Goal: Communication & Community: Answer question/provide support

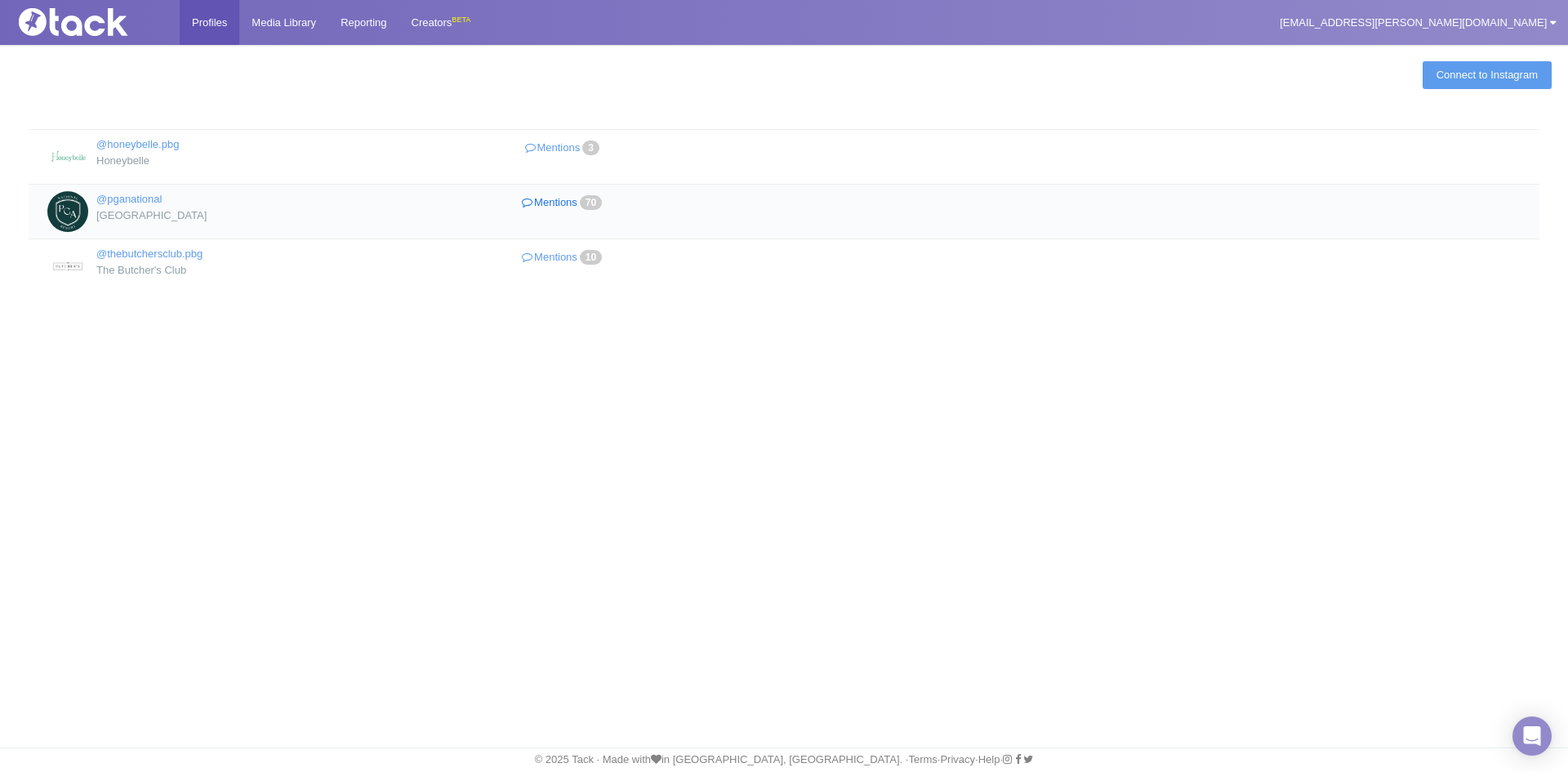
click at [561, 203] on link "Mentions 70" at bounding box center [563, 203] width 283 height 24
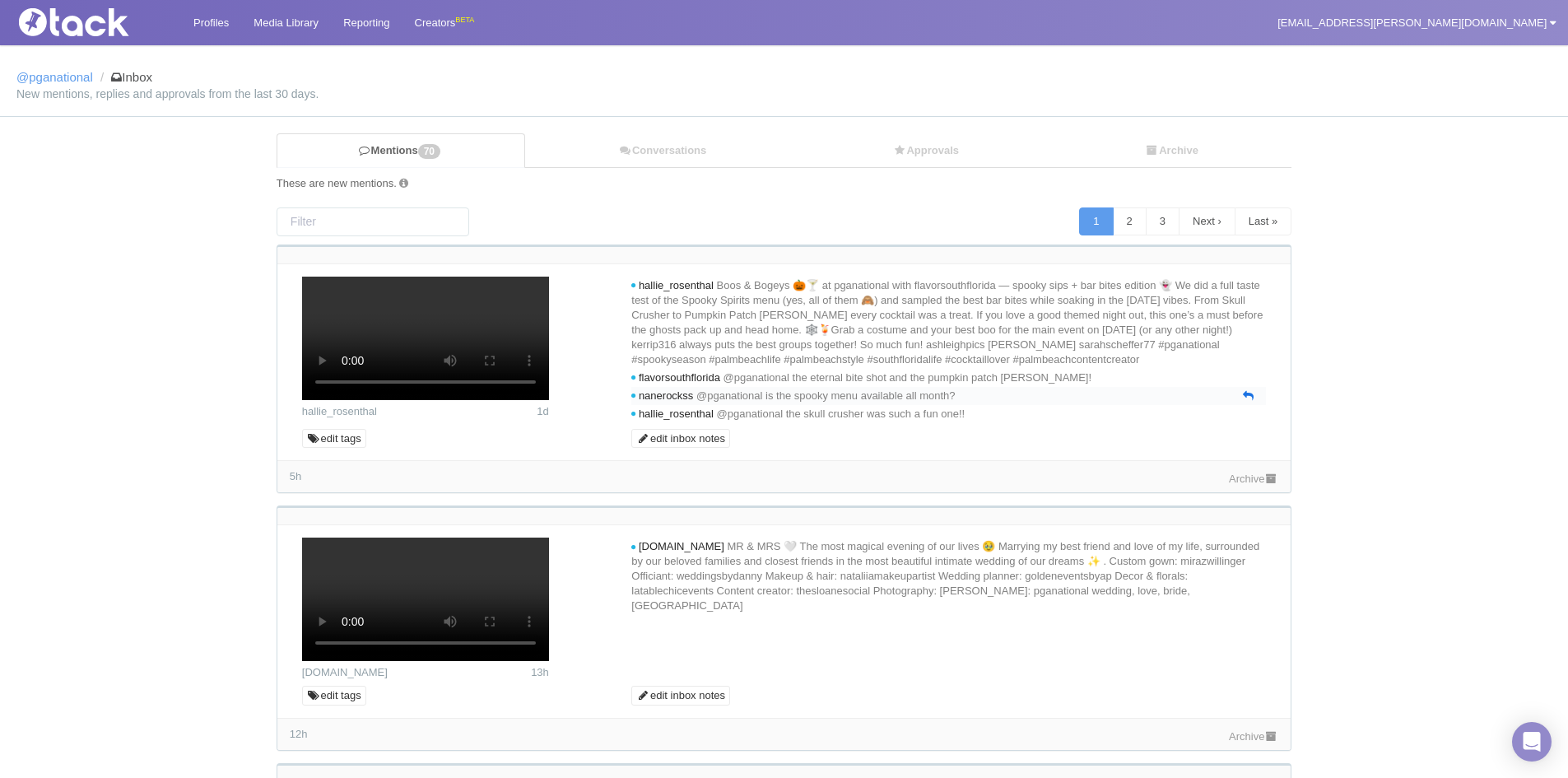
click at [1247, 401] on icon at bounding box center [1248, 395] width 11 height 11
type textarea "@nanerockss"
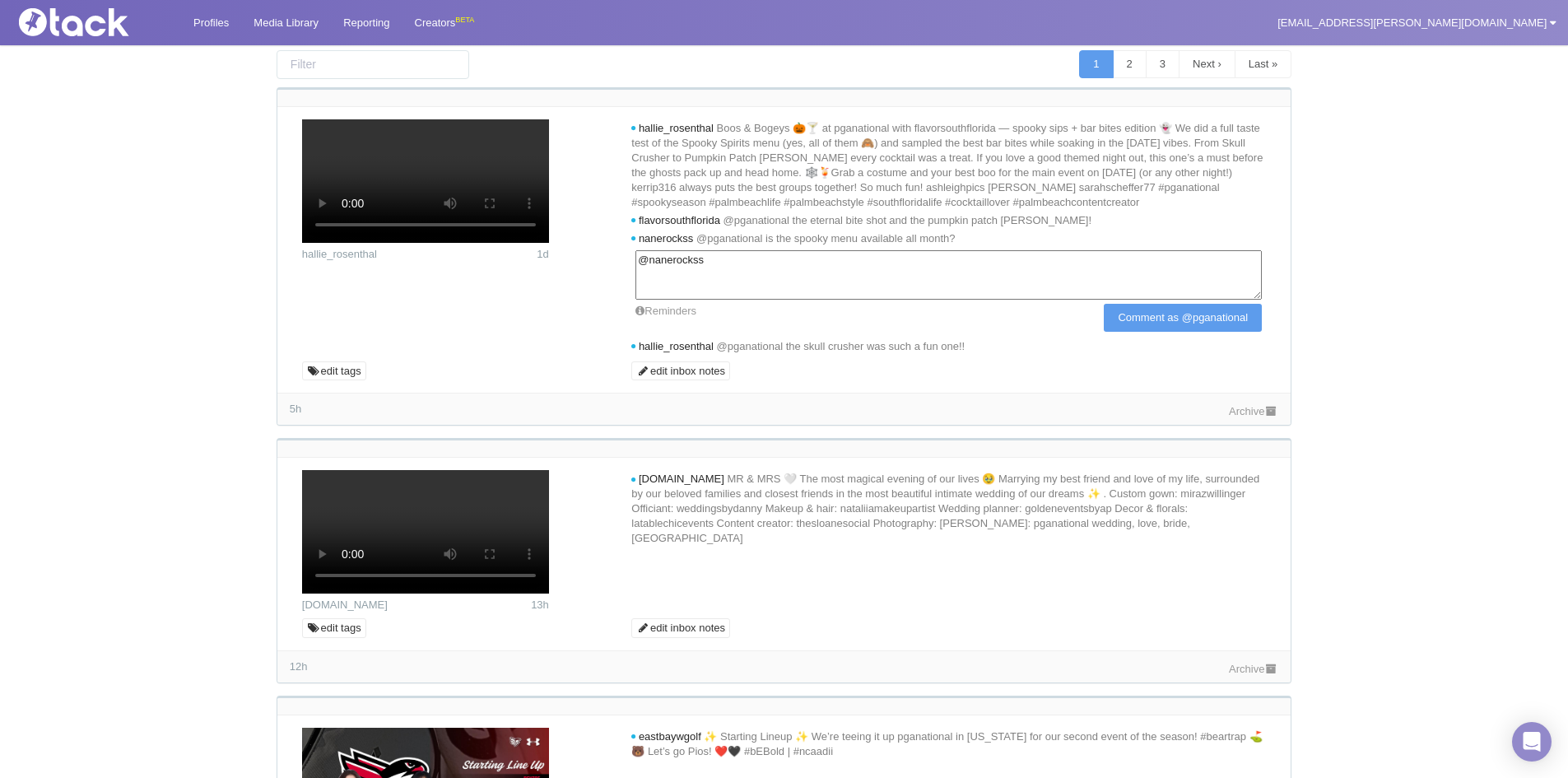
scroll to position [164, 0]
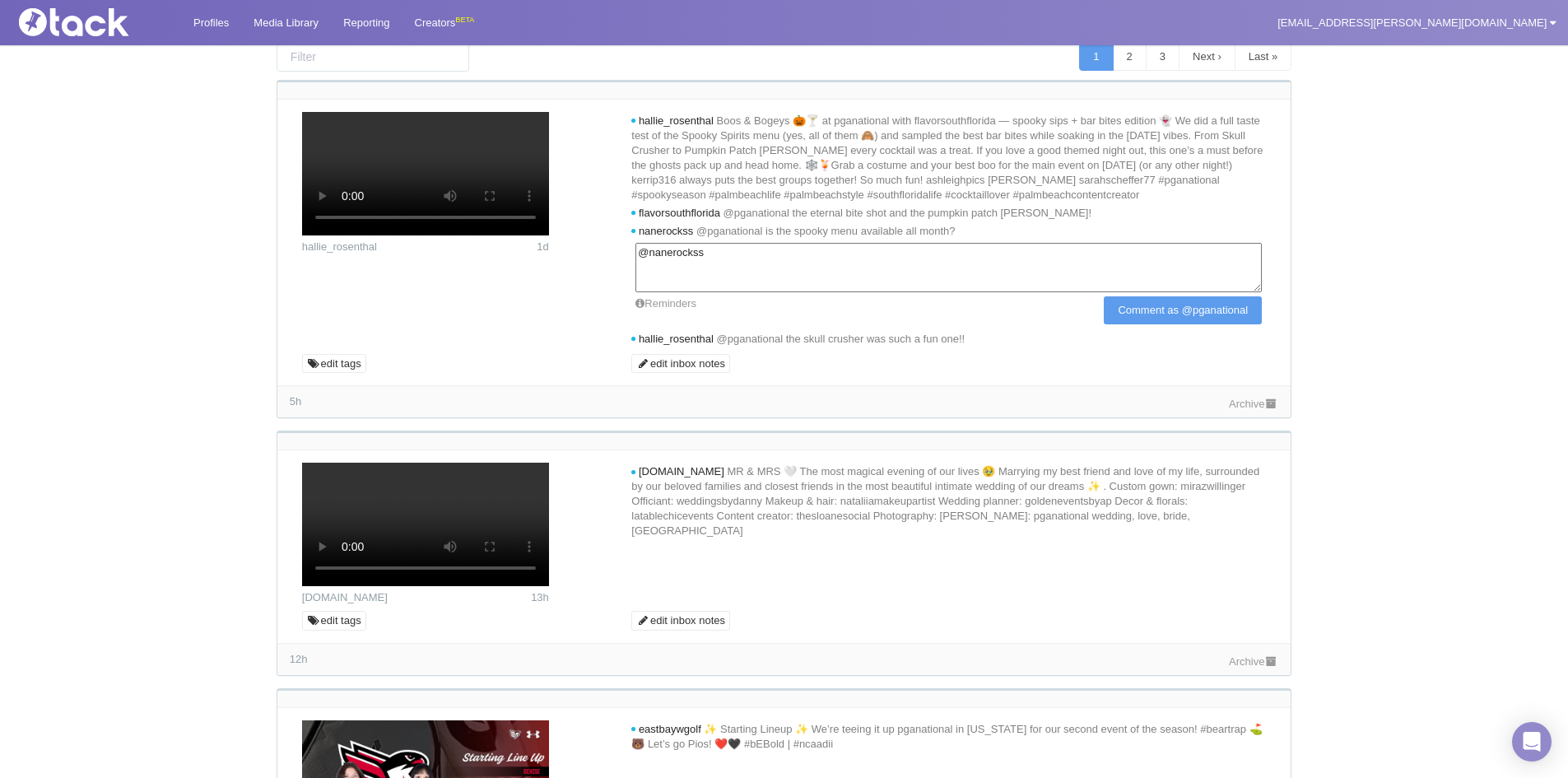
click at [1258, 410] on link "Archive" at bounding box center [1253, 403] width 50 height 12
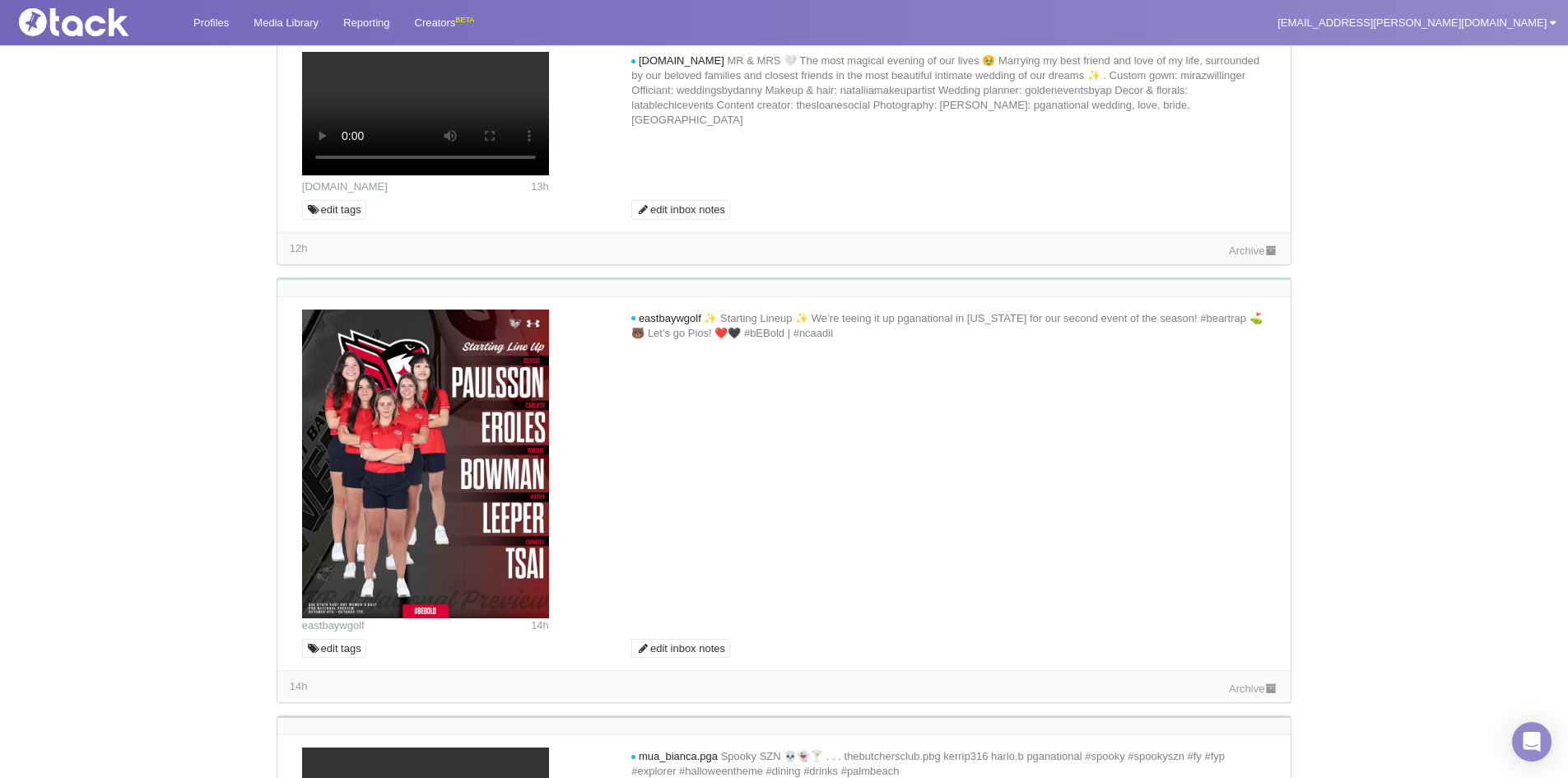
scroll to position [576, 0]
click at [1244, 125] on icon at bounding box center [1248, 119] width 11 height 11
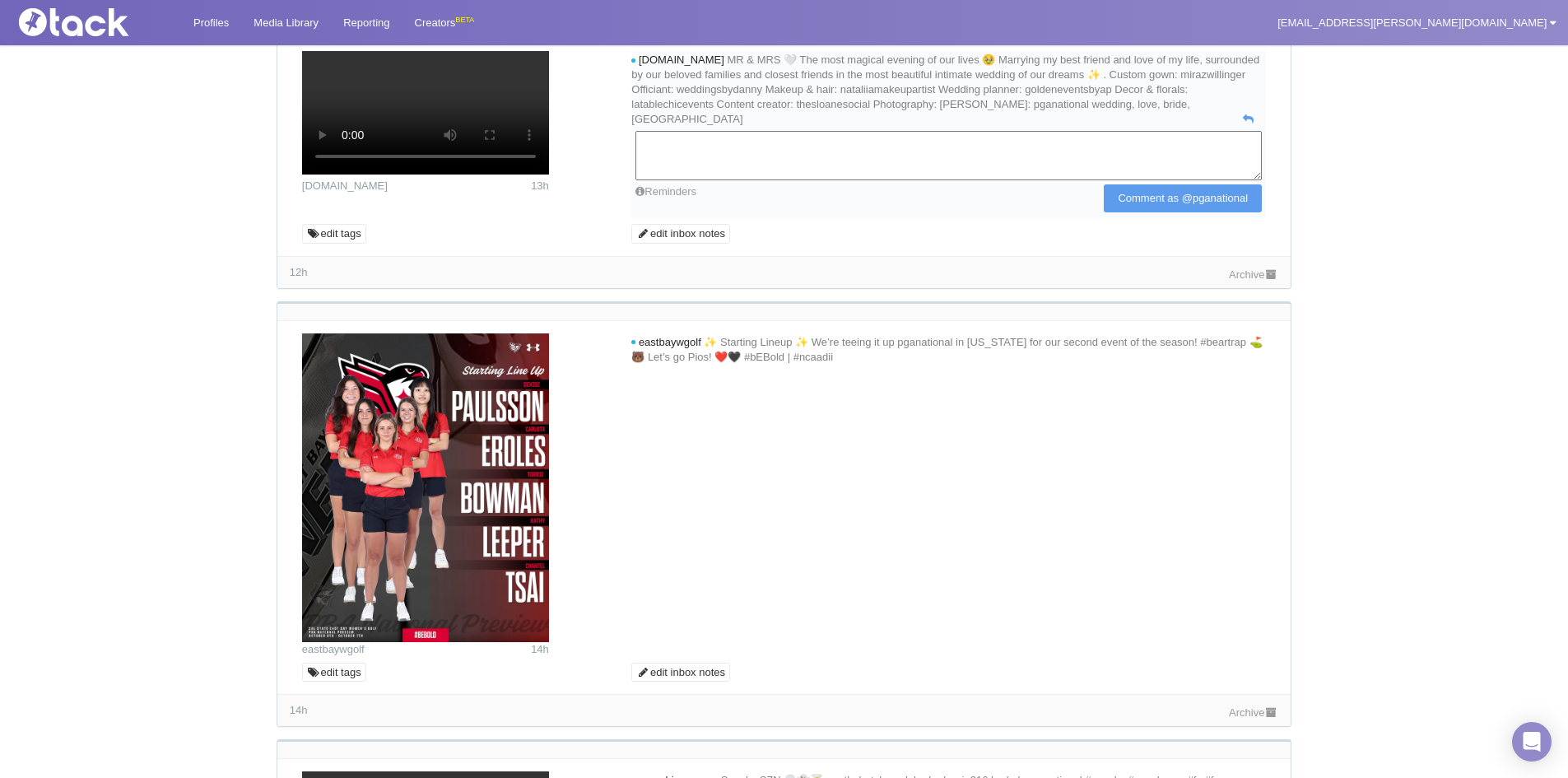
click at [1145, 181] on textarea at bounding box center [948, 156] width 626 height 50
click at [999, 181] on textarea "Congratulations! It looks like your celebration was stunning✨🥂" at bounding box center [948, 156] width 626 height 50
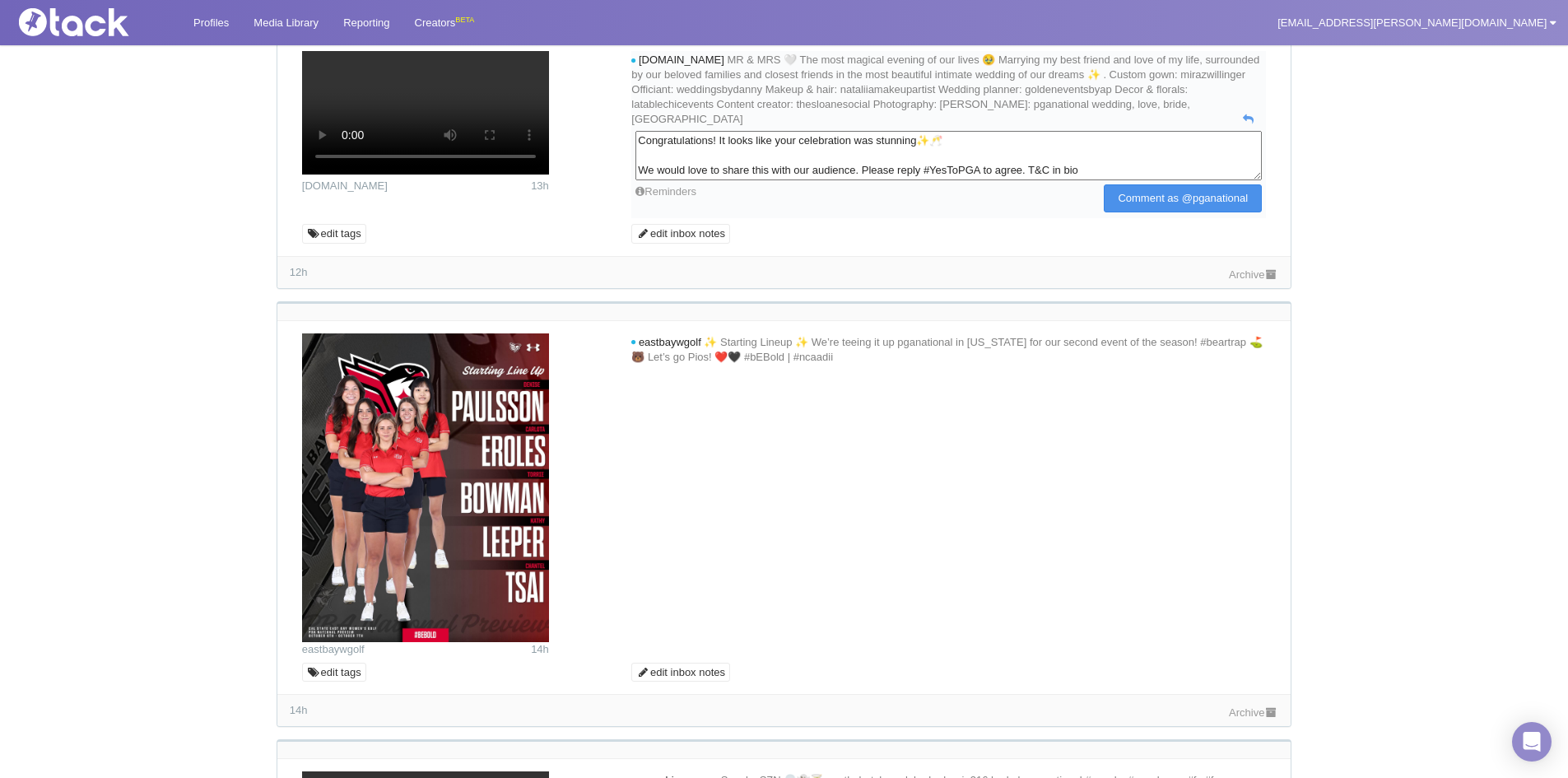
type textarea "Congratulations! It looks like your celebration was stunning✨🥂 We would love to…"
click at [1205, 213] on input "Comment as @pganational" at bounding box center [1183, 198] width 158 height 28
type input "Commenting..."
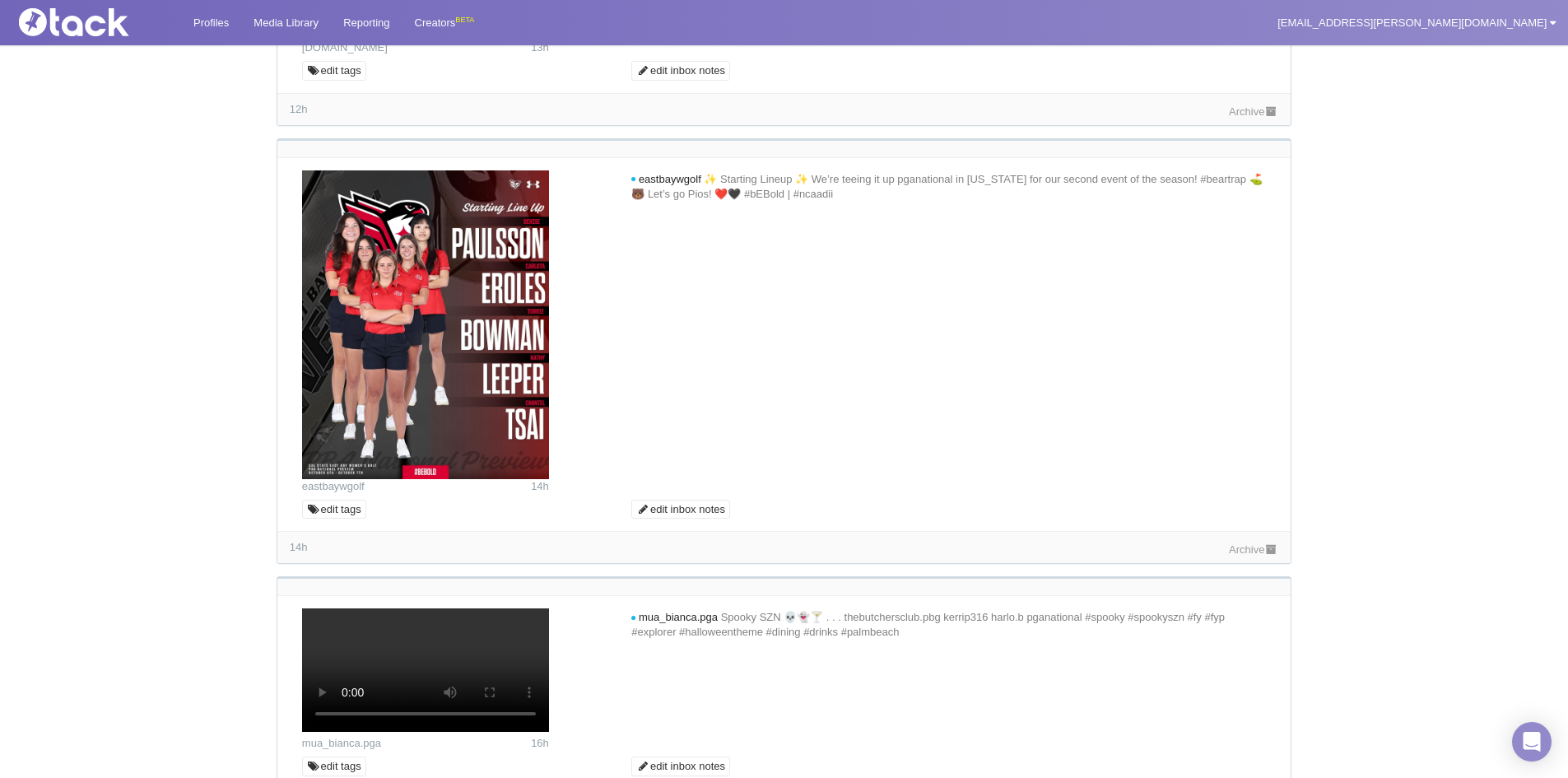
scroll to position [741, 0]
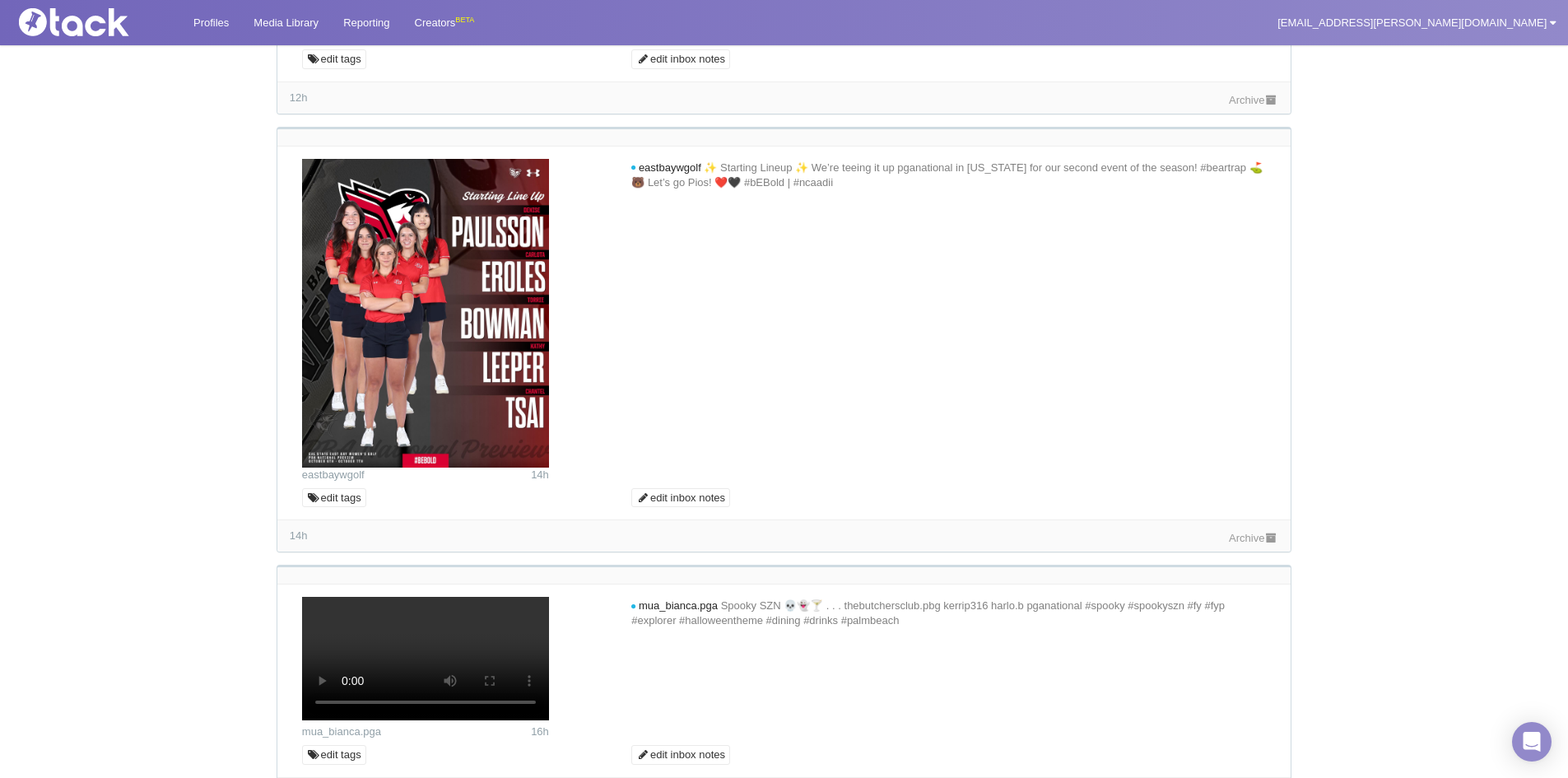
click at [1260, 114] on div "12h Archive" at bounding box center [783, 97] width 1013 height 32
click at [1263, 106] on link "Archive" at bounding box center [1253, 99] width 50 height 12
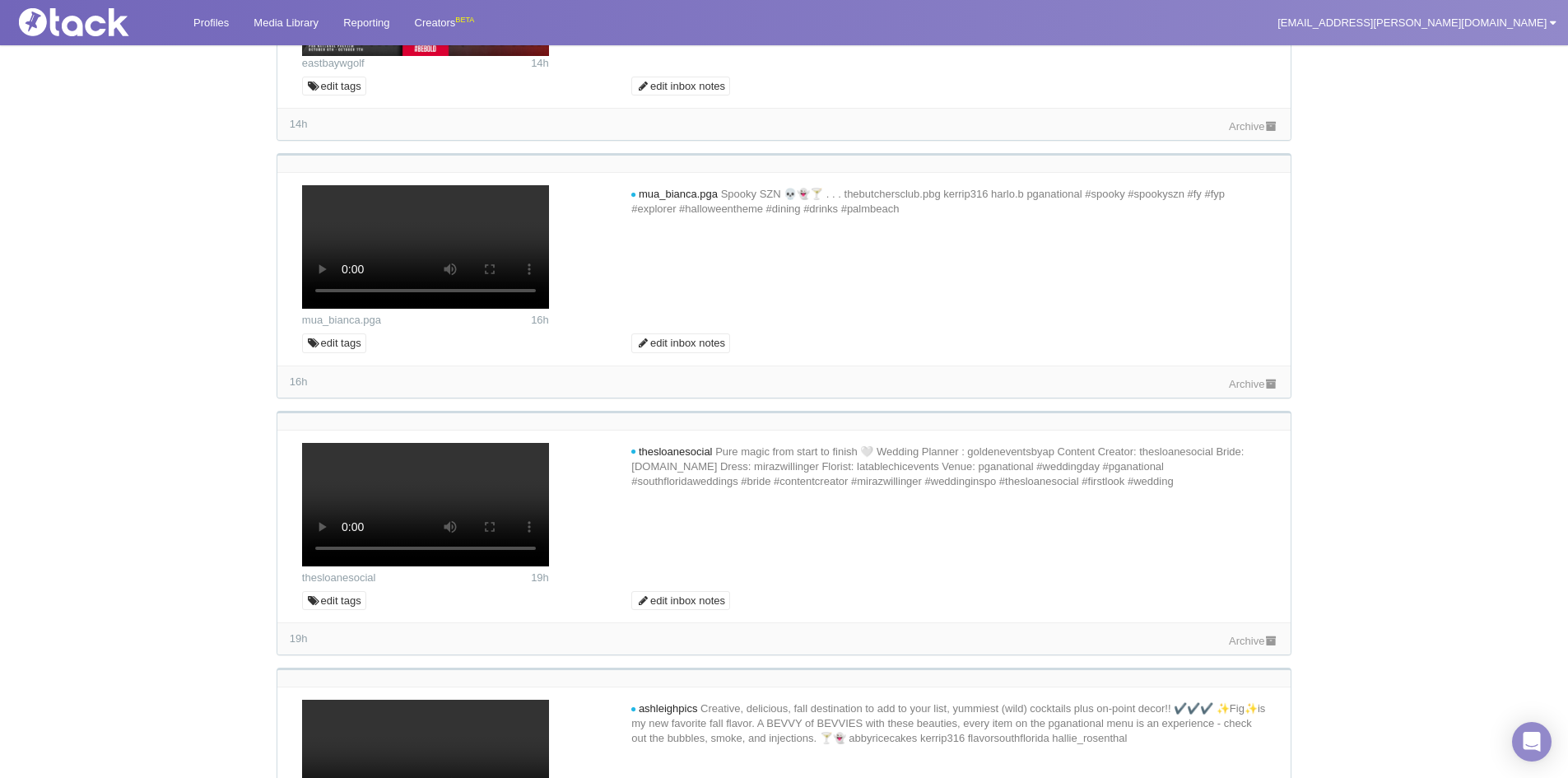
click at [1254, 132] on link "Archive" at bounding box center [1253, 126] width 50 height 12
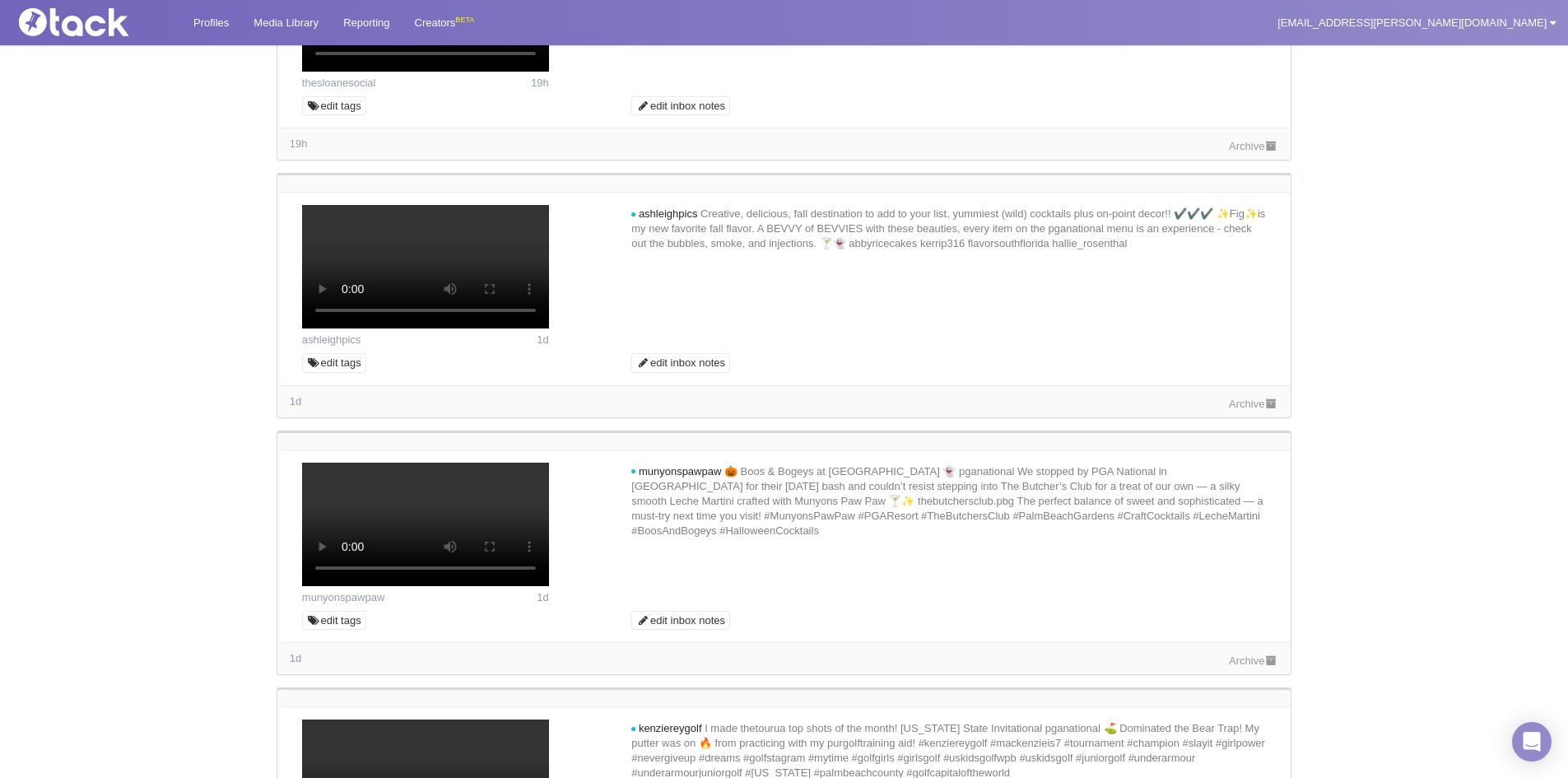
scroll to position [1647, 0]
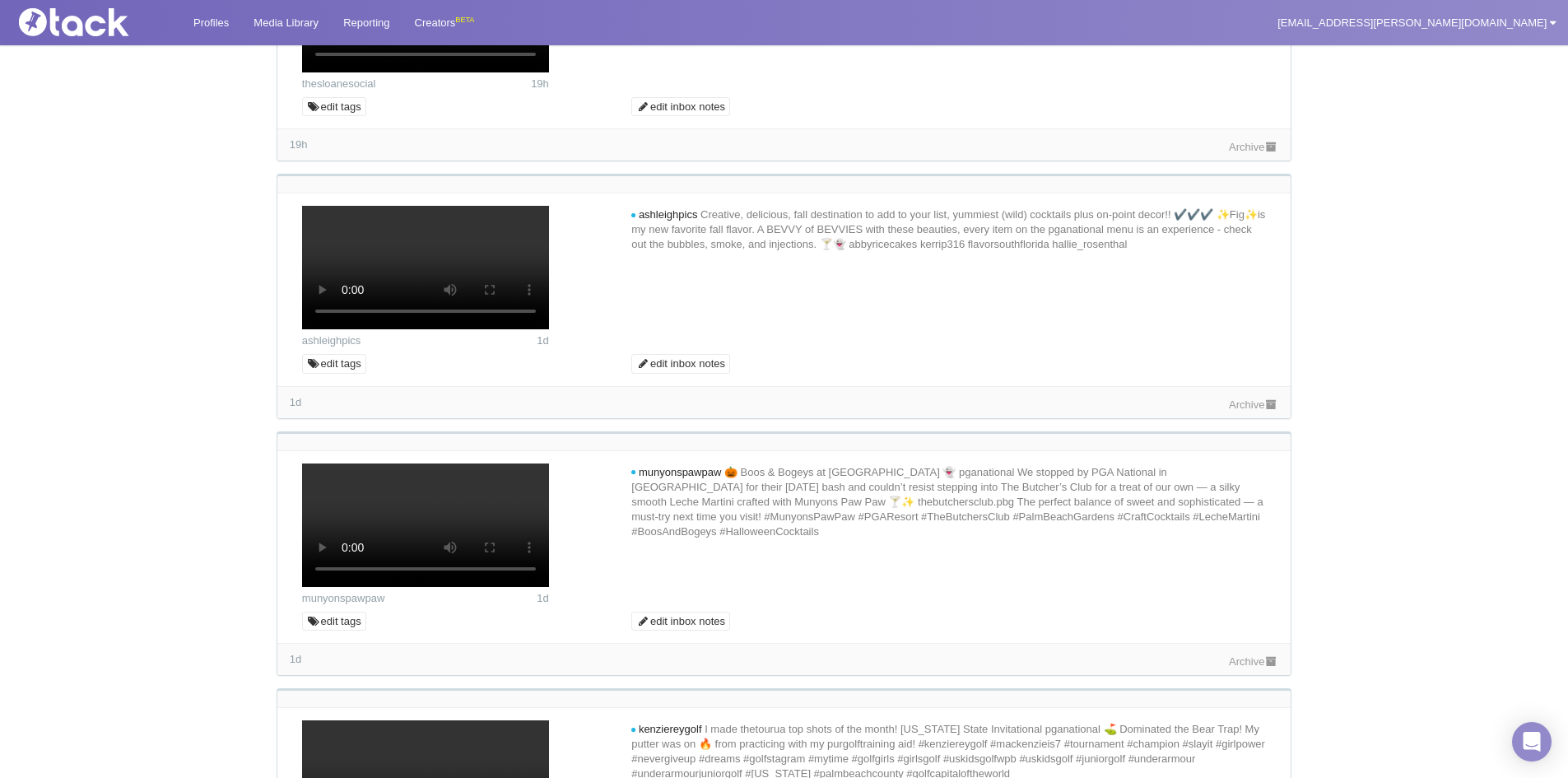
drag, startPoint x: 730, startPoint y: 238, endPoint x: 639, endPoint y: 235, distance: 91.0
copy span "mua_bianca.pga"
drag, startPoint x: 1258, startPoint y: 736, endPoint x: 1258, endPoint y: 727, distance: 9.0
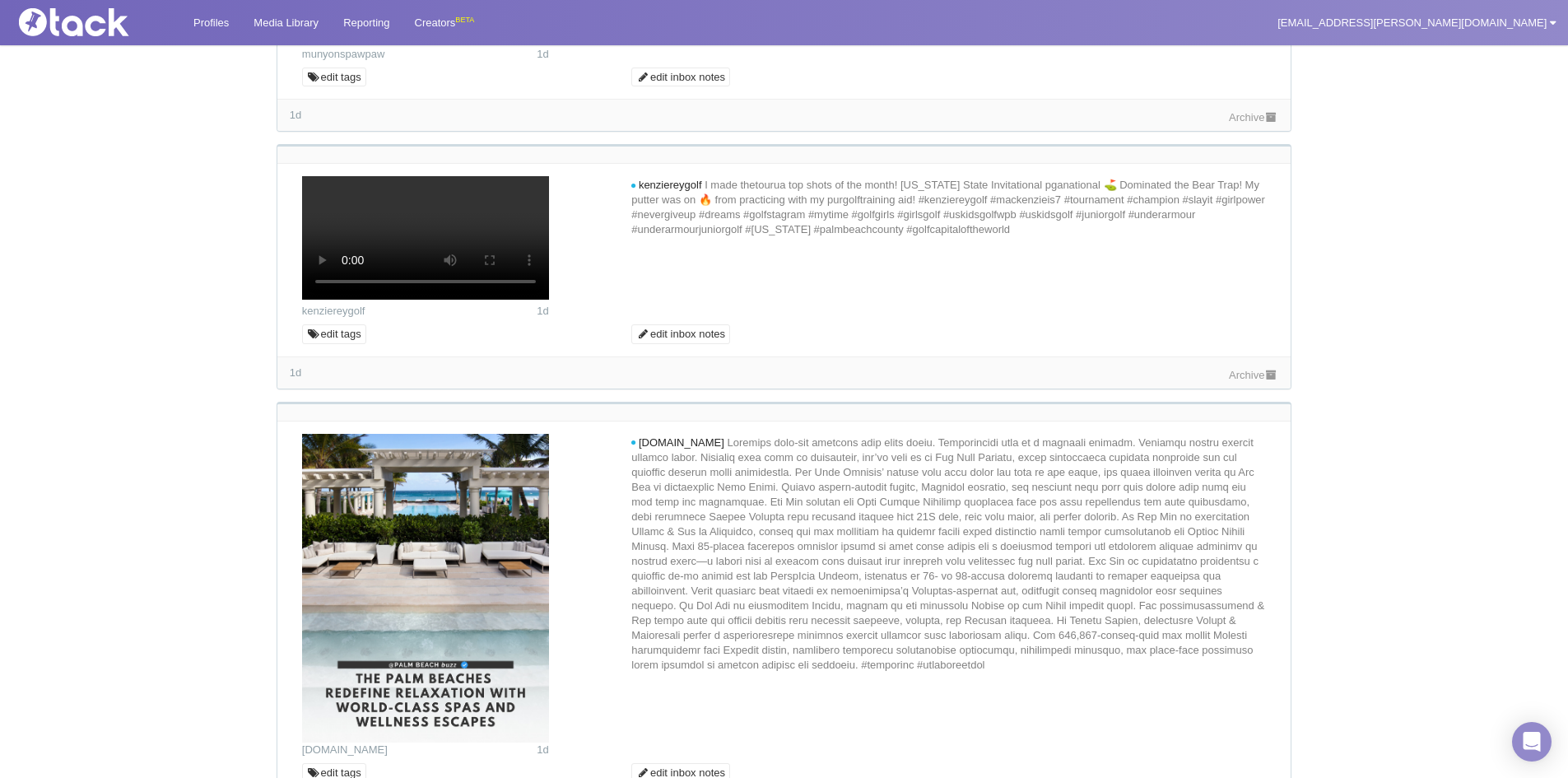
scroll to position [2306, 0]
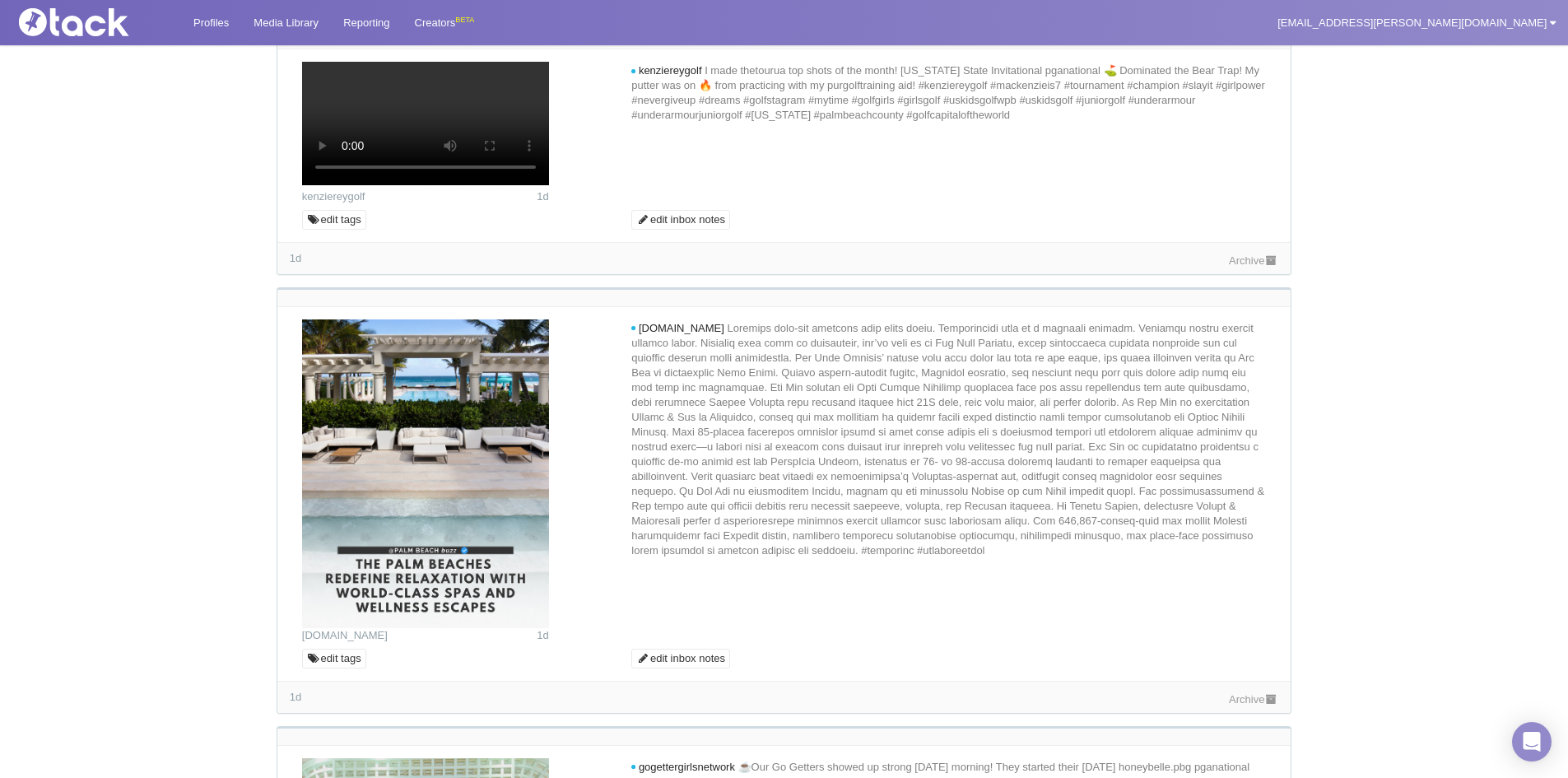
drag, startPoint x: 1132, startPoint y: 523, endPoint x: 1110, endPoint y: 528, distance: 22.6
drag, startPoint x: 1110, startPoint y: 528, endPoint x: 762, endPoint y: 514, distance: 348.3
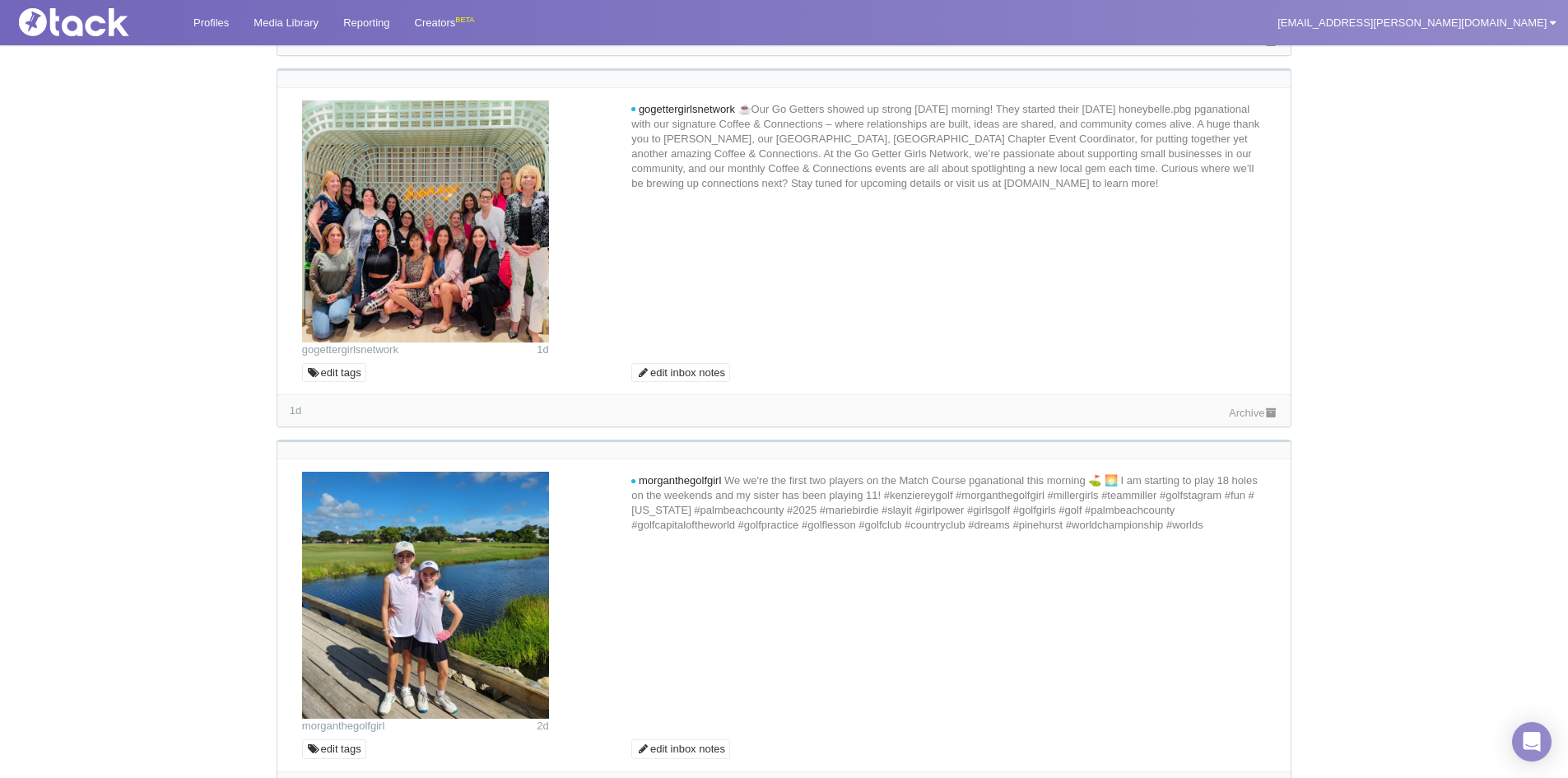
scroll to position [2964, 0]
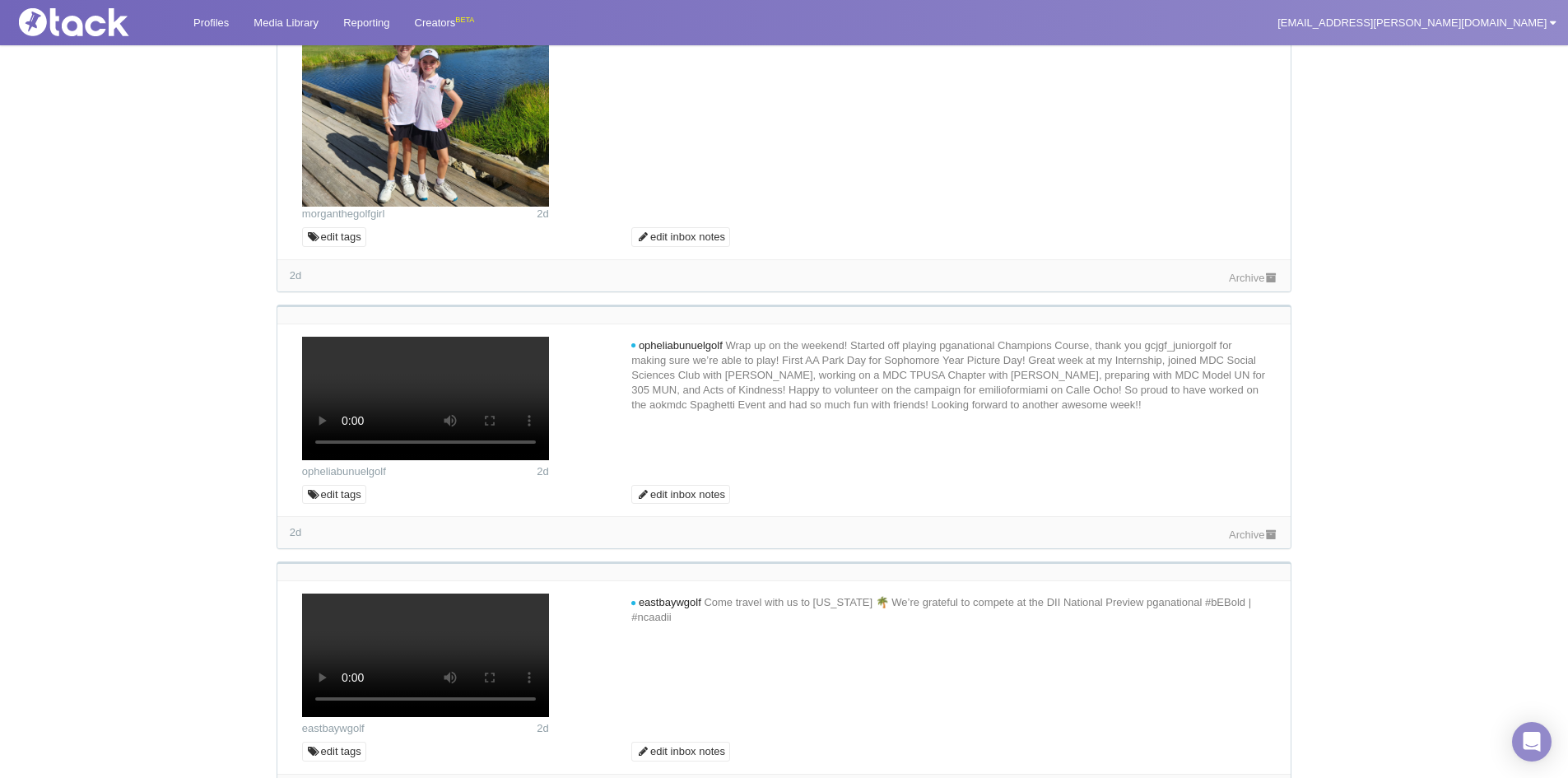
scroll to position [3376, 0]
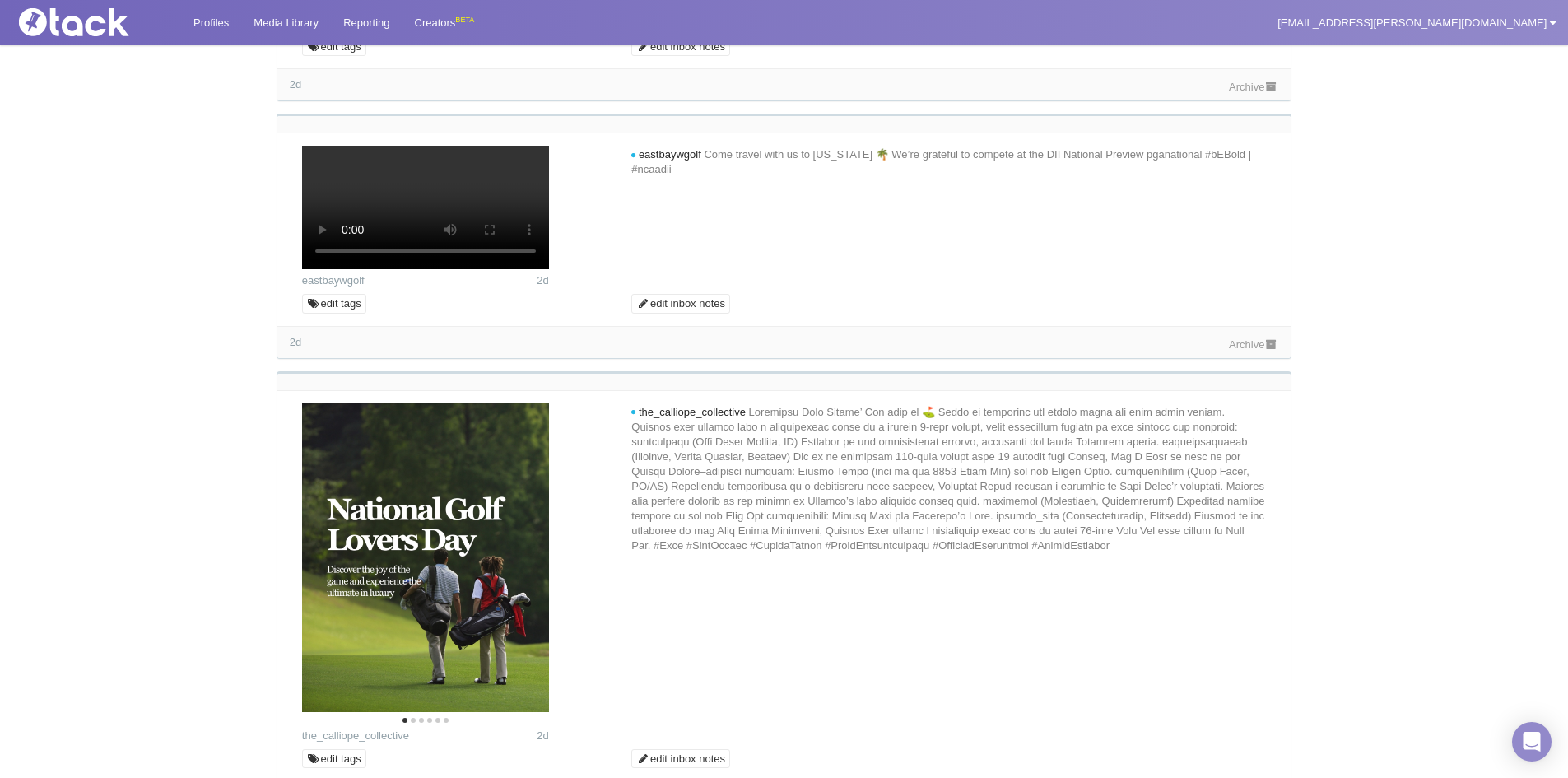
scroll to position [3952, 0]
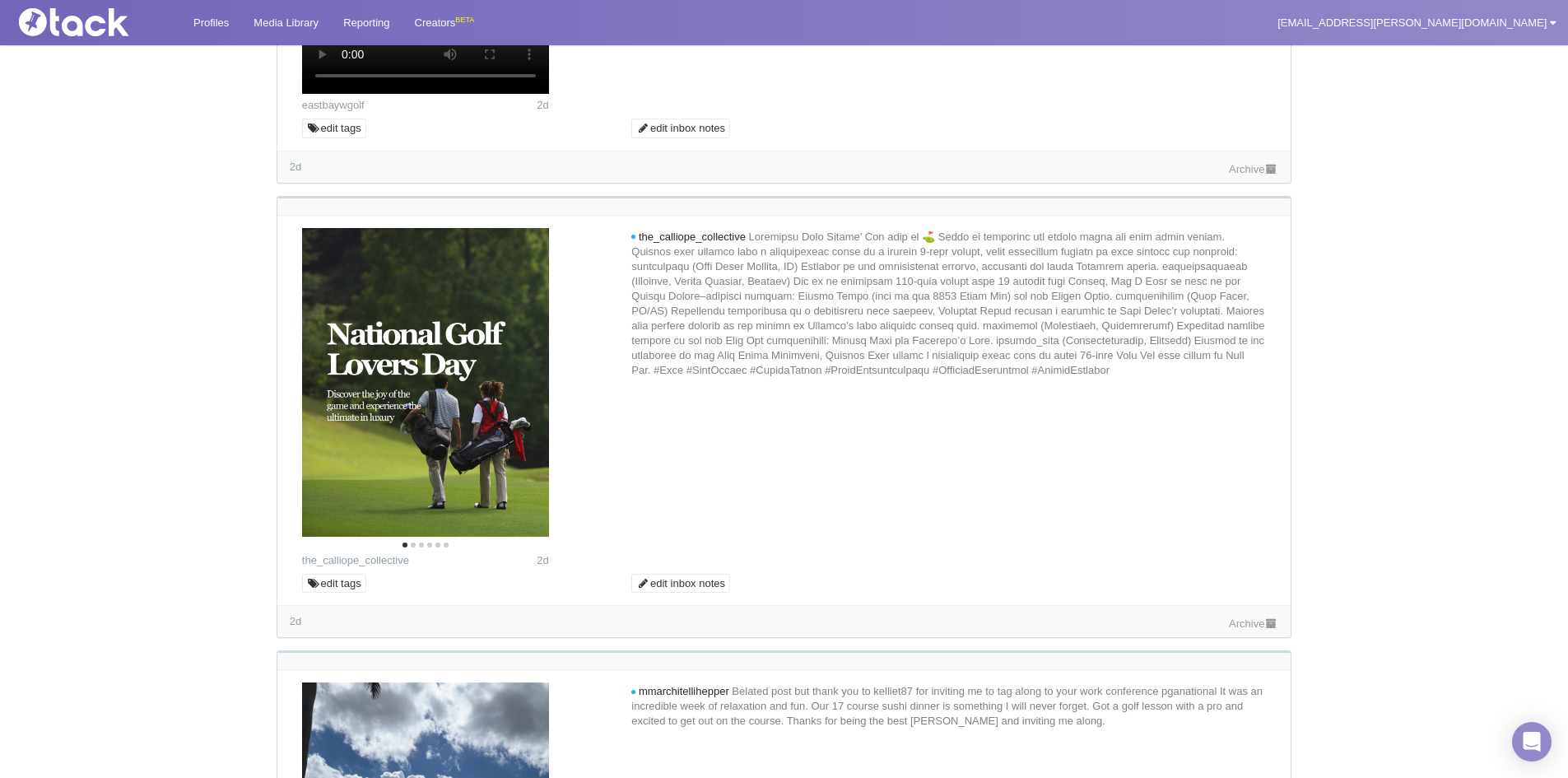
scroll to position [4364, 0]
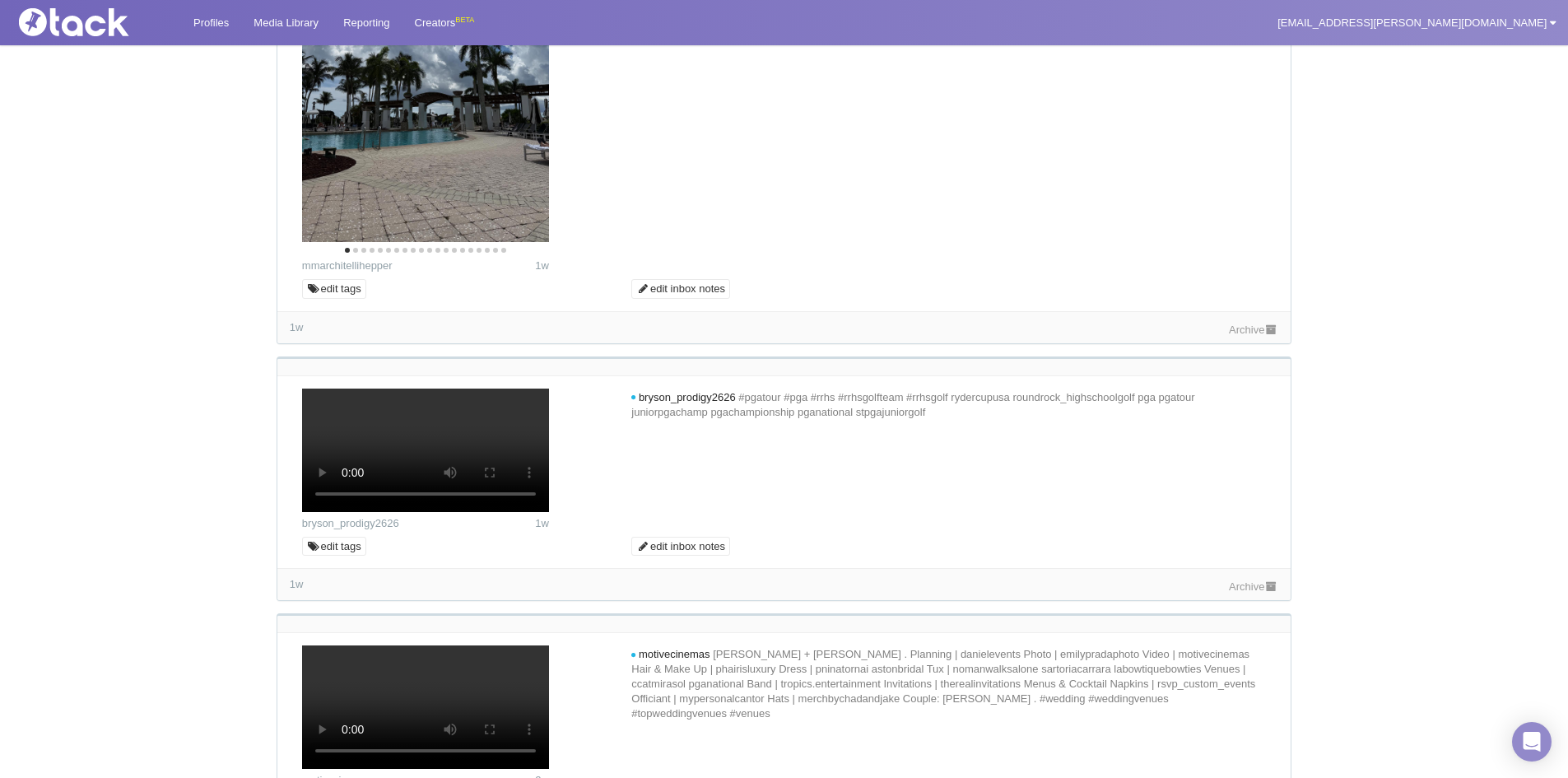
scroll to position [5187, 0]
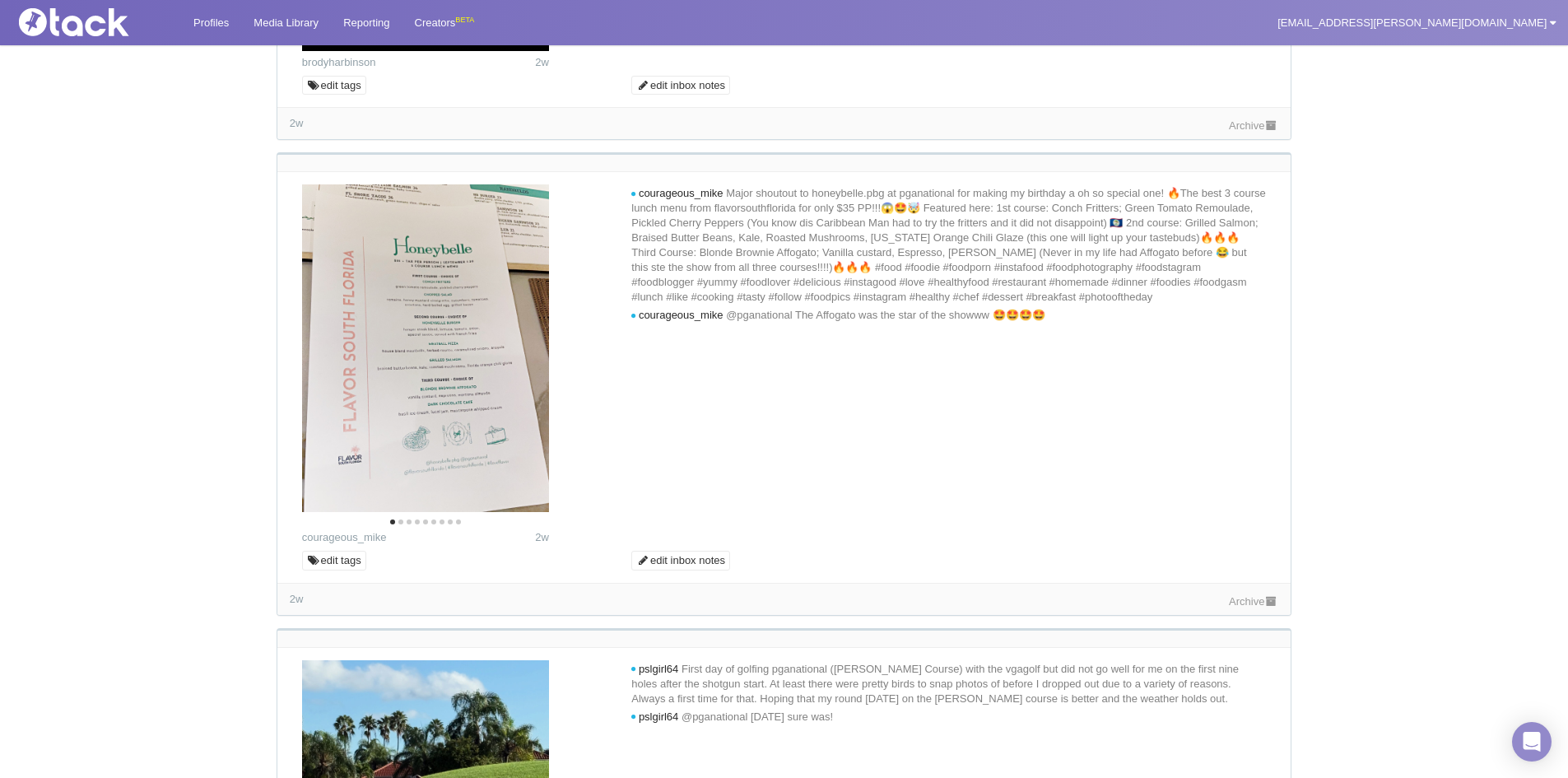
scroll to position [5846, 0]
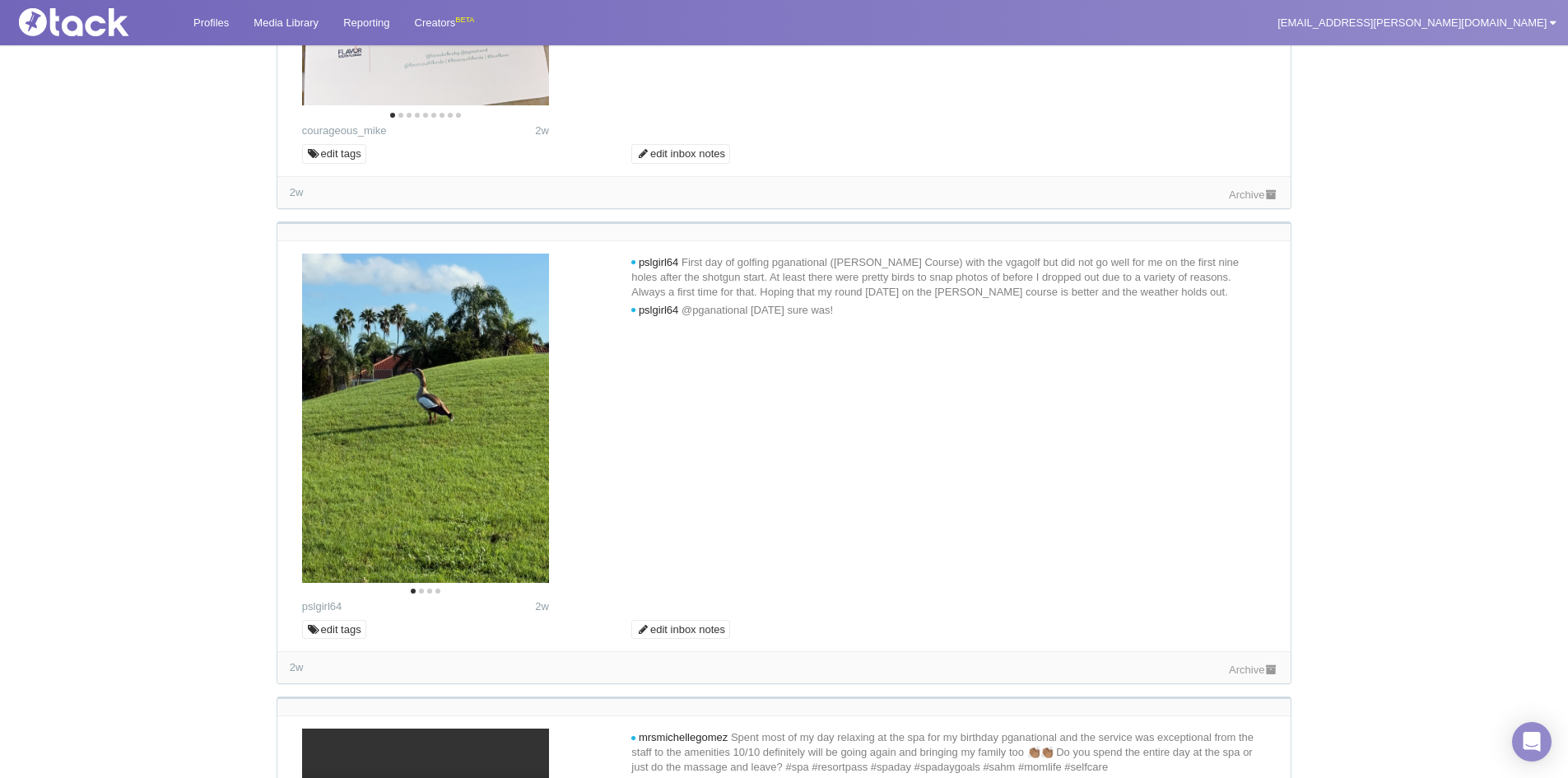
scroll to position [6258, 0]
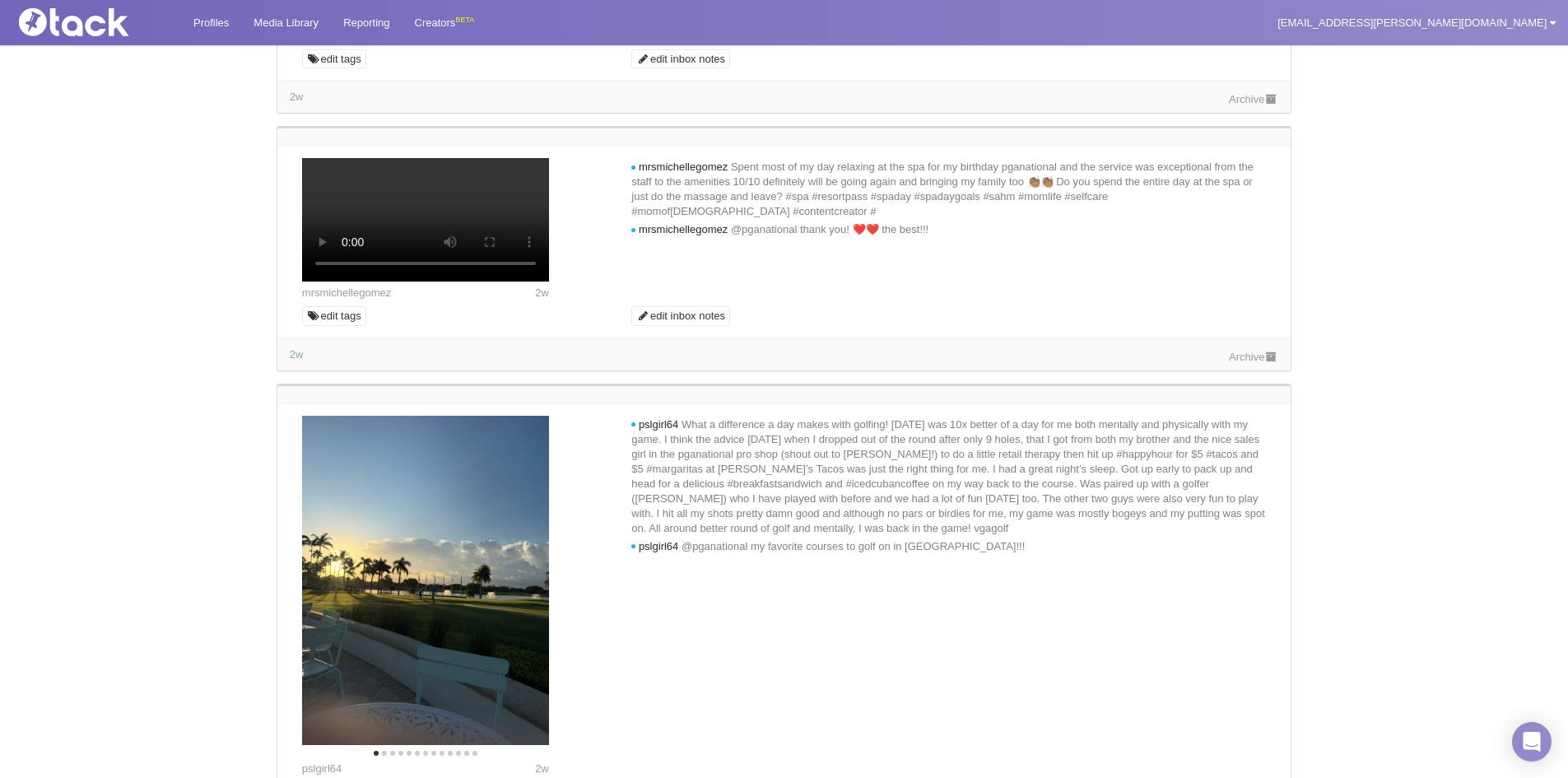
scroll to position [6834, 0]
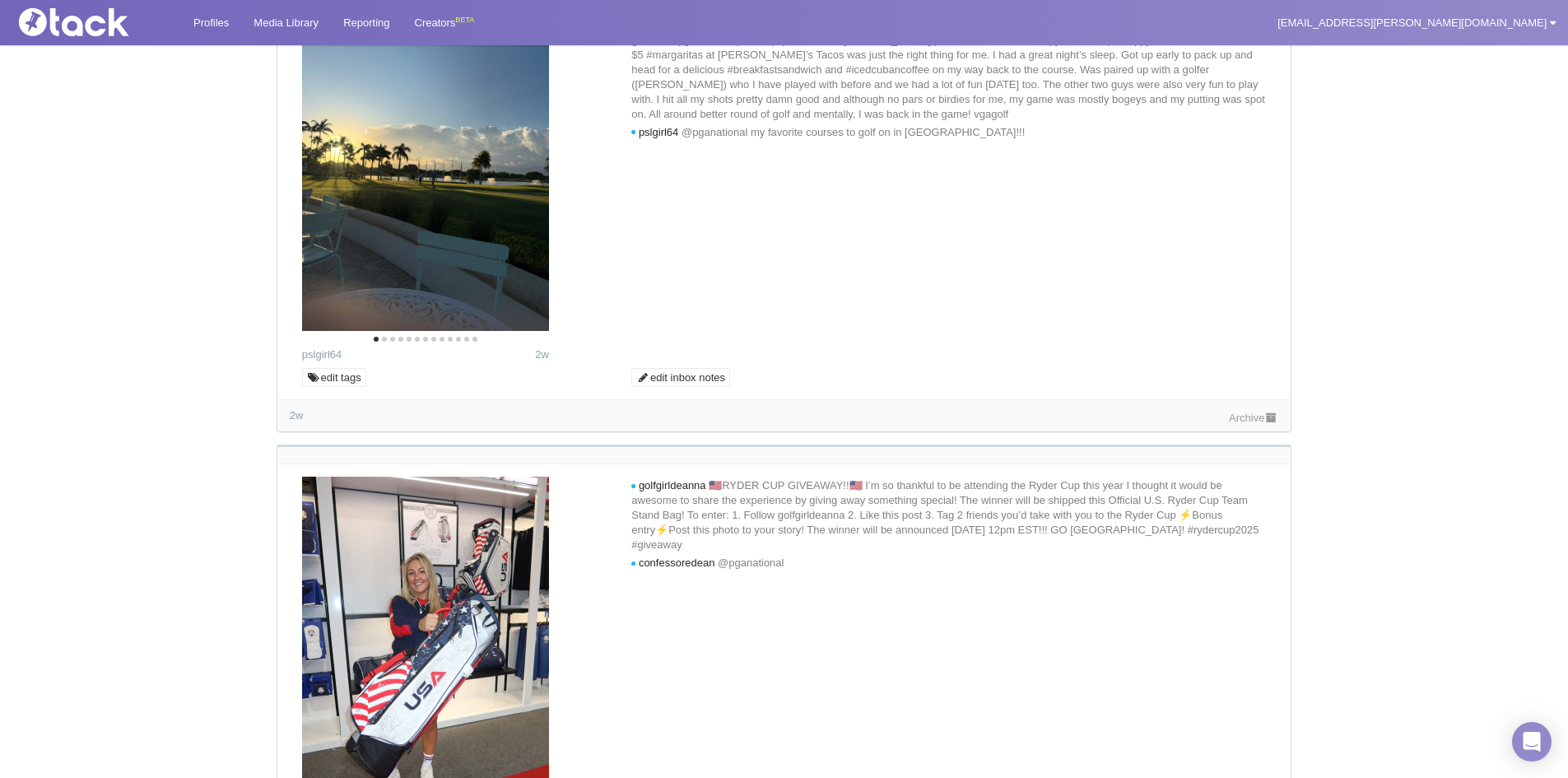
scroll to position [7246, 0]
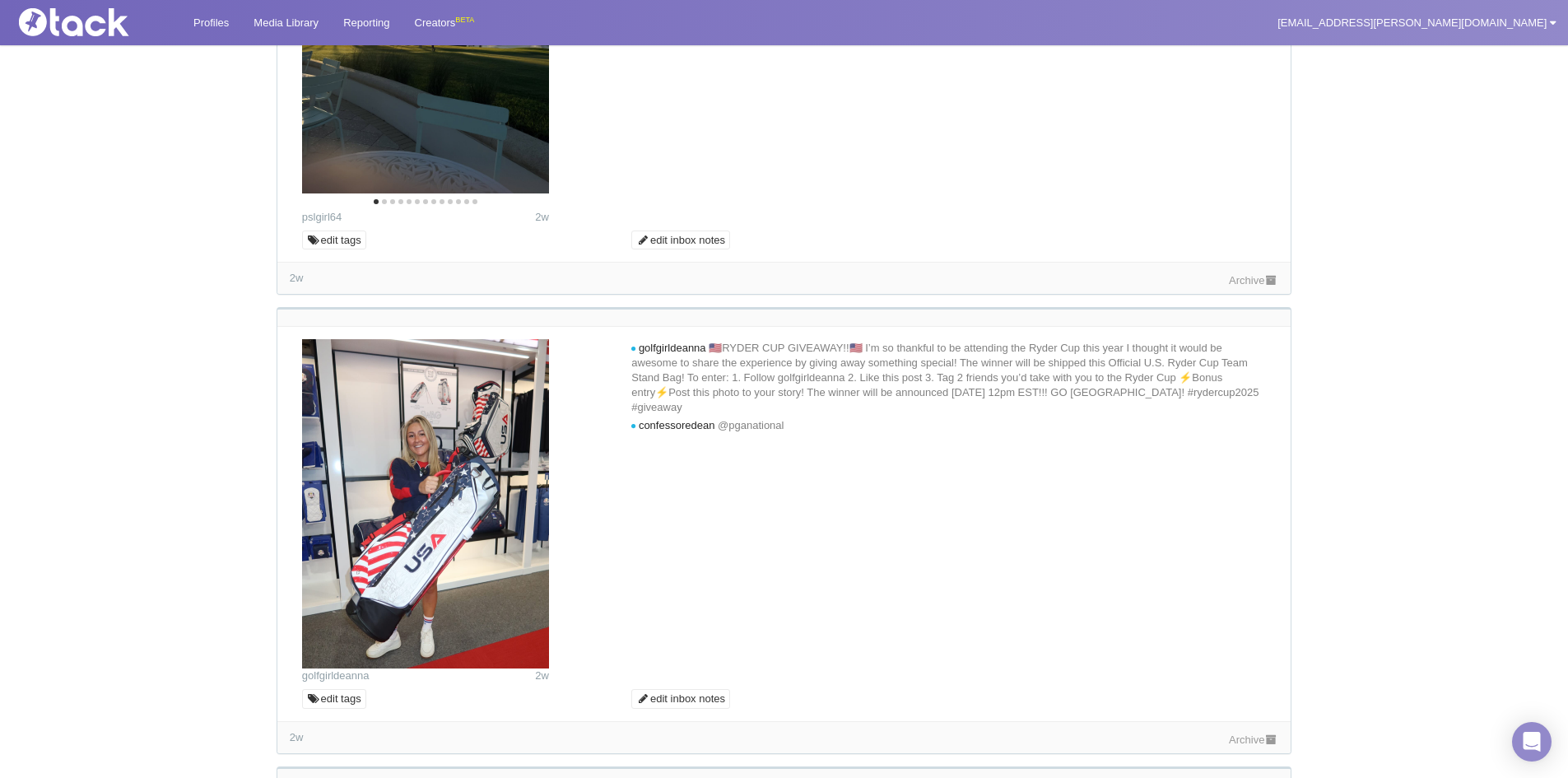
scroll to position [7740, 0]
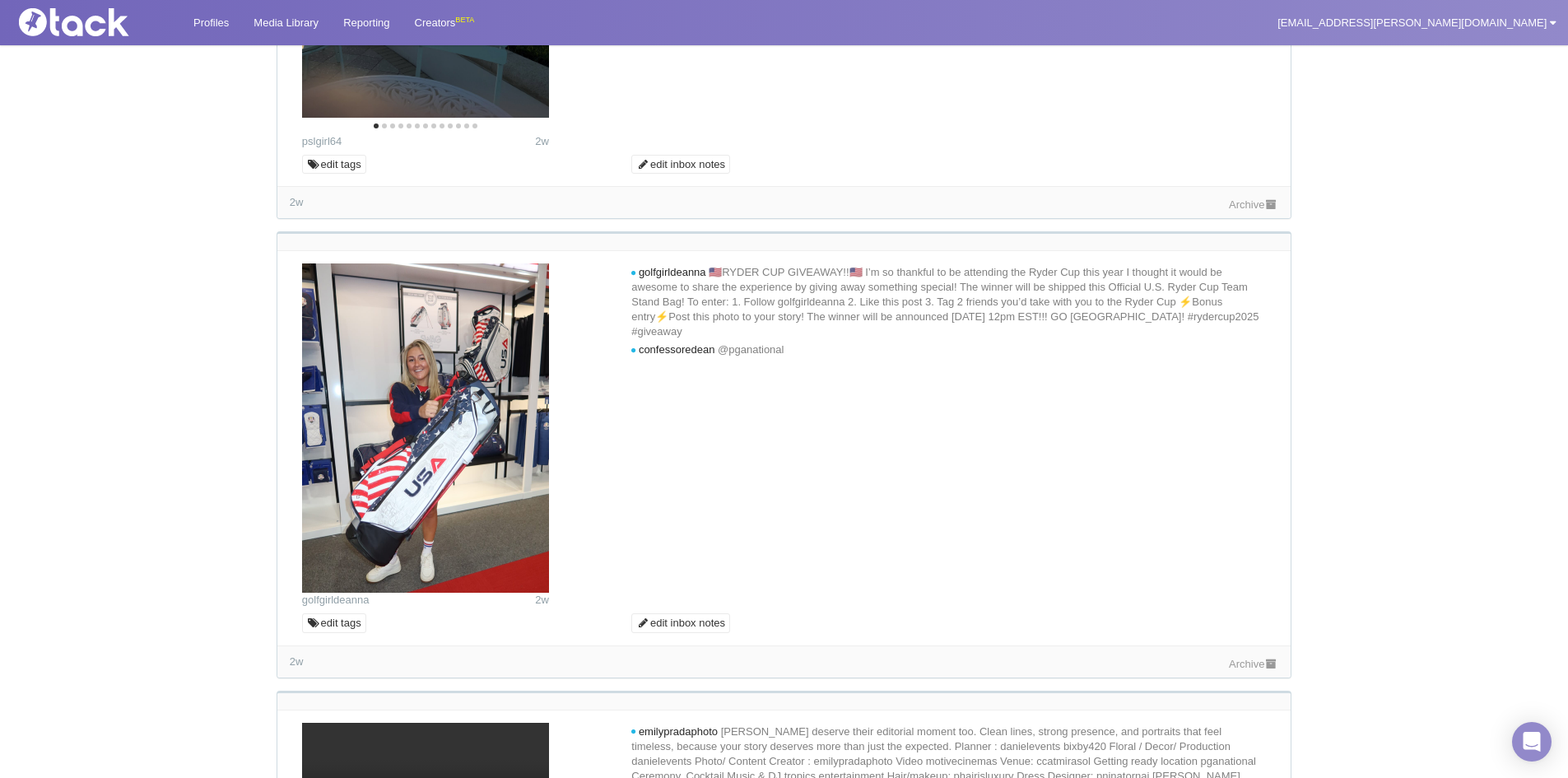
scroll to position [7905, 0]
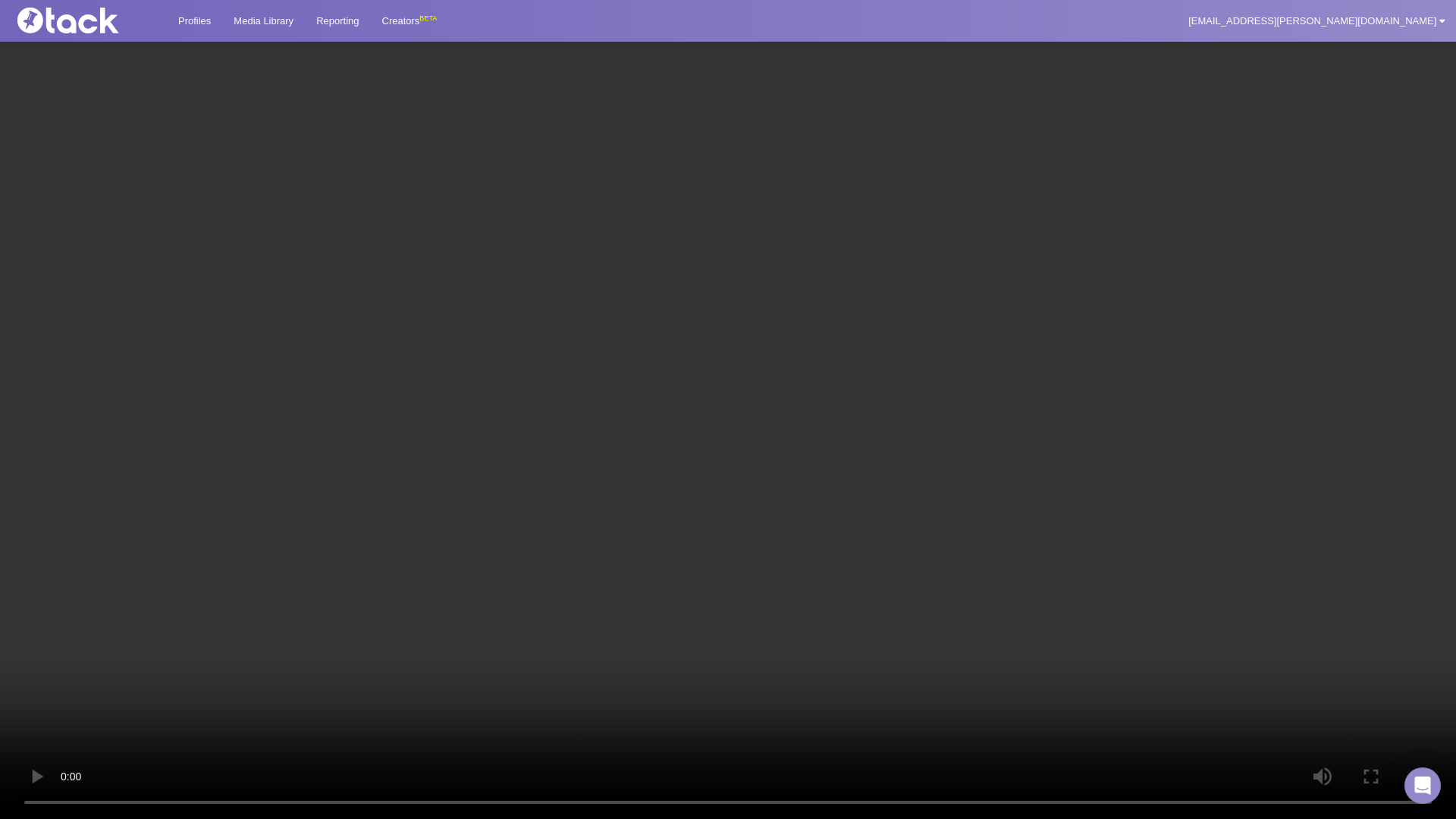
click at [565, 581] on video at bounding box center [728, 409] width 1456 height 819
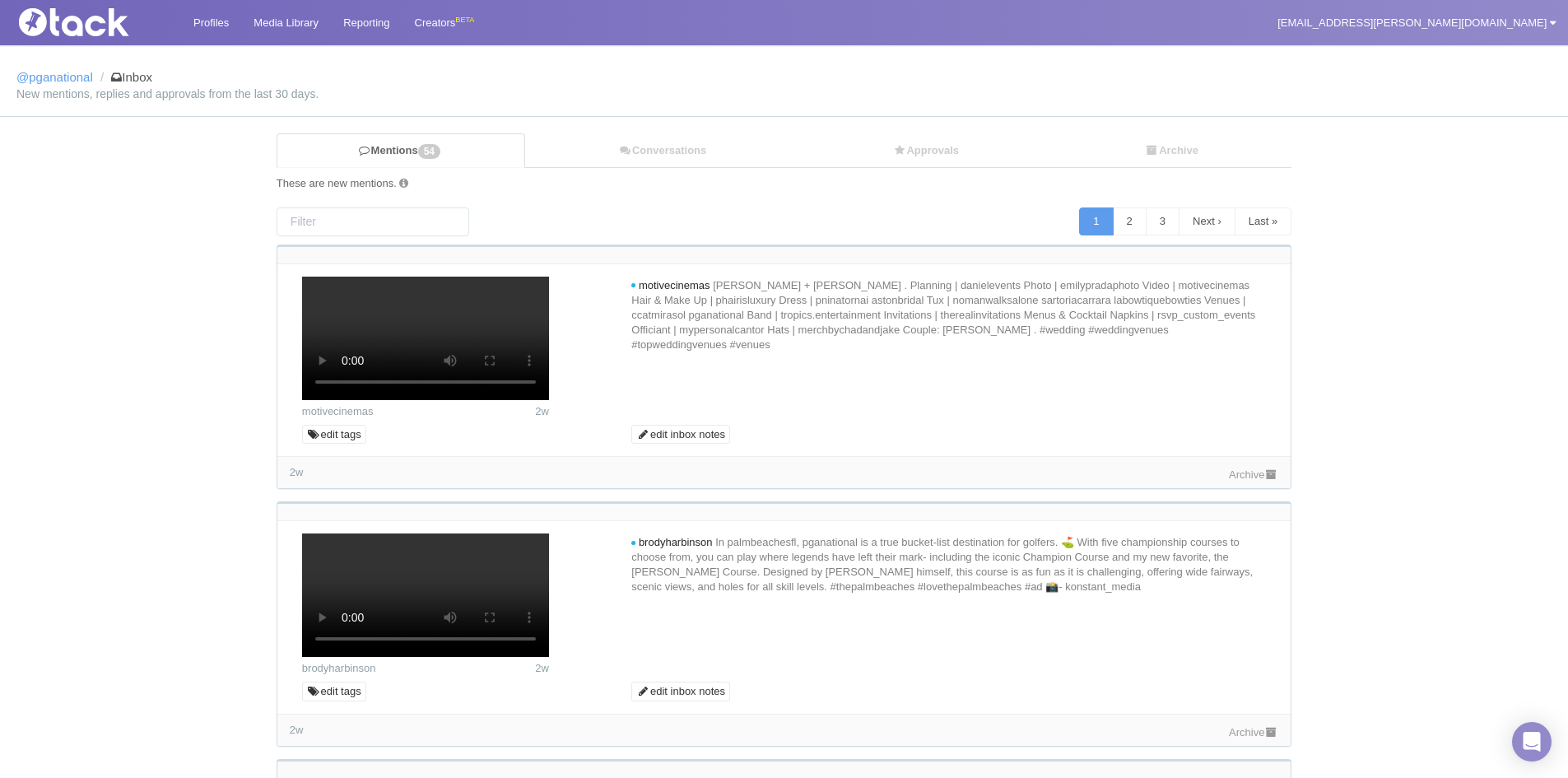
click at [1256, 481] on link "Archive" at bounding box center [1253, 474] width 50 height 12
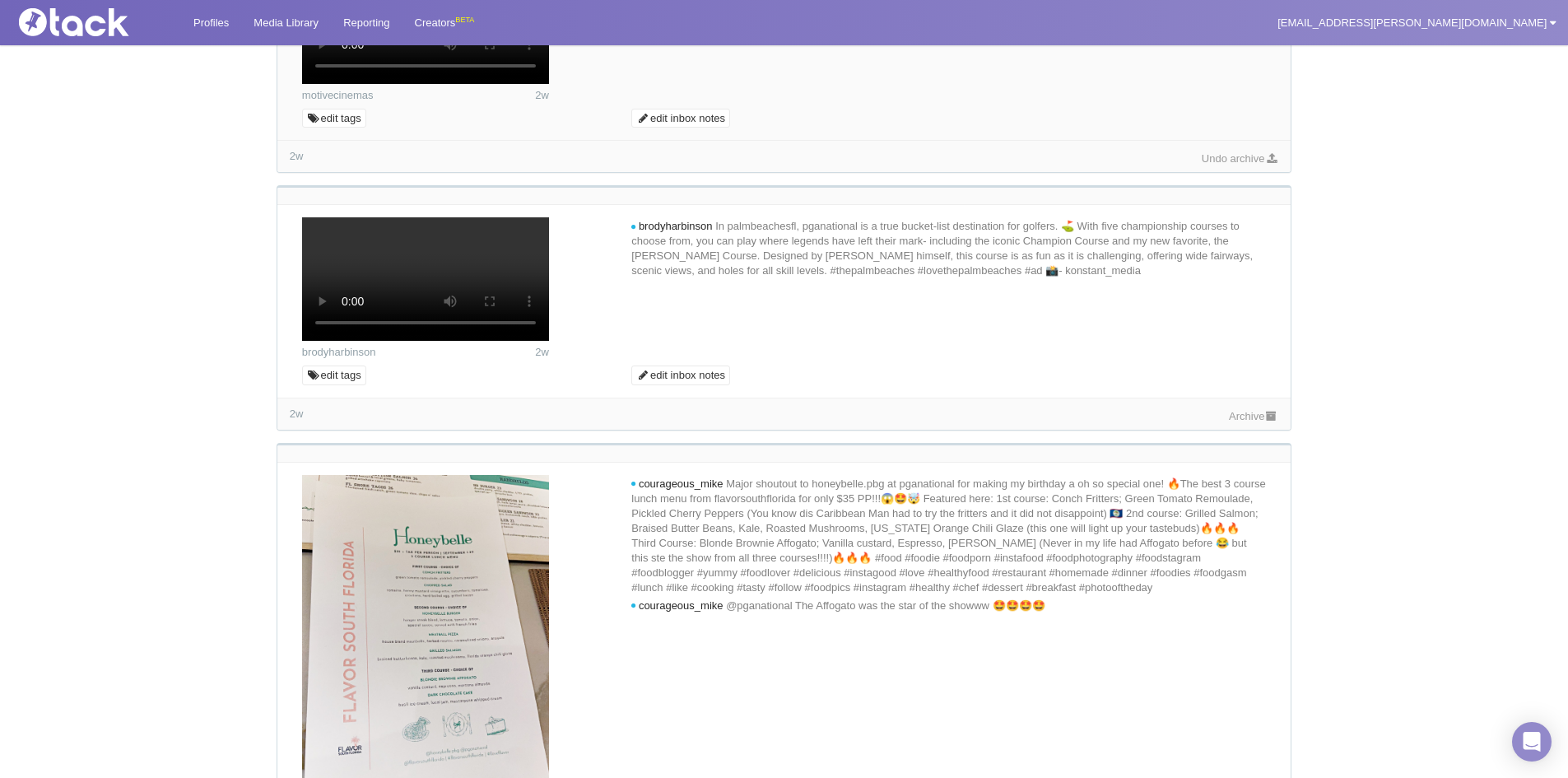
scroll to position [329, 0]
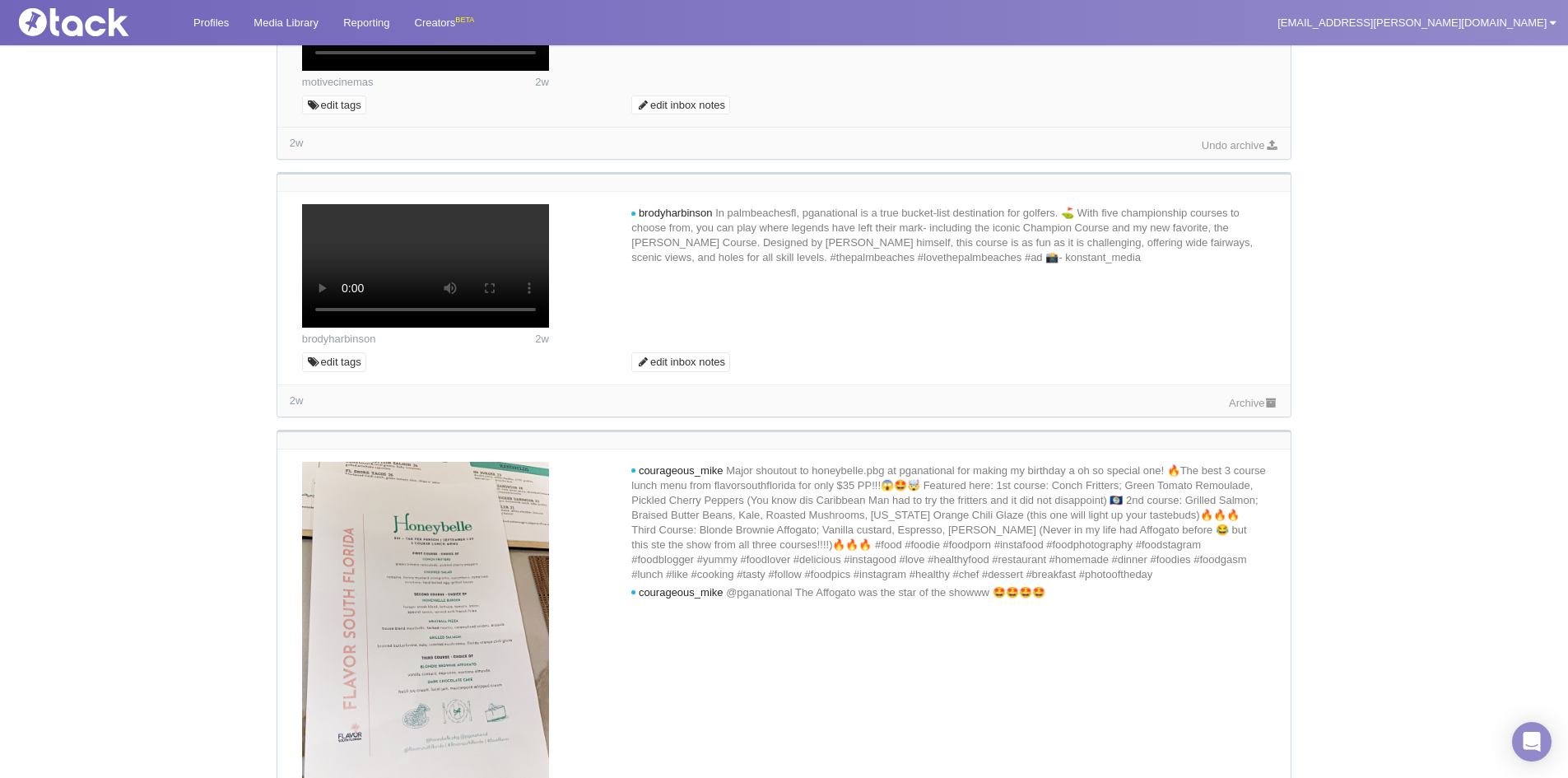
click at [1238, 409] on link "Archive" at bounding box center [1253, 403] width 50 height 12
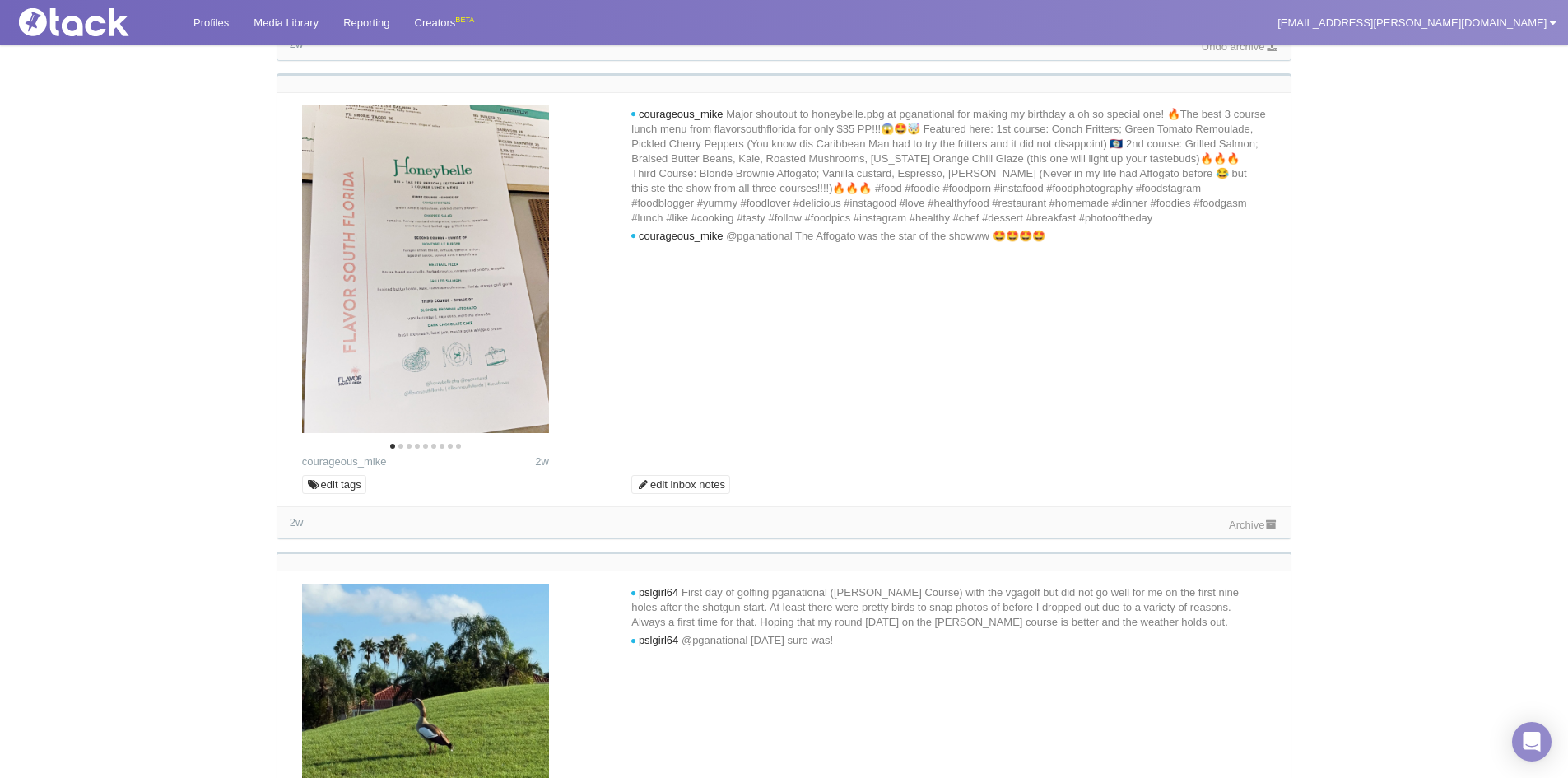
scroll to position [741, 0]
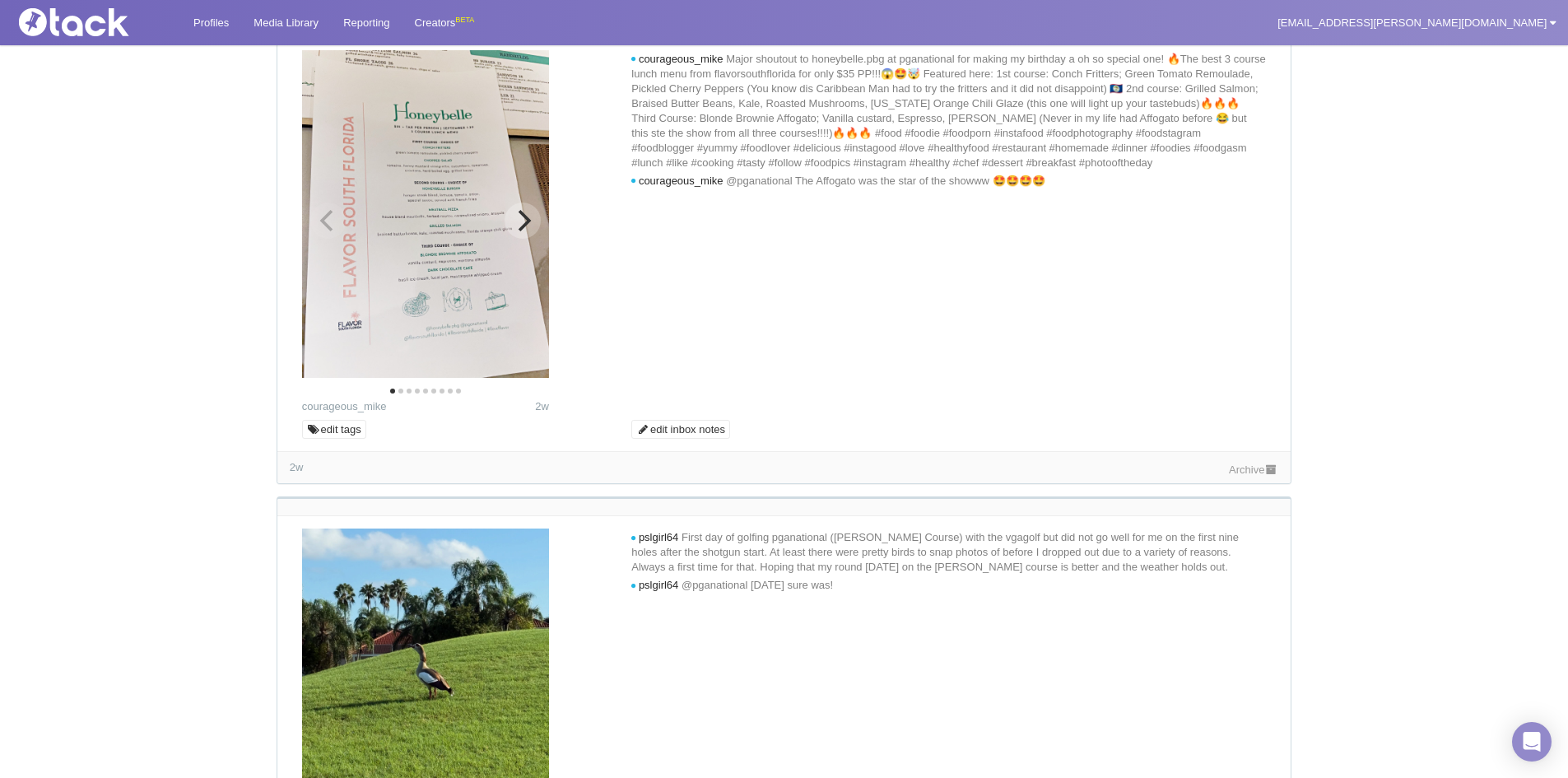
click at [513, 231] on icon "Next" at bounding box center [522, 220] width 21 height 21
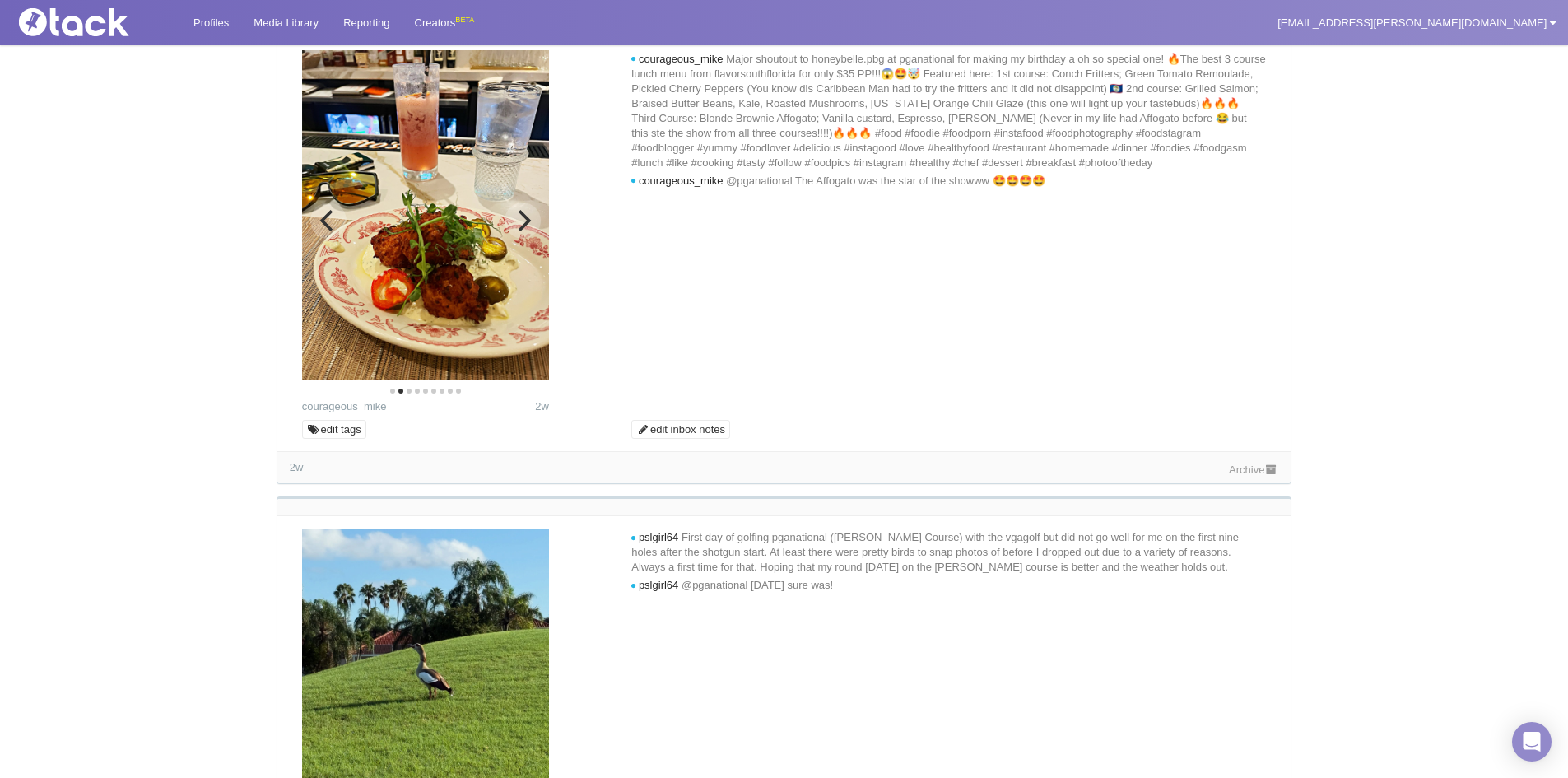
click at [513, 231] on icon "Next" at bounding box center [522, 220] width 21 height 21
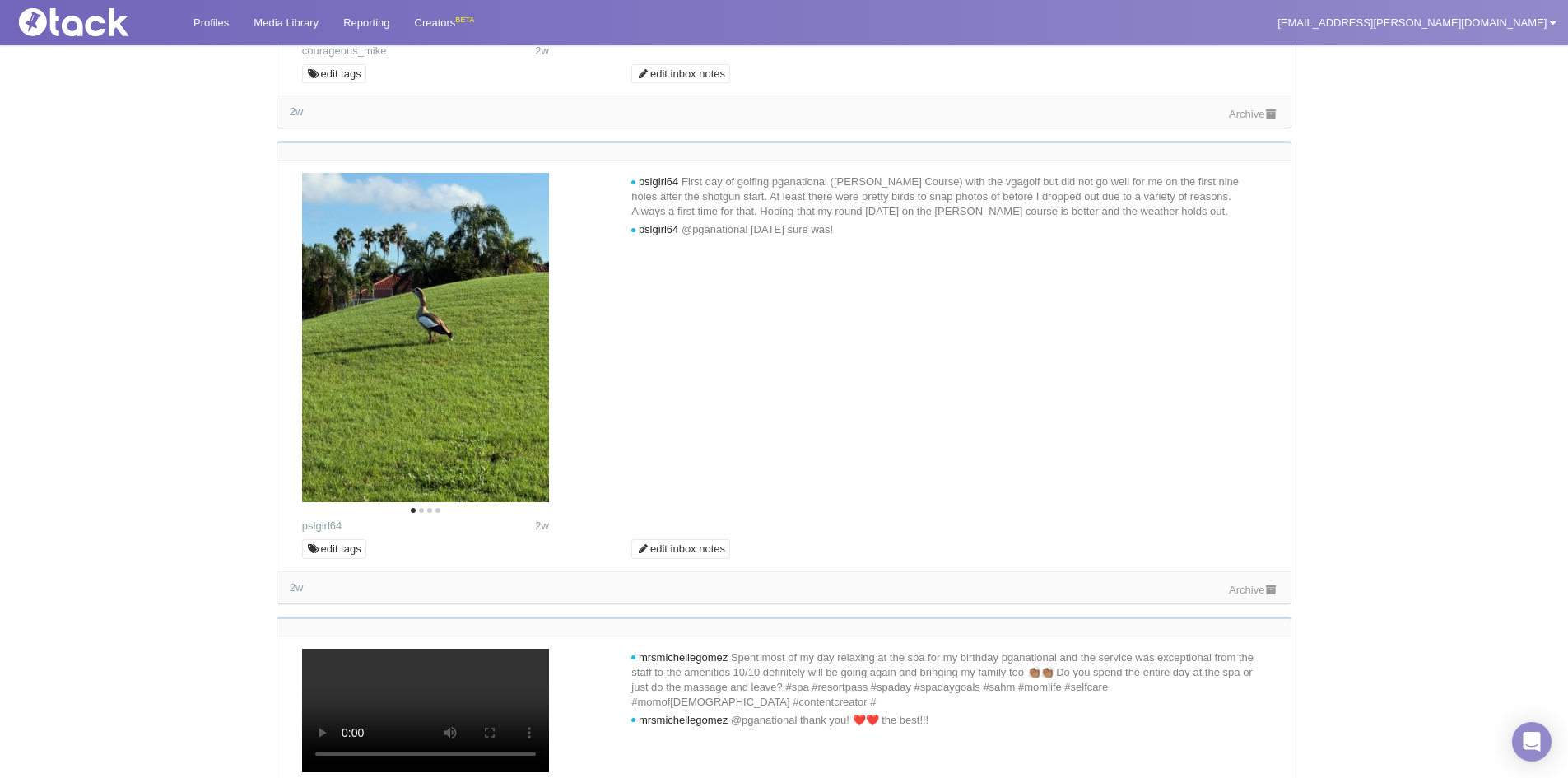
scroll to position [988, 0]
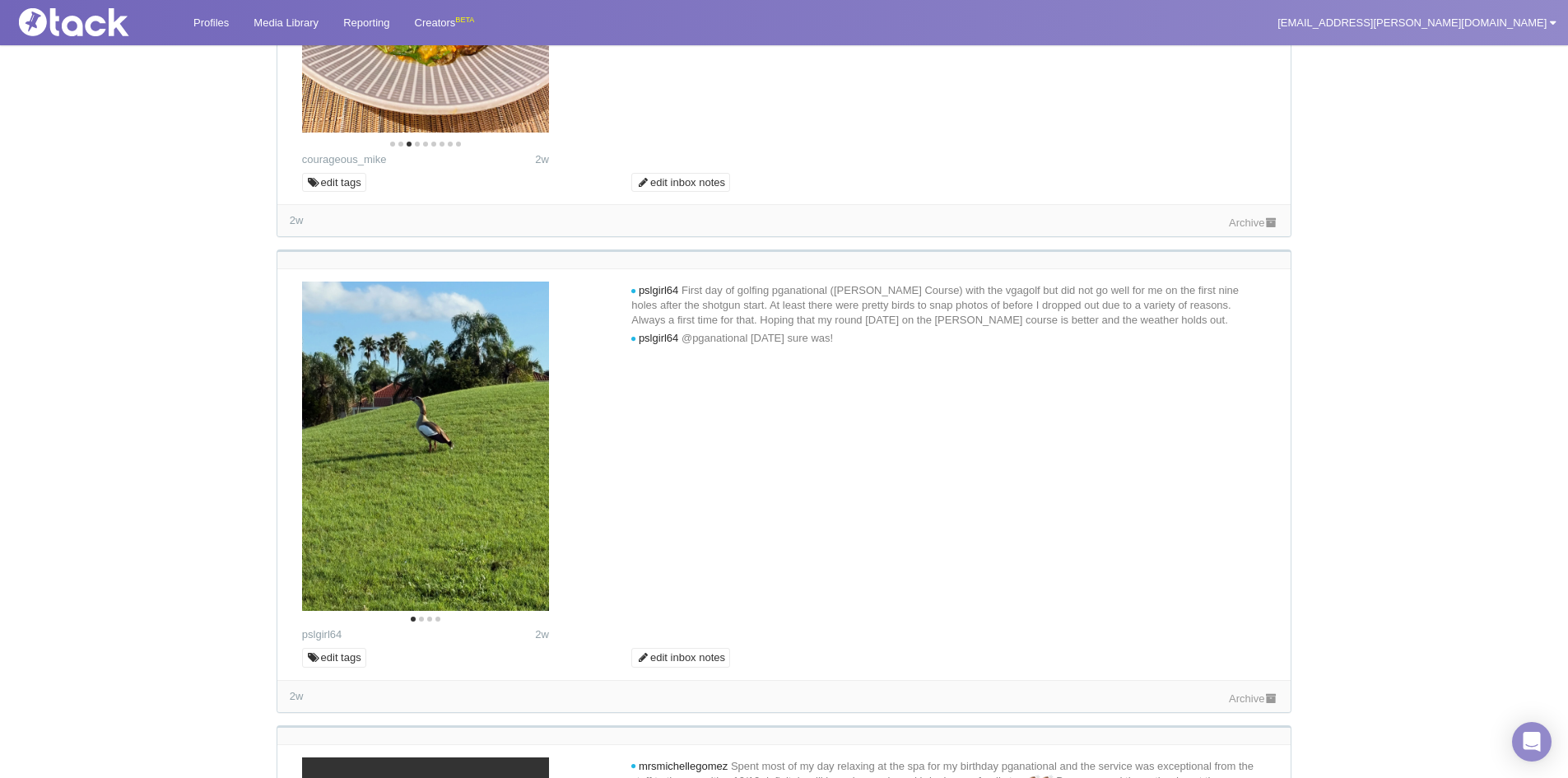
click at [1261, 230] on div "Archive" at bounding box center [1253, 221] width 50 height 17
click at [1262, 229] on link "Archive" at bounding box center [1253, 222] width 50 height 12
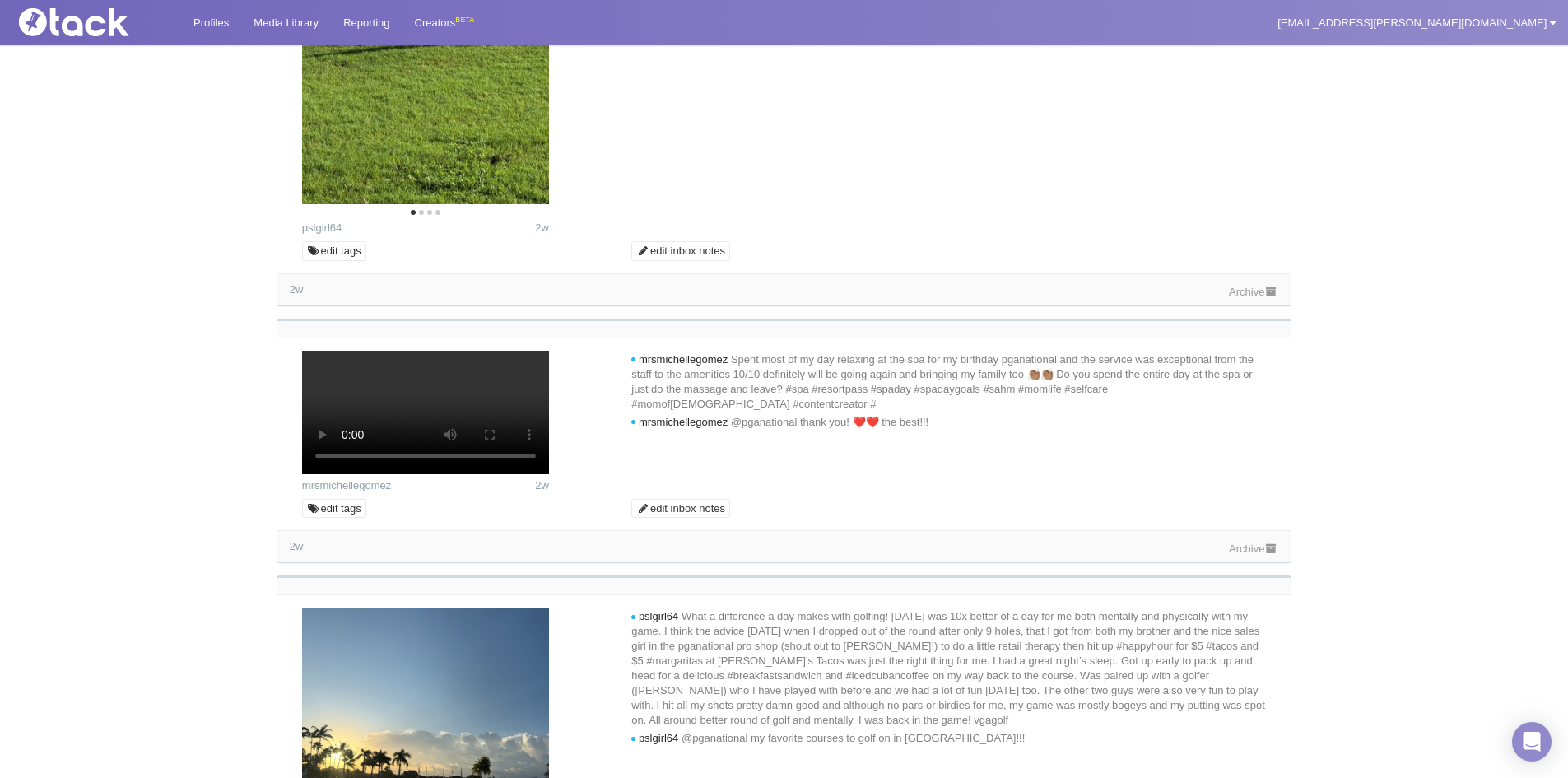
scroll to position [1400, 0]
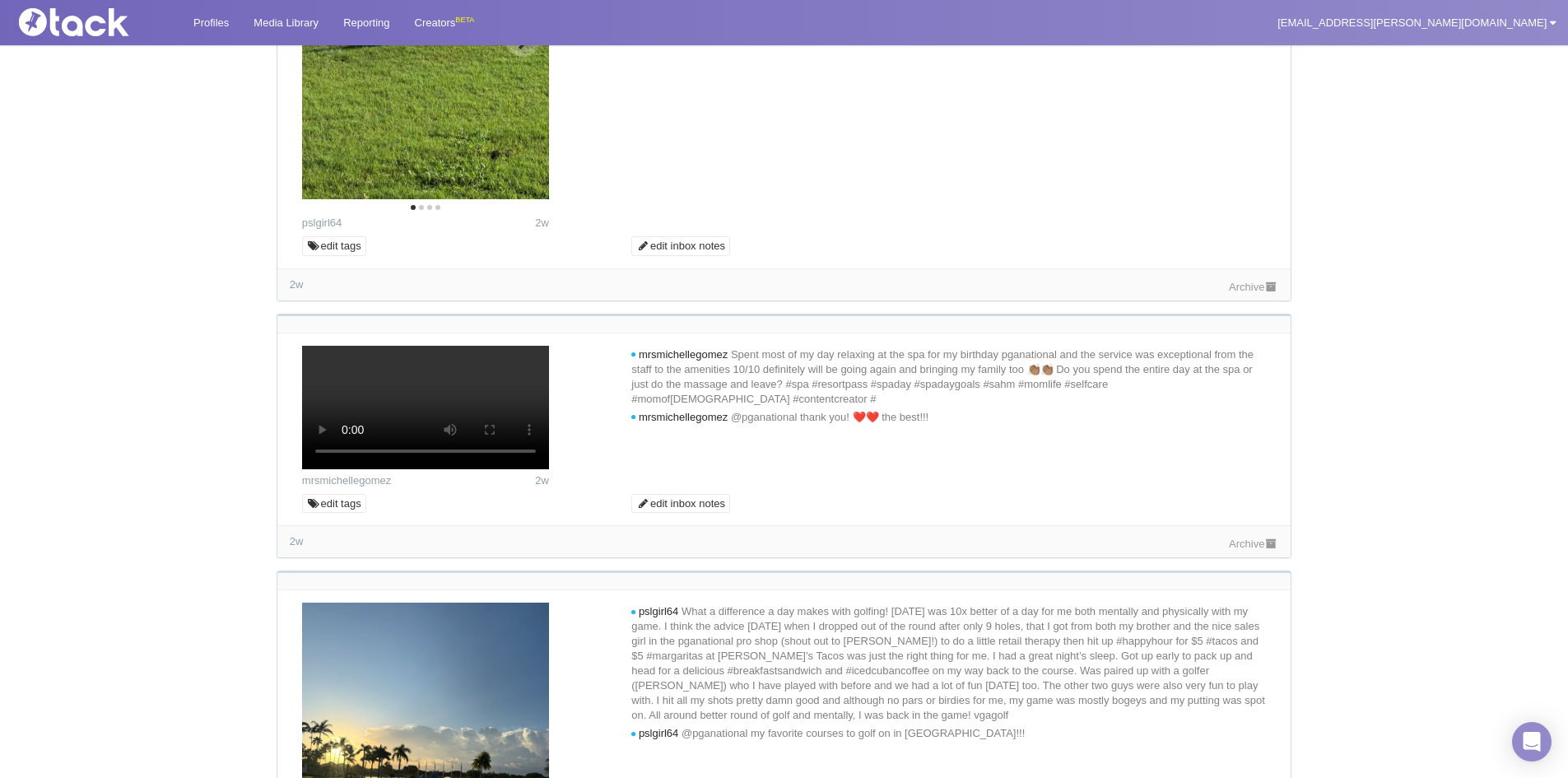
click at [521, 50] on icon "Next" at bounding box center [525, 39] width 13 height 21
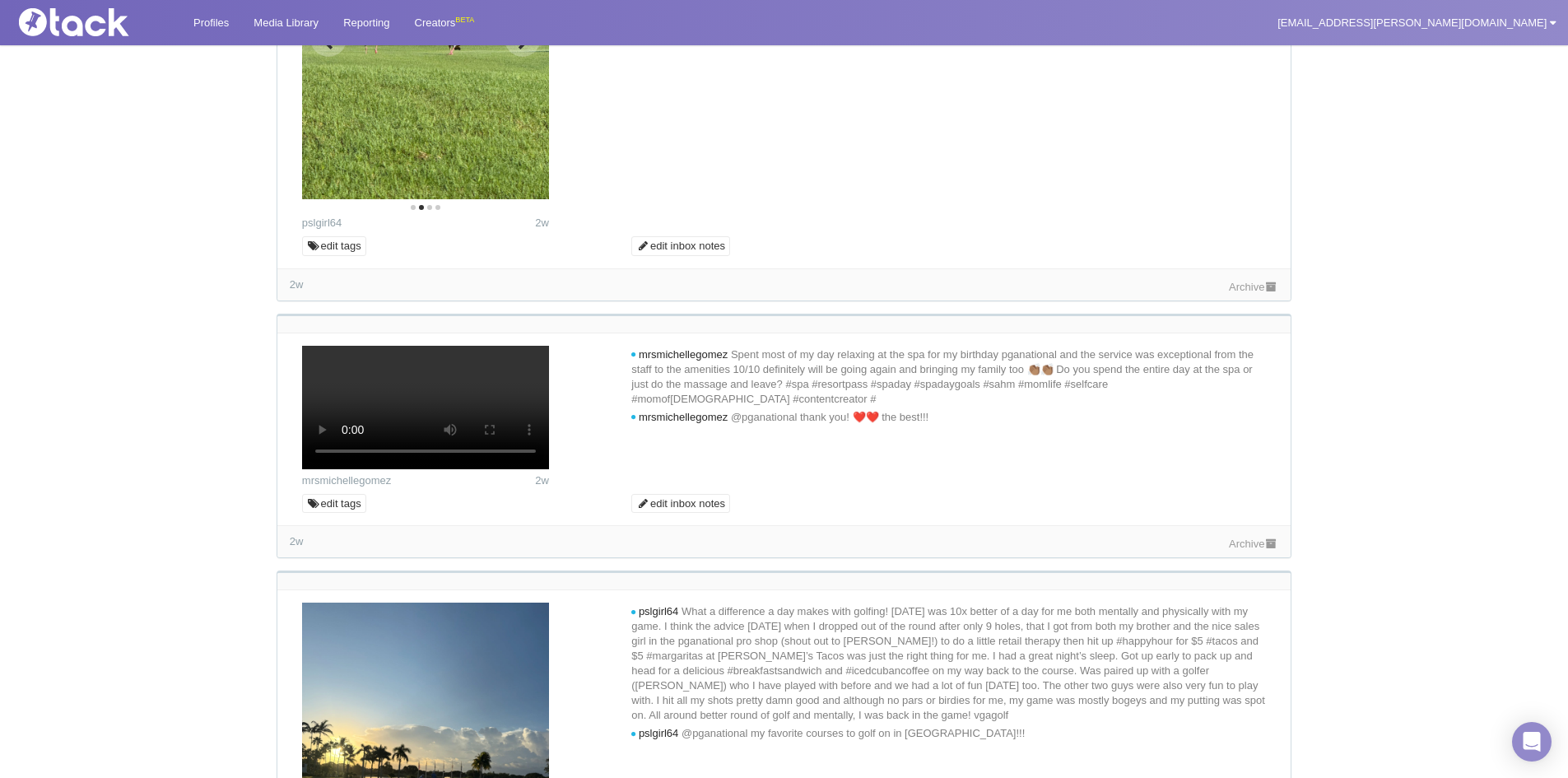
click at [505, 57] on button "Next" at bounding box center [522, 38] width 36 height 36
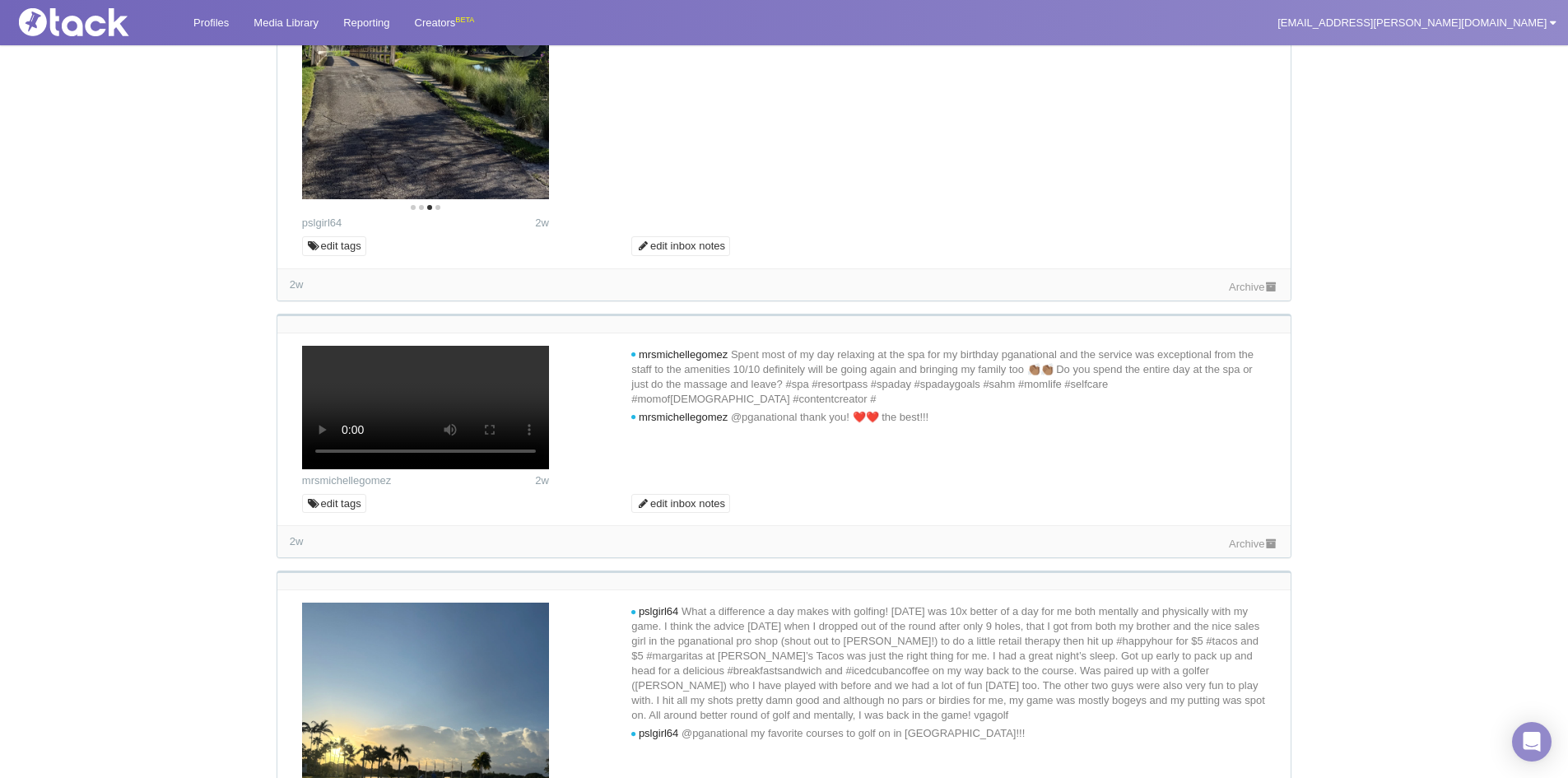
click at [510, 57] on button "Next" at bounding box center [522, 38] width 36 height 36
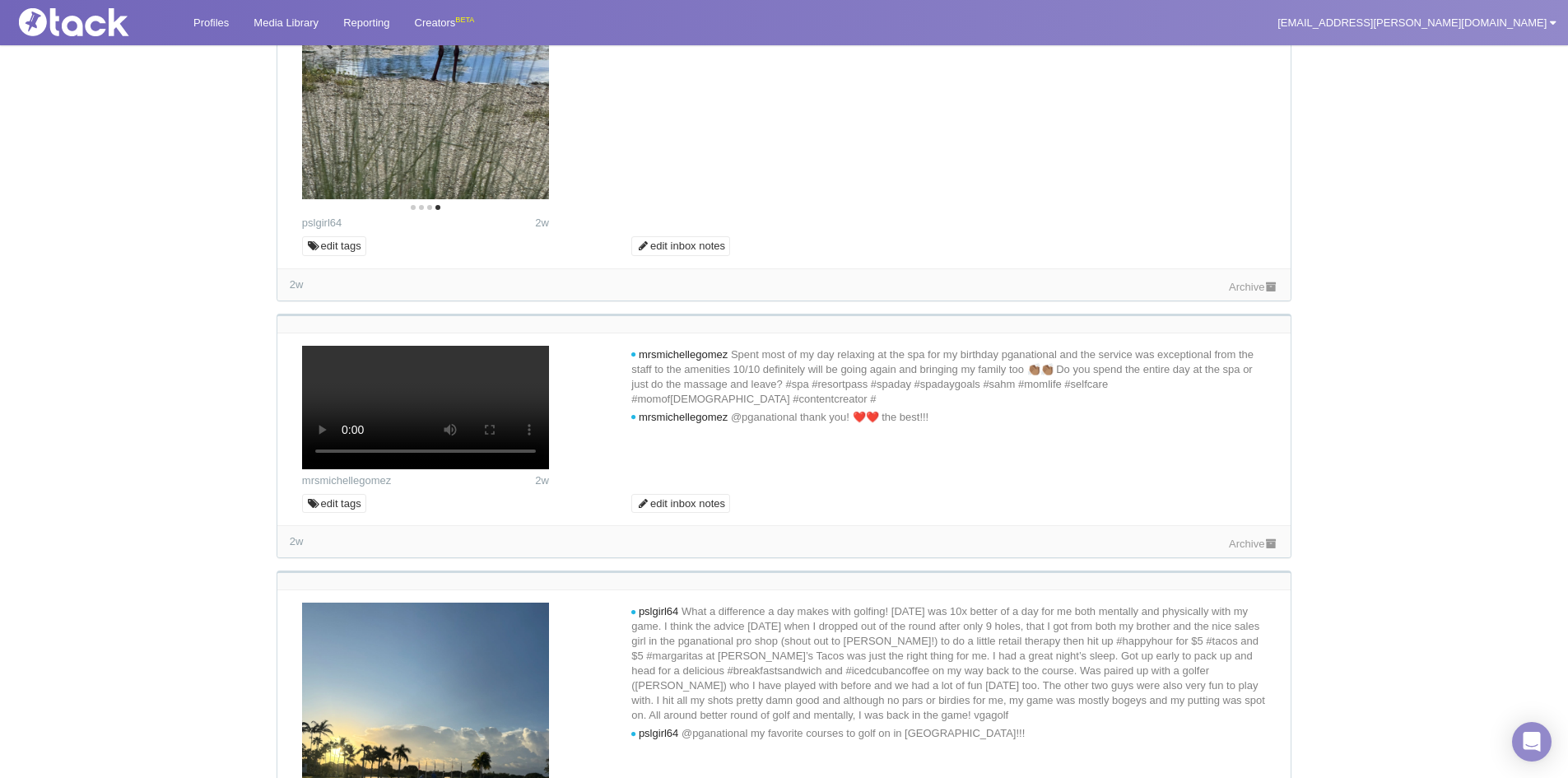
click at [517, 199] on img at bounding box center [425, 34] width 247 height 329
click at [534, 199] on img at bounding box center [425, 34] width 247 height 329
click at [1232, 294] on link "Archive" at bounding box center [1253, 286] width 50 height 12
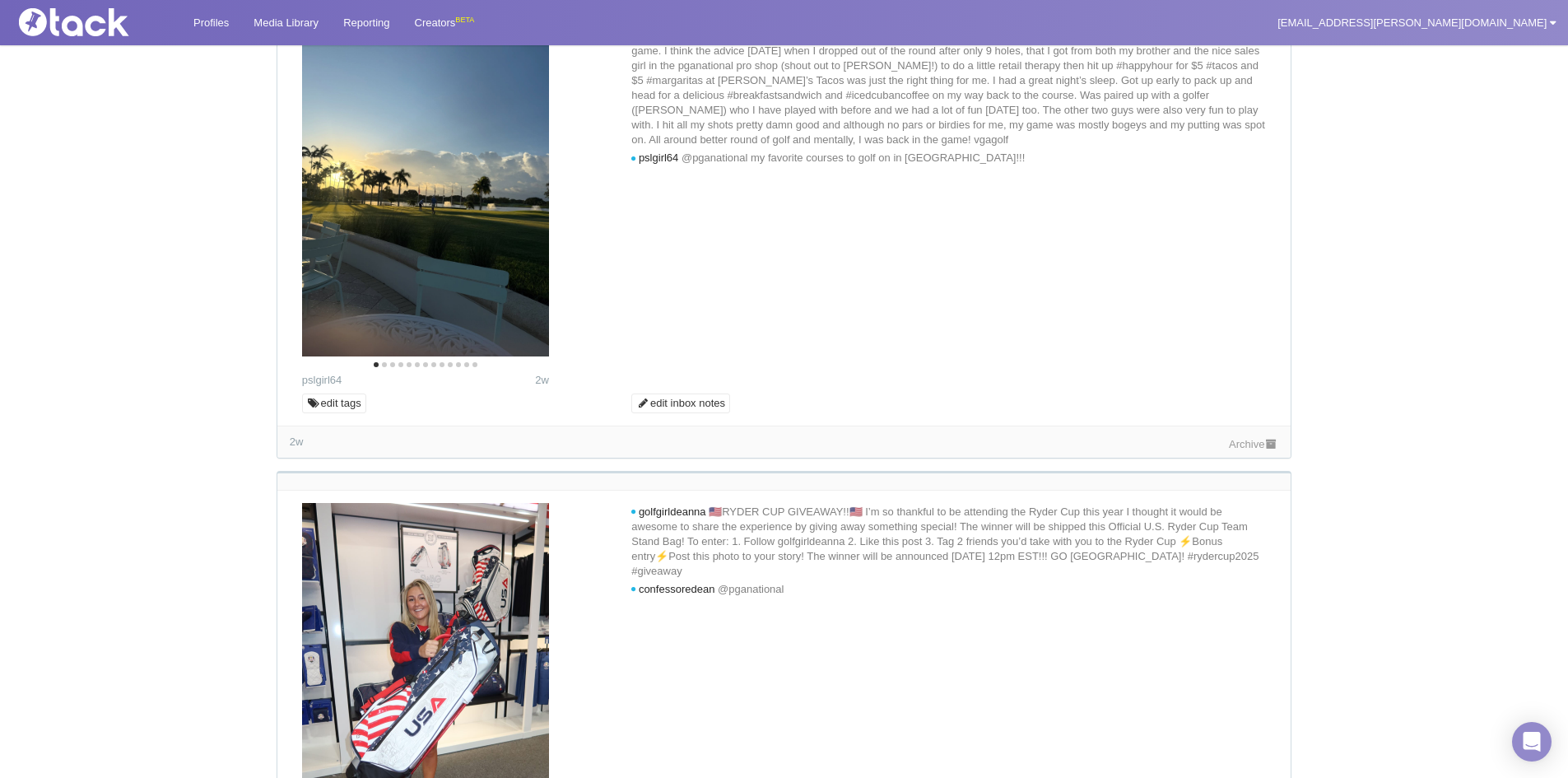
scroll to position [1976, 0]
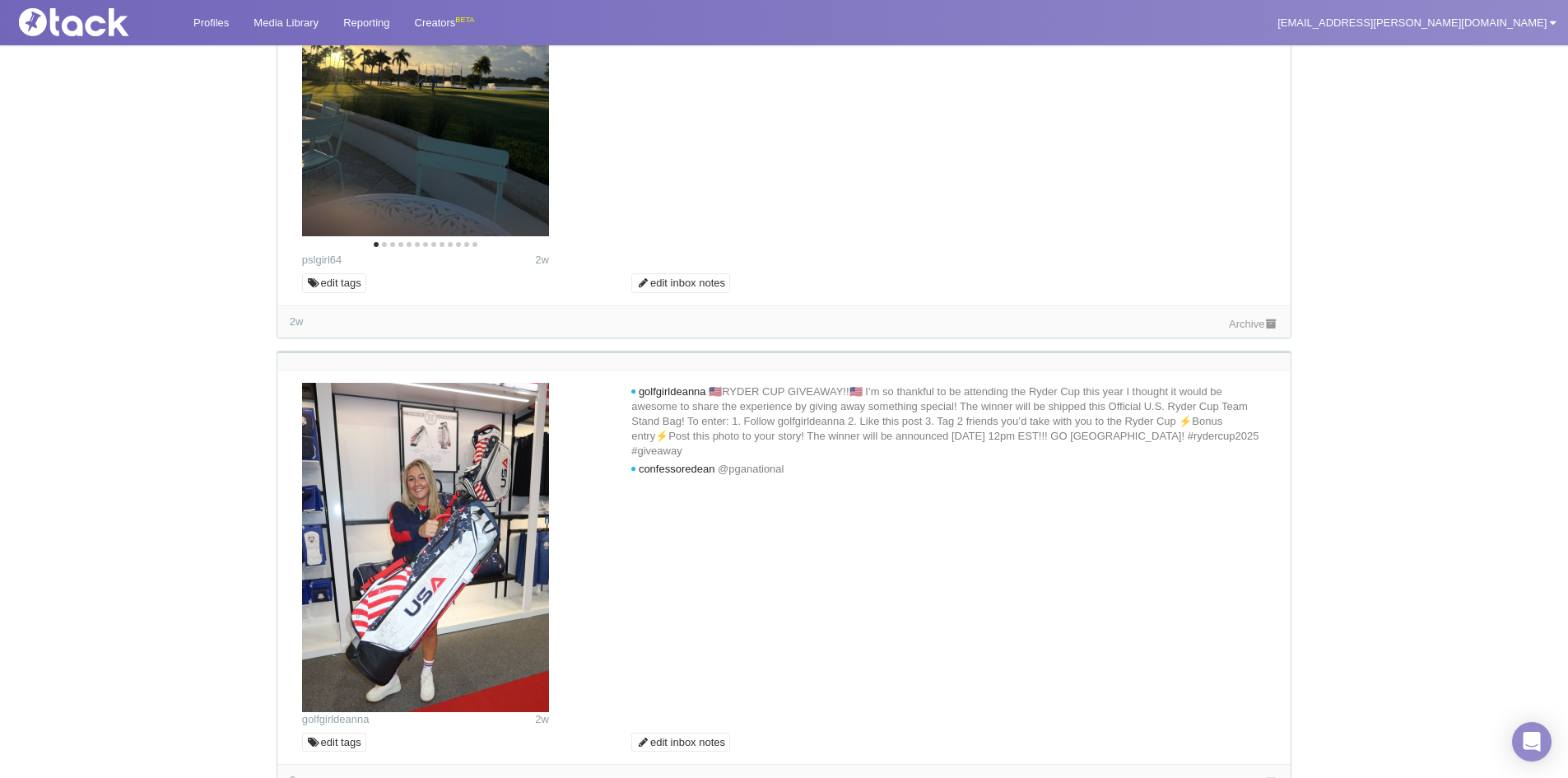
scroll to position [2306, 0]
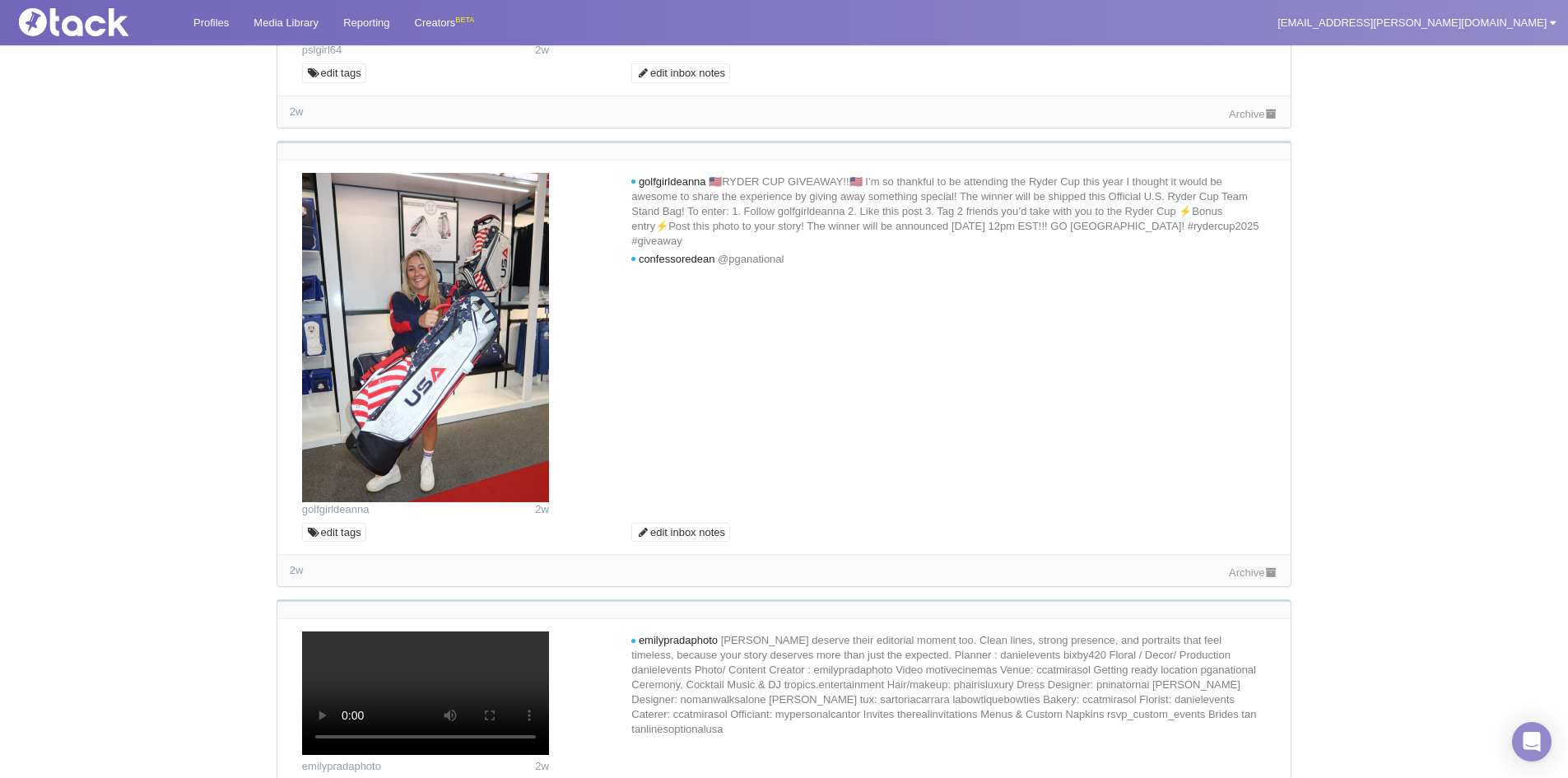
click at [1237, 120] on link "Archive" at bounding box center [1253, 114] width 50 height 12
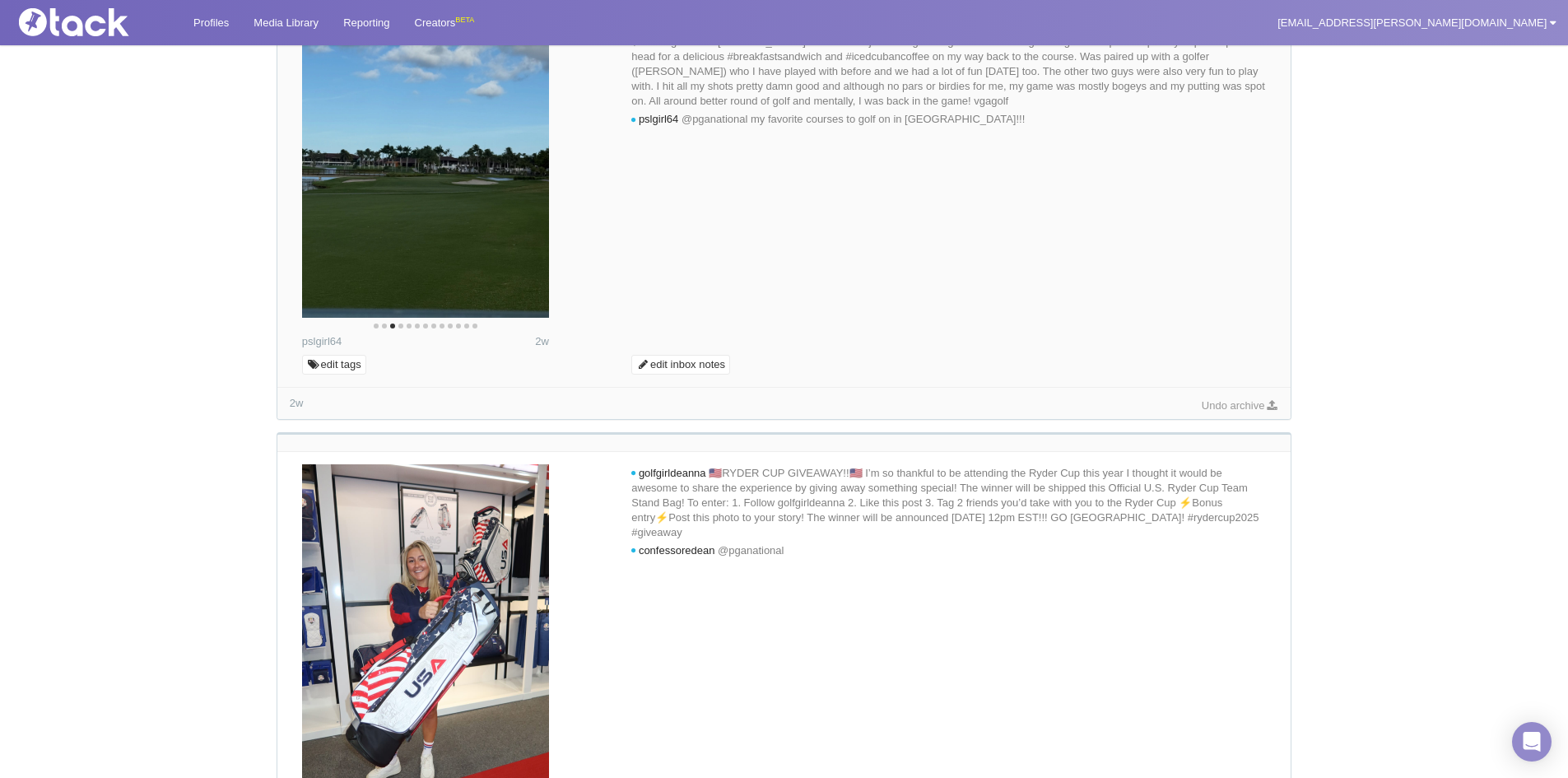
scroll to position [1976, 0]
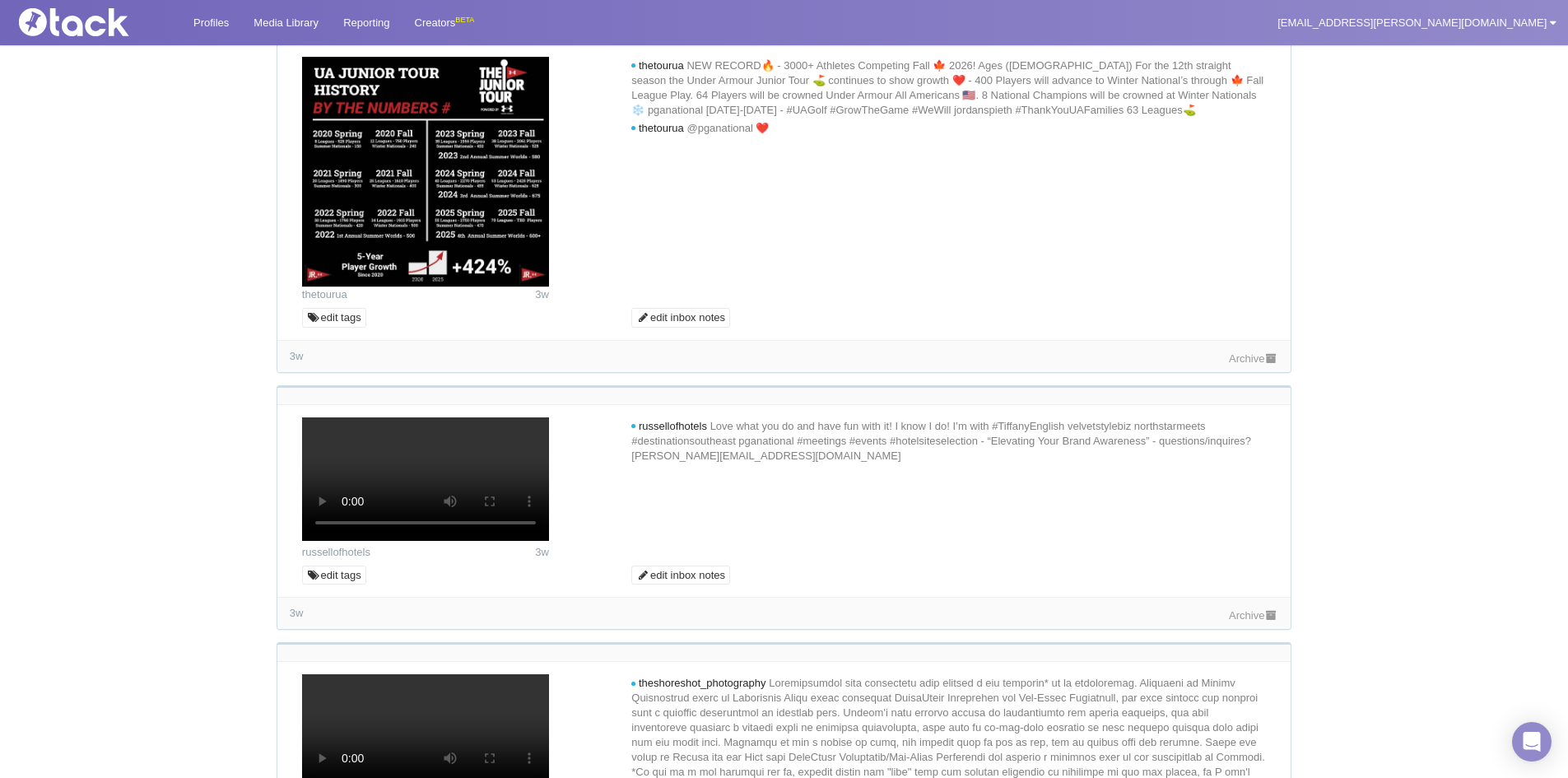
scroll to position [3349, 0]
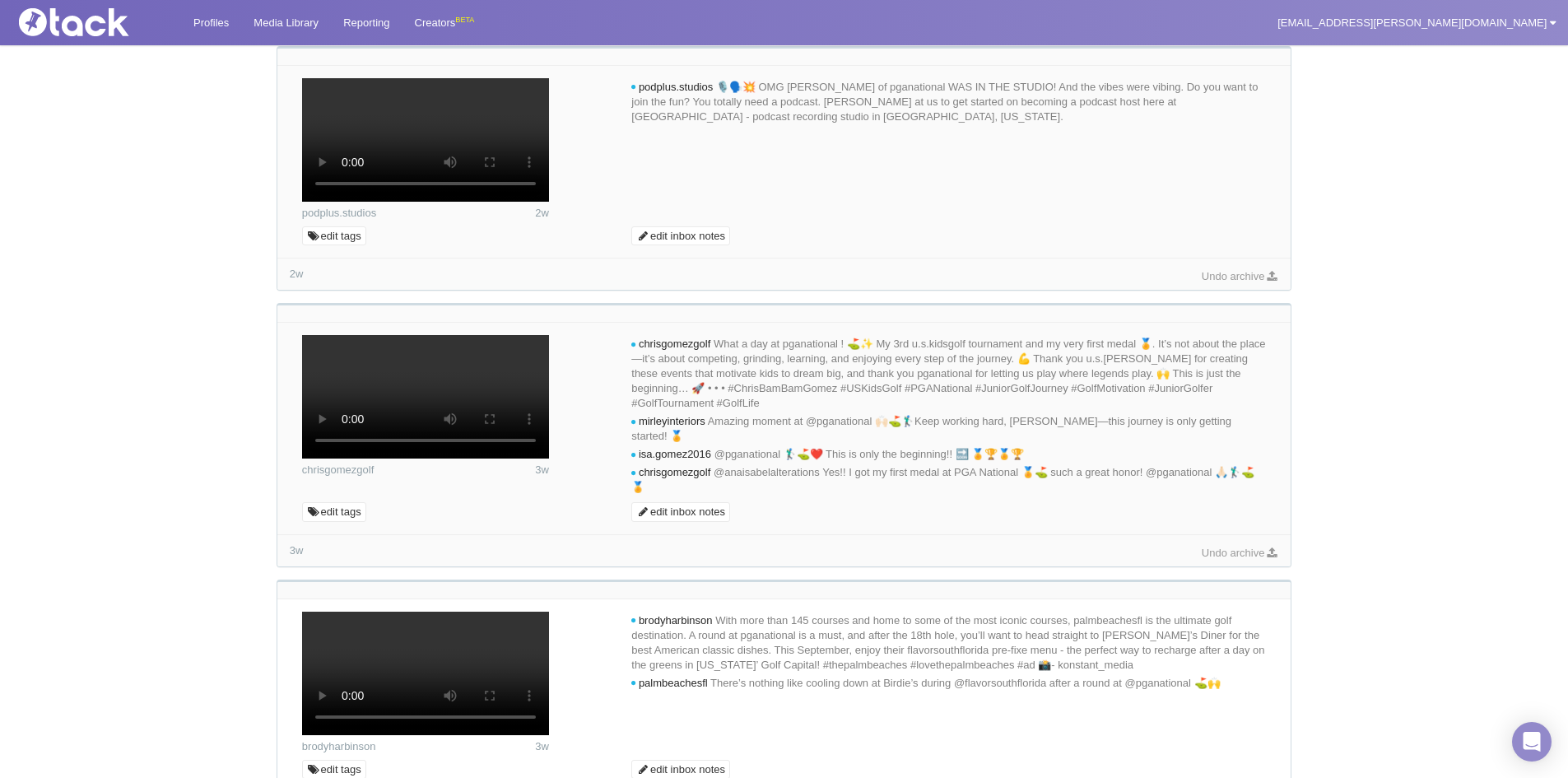
scroll to position [2114, 0]
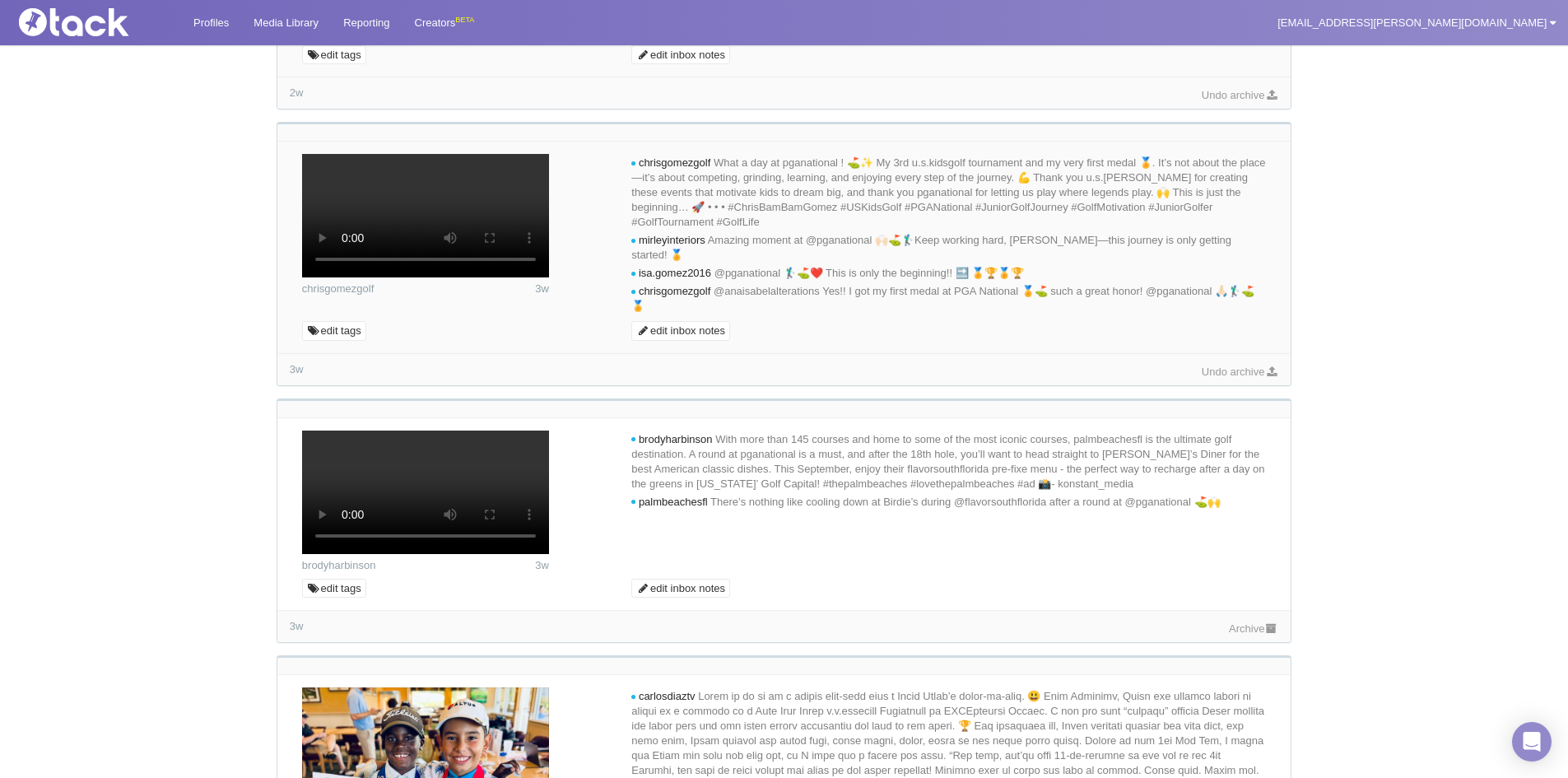
scroll to position [1619, 0]
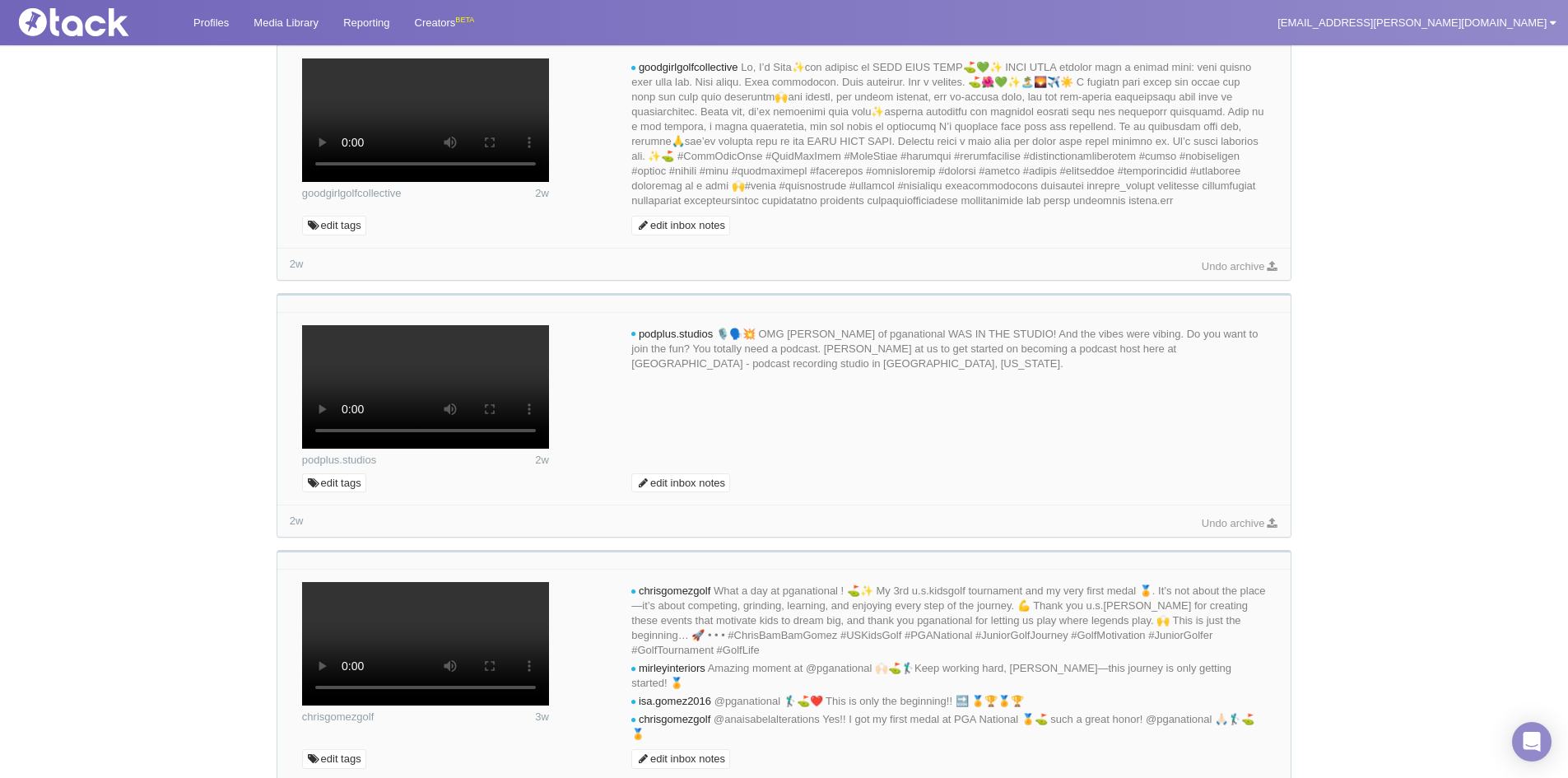
click at [1250, 6] on link "Archive" at bounding box center [1253, -1] width 50 height 12
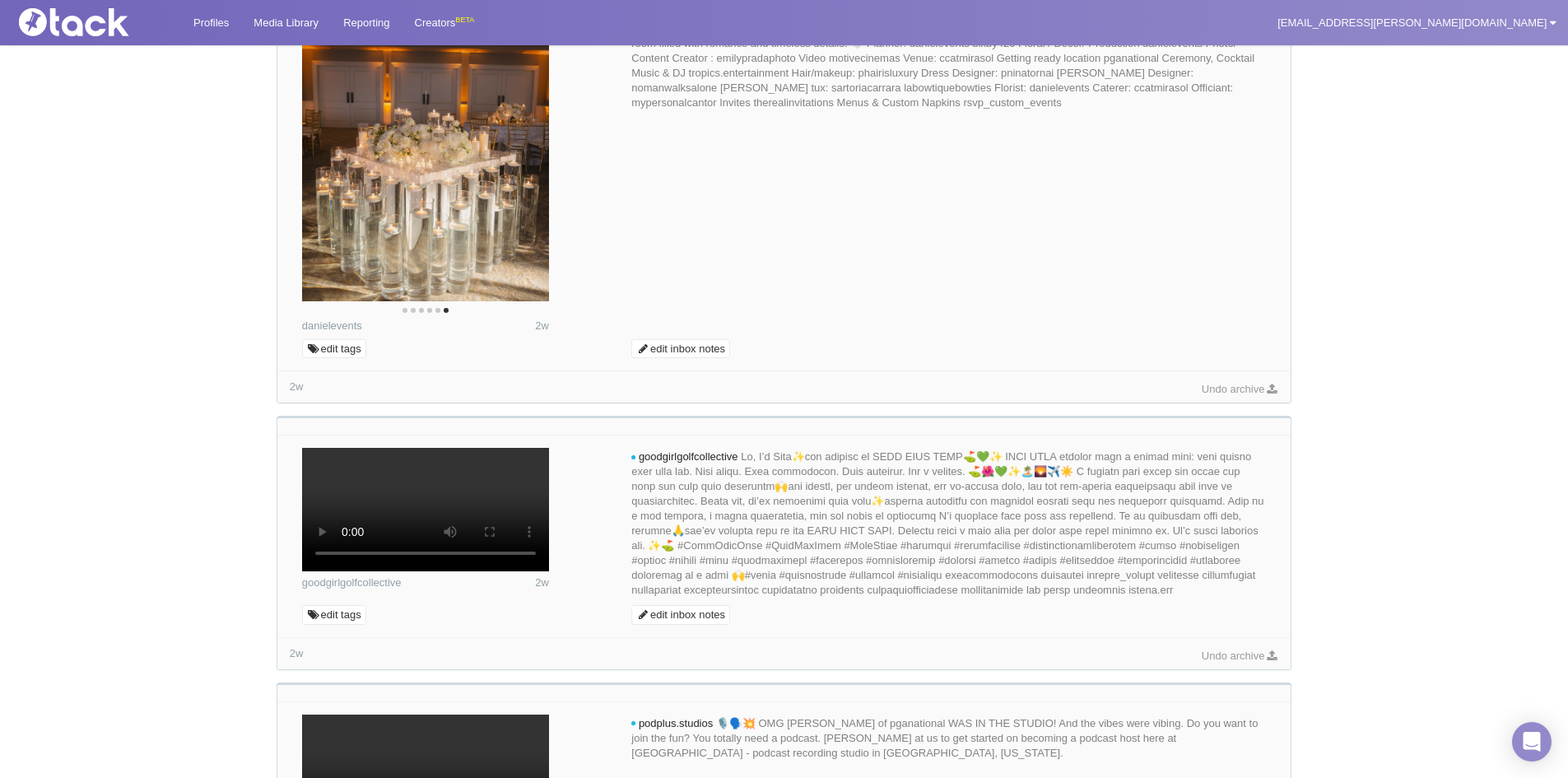
scroll to position [1208, 0]
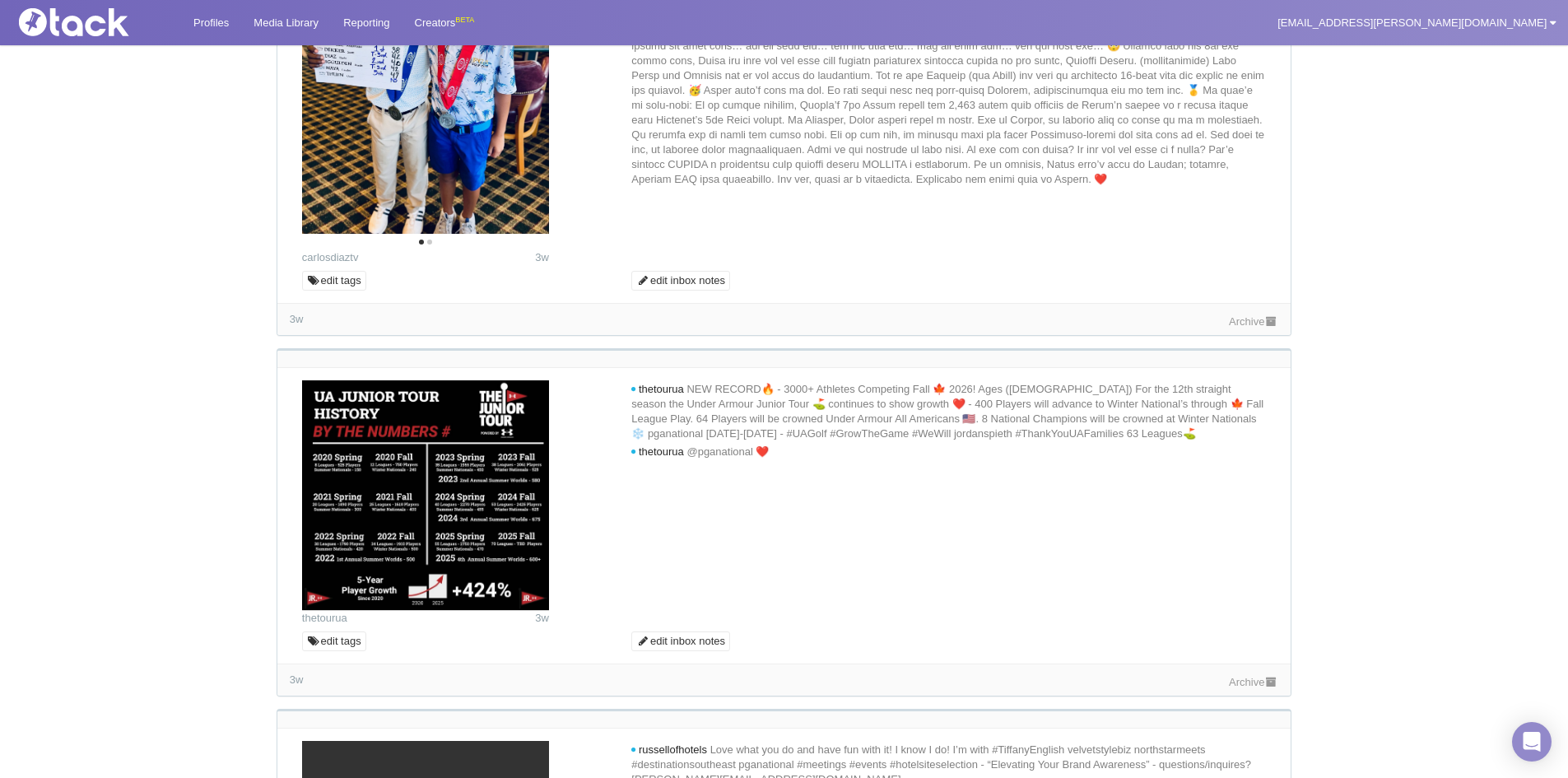
scroll to position [1538, 0]
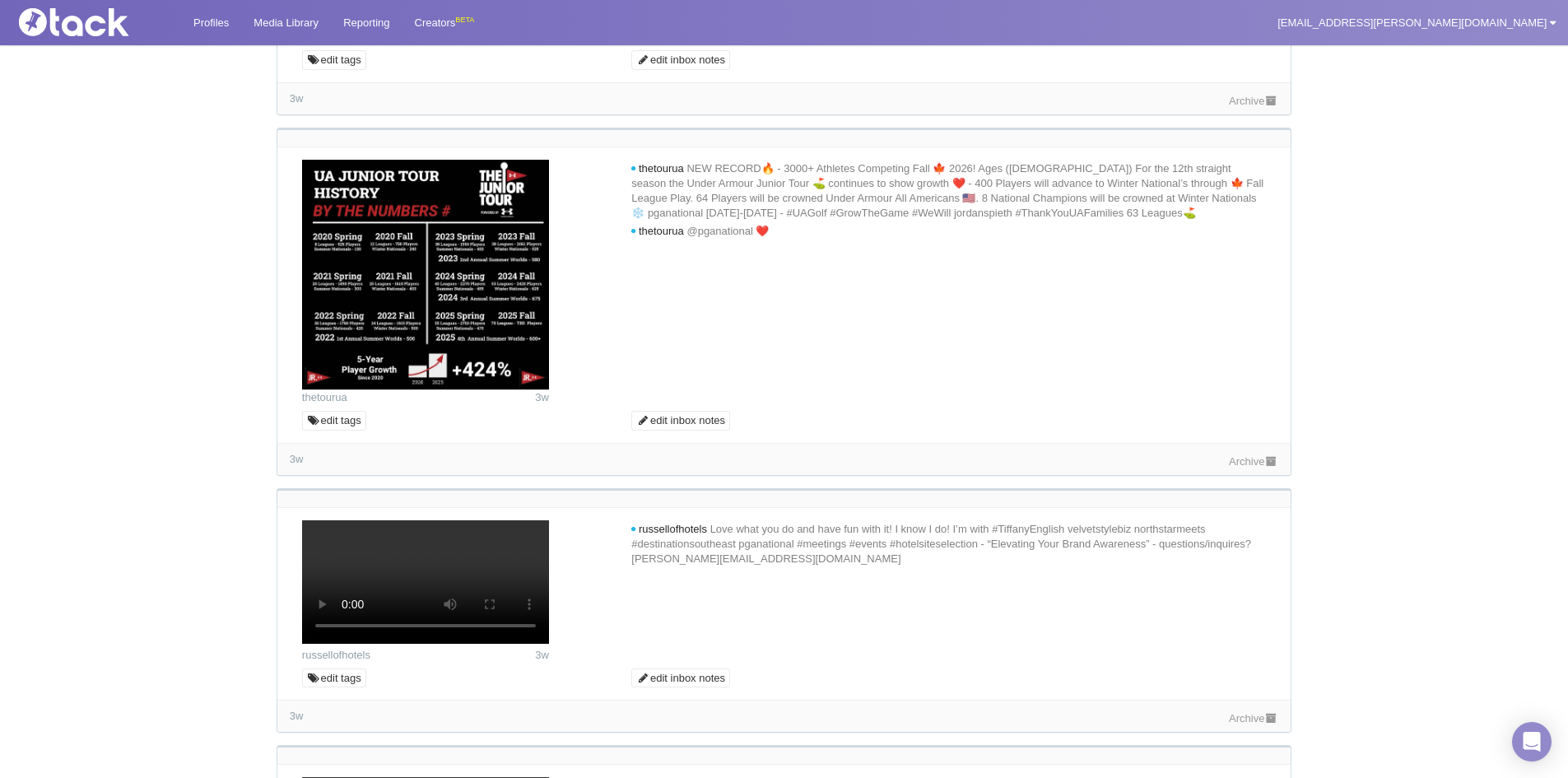
click at [1268, 106] on icon at bounding box center [1271, 101] width 14 height 11
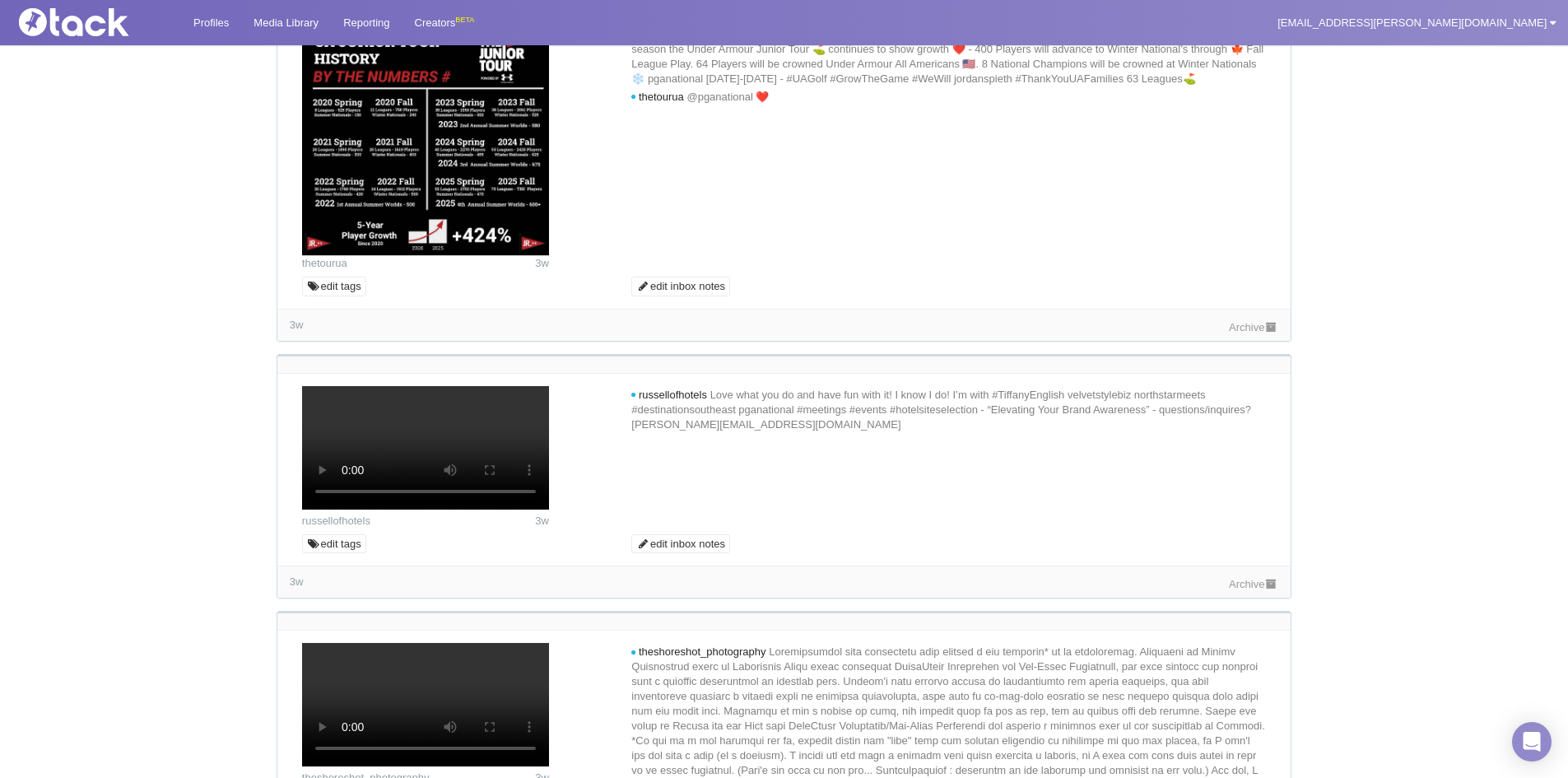
scroll to position [2114, 0]
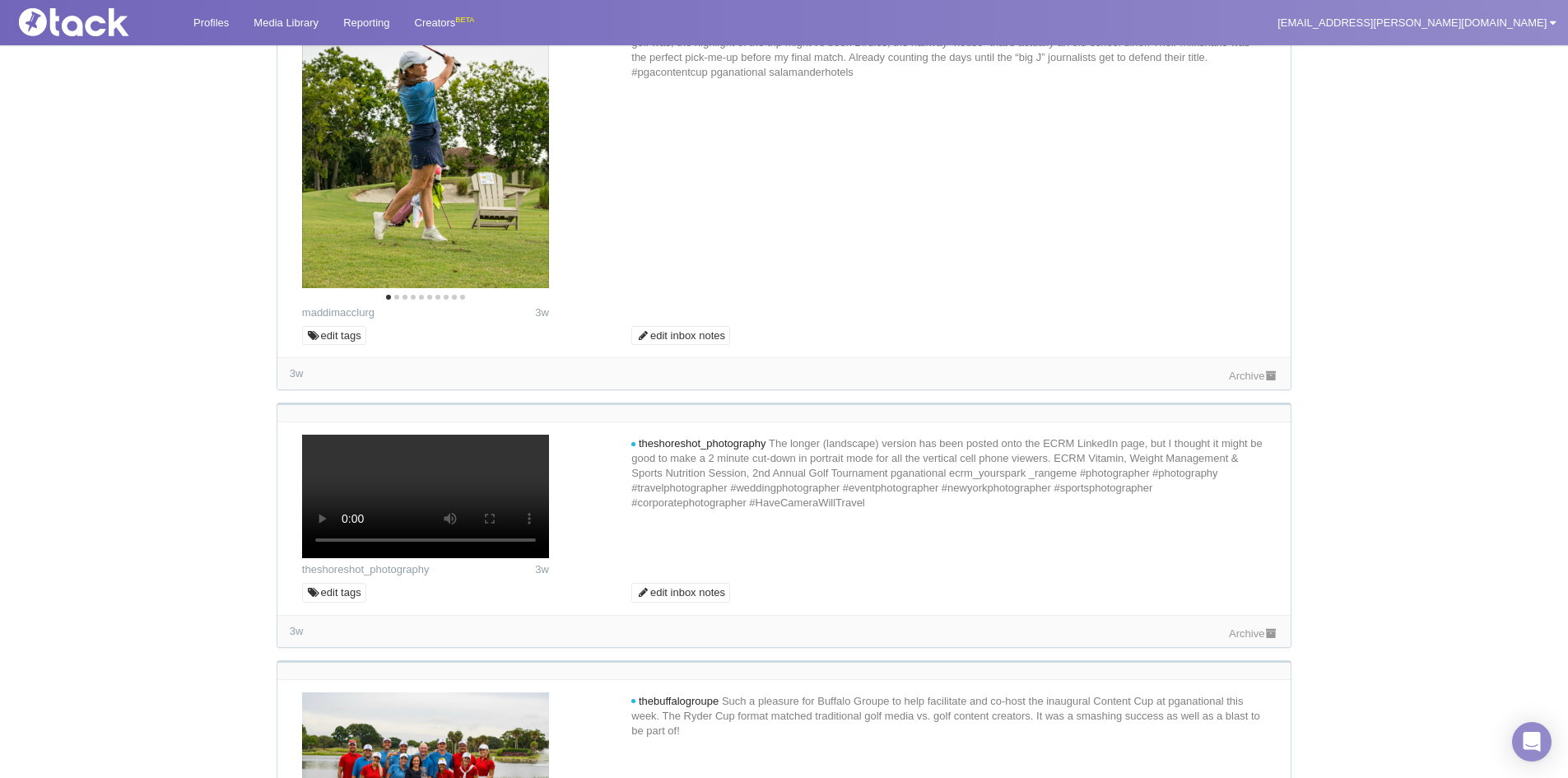
scroll to position [2773, 0]
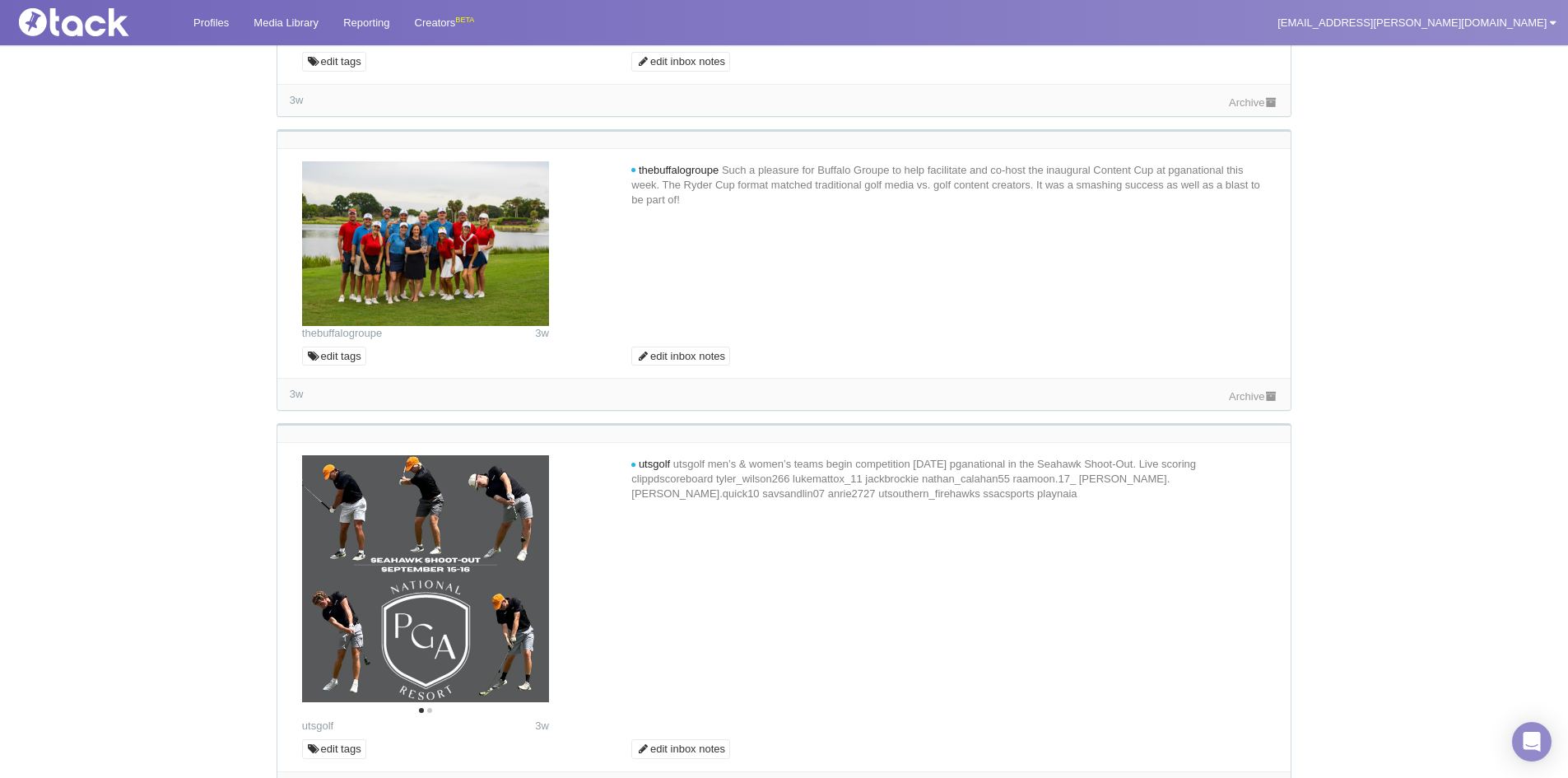
scroll to position [3184, 0]
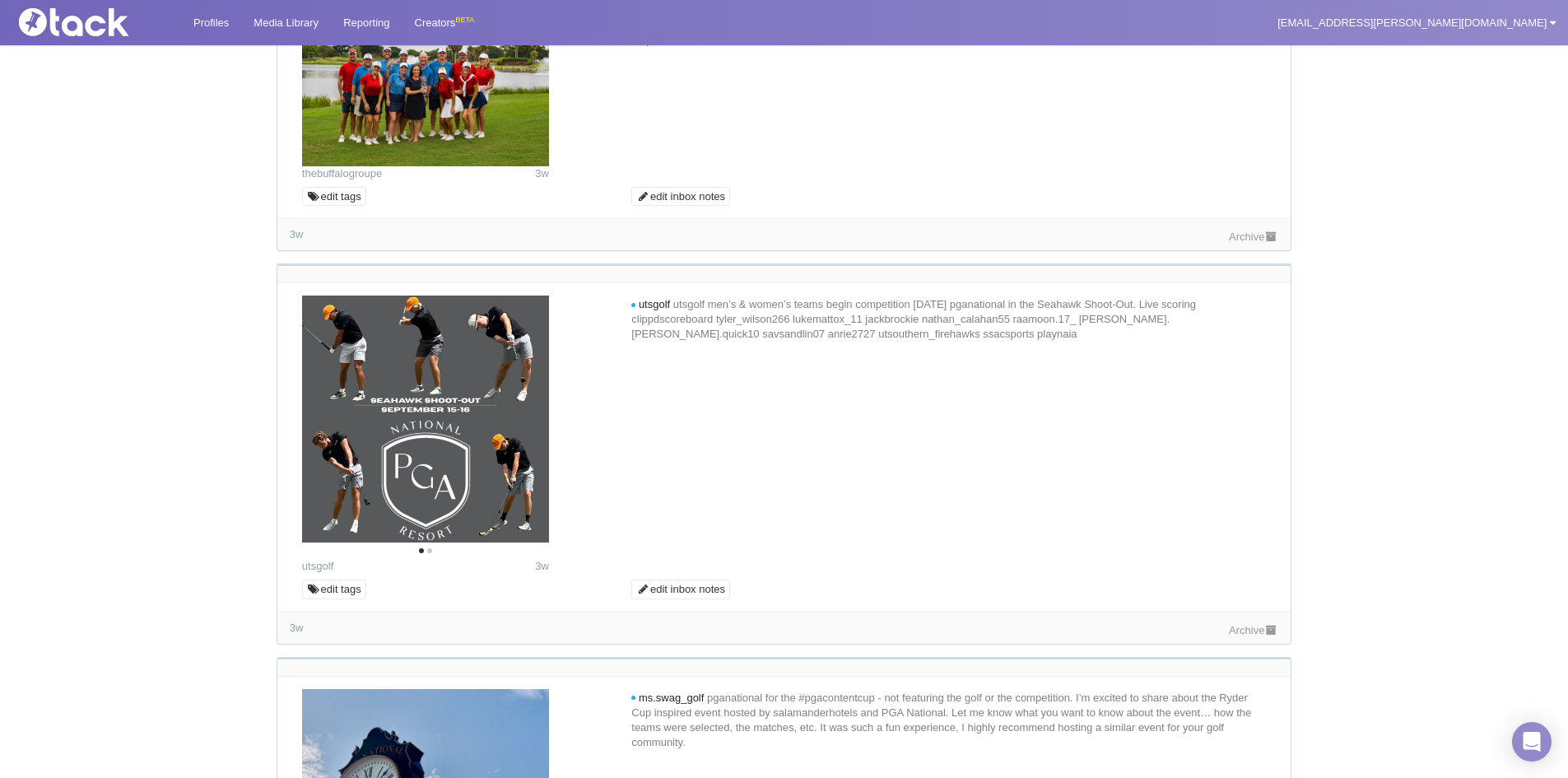
scroll to position [3595, 0]
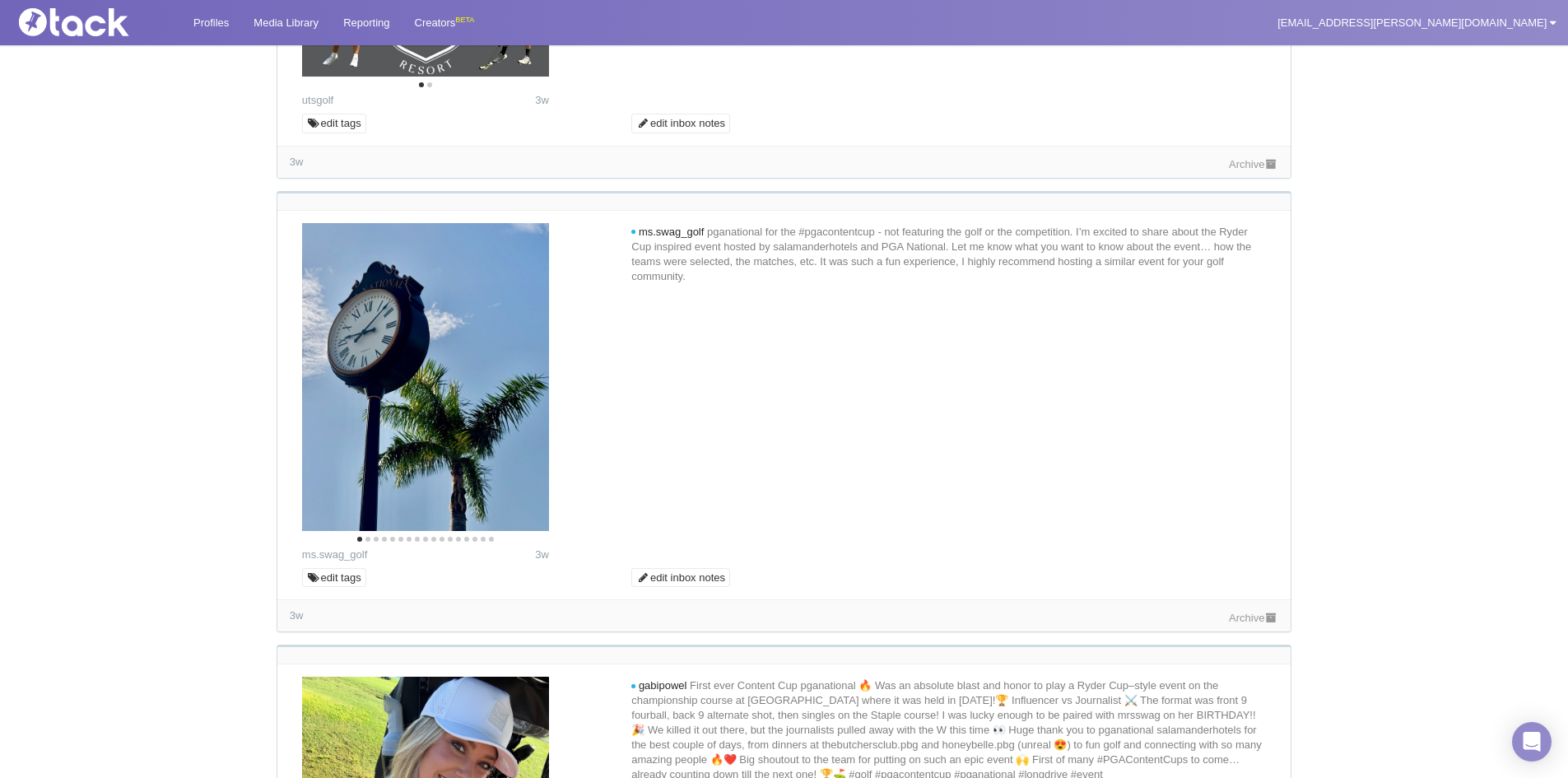
scroll to position [4254, 0]
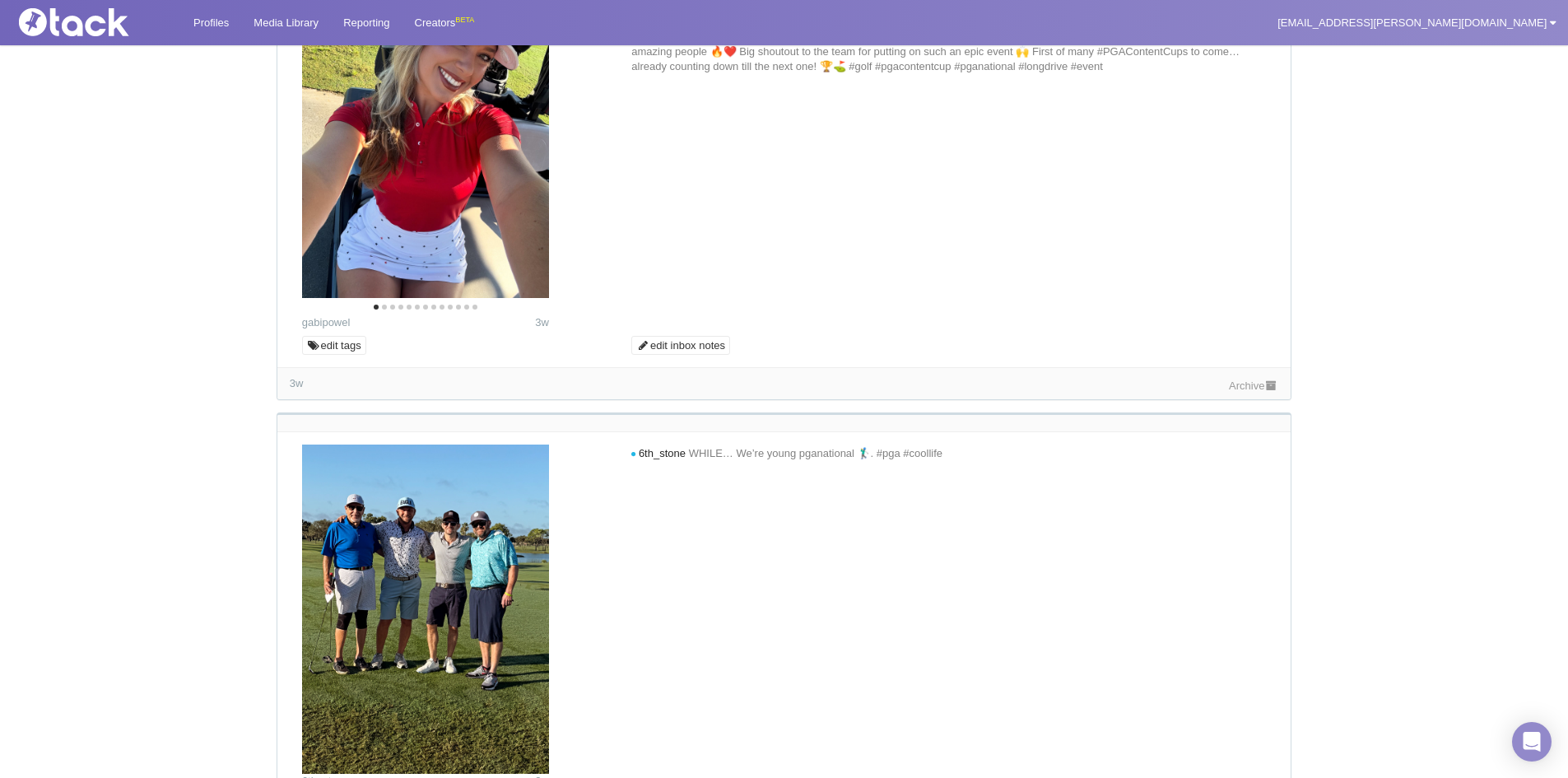
scroll to position [4749, 0]
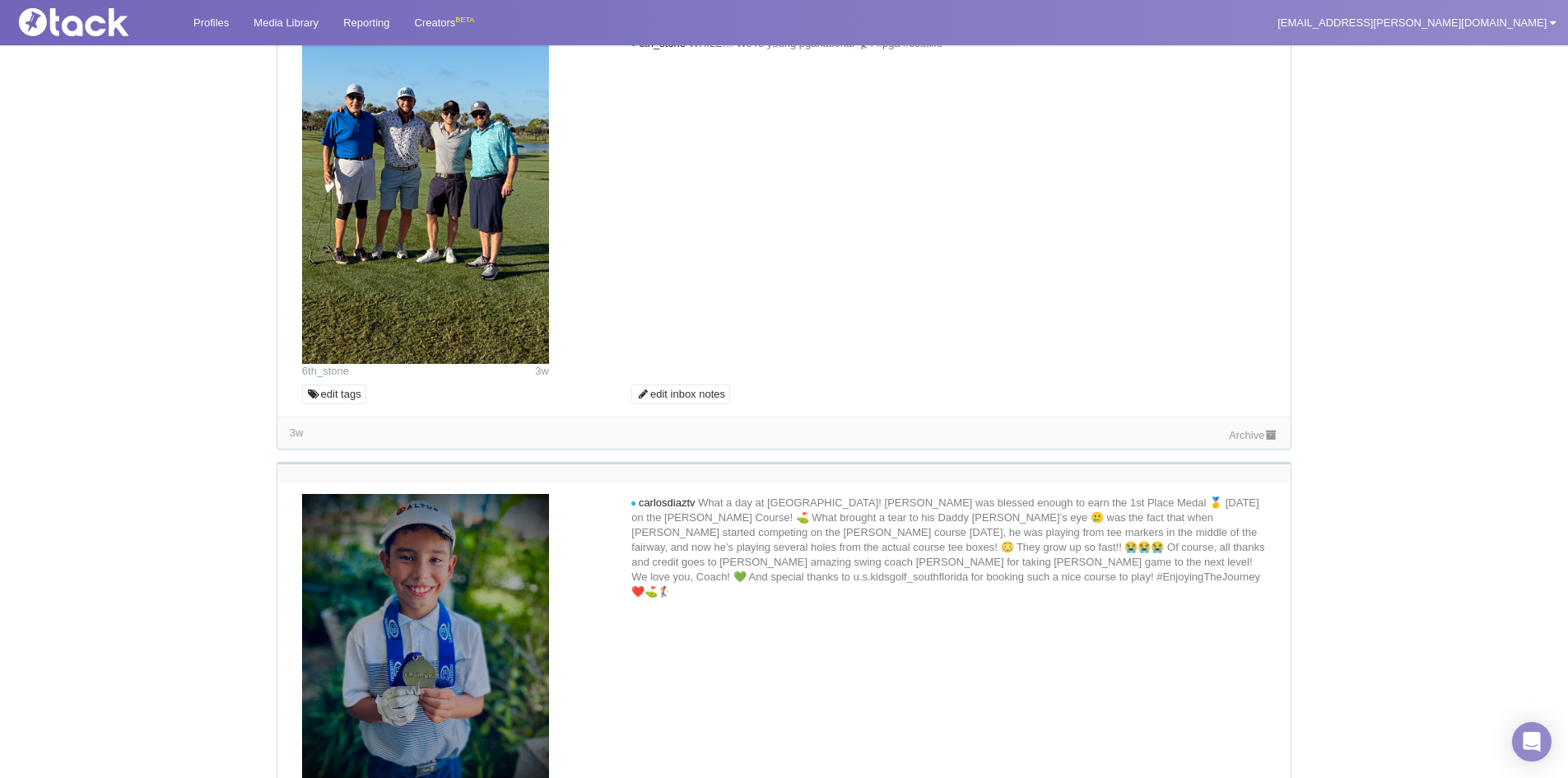
scroll to position [4913, 0]
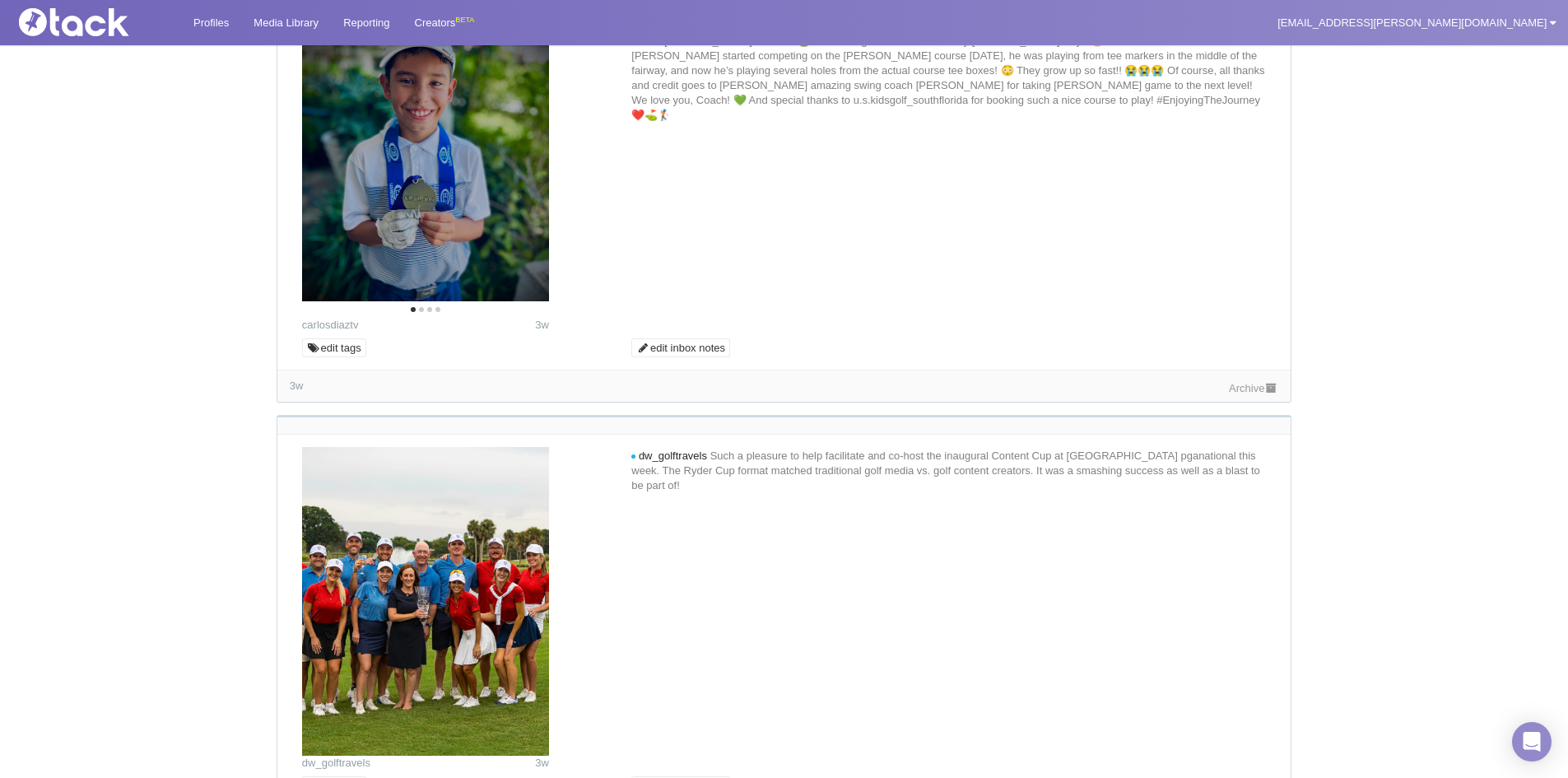
scroll to position [5407, 0]
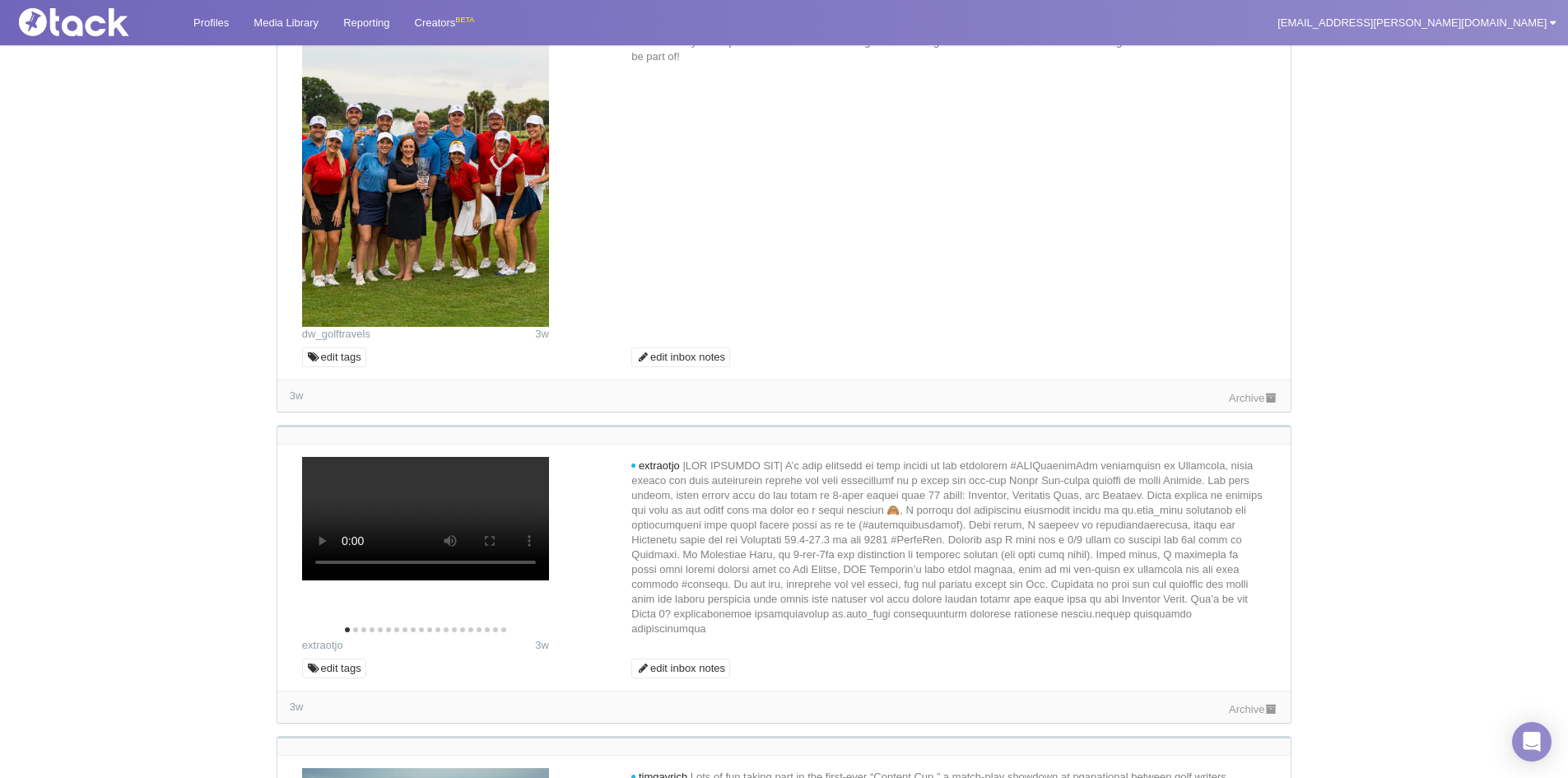
scroll to position [5819, 0]
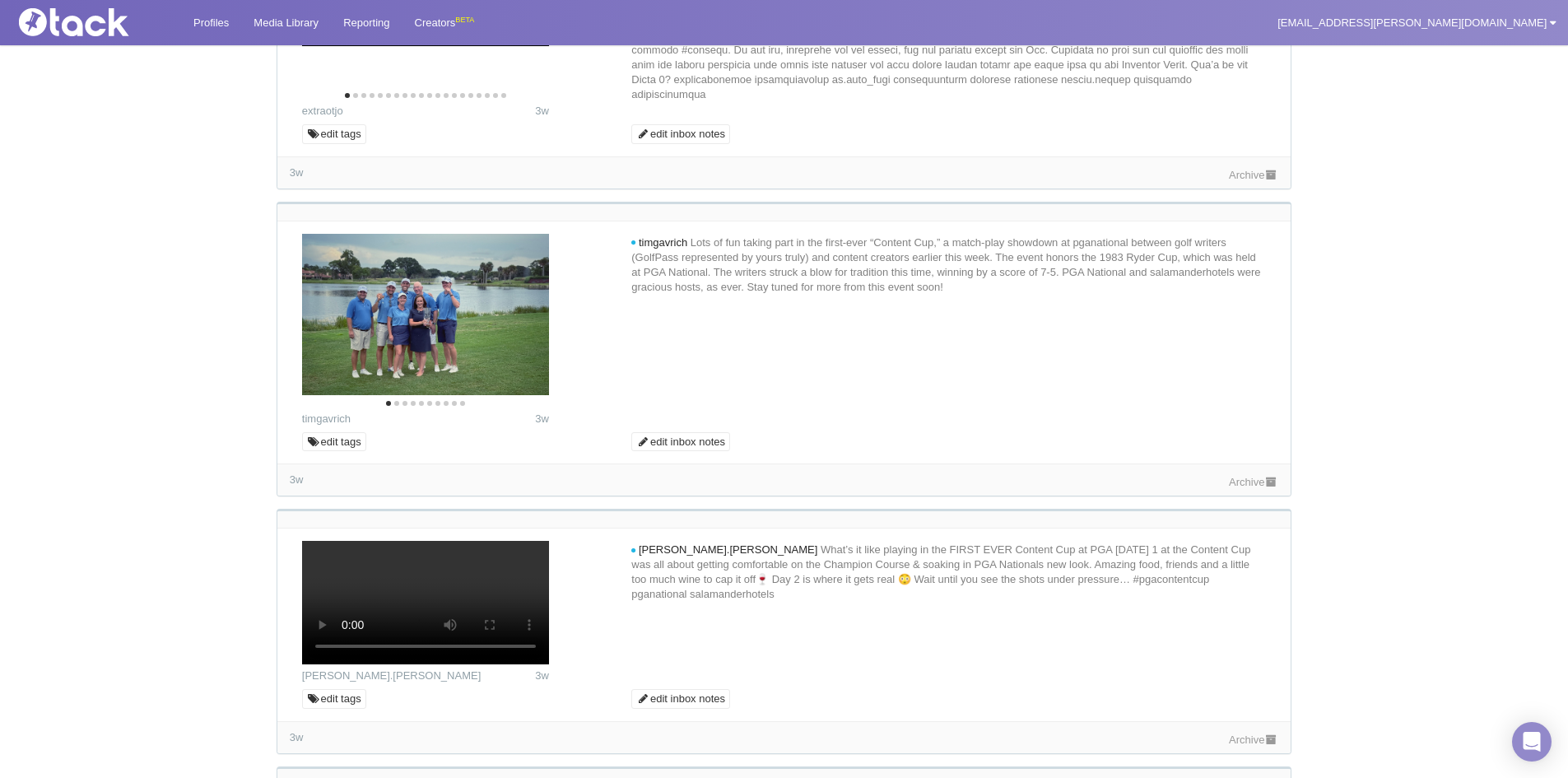
scroll to position [6396, 0]
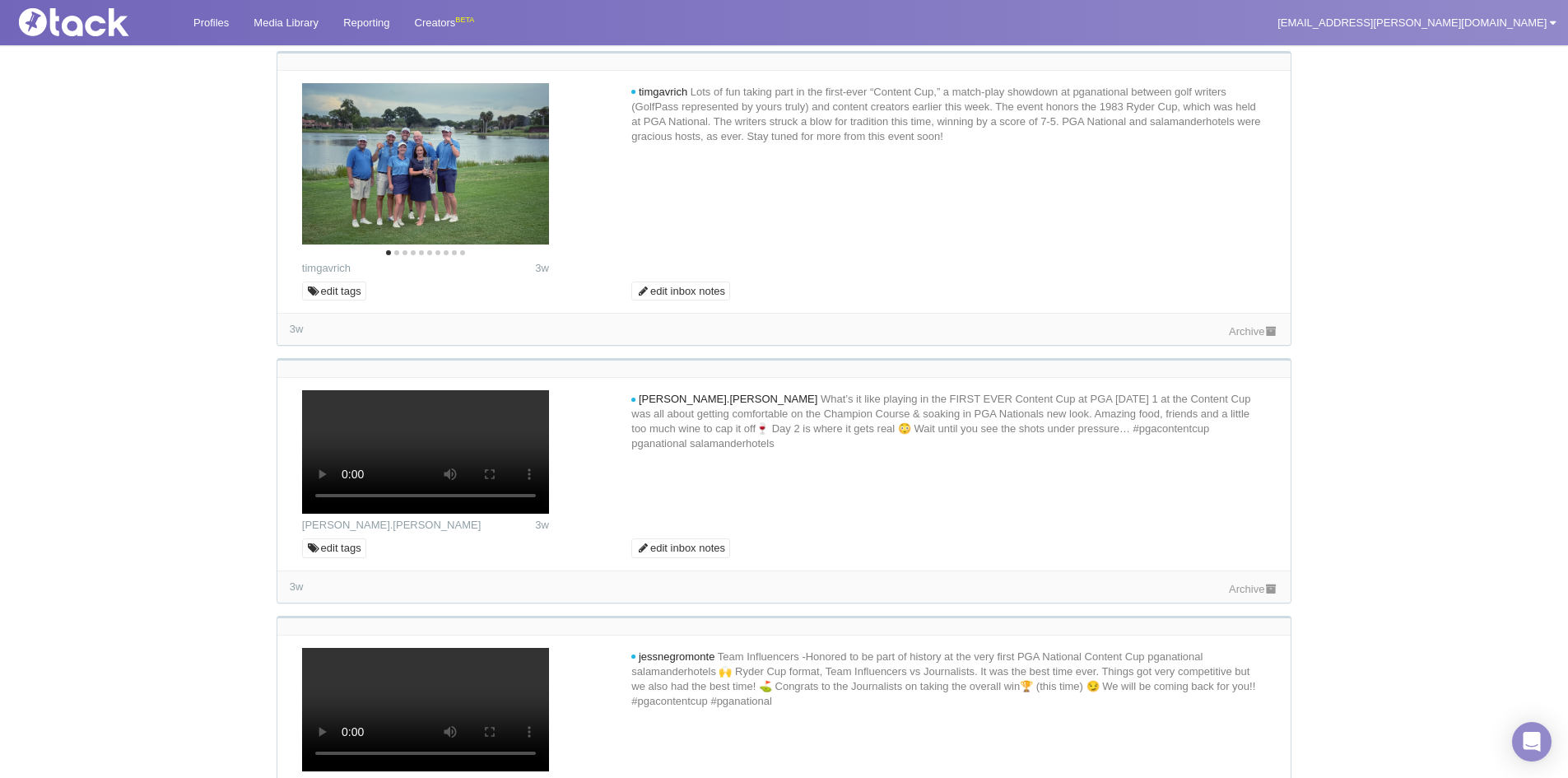
scroll to position [6725, 0]
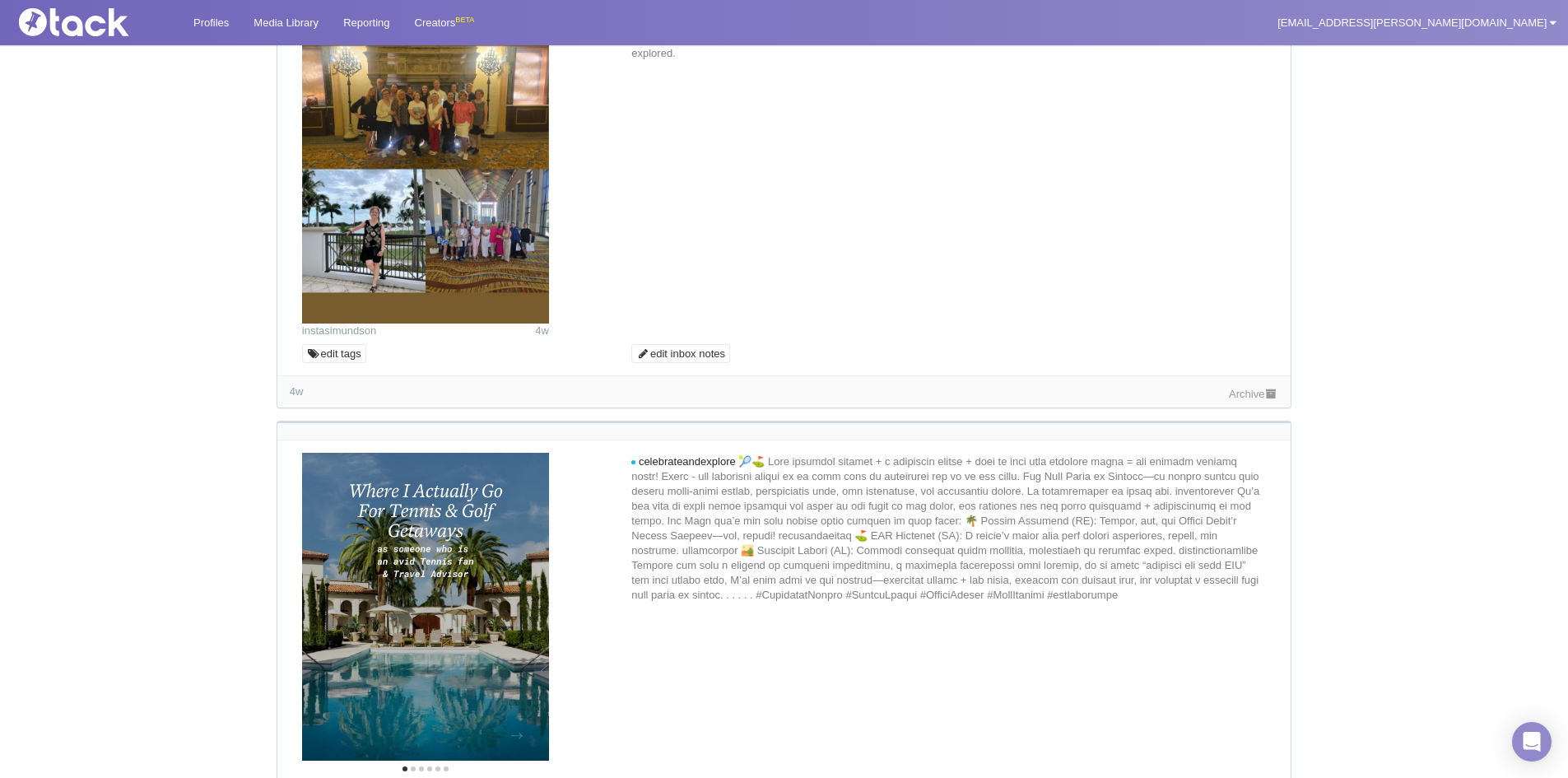
scroll to position [7713, 0]
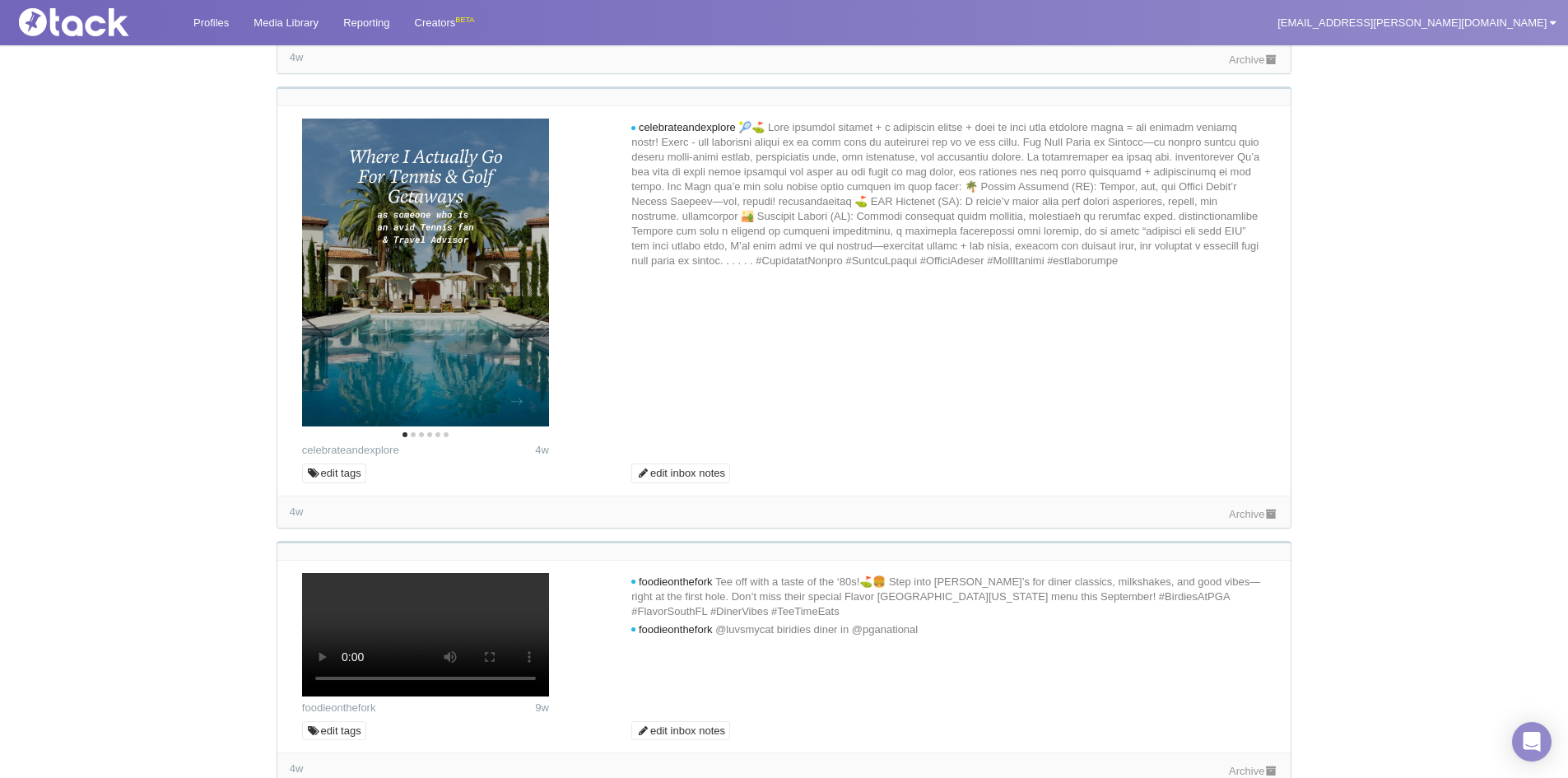
scroll to position [8042, 0]
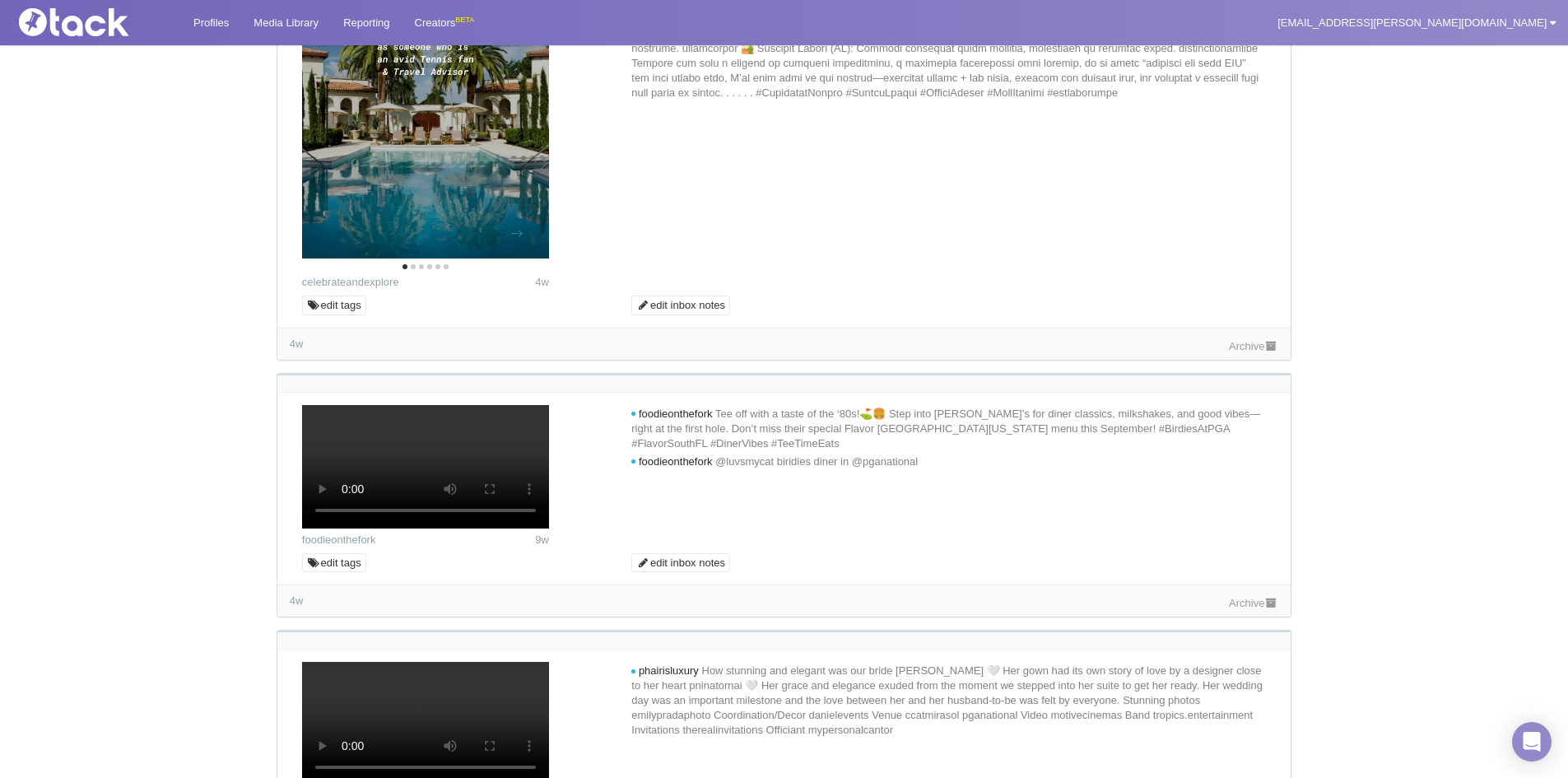
scroll to position [8207, 0]
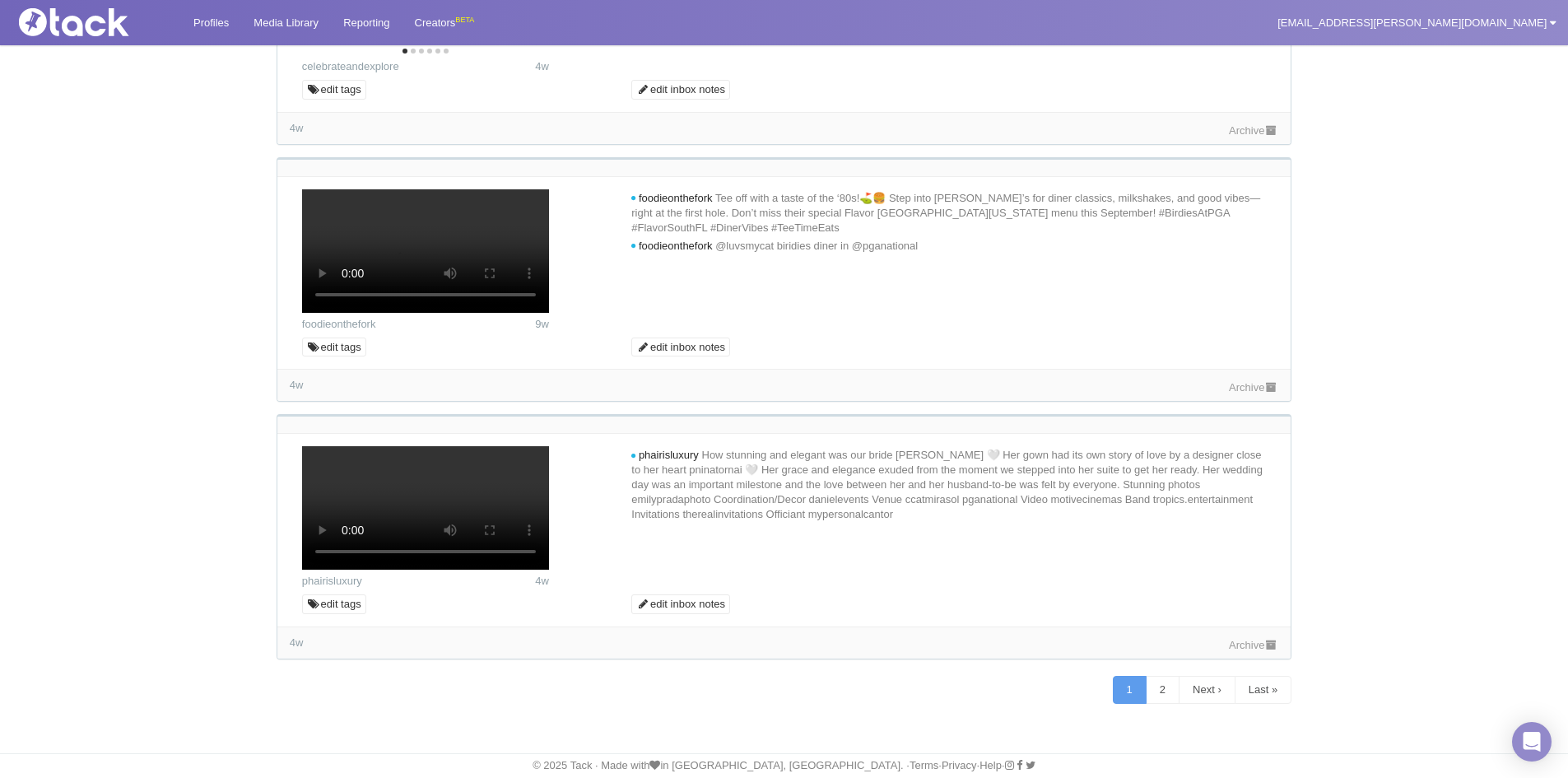
scroll to position [8783, 0]
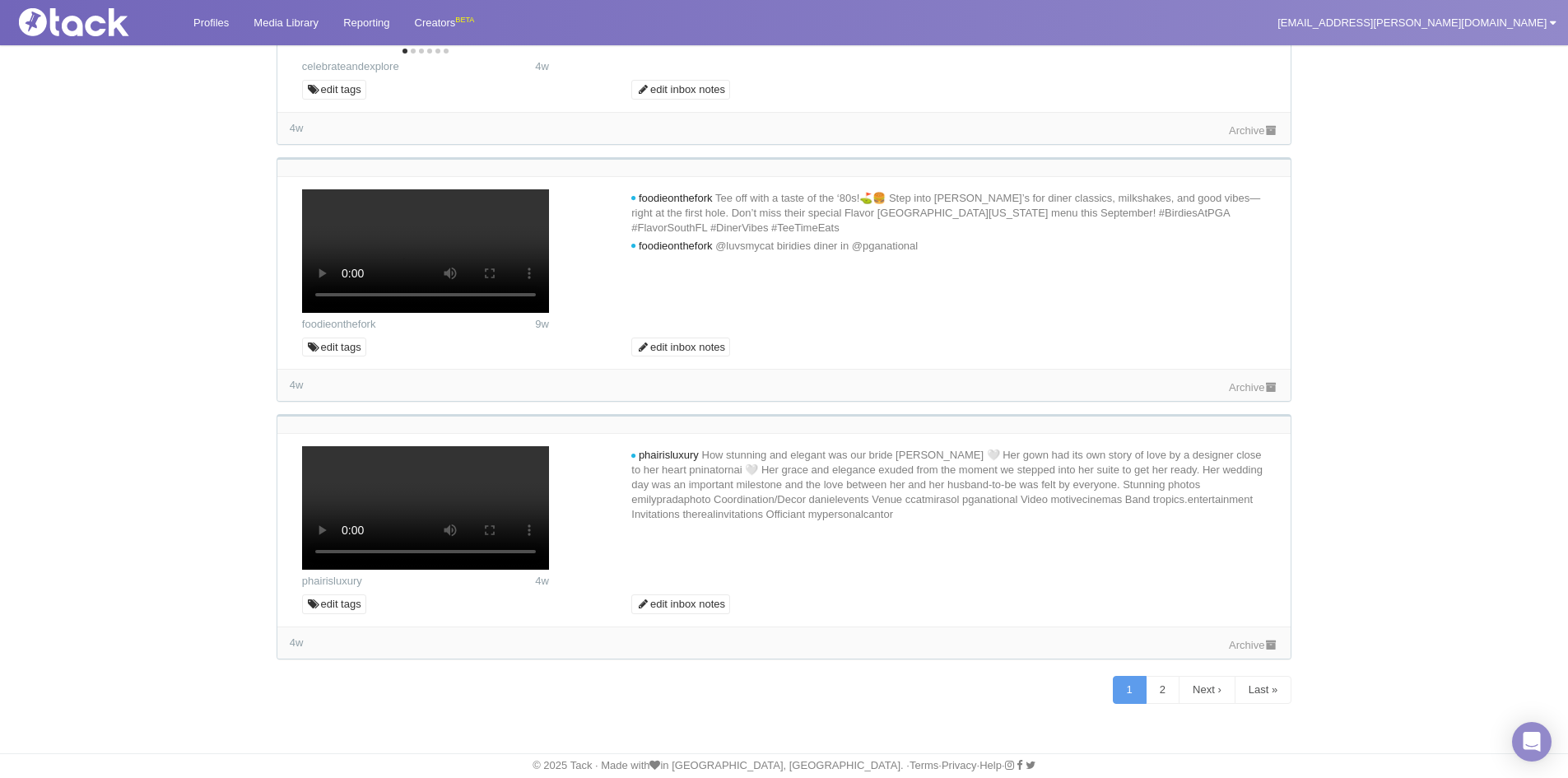
click at [1241, 137] on link "Archive" at bounding box center [1253, 130] width 50 height 12
click at [1258, 394] on link "Archive" at bounding box center [1253, 387] width 50 height 12
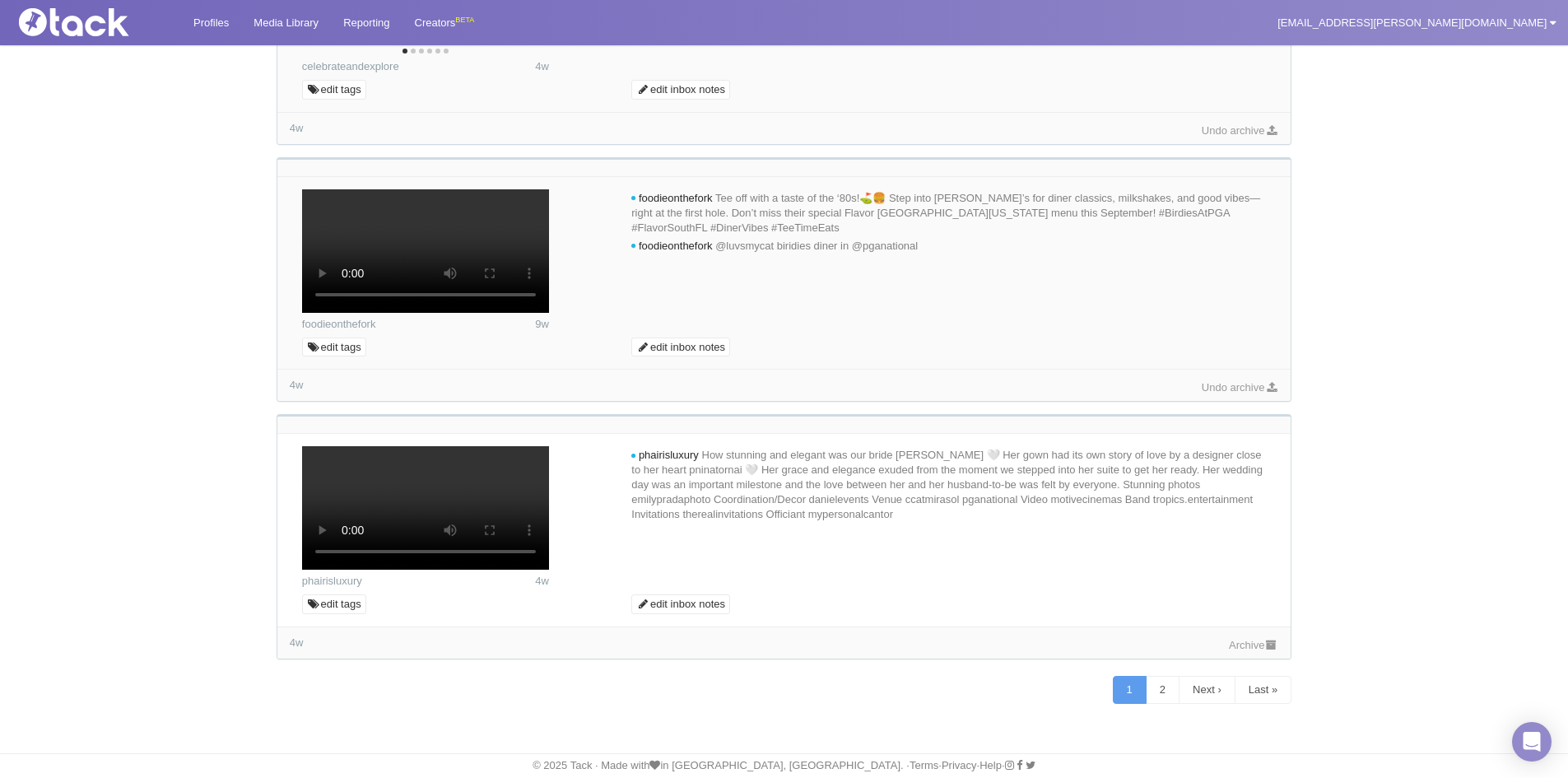
scroll to position [11171, 0]
click at [1266, 659] on div "4w Archive" at bounding box center [783, 642] width 1013 height 32
click at [1266, 650] on icon at bounding box center [1271, 645] width 14 height 11
click at [1155, 704] on link "2" at bounding box center [1162, 690] width 34 height 28
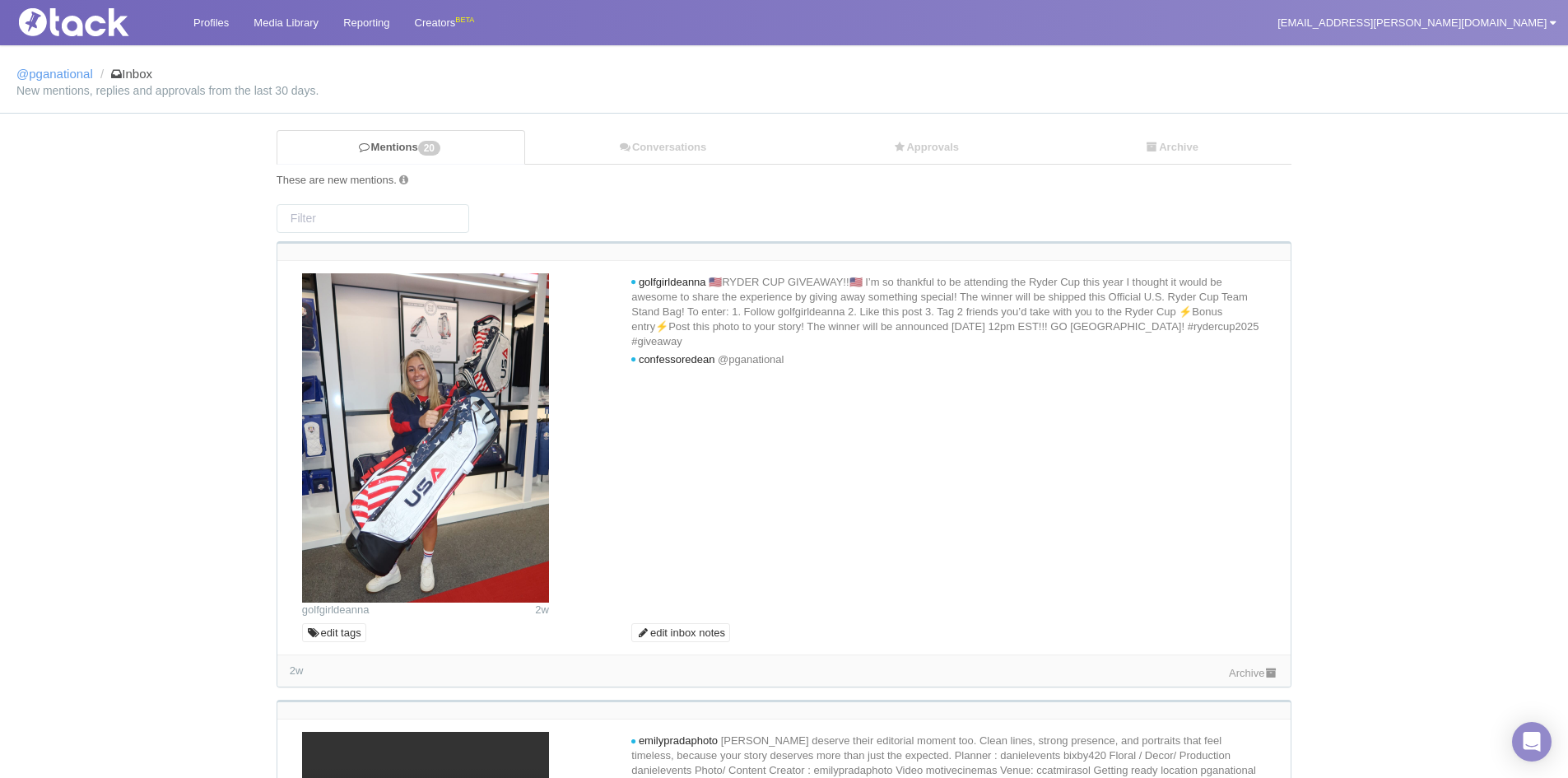
scroll to position [0, 0]
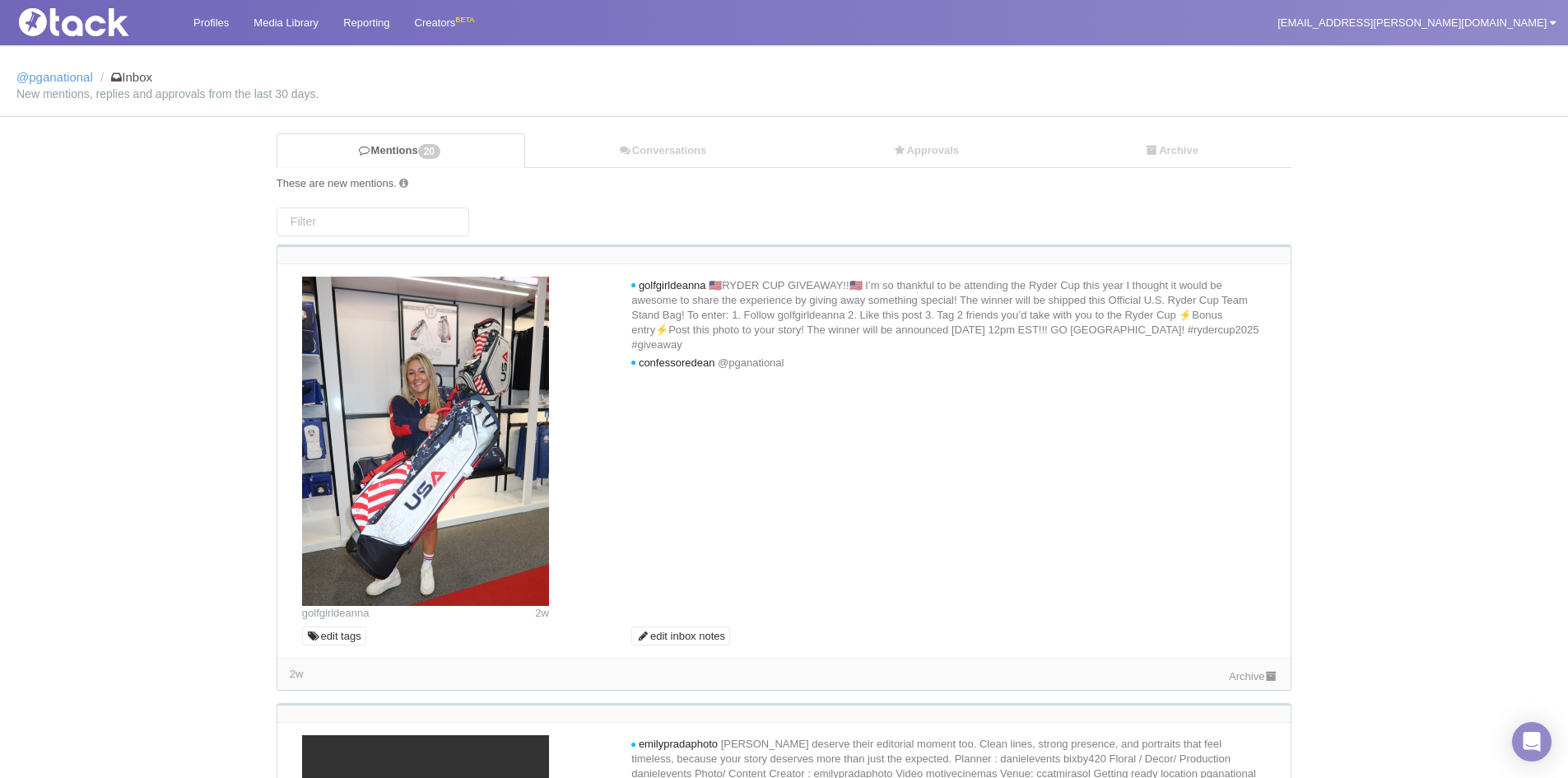
click at [1256, 676] on link "Archive" at bounding box center [1253, 676] width 50 height 12
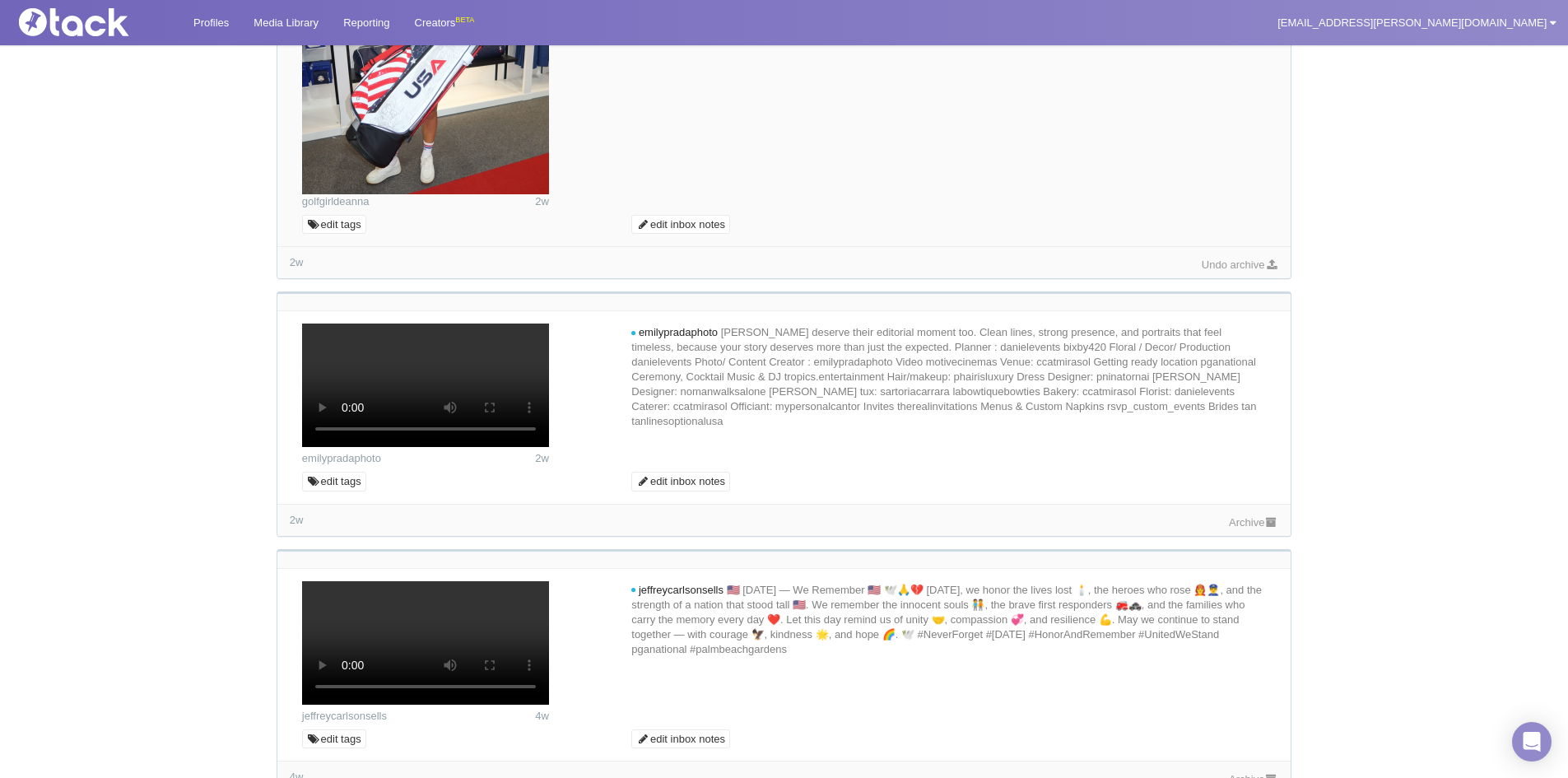
scroll to position [823, 0]
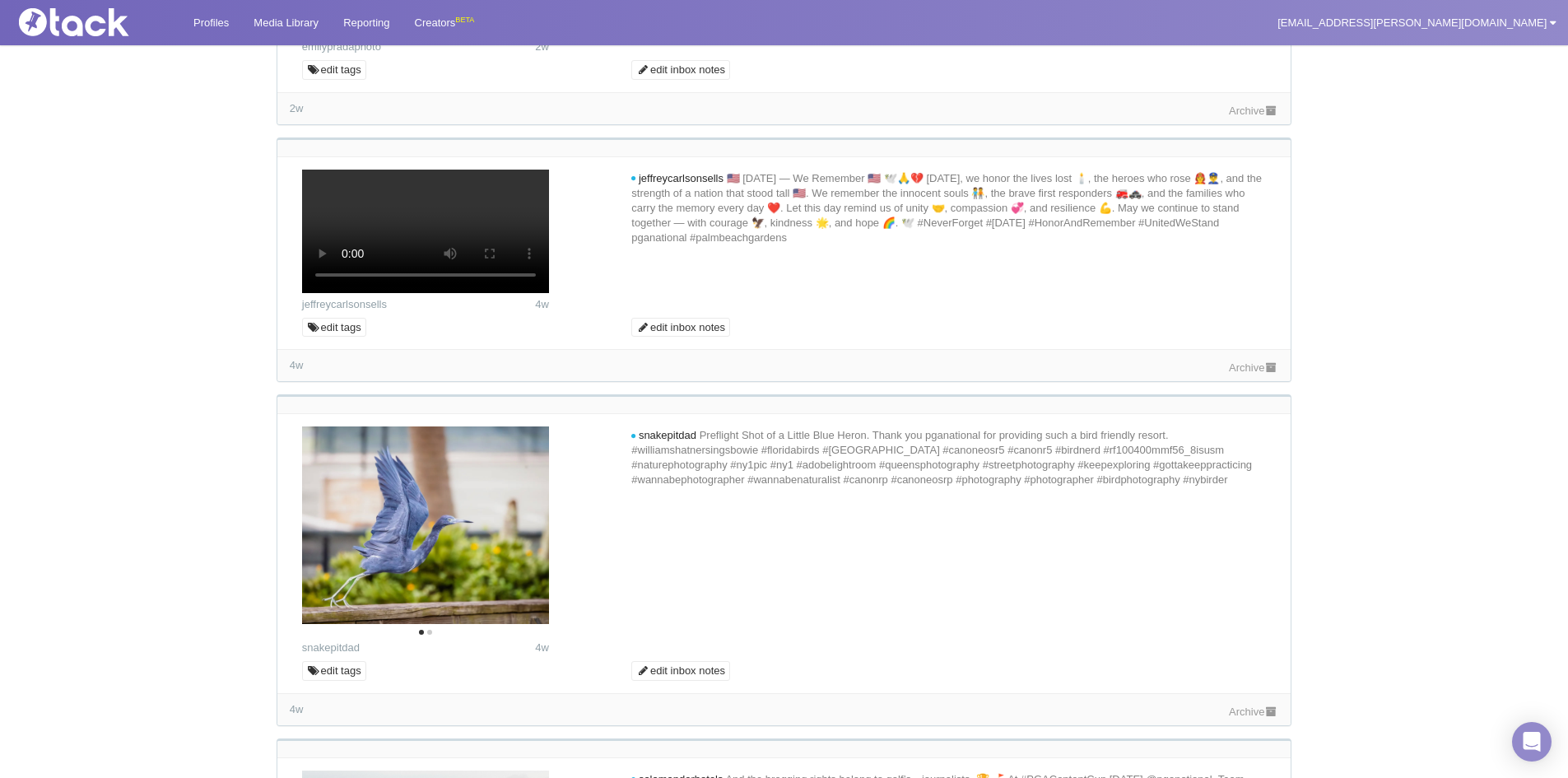
click at [1242, 125] on div "2w Archive" at bounding box center [783, 108] width 1013 height 32
click at [1261, 117] on link "Archive" at bounding box center [1253, 110] width 50 height 12
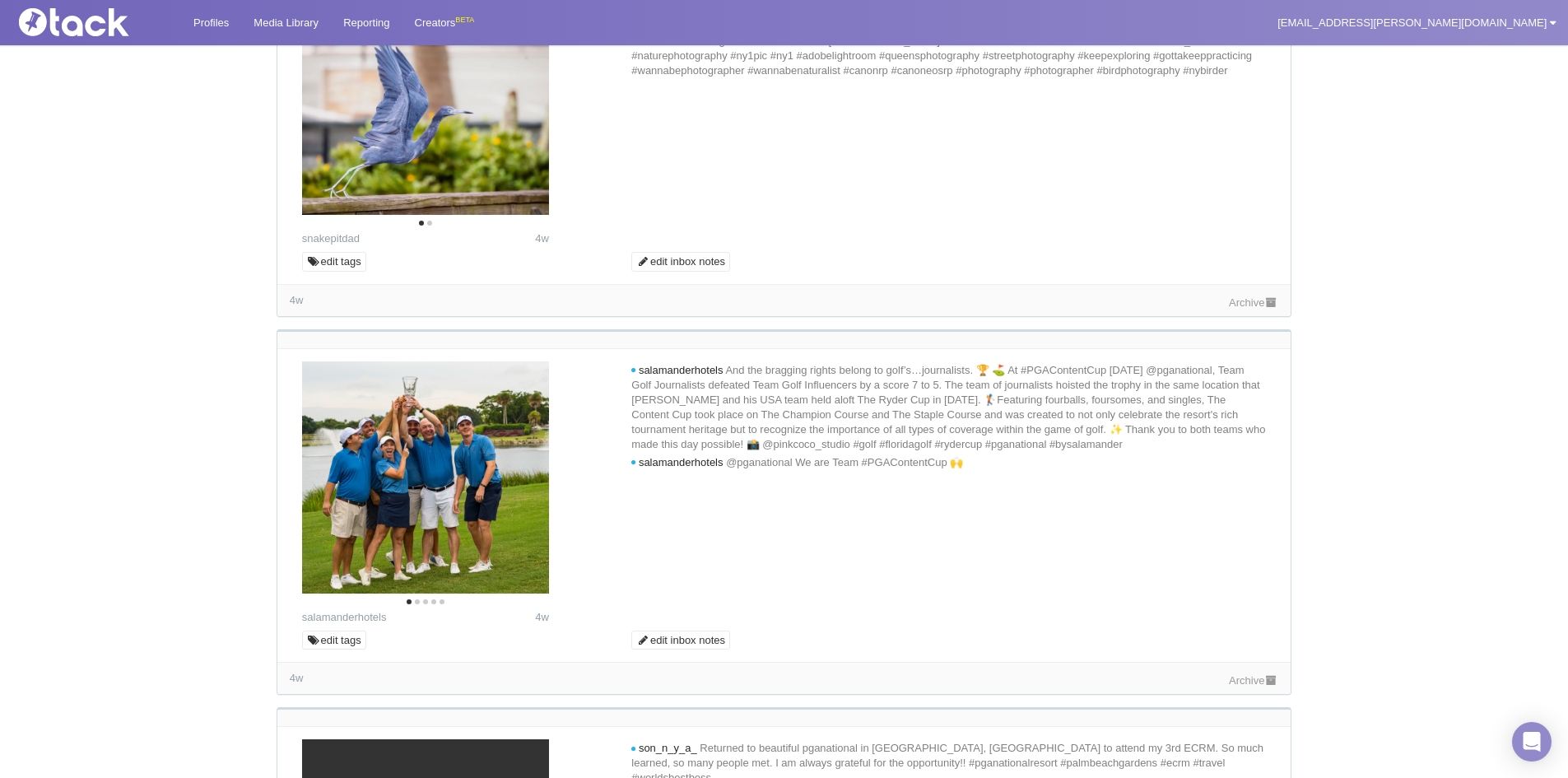
scroll to position [1235, 0]
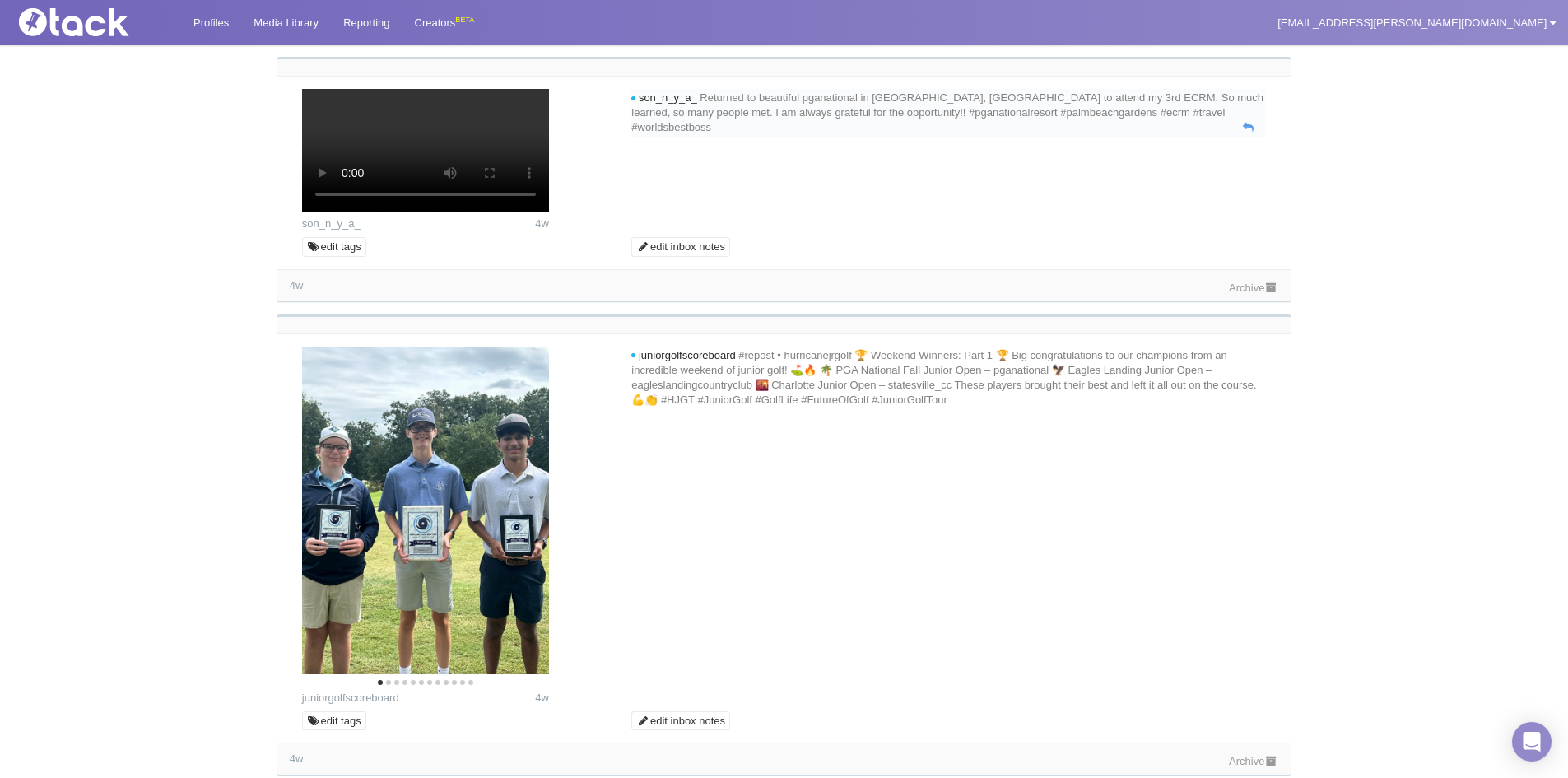
scroll to position [2059, 0]
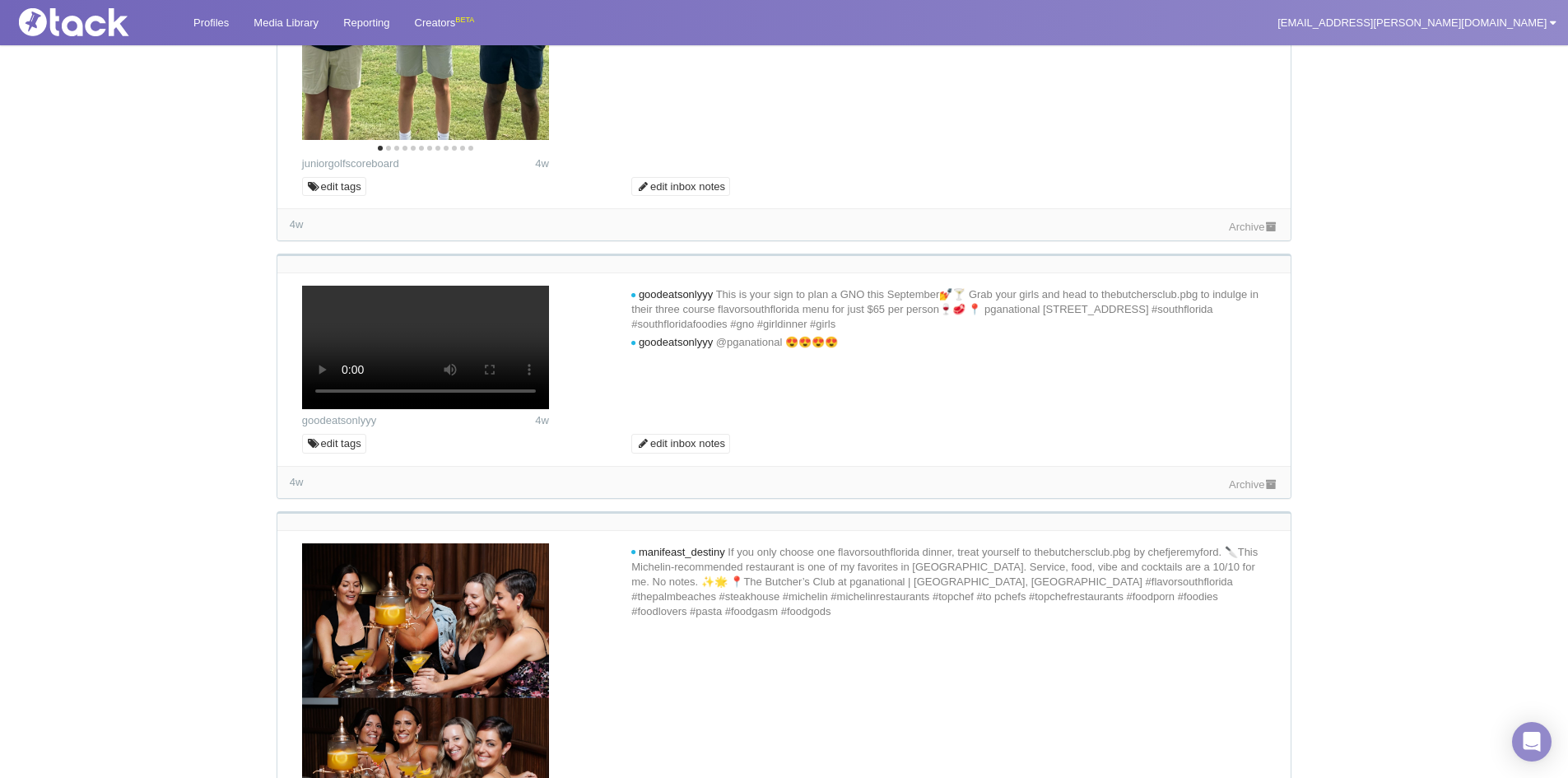
scroll to position [2388, 0]
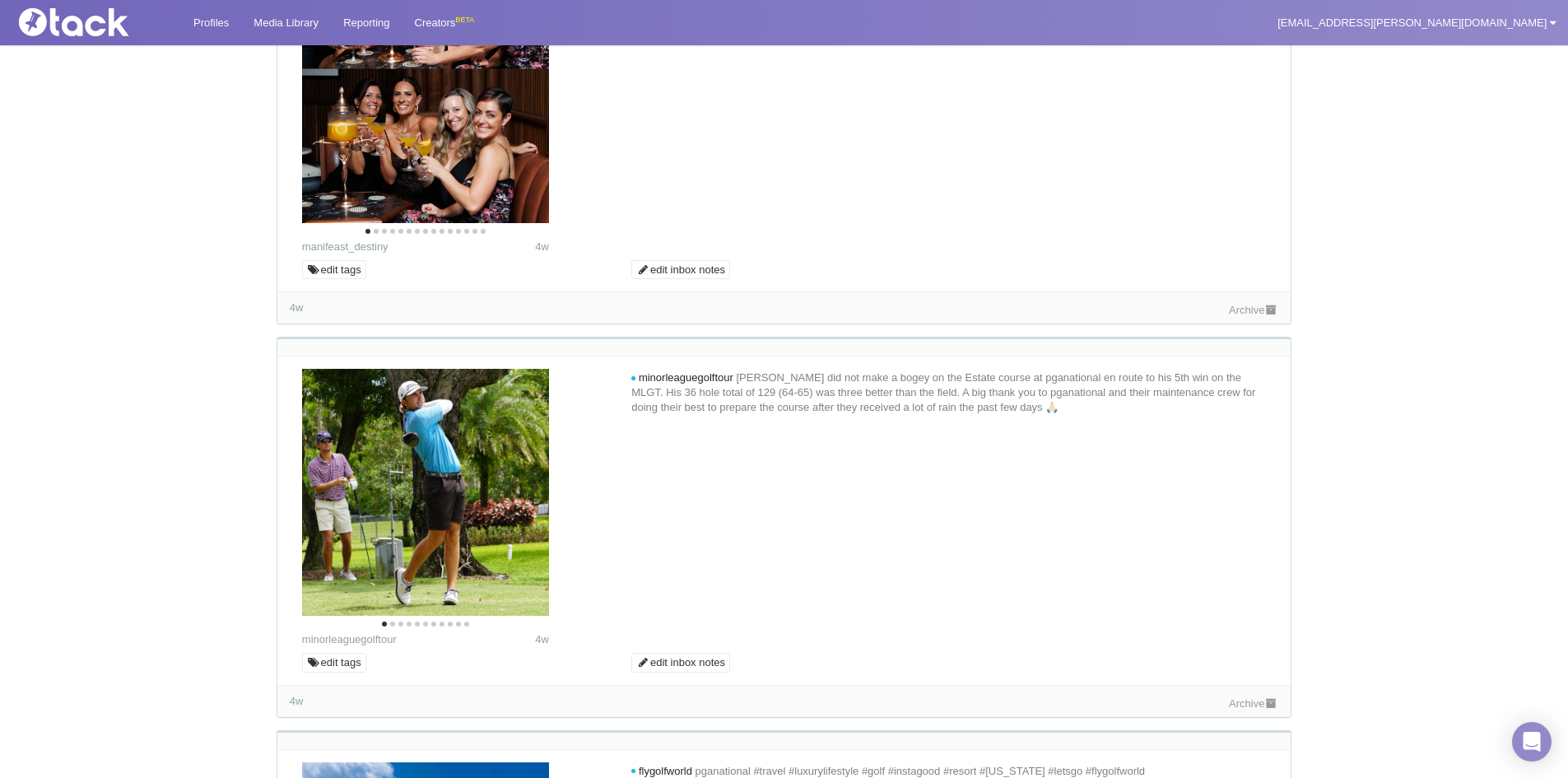
scroll to position [3129, 0]
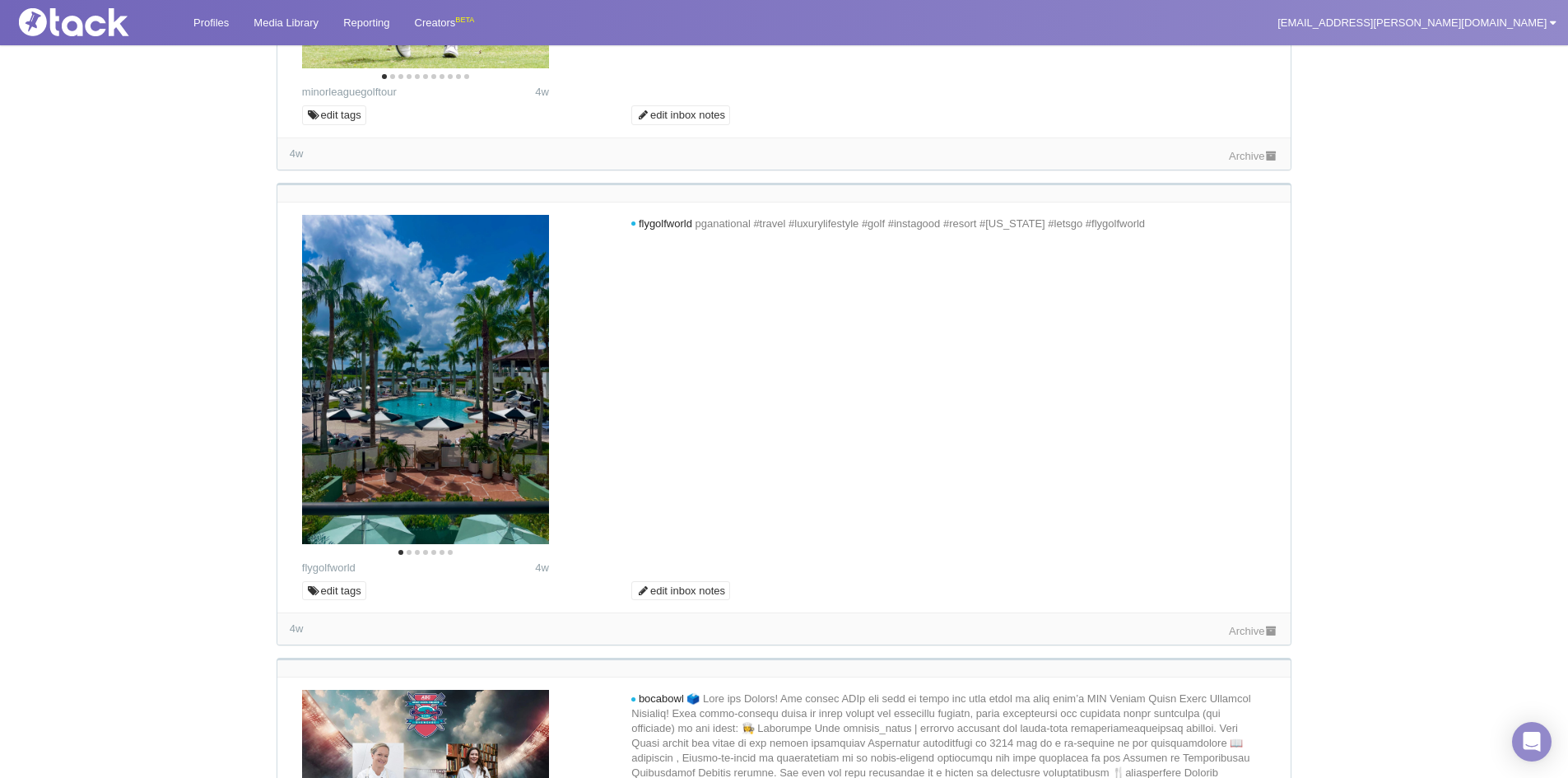
scroll to position [3623, 0]
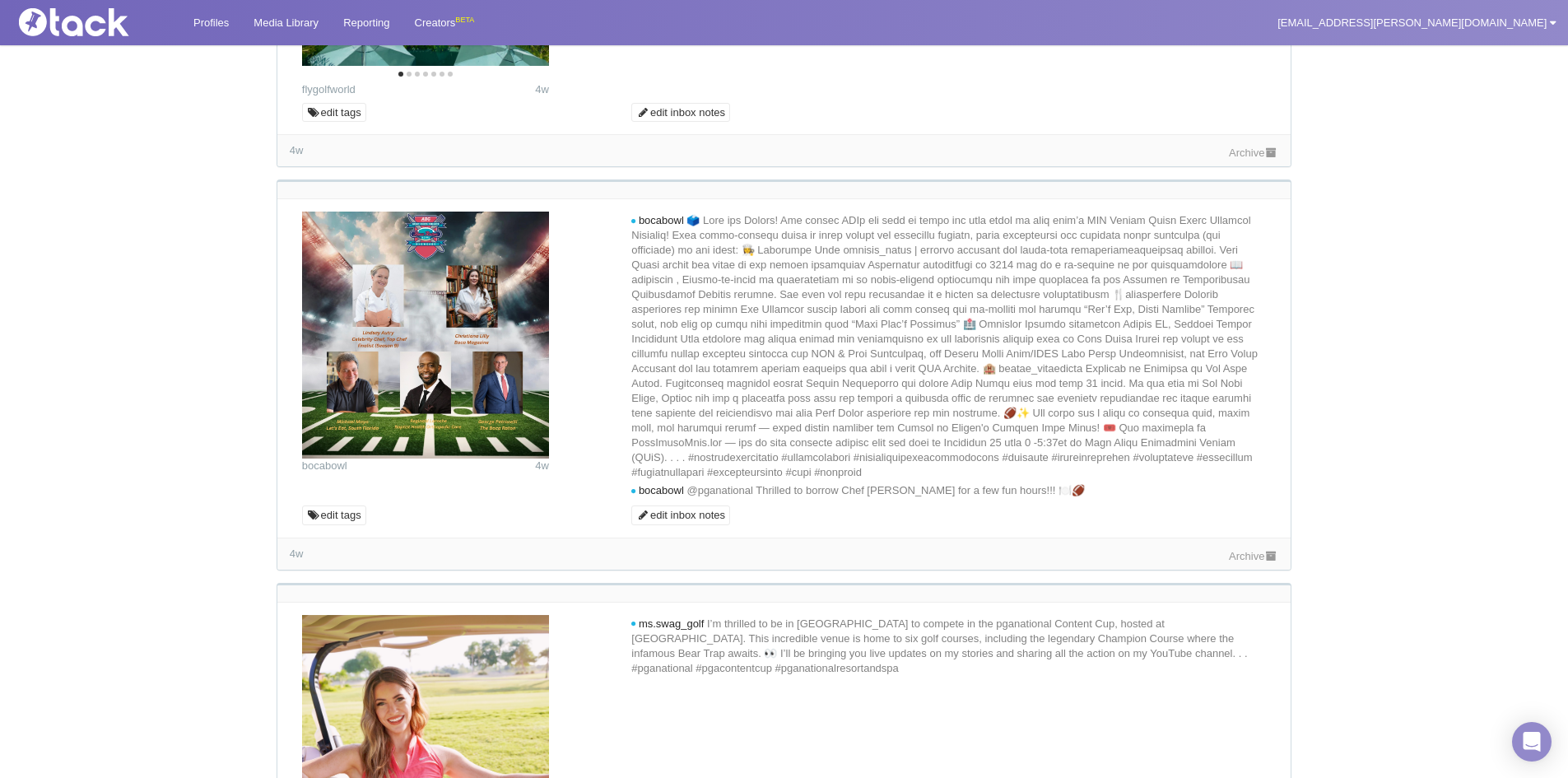
scroll to position [4117, 0]
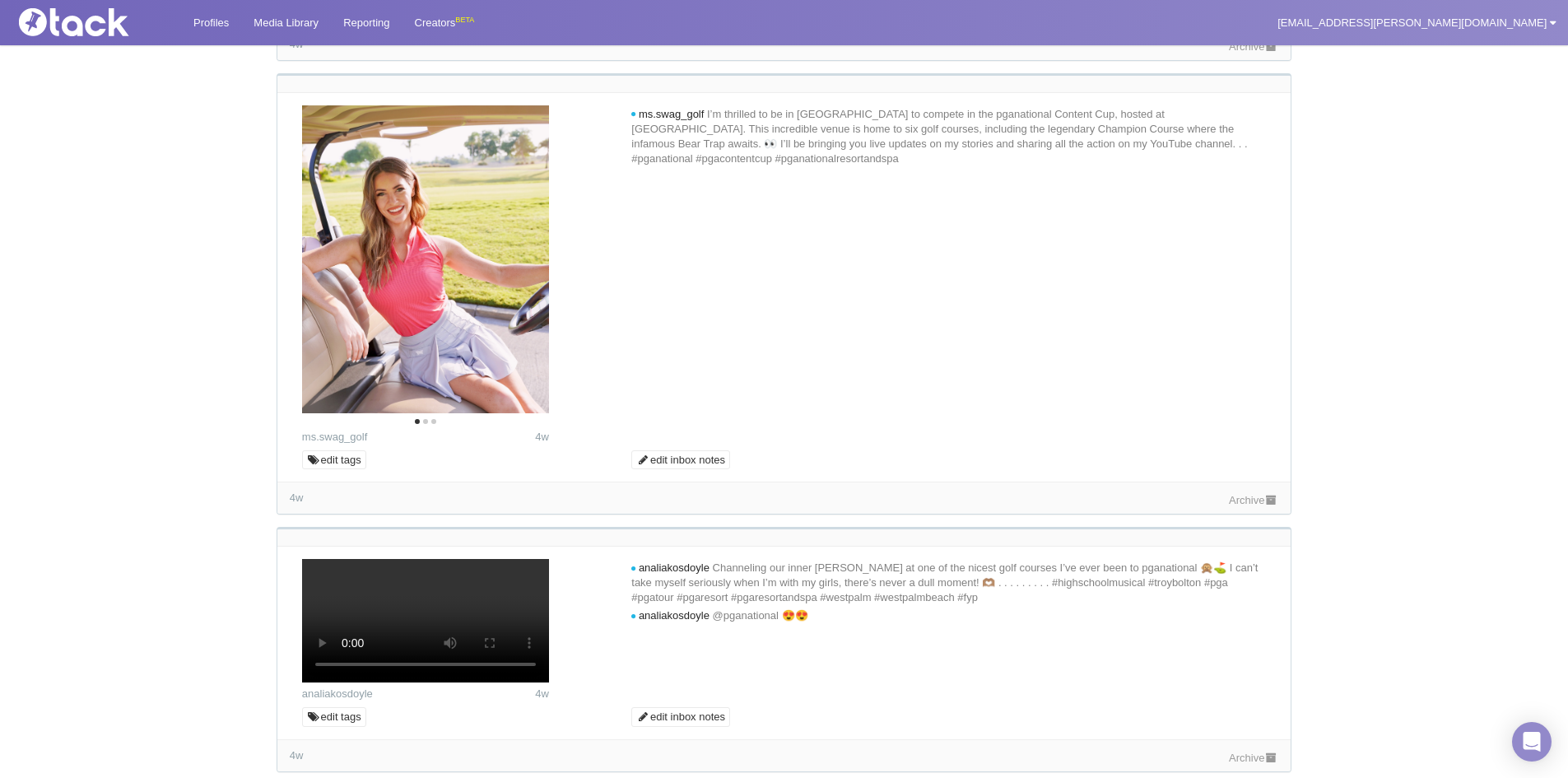
scroll to position [4694, 0]
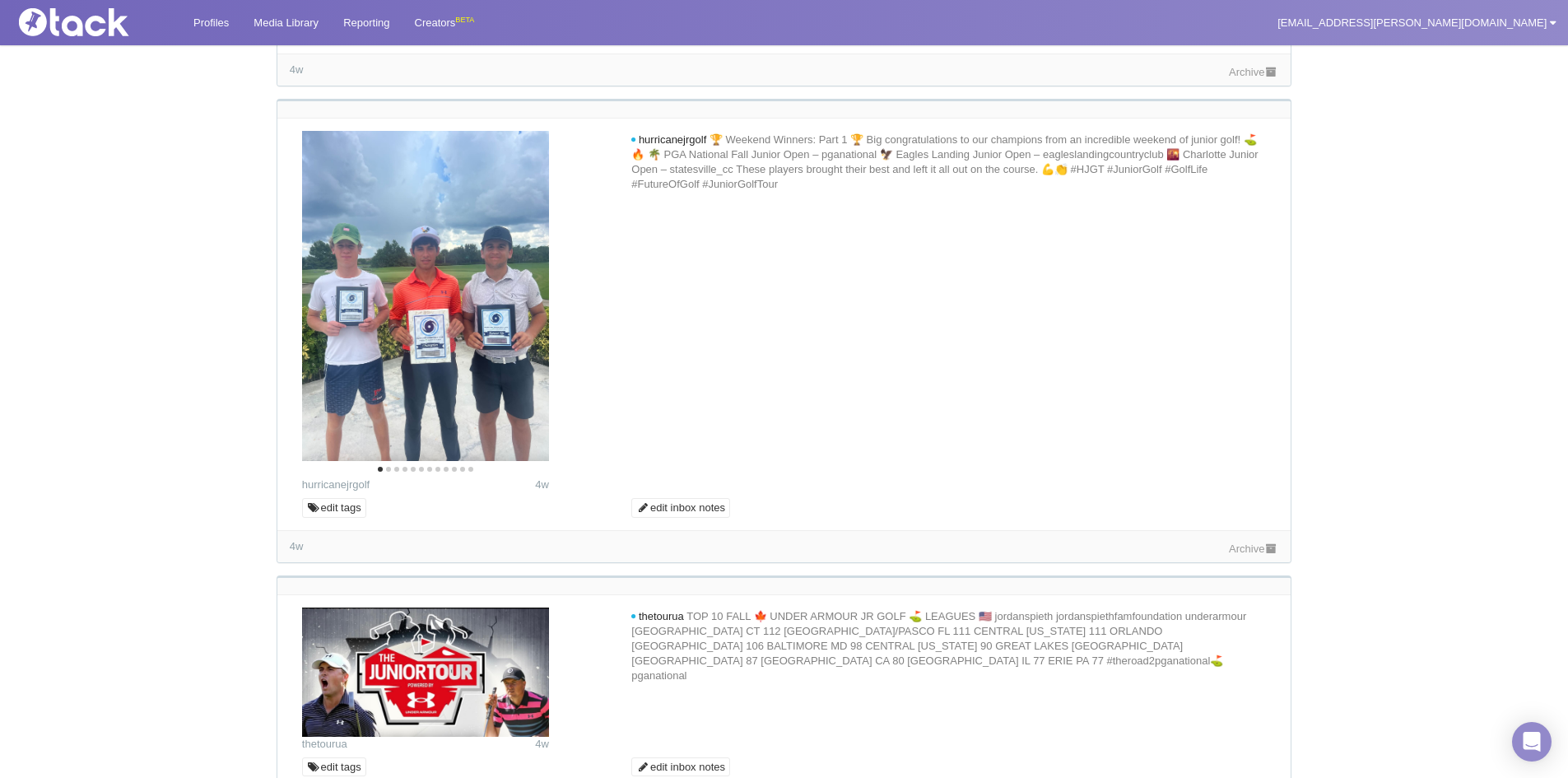
scroll to position [5270, 0]
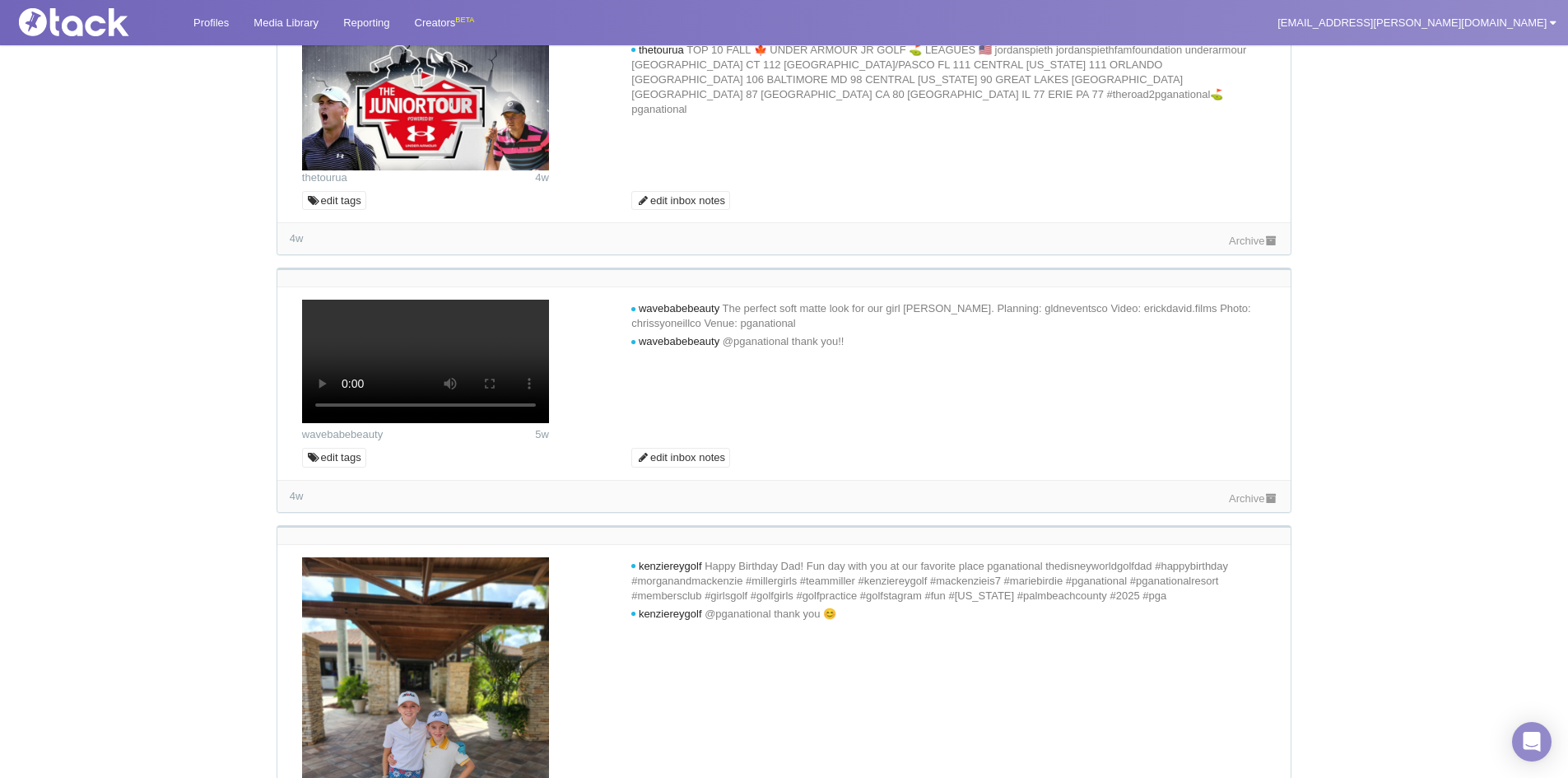
scroll to position [5846, 0]
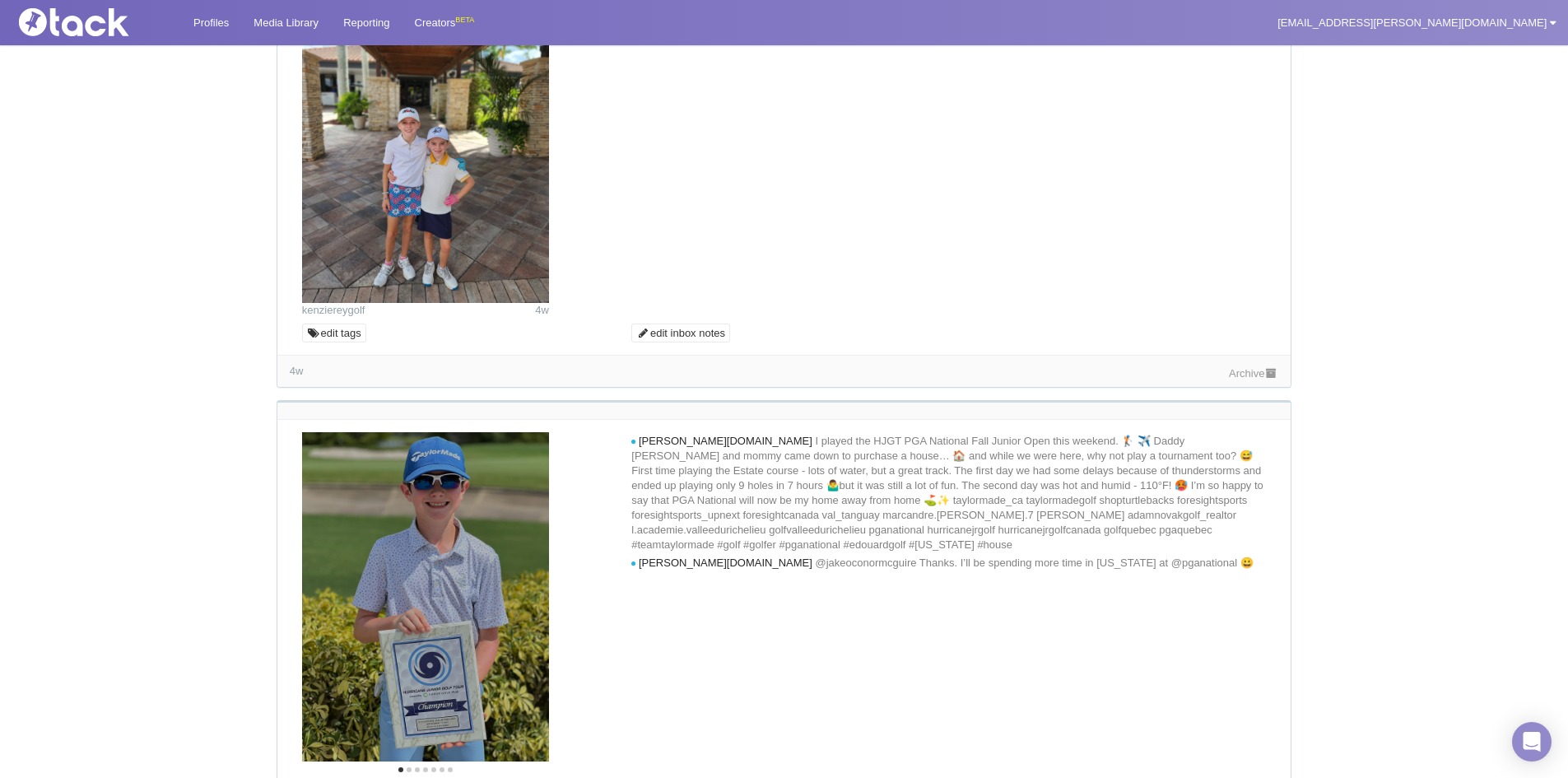
scroll to position [6422, 0]
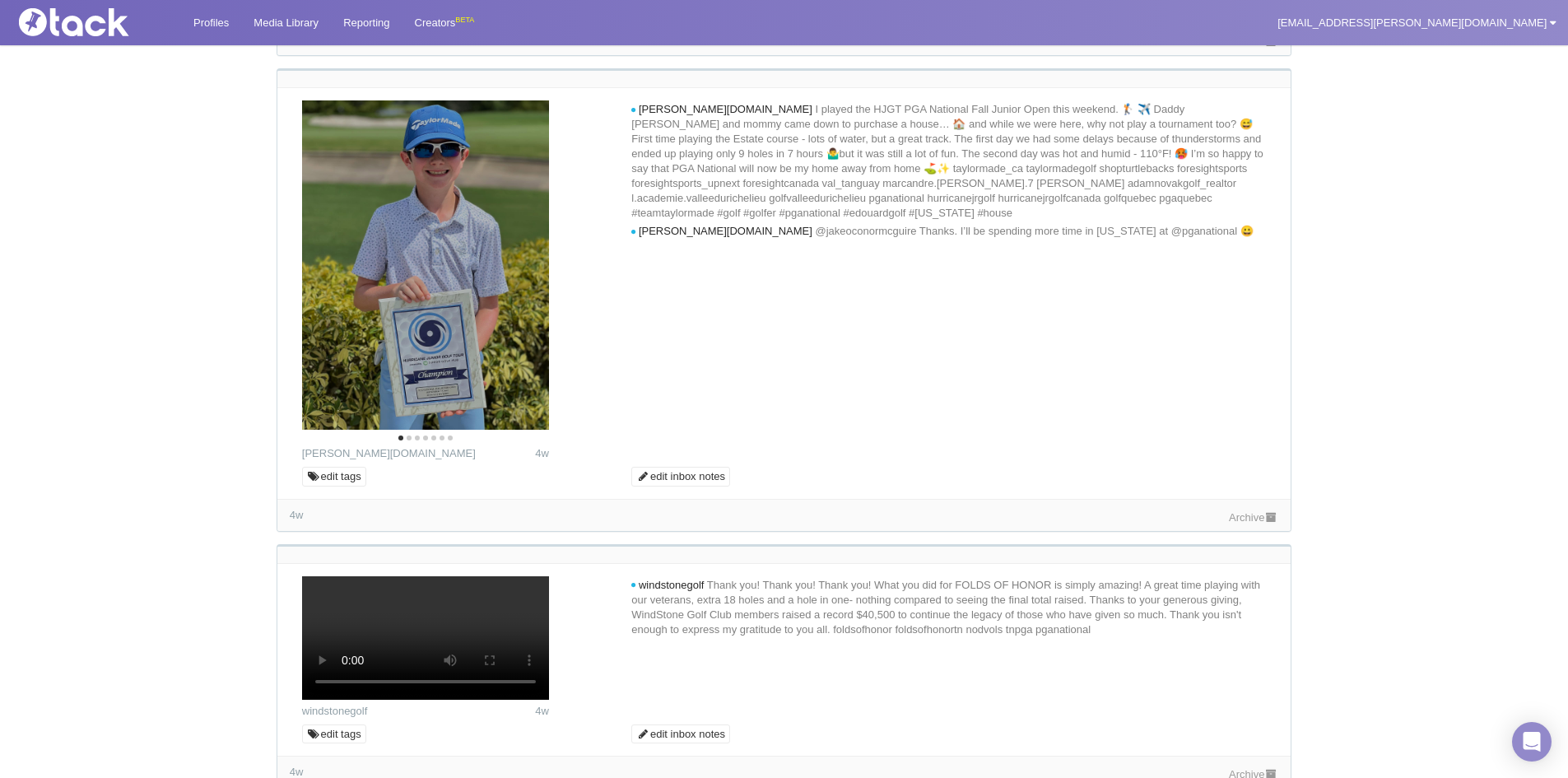
scroll to position [6752, 0]
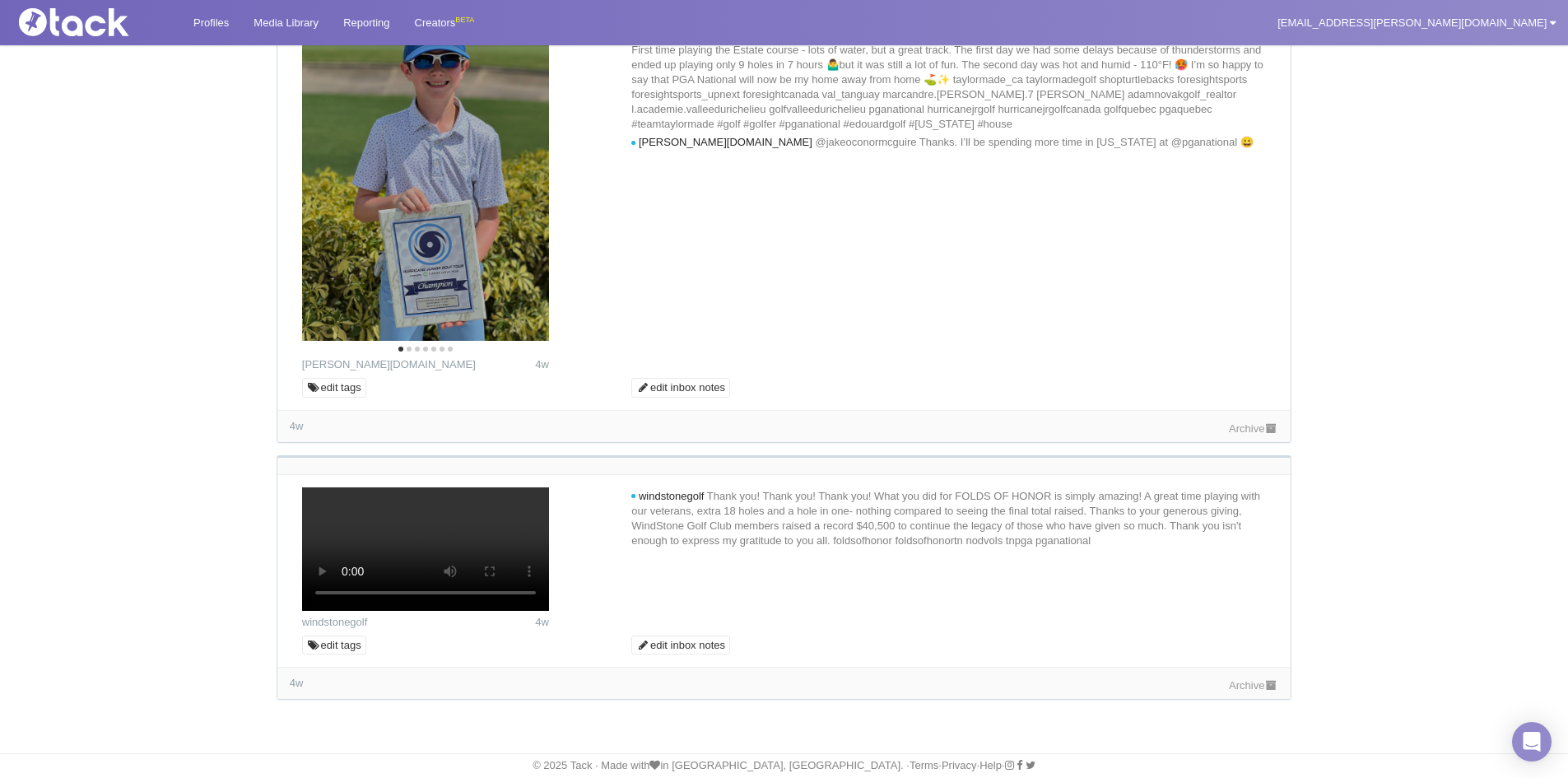
scroll to position [7246, 0]
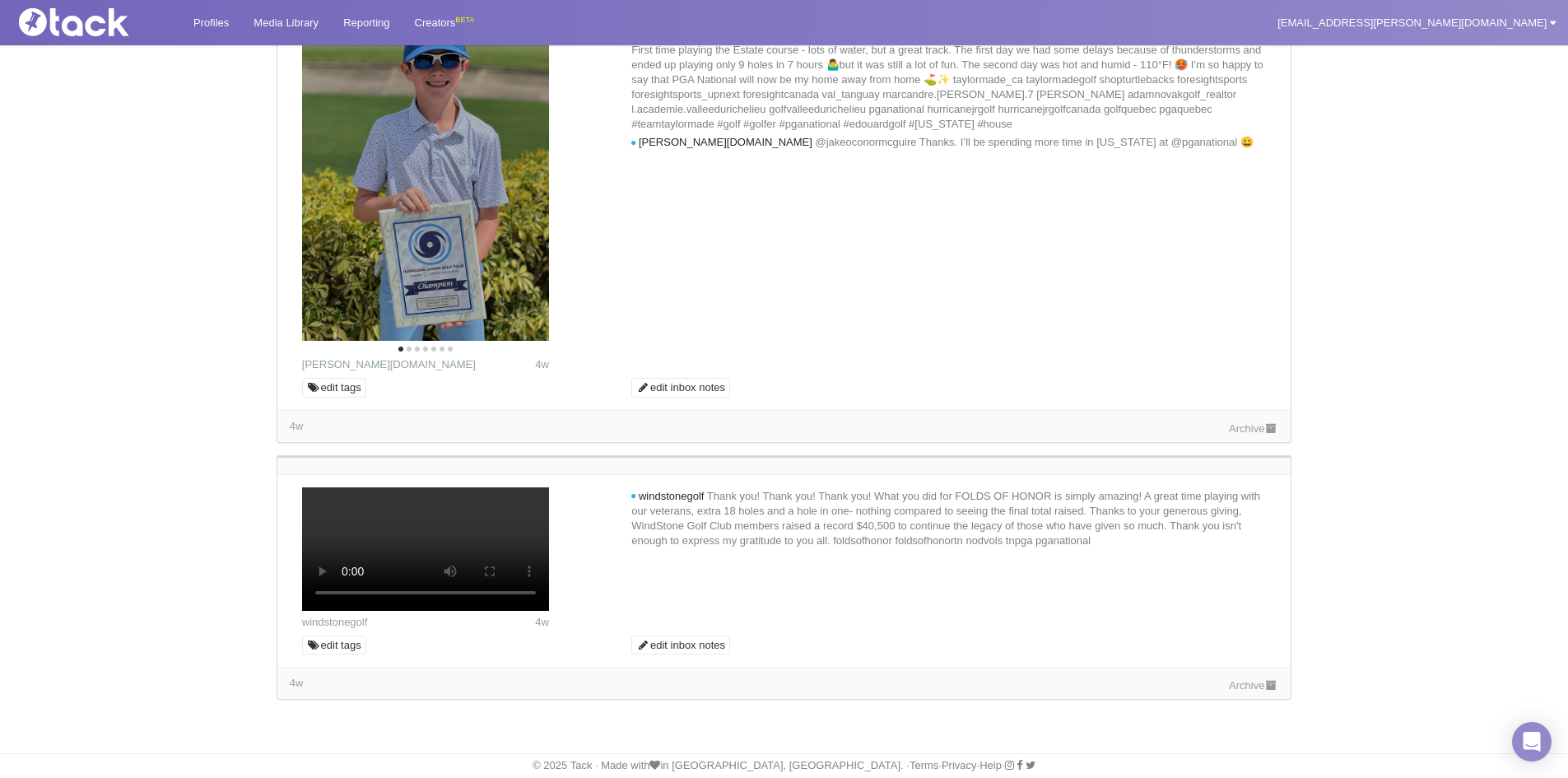
scroll to position [7246, 0]
click at [1248, 691] on link "Archive" at bounding box center [1253, 684] width 50 height 12
click at [1258, 419] on div "Archive" at bounding box center [1253, 428] width 50 height 17
click at [1276, 423] on icon at bounding box center [1271, 428] width 14 height 11
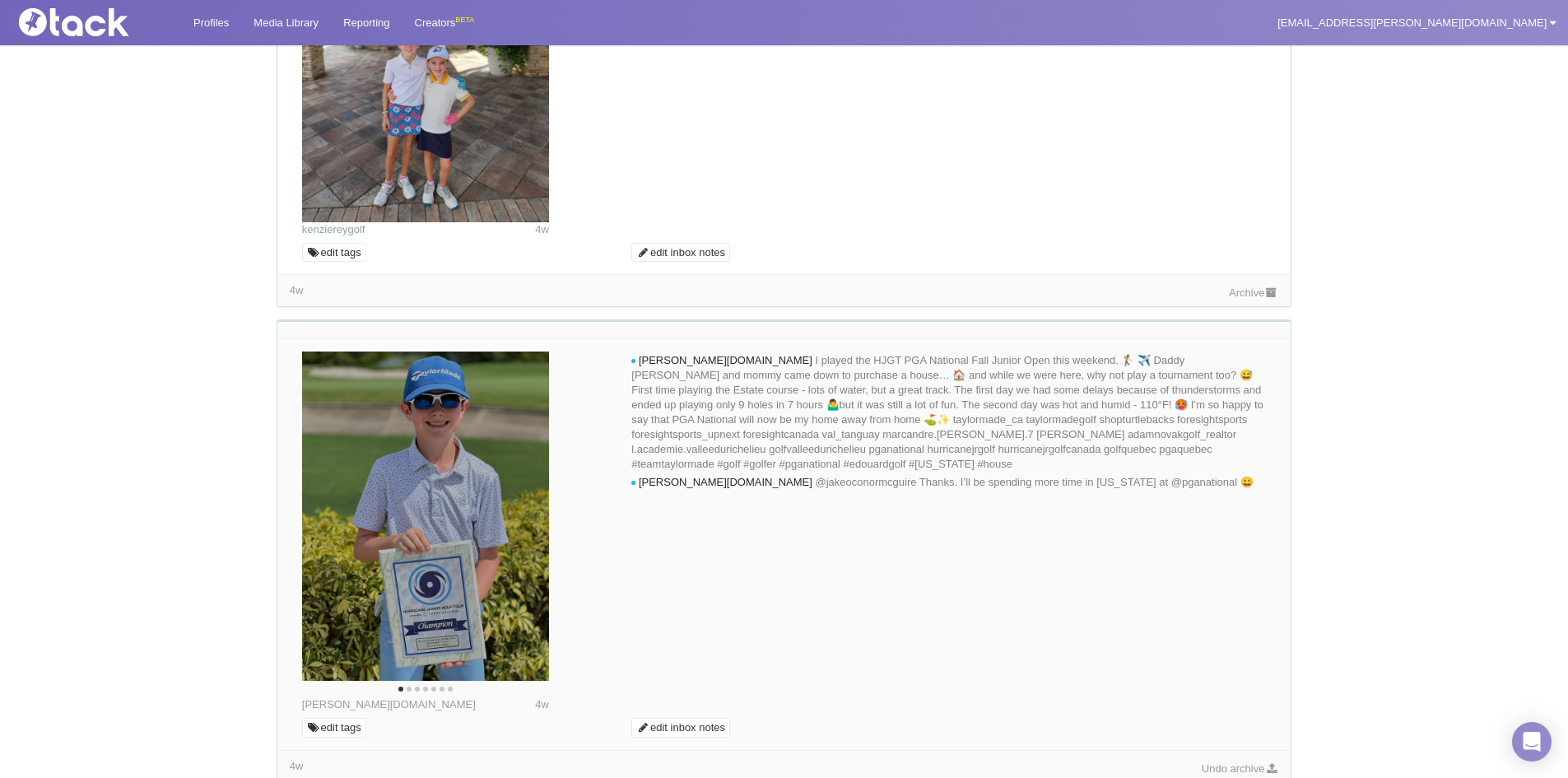
scroll to position [381, 0]
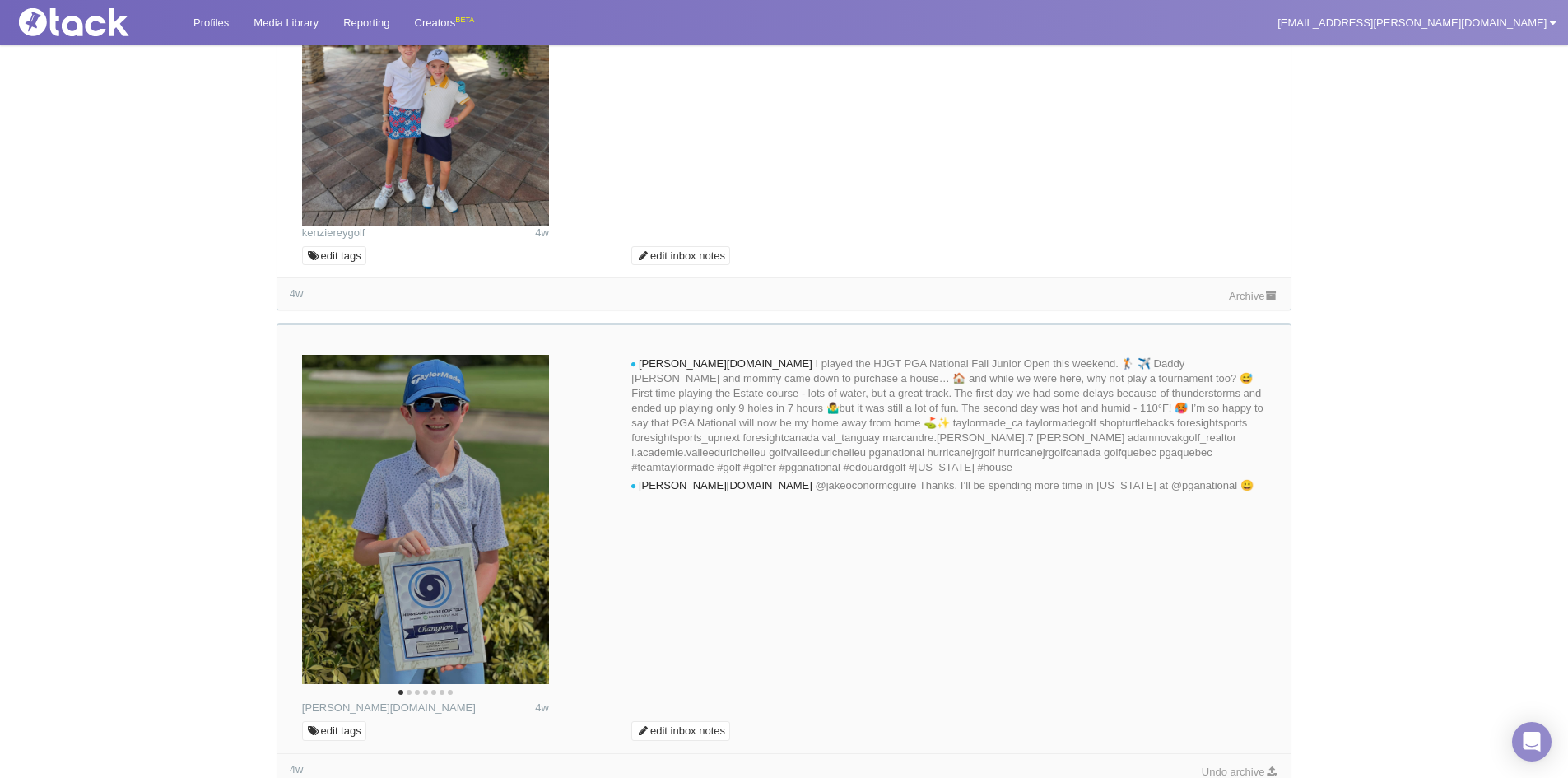
click at [1264, 296] on icon at bounding box center [1271, 296] width 14 height 11
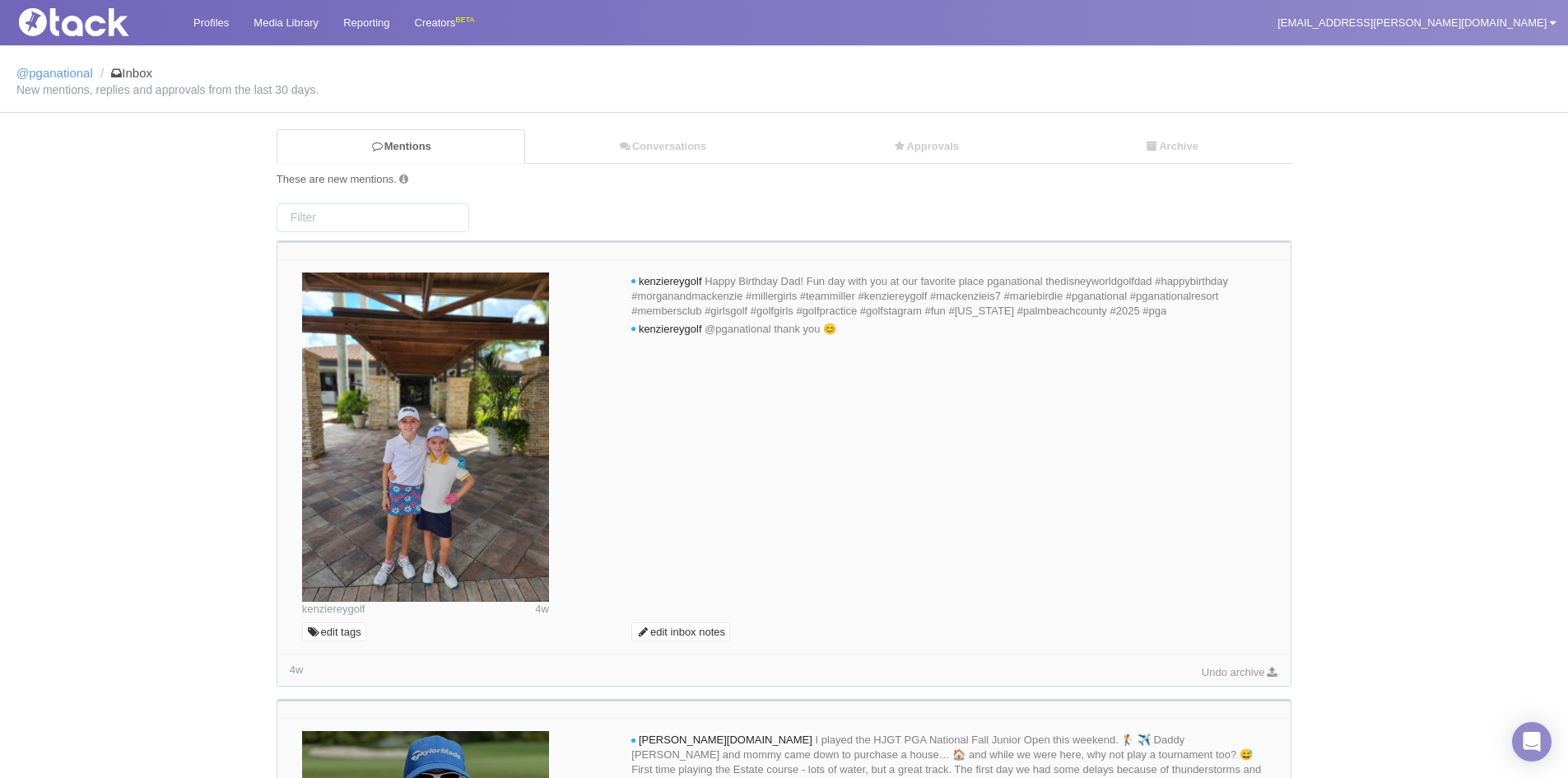
scroll to position [0, 0]
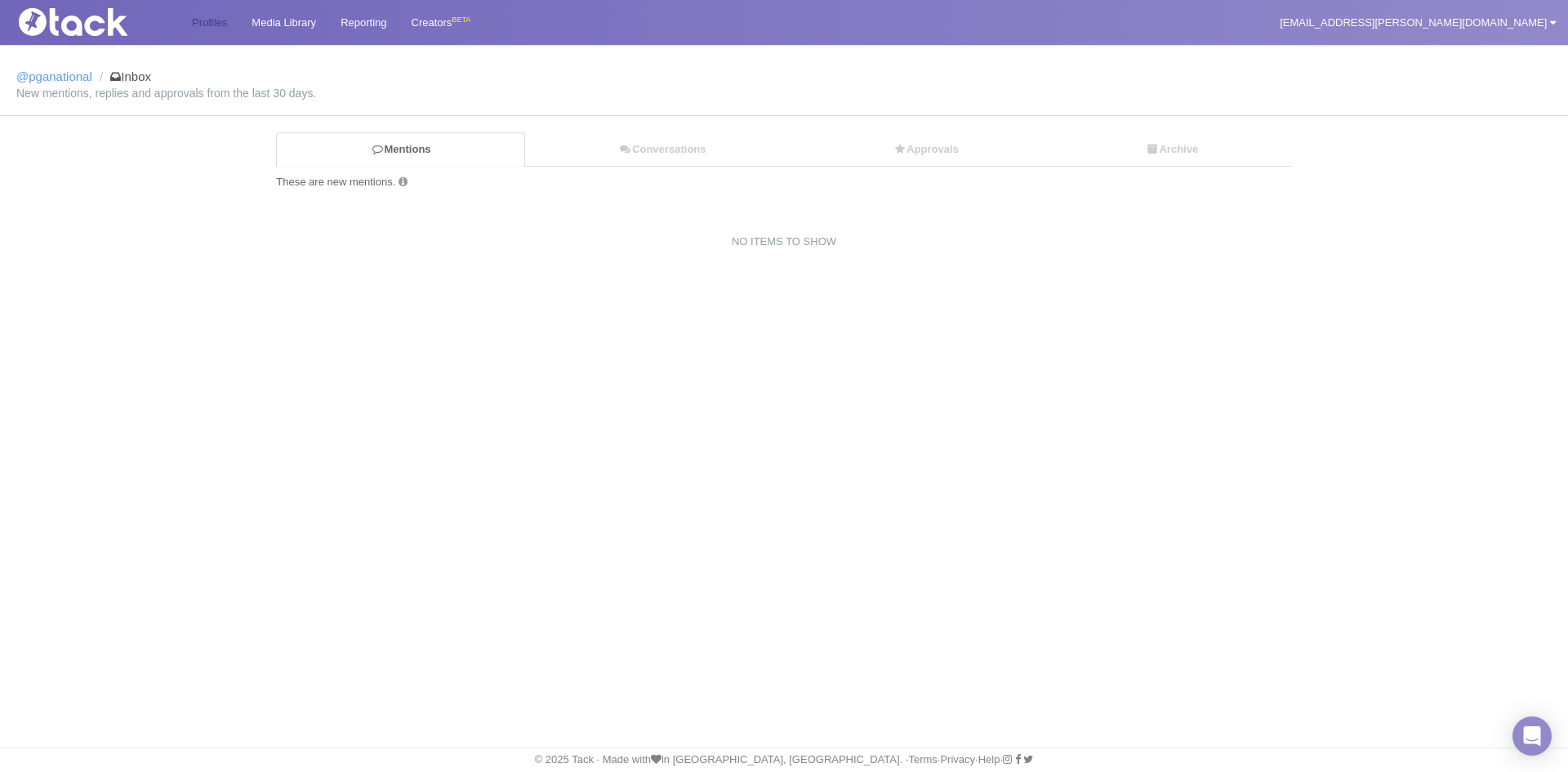
click at [229, 19] on link "Profiles" at bounding box center [209, 22] width 60 height 45
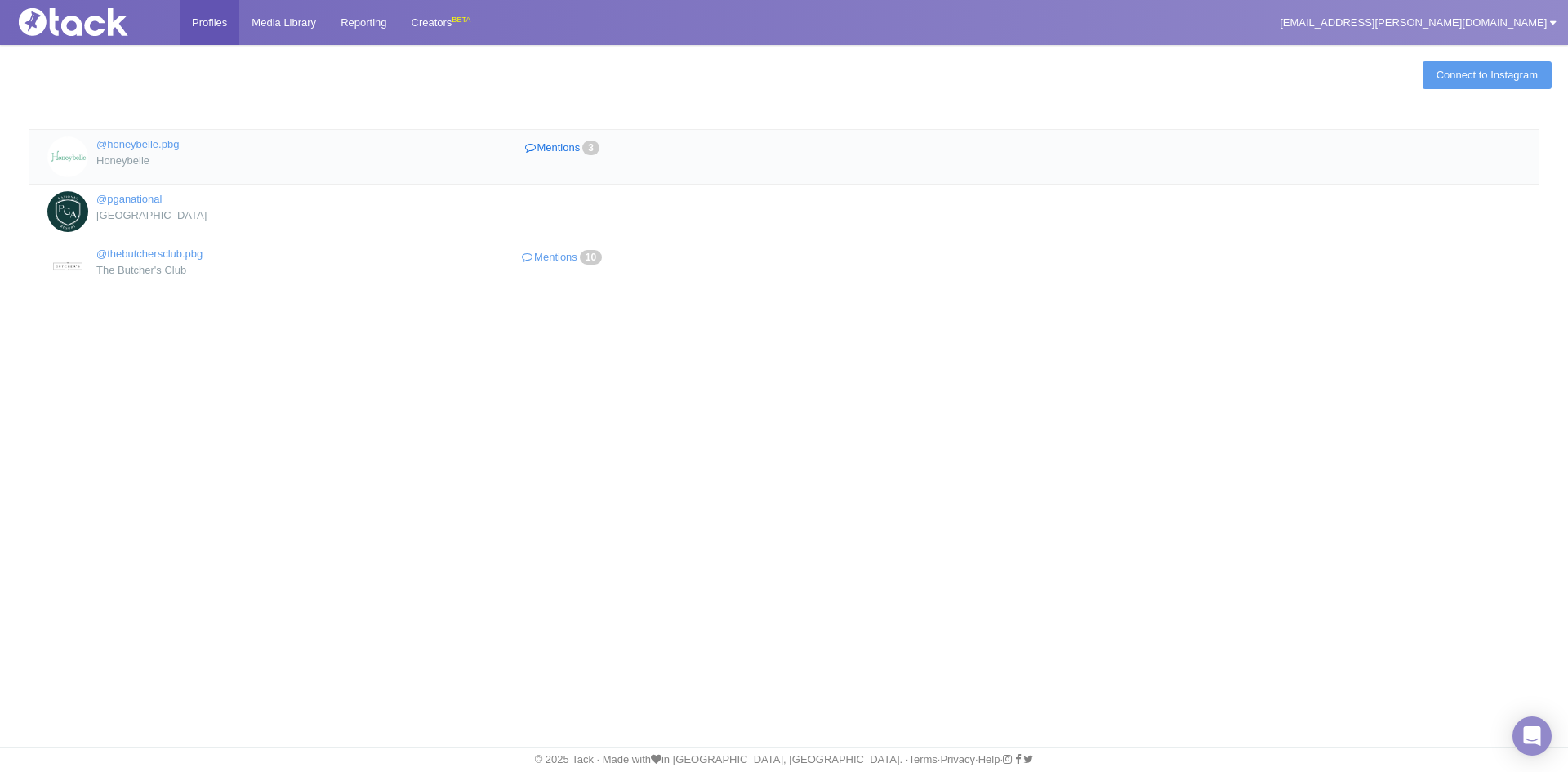
click at [567, 139] on link "Mentions 3" at bounding box center [563, 148] width 283 height 24
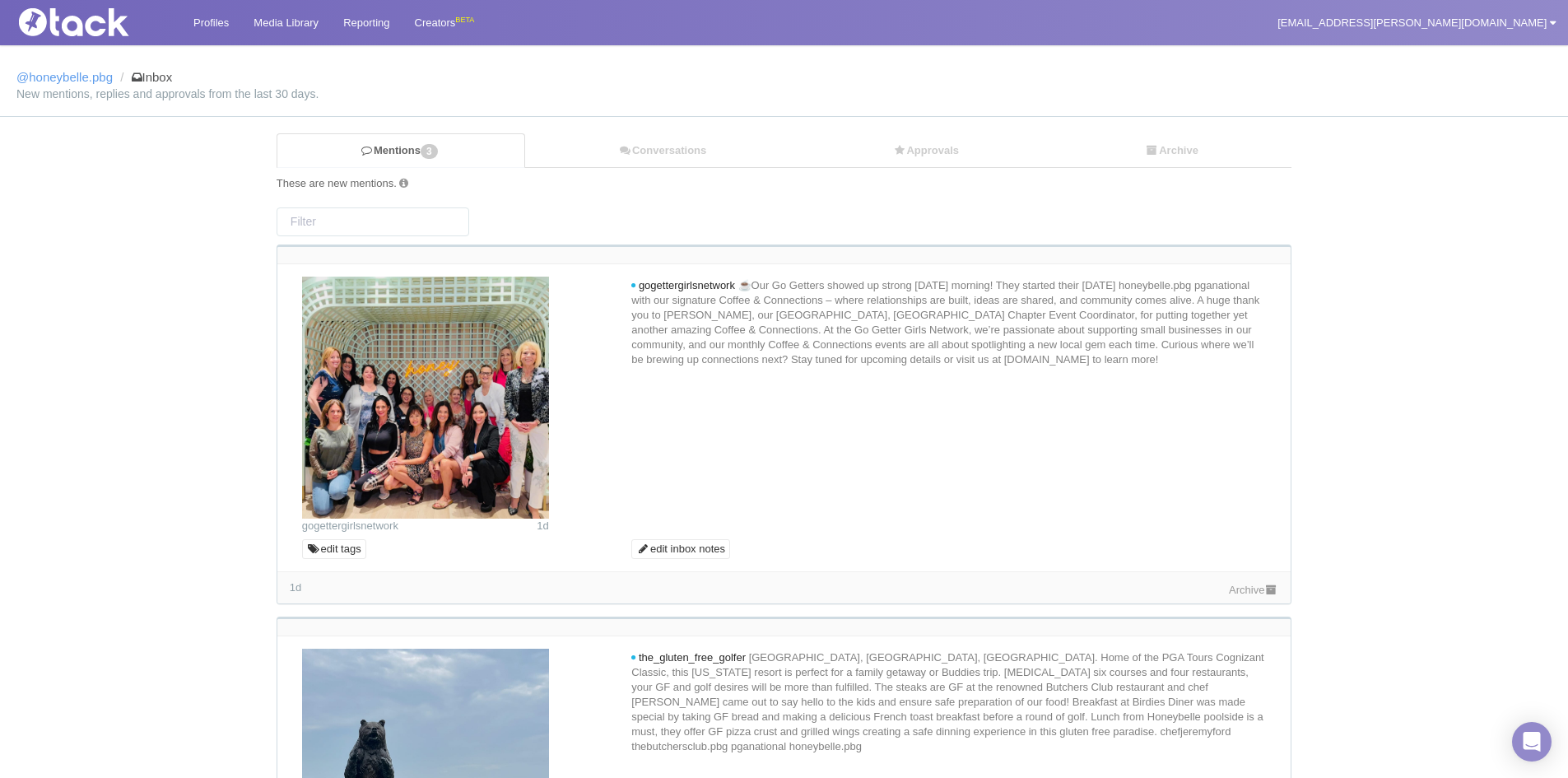
click at [1258, 595] on link "Archive" at bounding box center [1253, 589] width 50 height 12
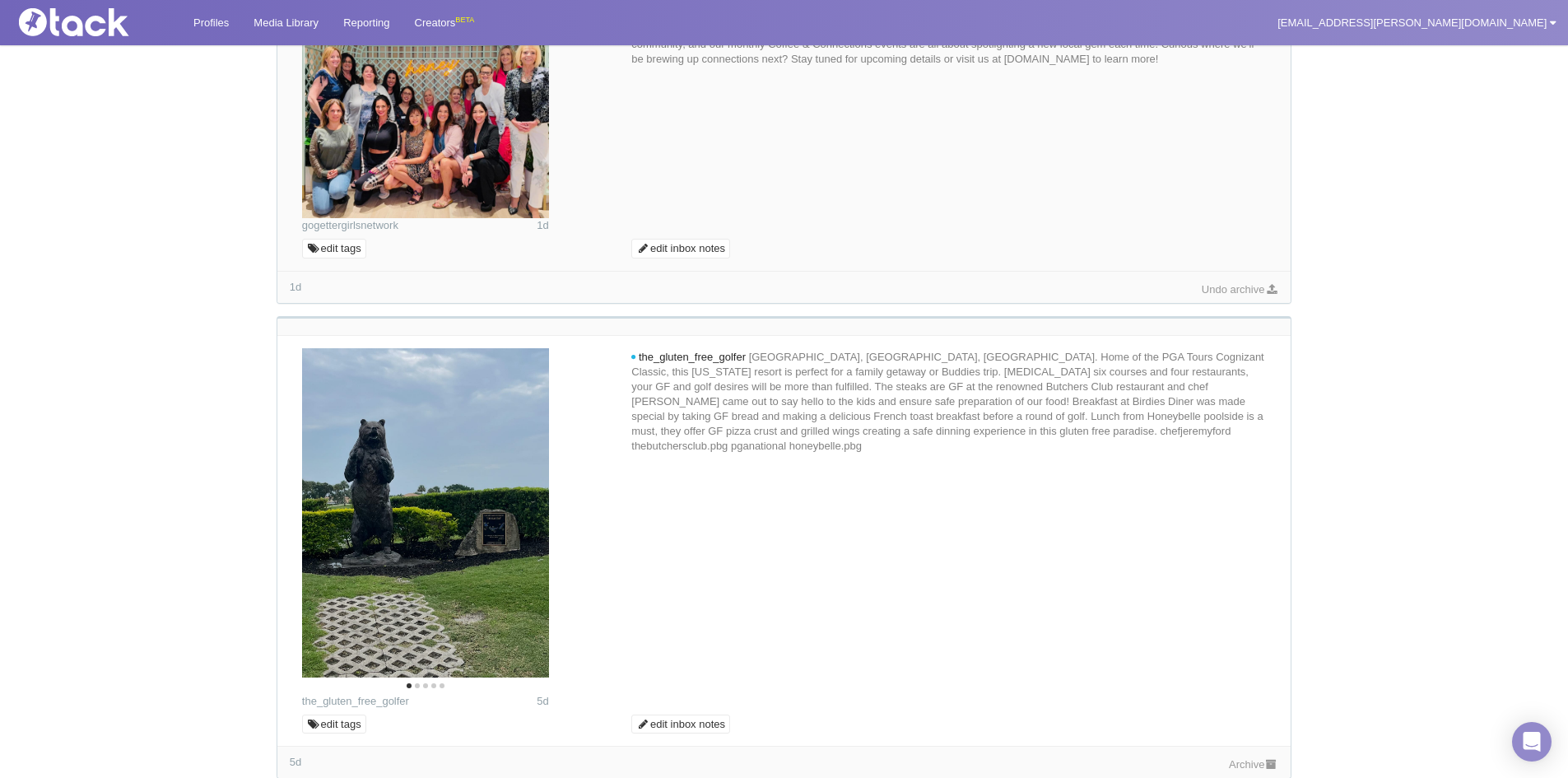
scroll to position [329, 0]
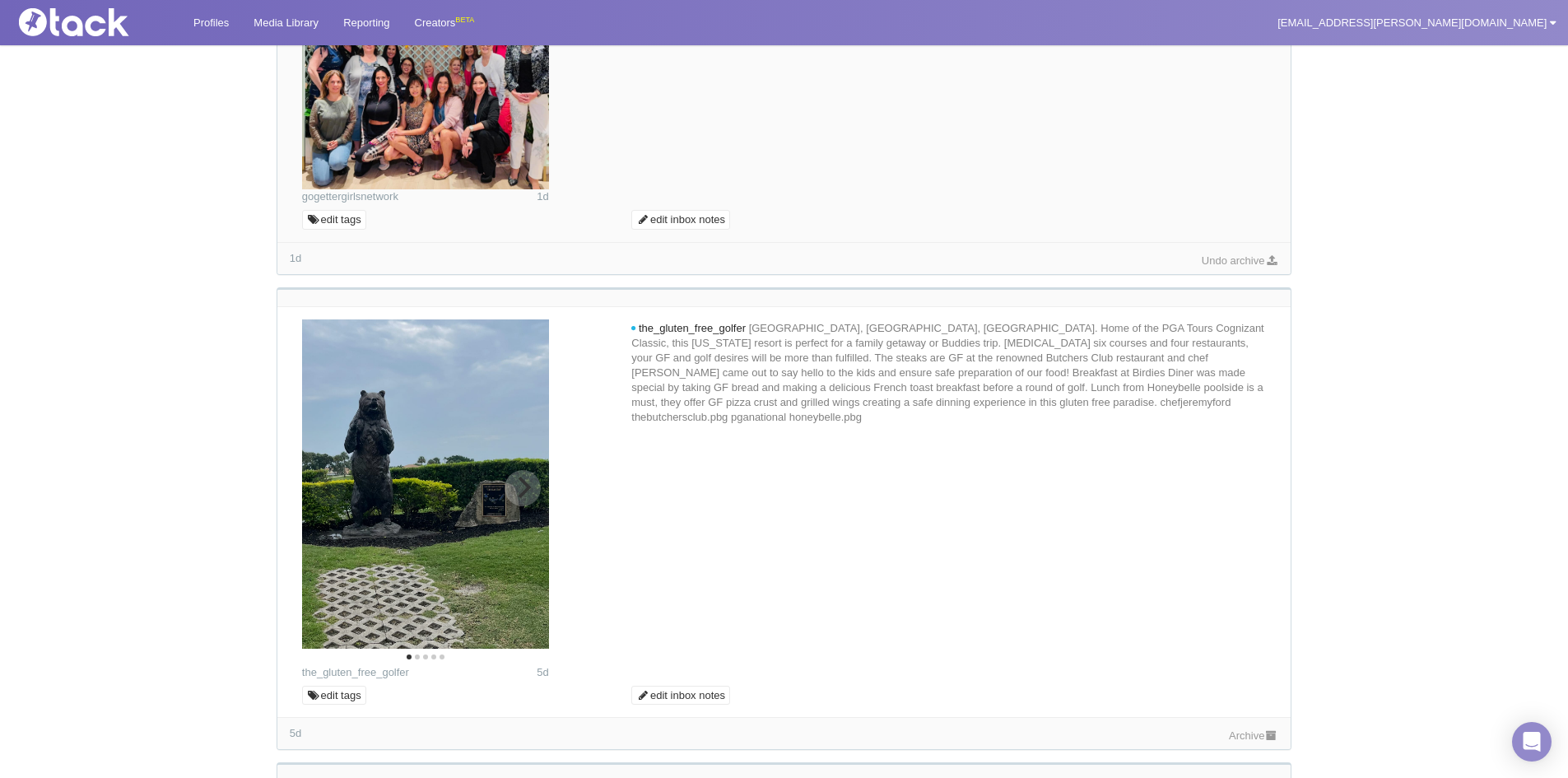
click at [532, 495] on icon "Next" at bounding box center [522, 487] width 21 height 21
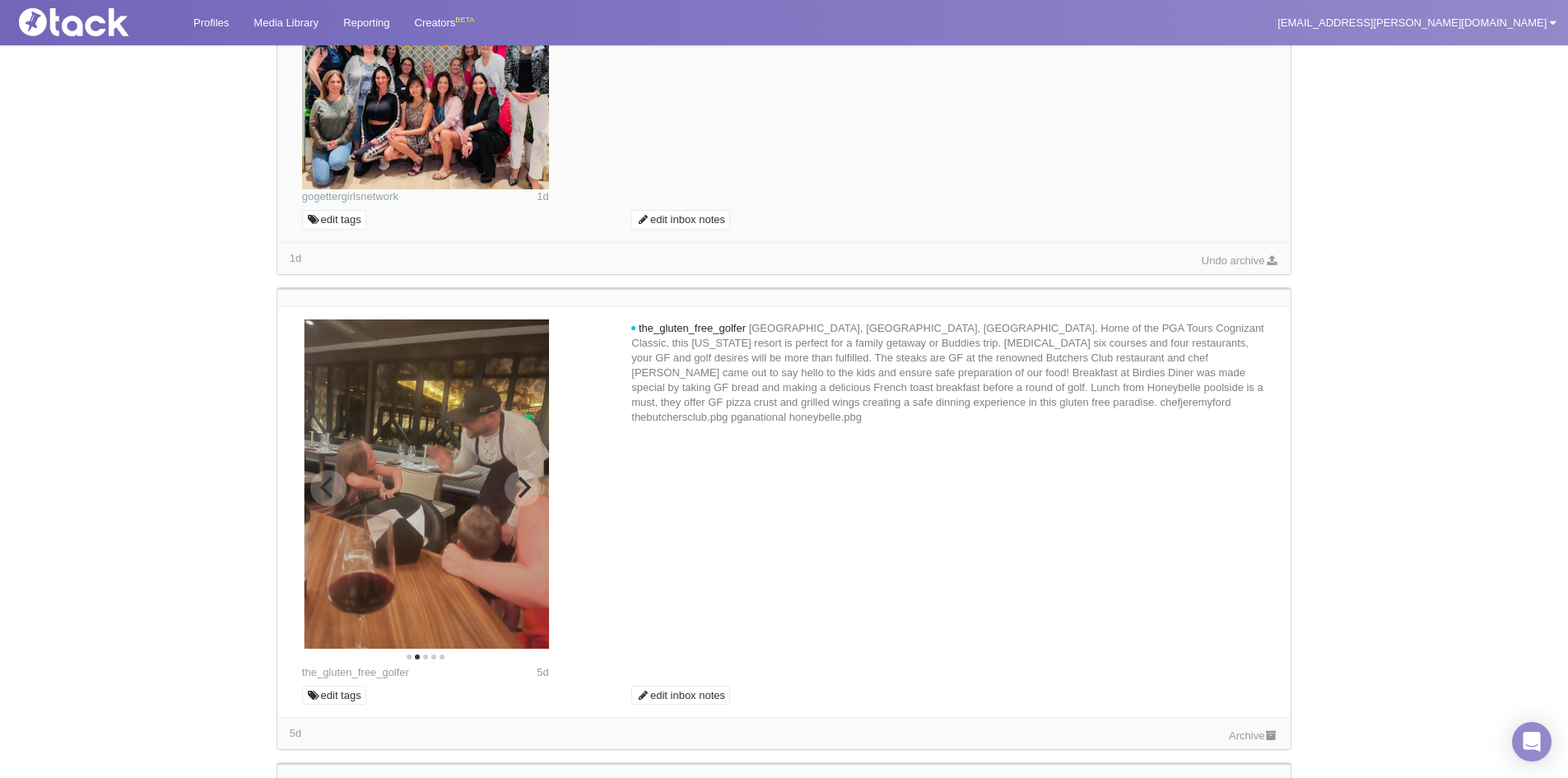
click at [525, 487] on icon "Next" at bounding box center [522, 487] width 21 height 21
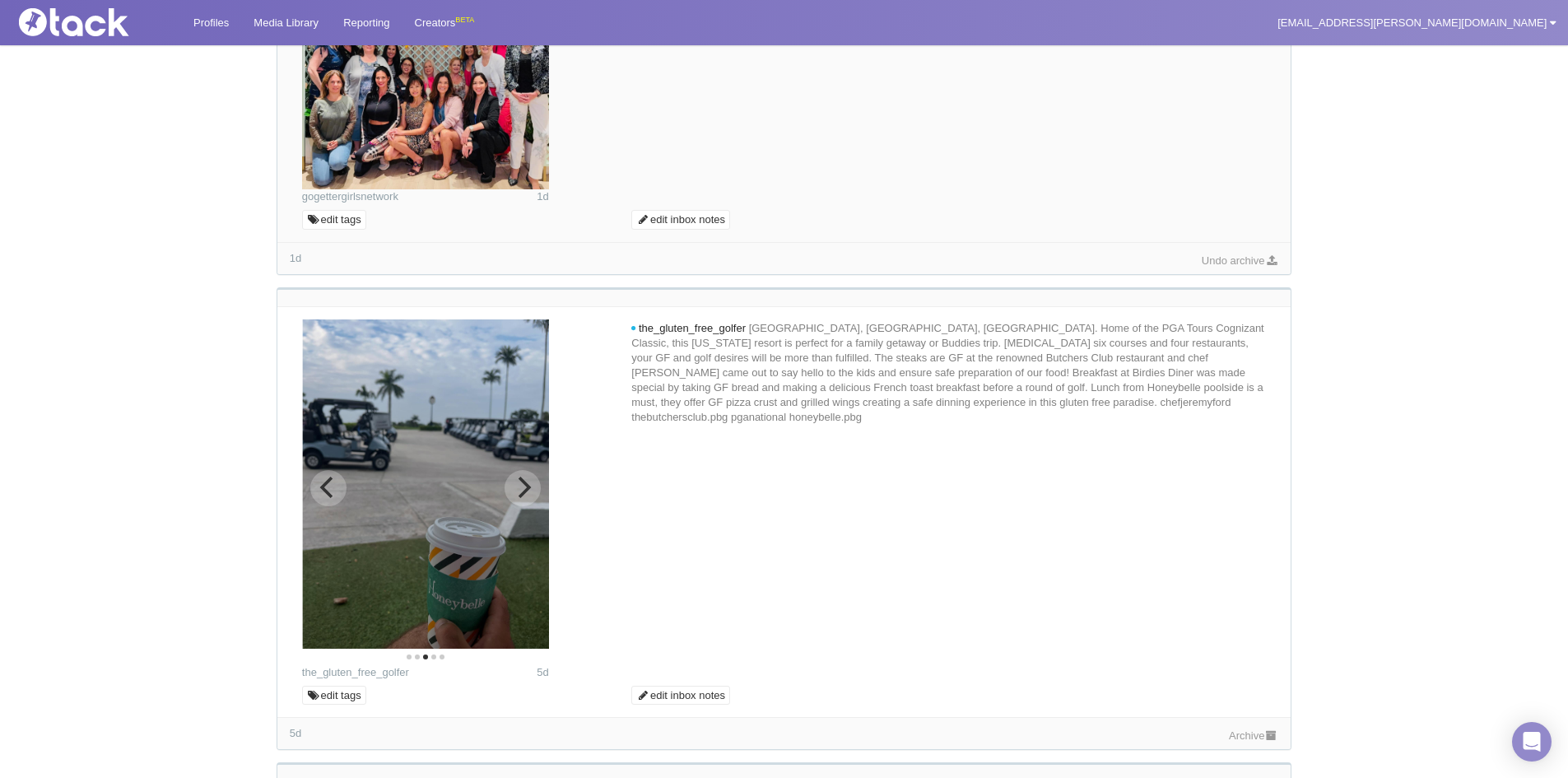
click at [525, 487] on icon "Next" at bounding box center [522, 487] width 21 height 21
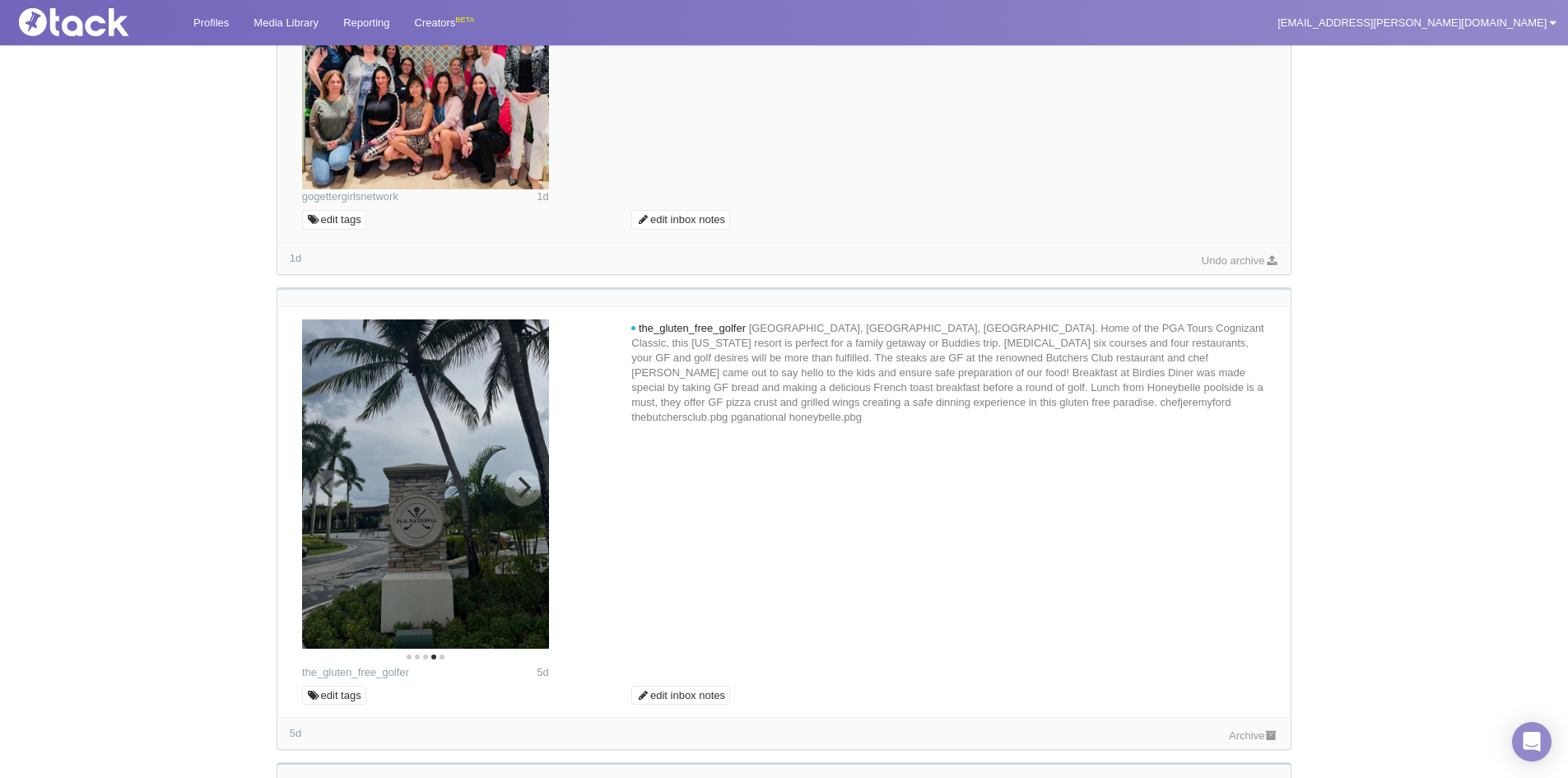
click at [524, 474] on button "Next" at bounding box center [522, 487] width 36 height 36
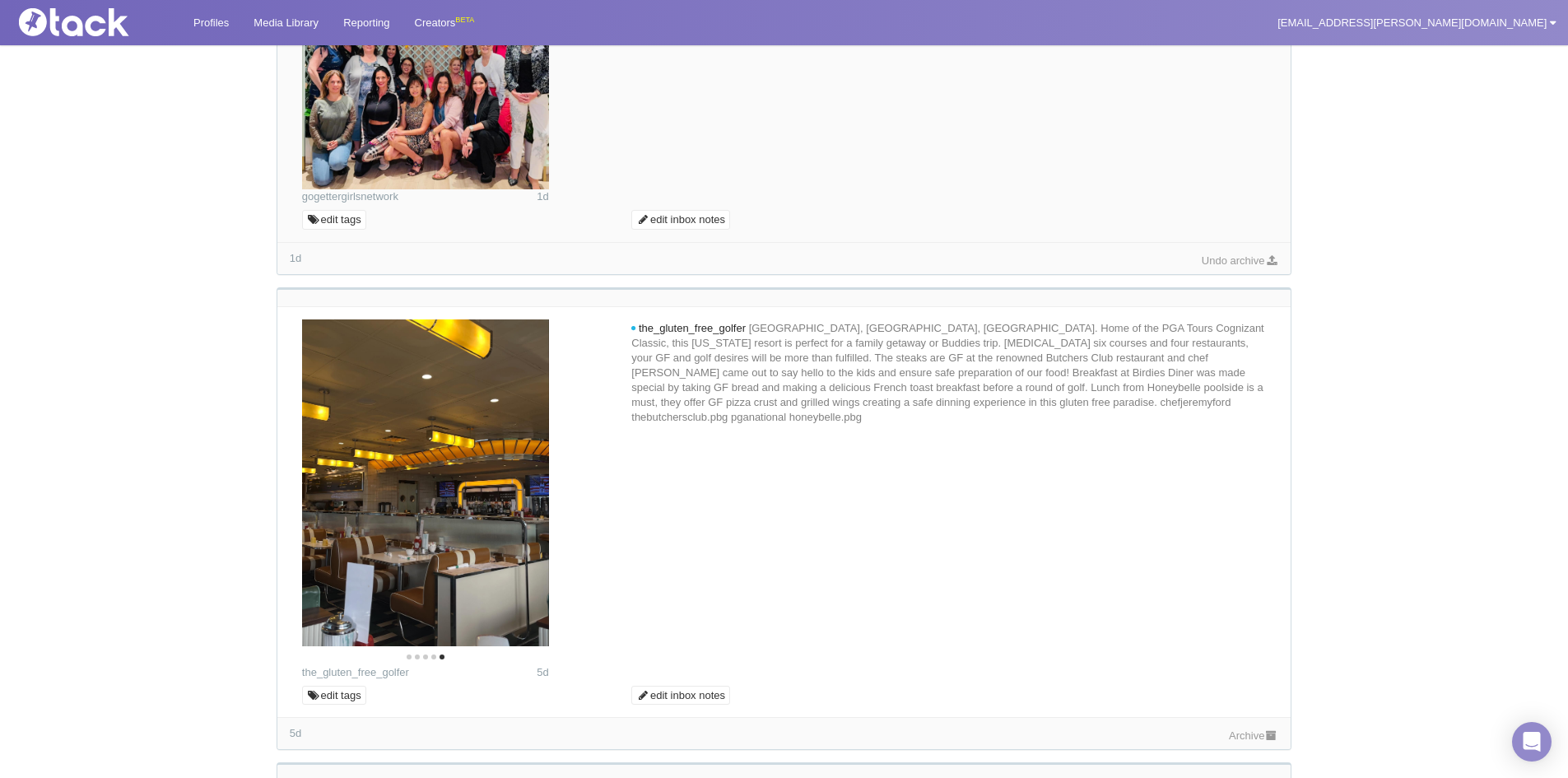
click at [1264, 729] on link "Archive" at bounding box center [1253, 735] width 50 height 12
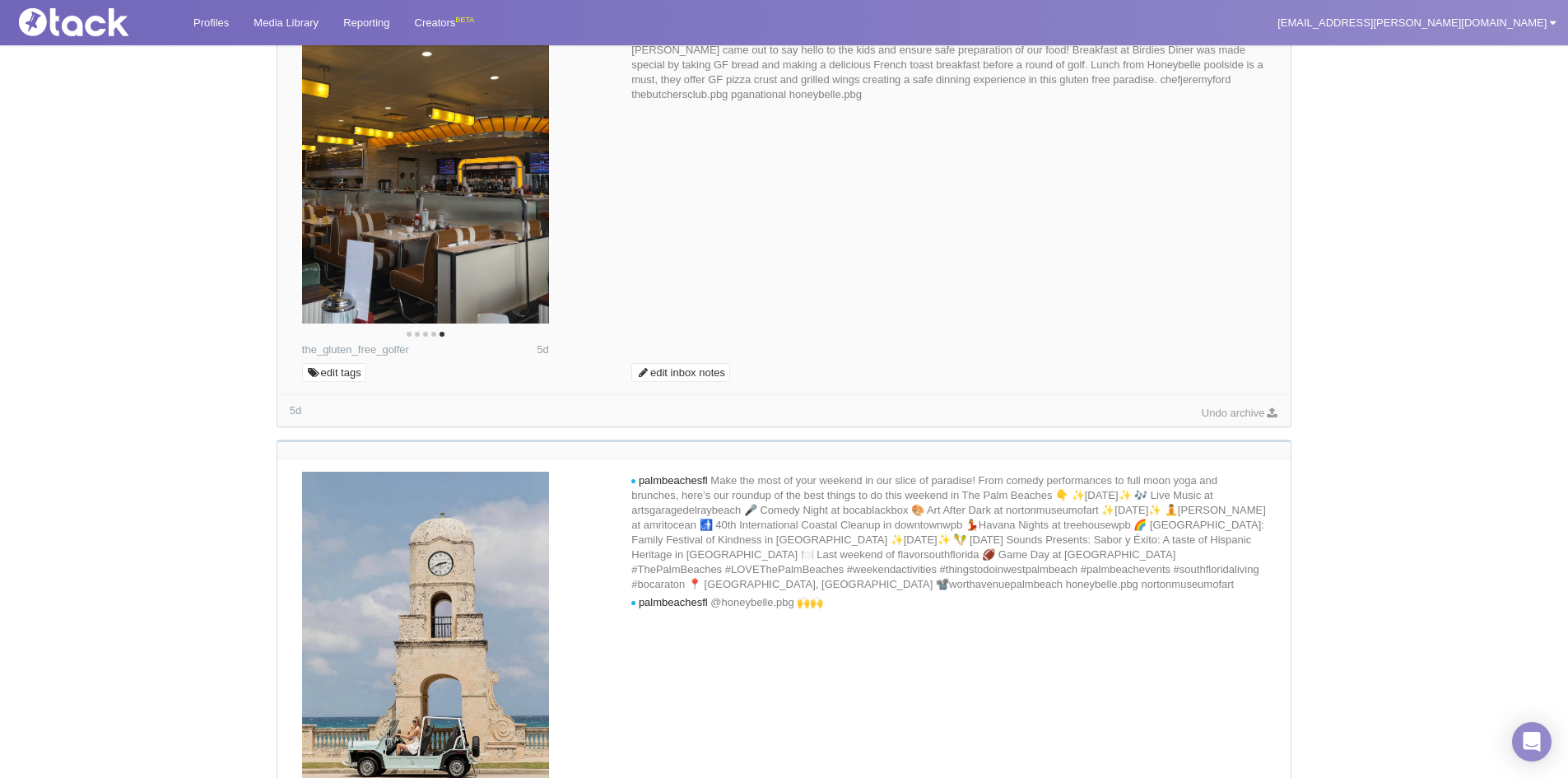
scroll to position [835, 0]
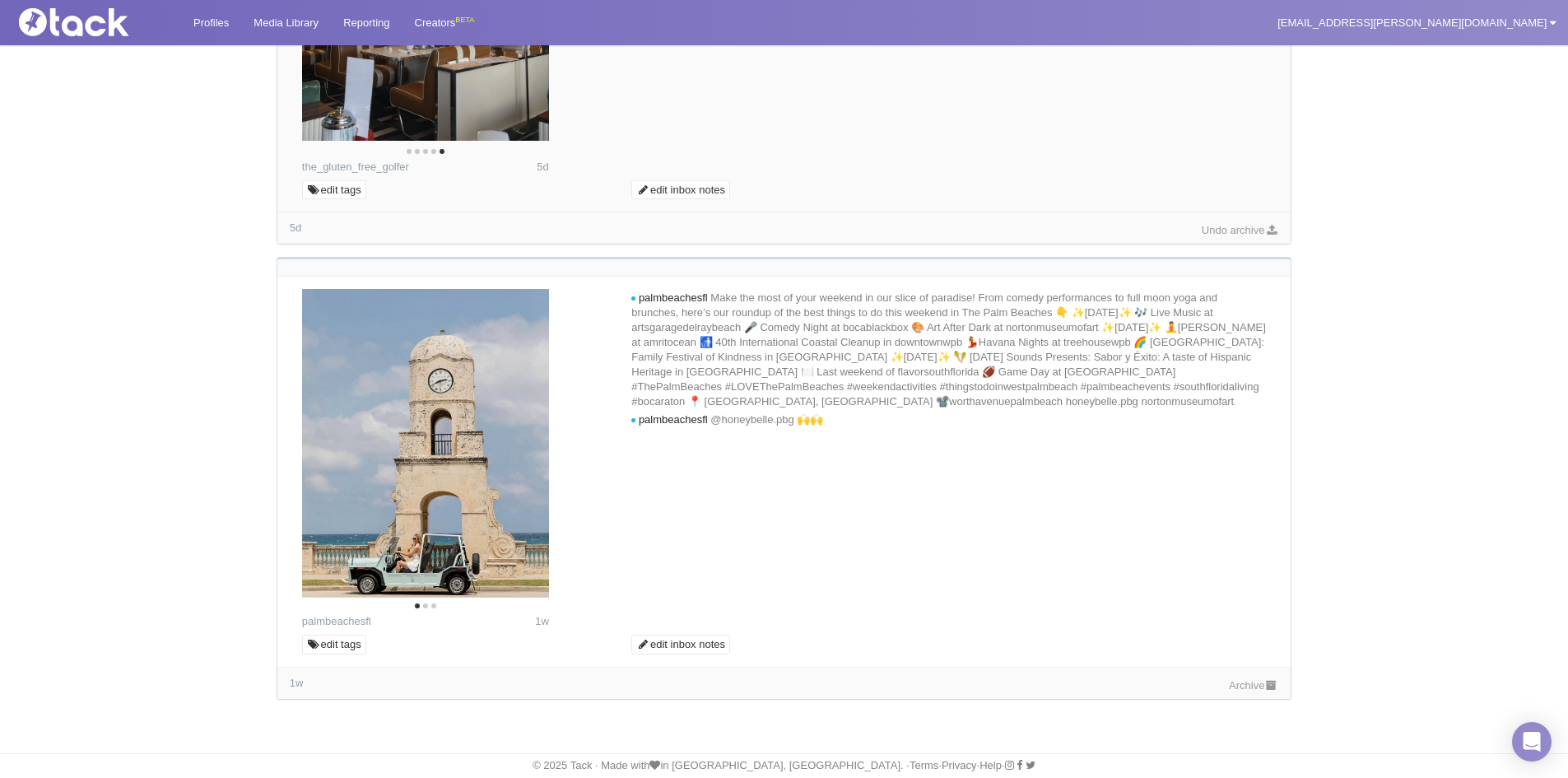
click at [1260, 686] on link "Archive" at bounding box center [1253, 684] width 50 height 12
click at [220, 13] on link "Profiles" at bounding box center [211, 22] width 61 height 45
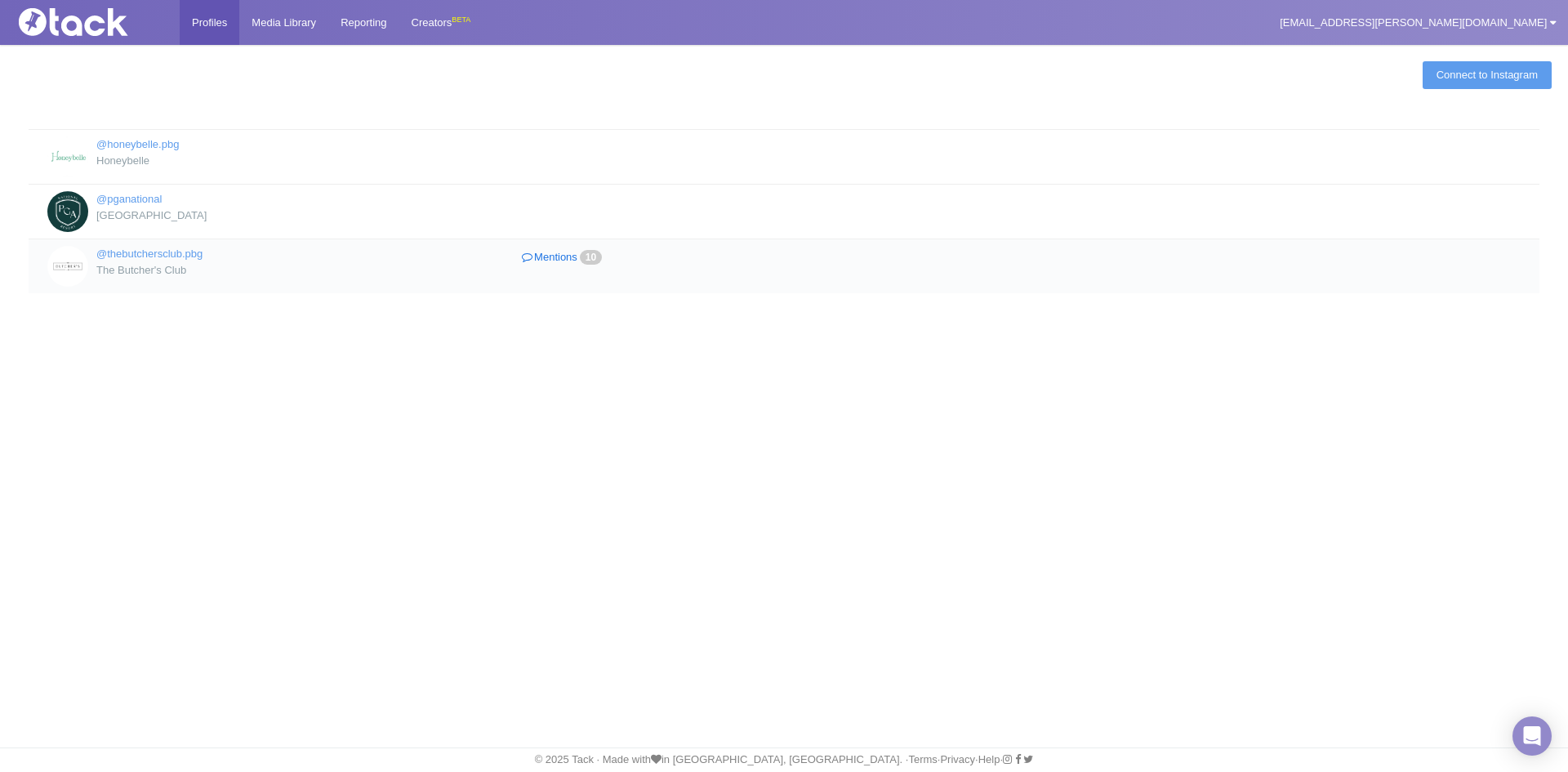
click at [568, 252] on link "Mentions 10" at bounding box center [563, 258] width 283 height 24
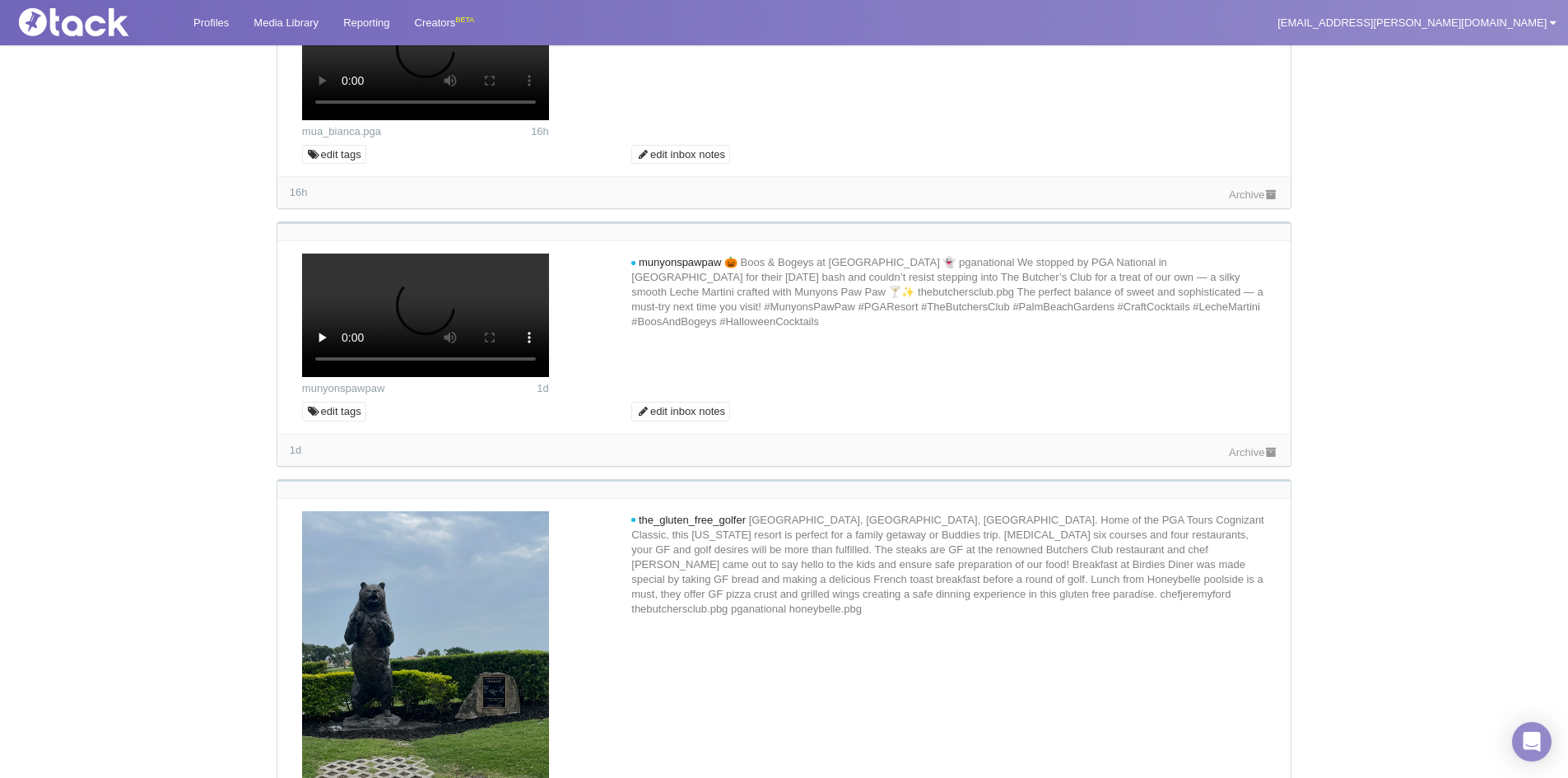
scroll to position [412, 0]
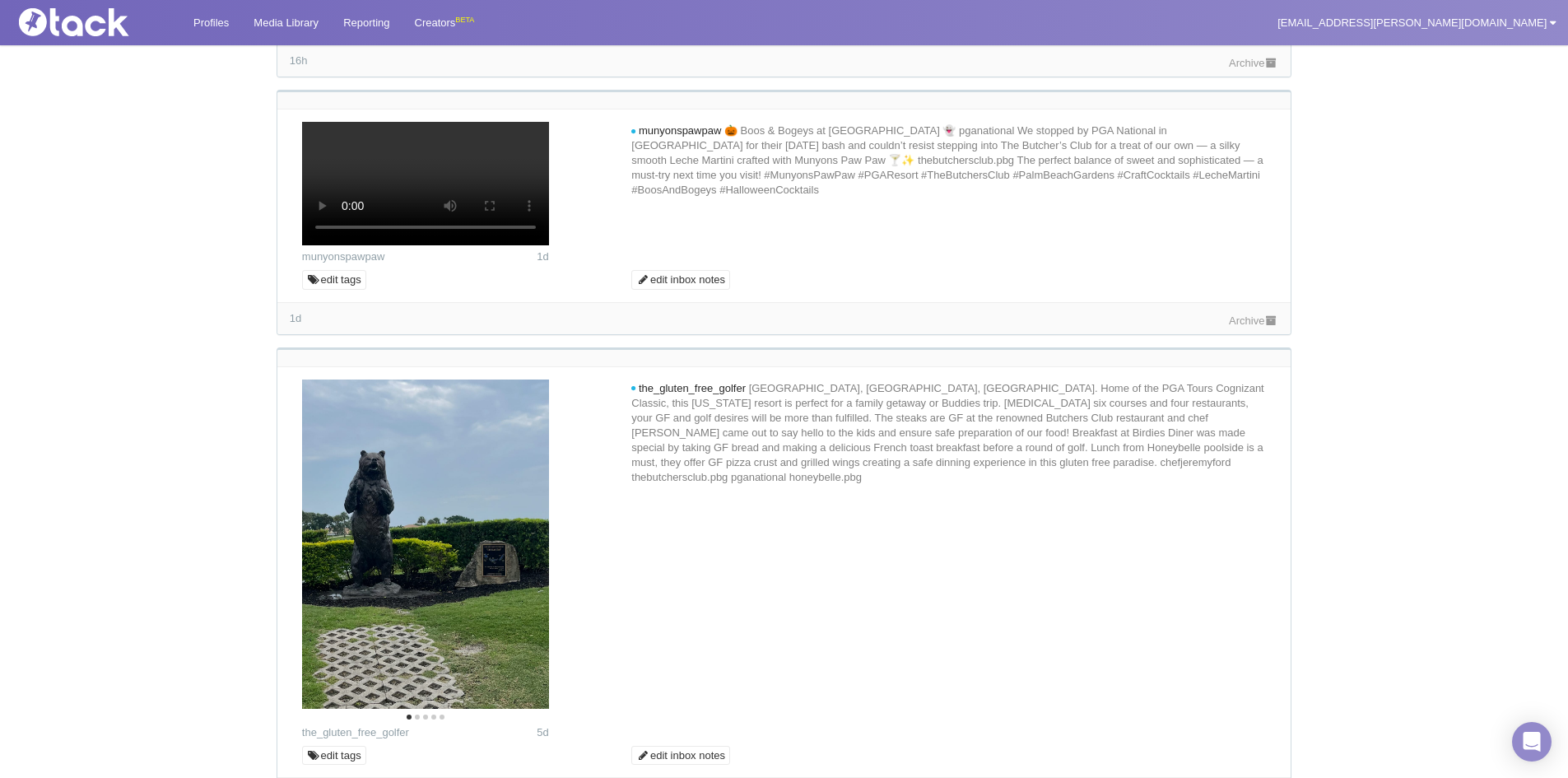
click at [1273, 68] on icon at bounding box center [1271, 63] width 14 height 11
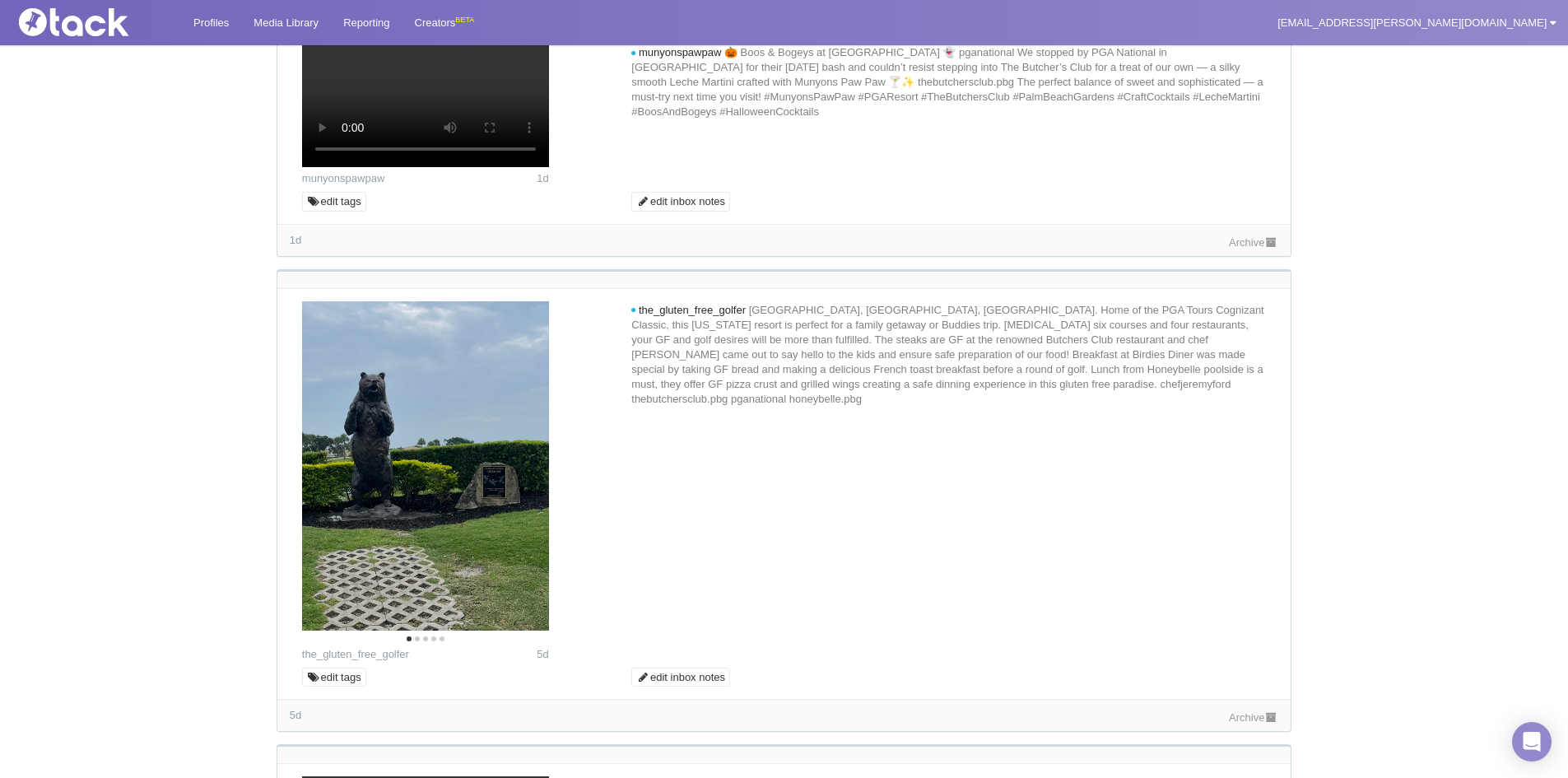
scroll to position [741, 0]
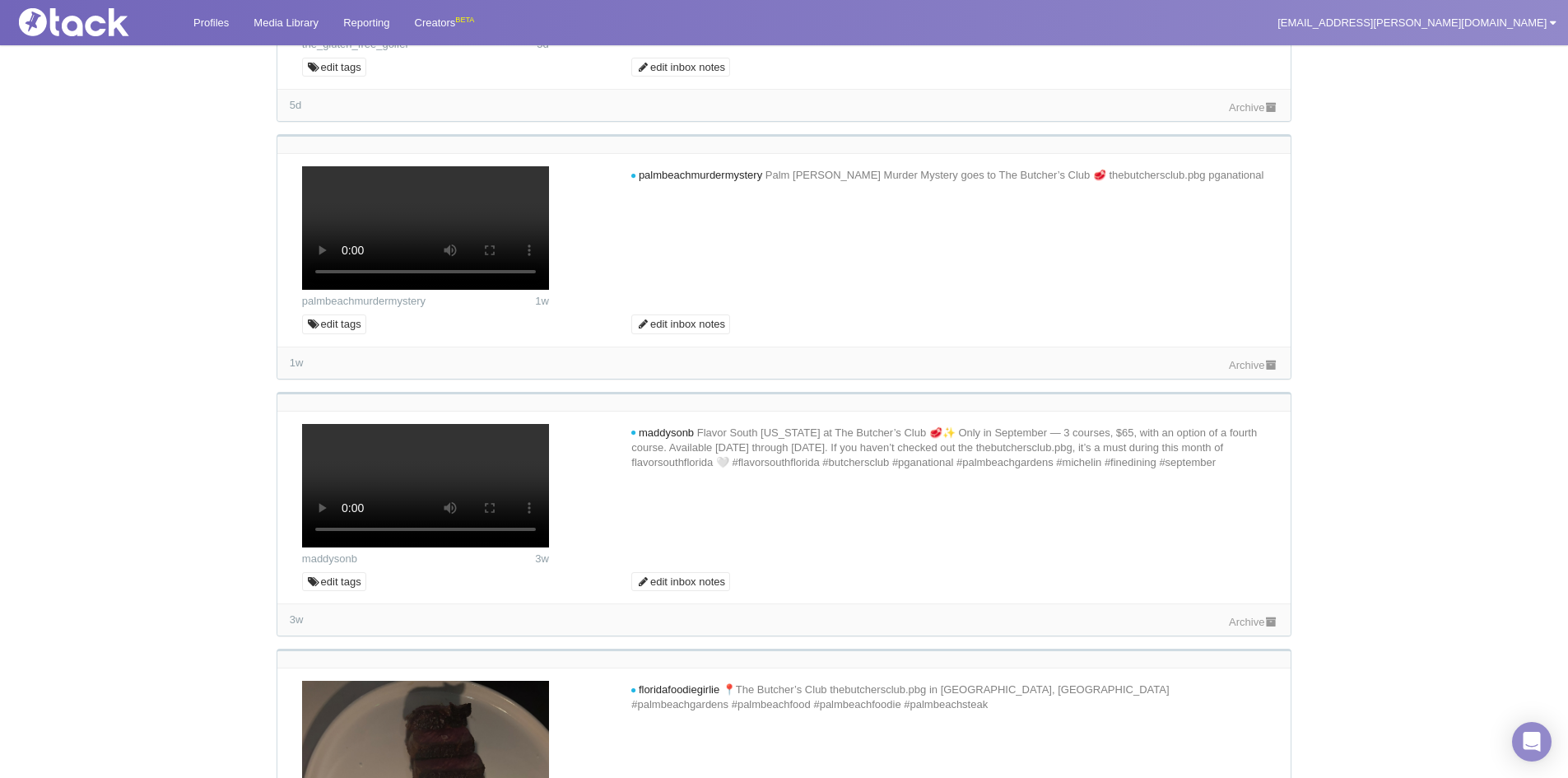
scroll to position [1152, 0]
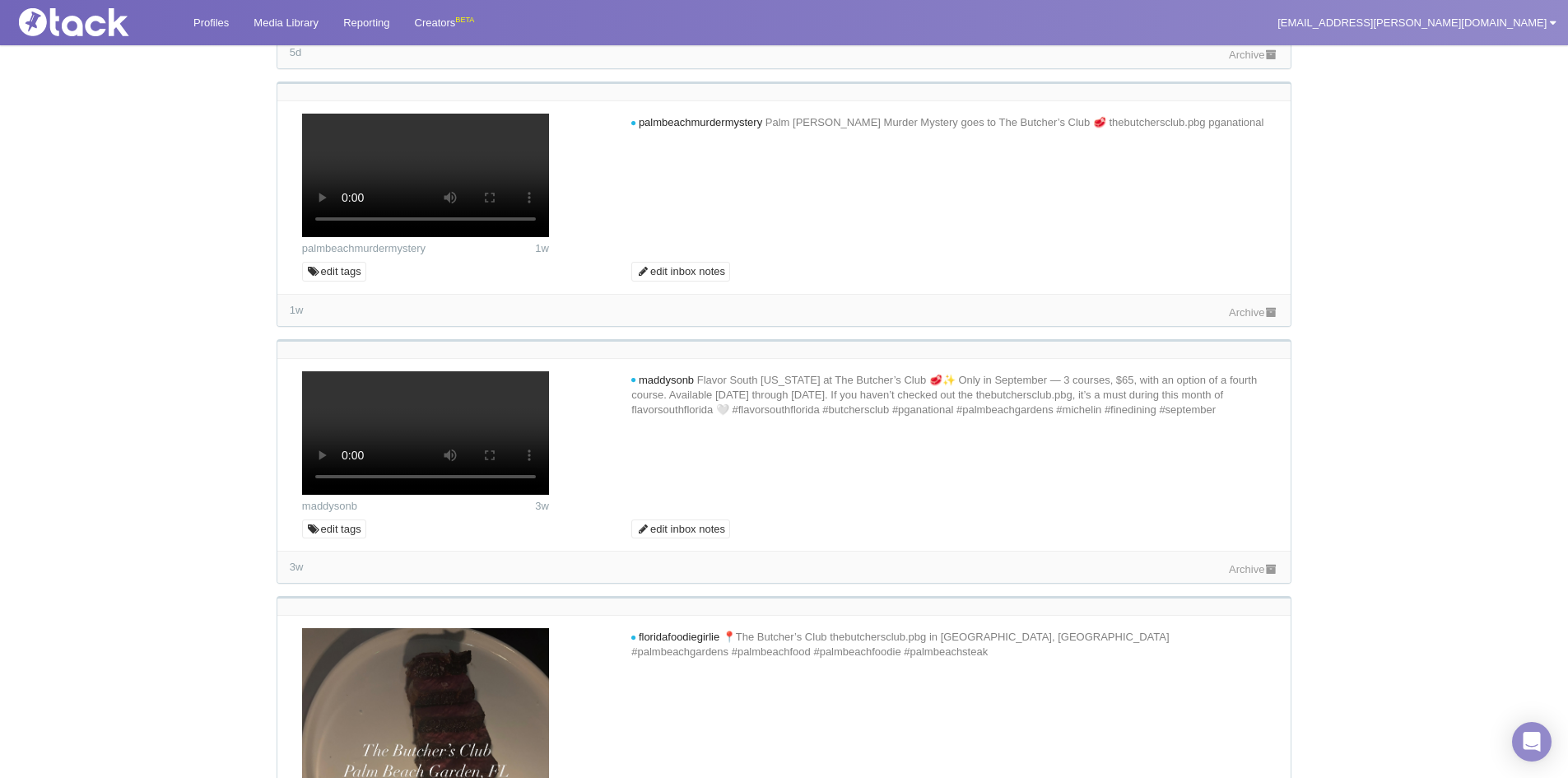
click at [1280, 68] on div "5d Archive" at bounding box center [783, 51] width 1013 height 32
click at [1260, 61] on link "Archive" at bounding box center [1253, 54] width 50 height 12
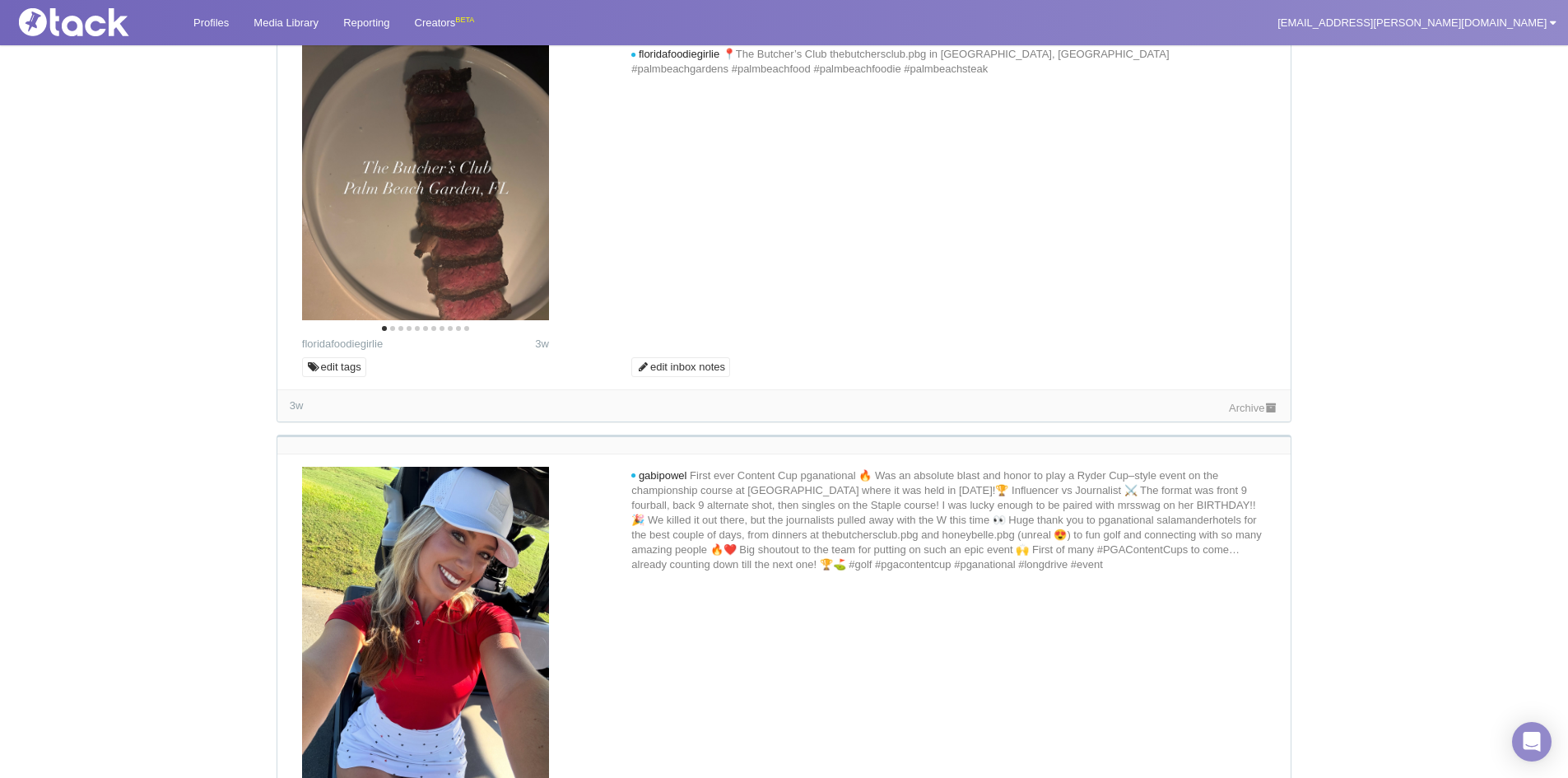
scroll to position [1729, 0]
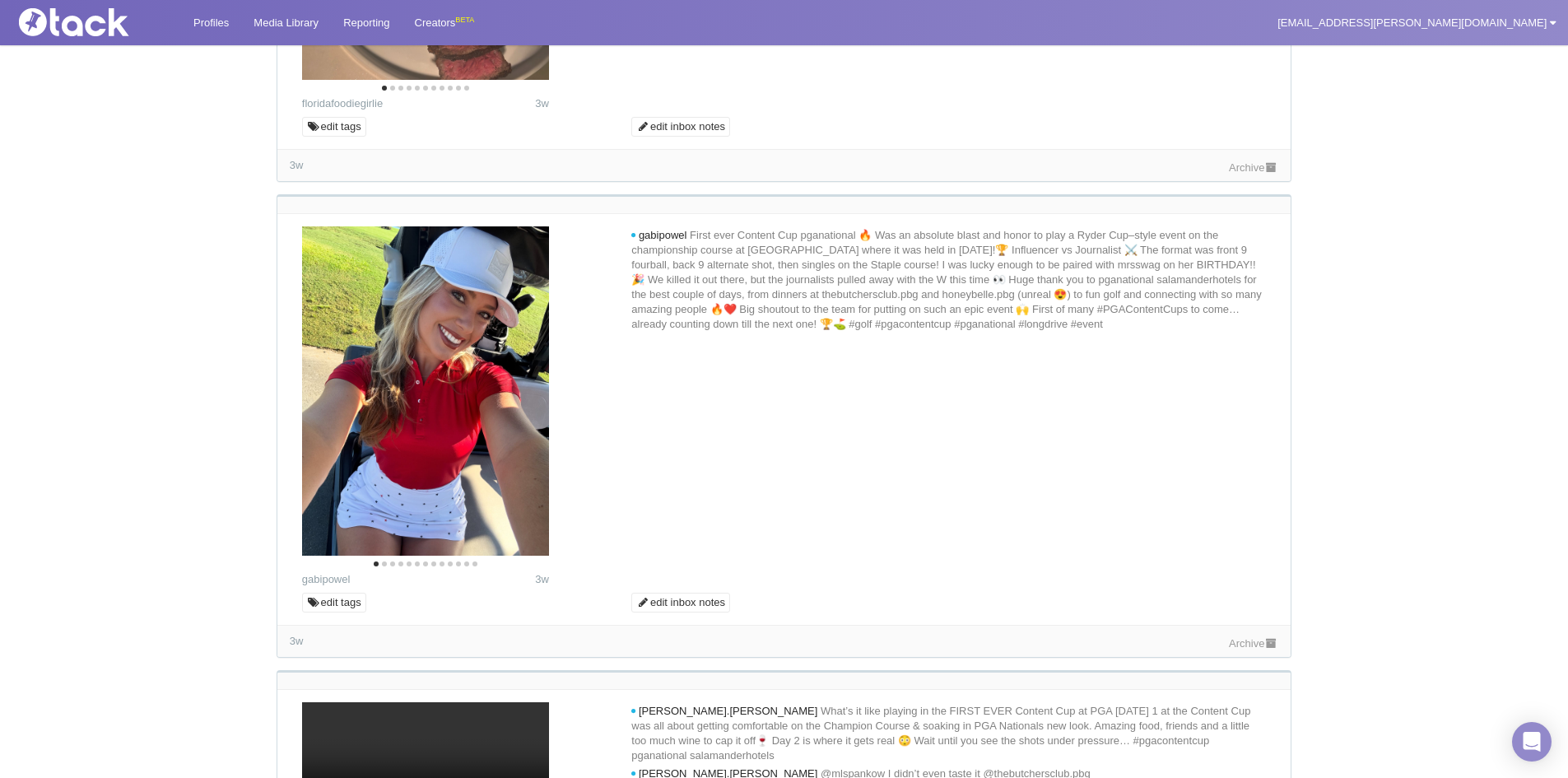
scroll to position [2470, 0]
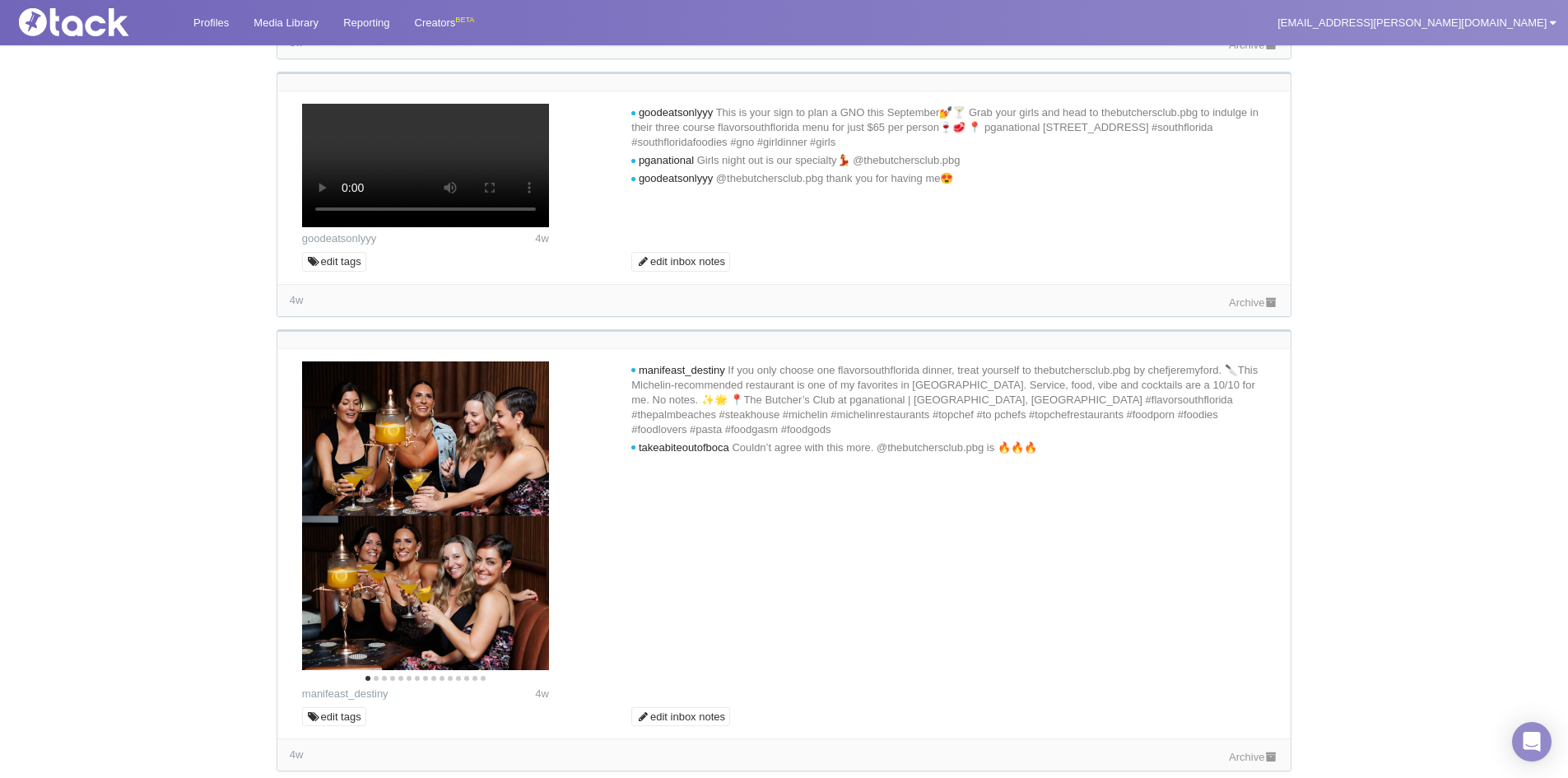
scroll to position [2882, 0]
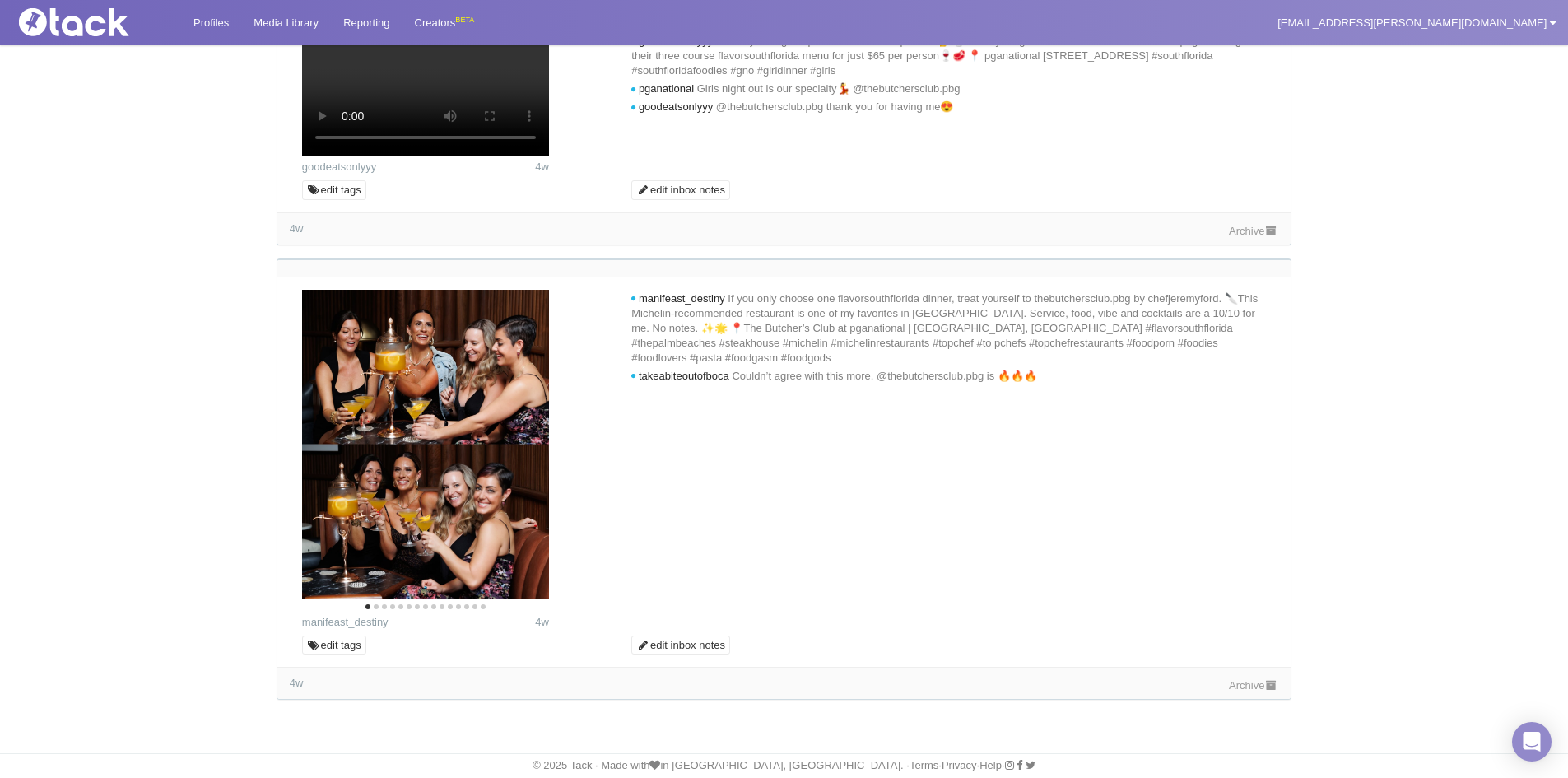
scroll to position [3376, 0]
drag, startPoint x: 1076, startPoint y: 696, endPoint x: 1250, endPoint y: 749, distance: 181.9
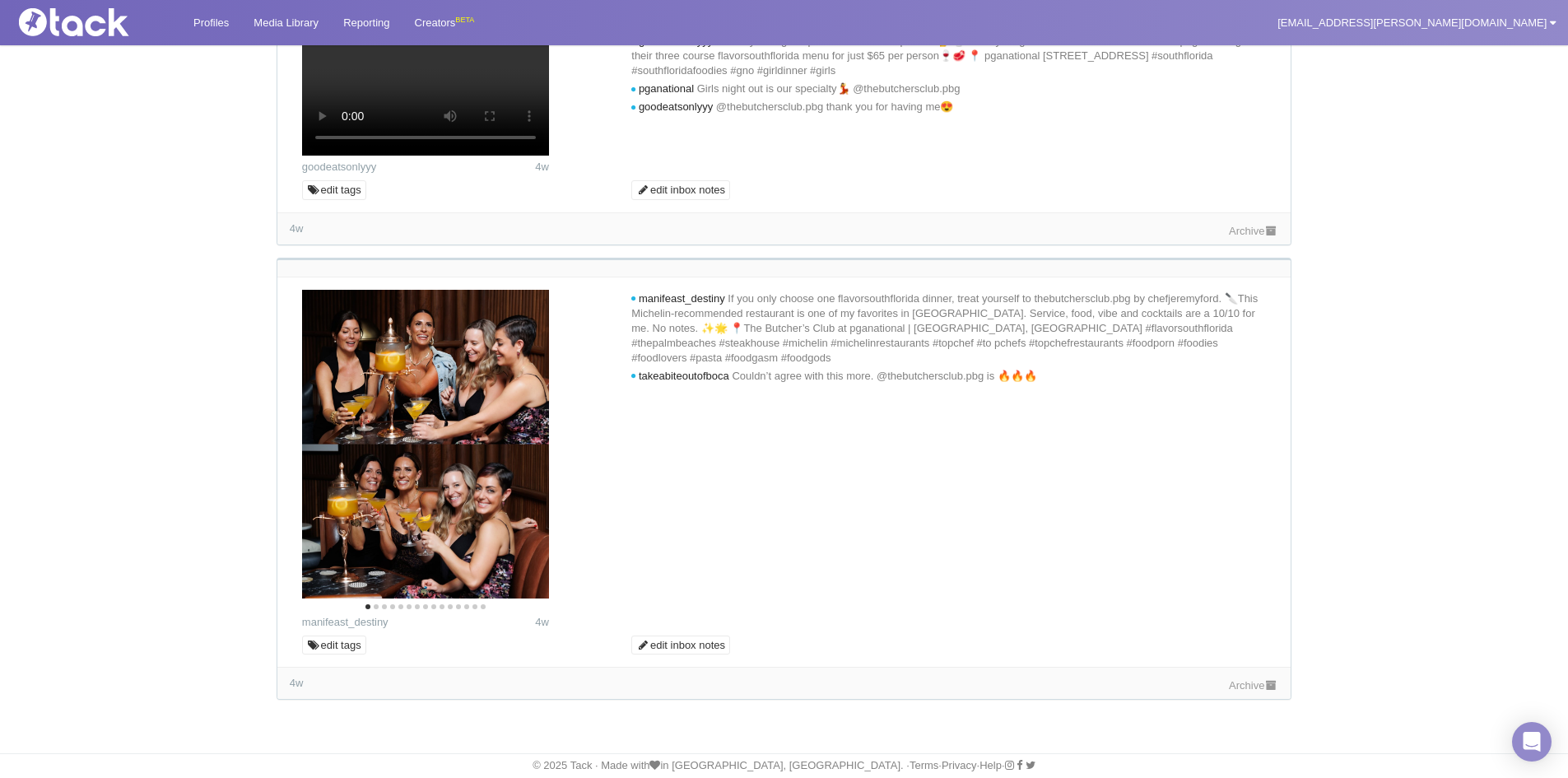
drag, startPoint x: 1250, startPoint y: 749, endPoint x: 1397, endPoint y: 486, distance: 301.3
click at [1229, 237] on link "Archive" at bounding box center [1253, 230] width 50 height 12
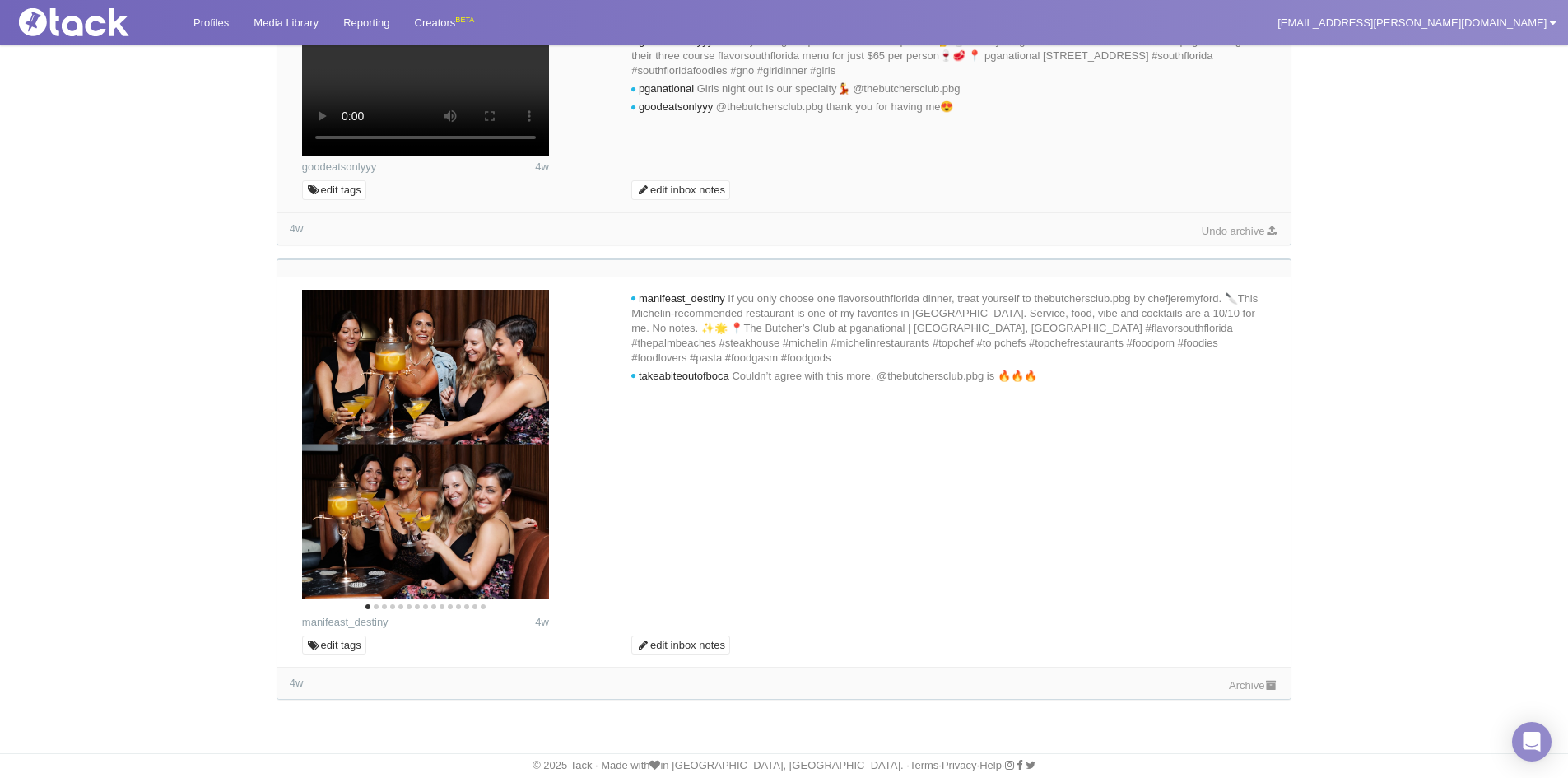
scroll to position [4775, 0]
click at [1261, 692] on link "Archive" at bounding box center [1253, 684] width 50 height 12
click at [528, 451] on button "Next" at bounding box center [522, 447] width 36 height 36
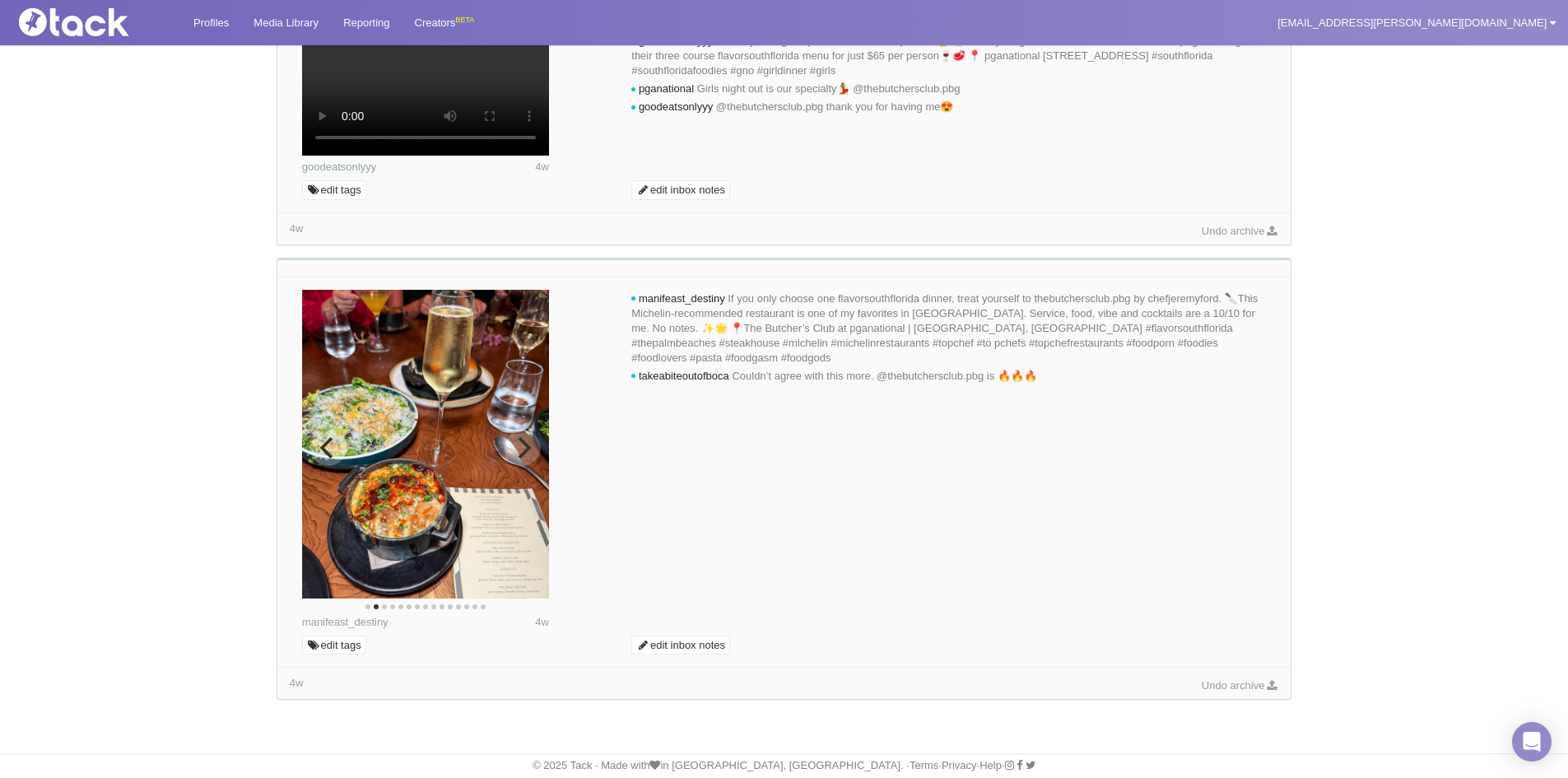
click at [528, 451] on button "Next" at bounding box center [522, 447] width 36 height 36
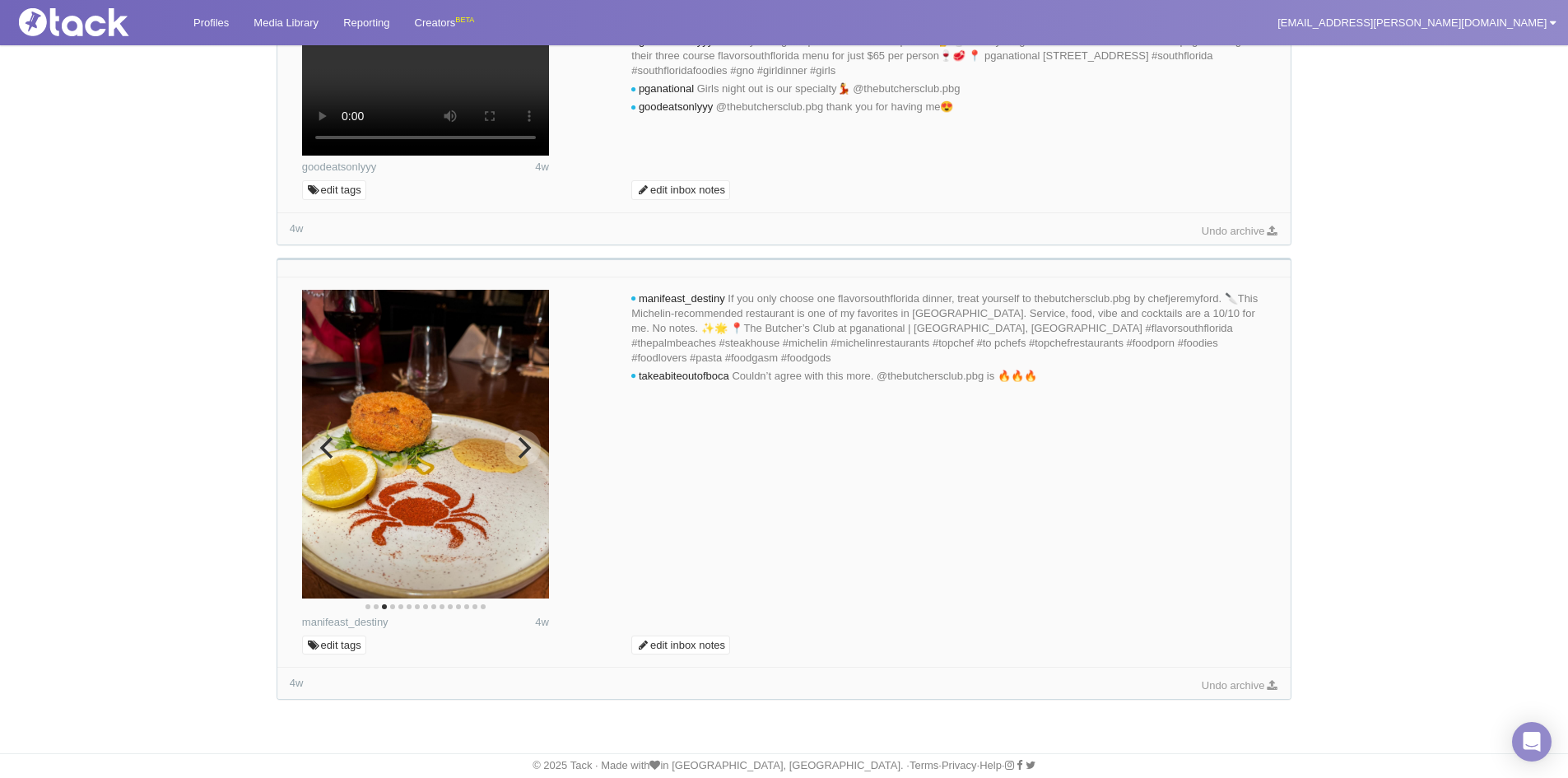
click at [339, 459] on icon "Previous" at bounding box center [327, 448] width 21 height 21
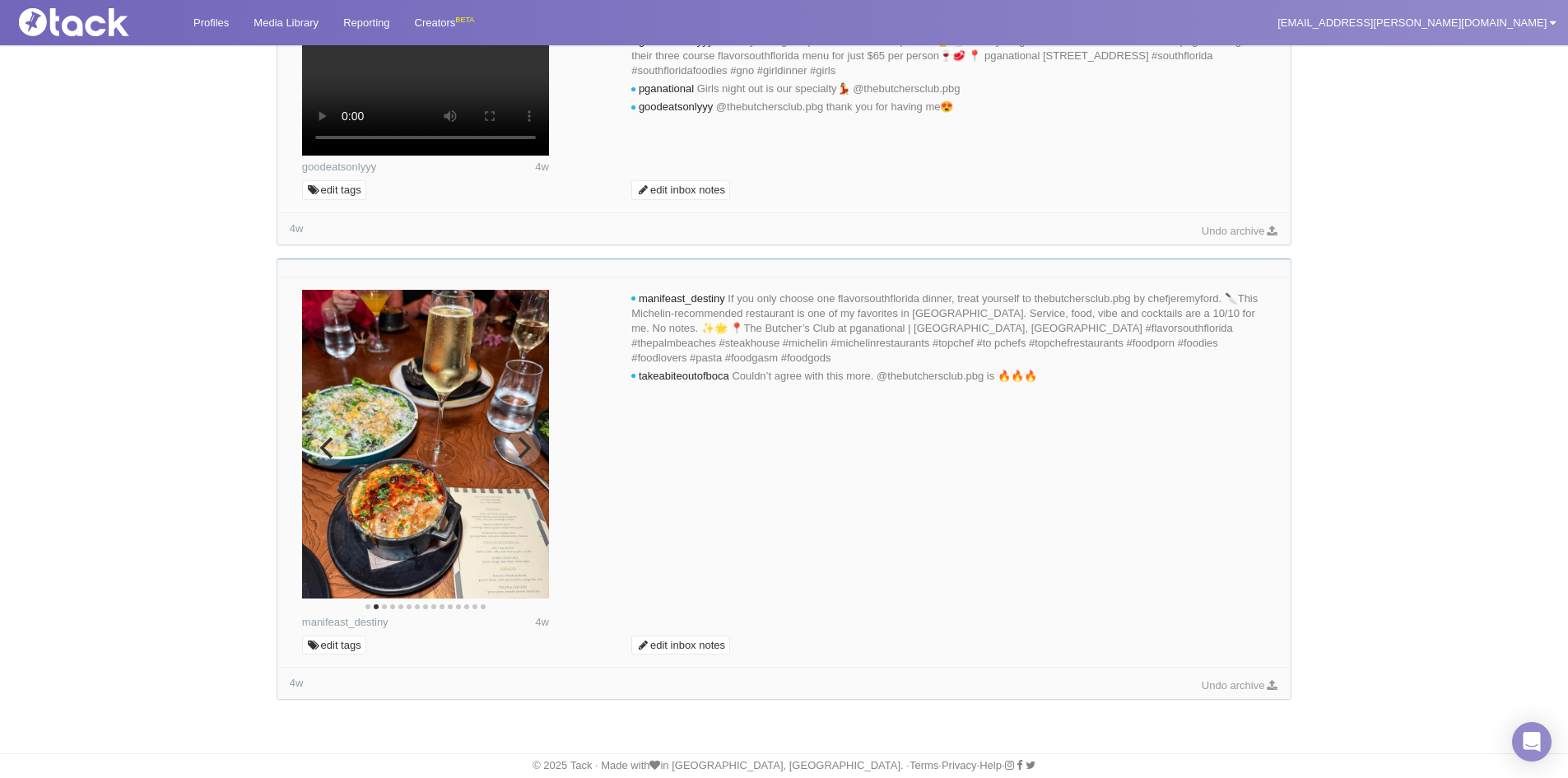
click at [524, 459] on icon "Next" at bounding box center [525, 448] width 13 height 21
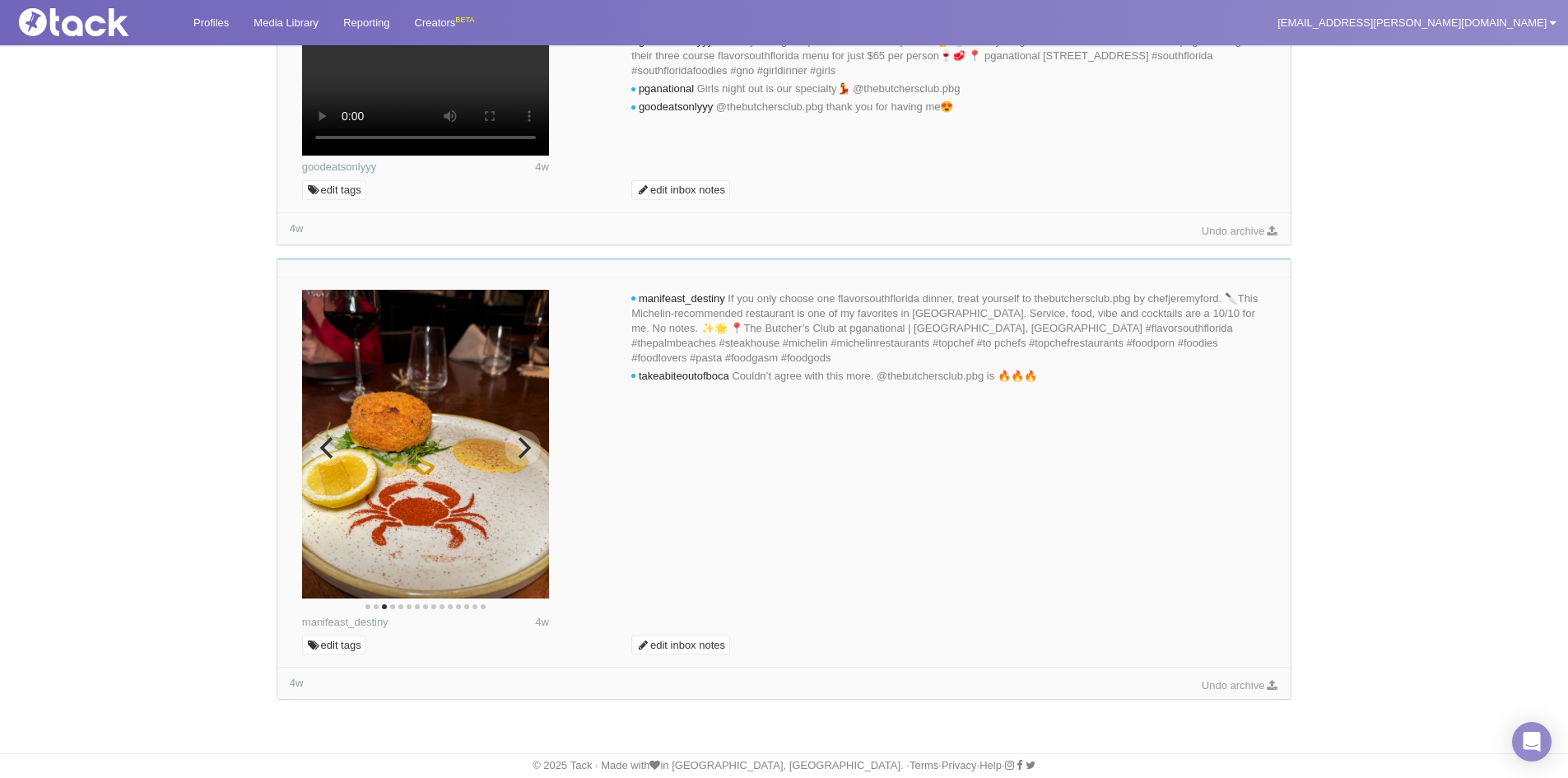
click at [539, 452] on img at bounding box center [425, 444] width 247 height 309
click at [527, 459] on icon "Next" at bounding box center [525, 448] width 13 height 21
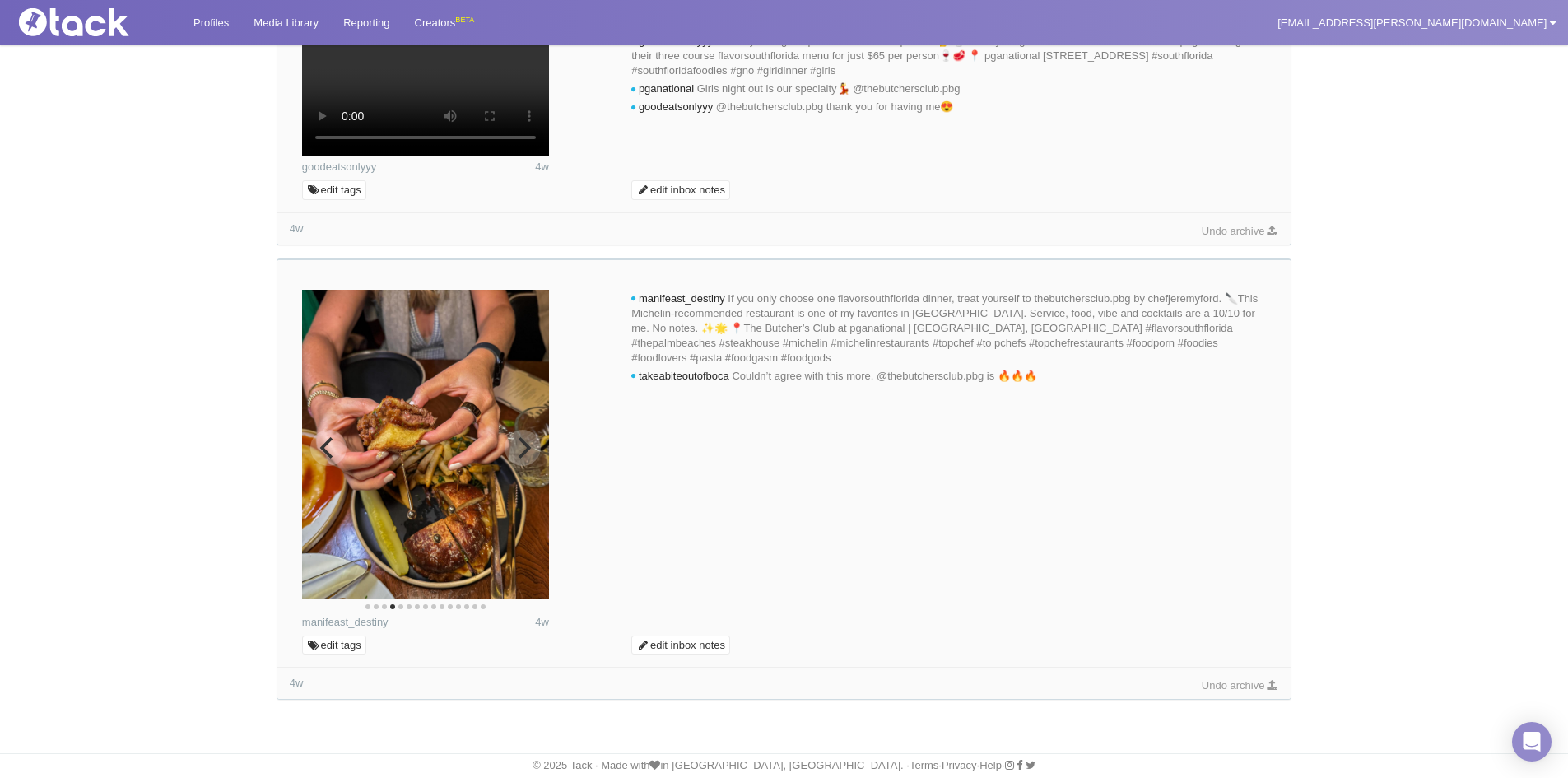
click at [527, 459] on icon "Next" at bounding box center [525, 448] width 13 height 21
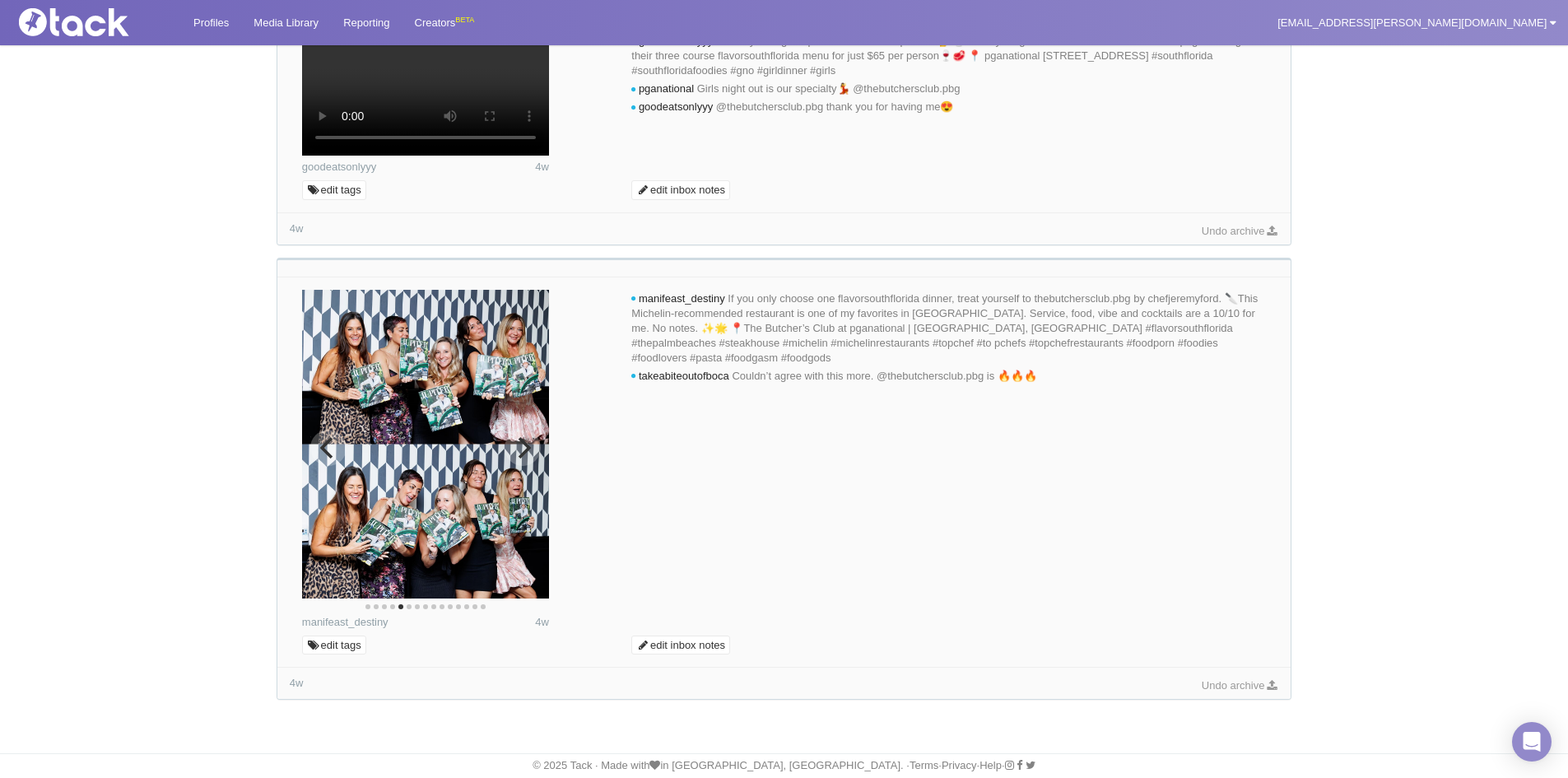
click at [520, 459] on icon "Next" at bounding box center [522, 448] width 21 height 21
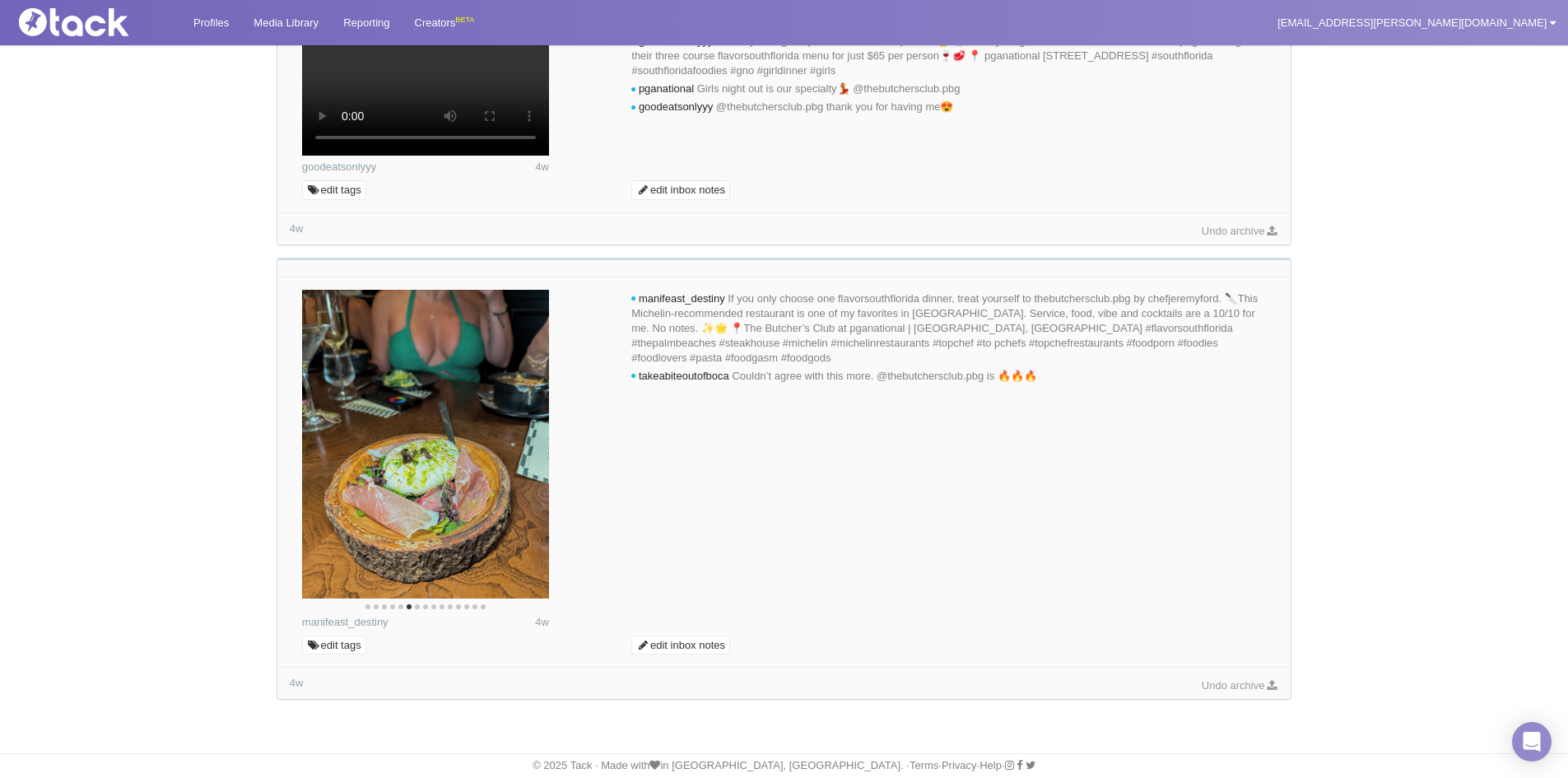
scroll to position [4792, 0]
